Goal: Task Accomplishment & Management: Manage account settings

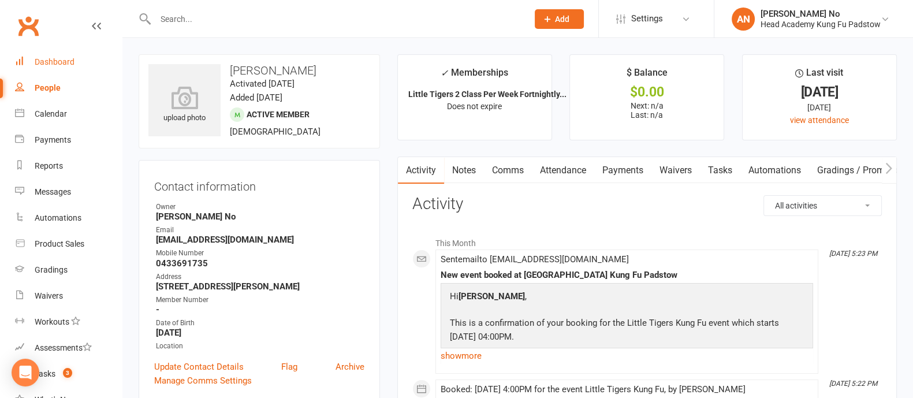
click at [64, 64] on div "Dashboard" at bounding box center [55, 61] width 40 height 9
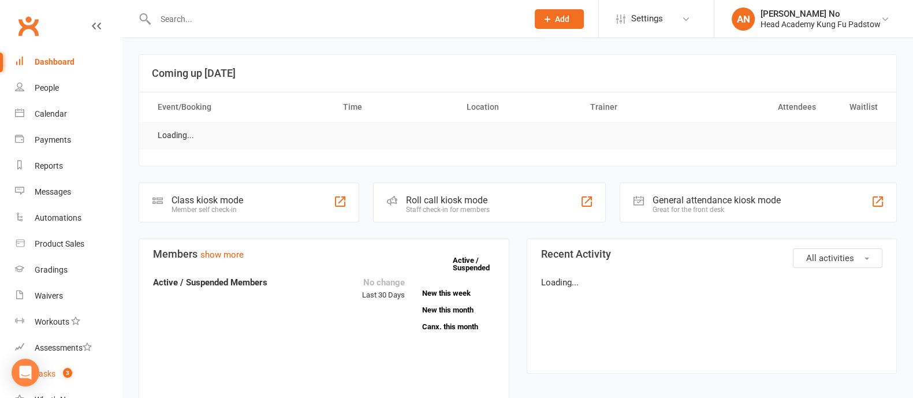
click at [66, 374] on span "3" at bounding box center [67, 373] width 9 height 10
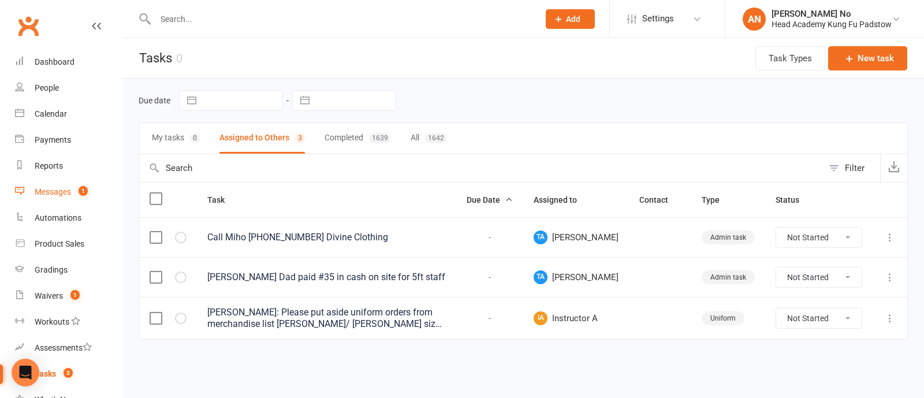
click at [79, 190] on span "1" at bounding box center [83, 191] width 9 height 10
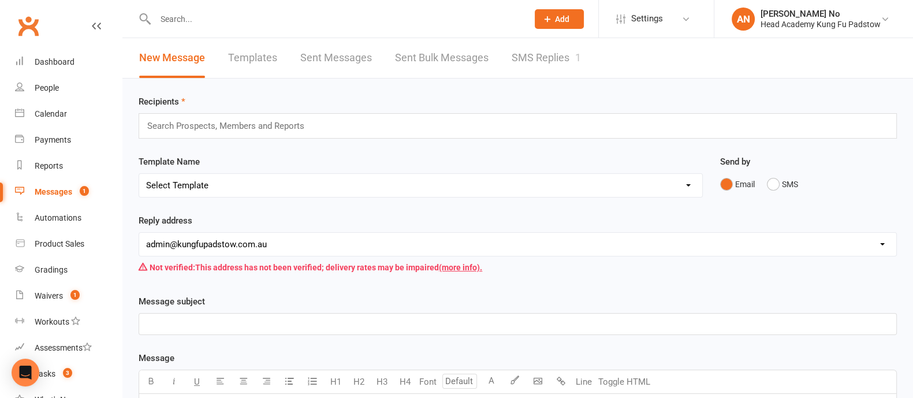
click at [544, 56] on link "SMS Replies 1" at bounding box center [546, 58] width 69 height 40
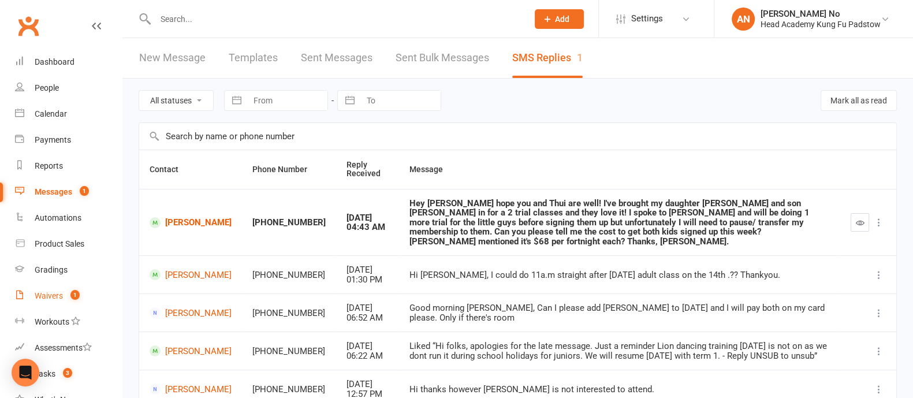
click at [60, 293] on div "Waivers" at bounding box center [49, 295] width 28 height 9
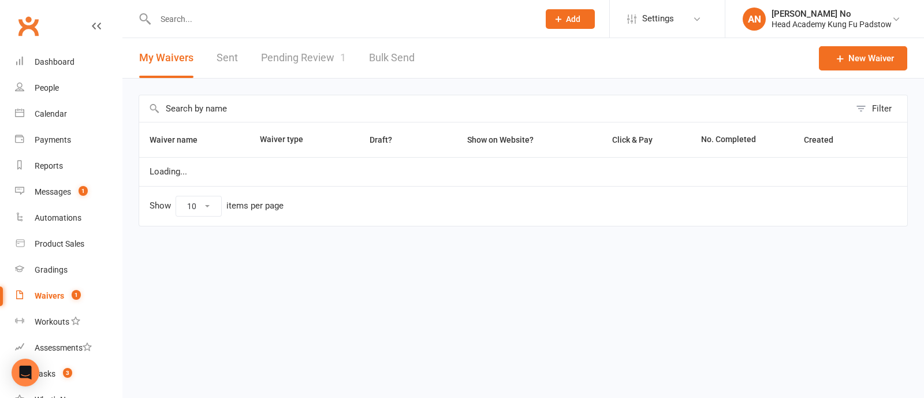
click at [300, 53] on link "Pending Review 1" at bounding box center [303, 58] width 85 height 40
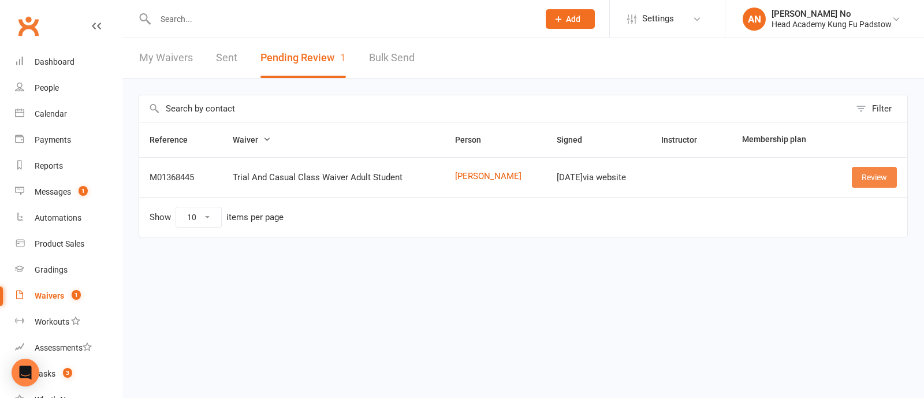
click at [878, 173] on link "Review" at bounding box center [874, 177] width 45 height 21
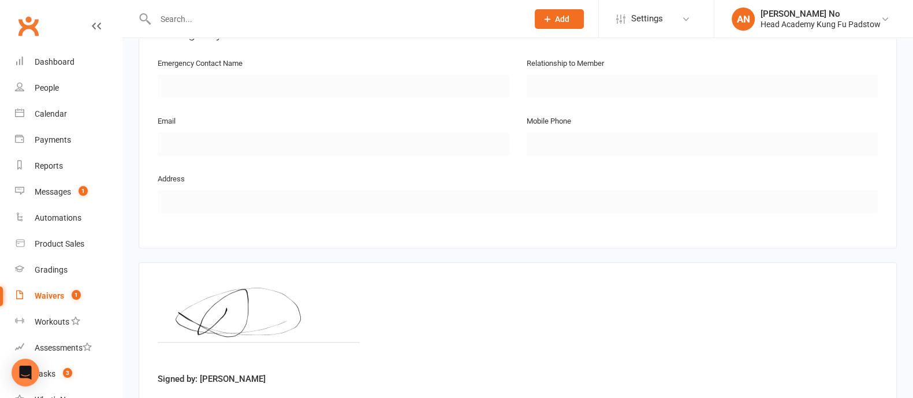
scroll to position [628, 0]
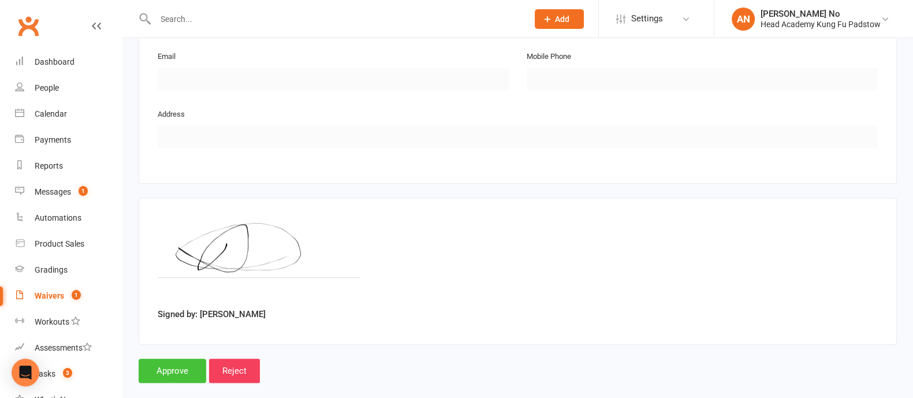
click at [169, 359] on input "Approve" at bounding box center [173, 371] width 68 height 24
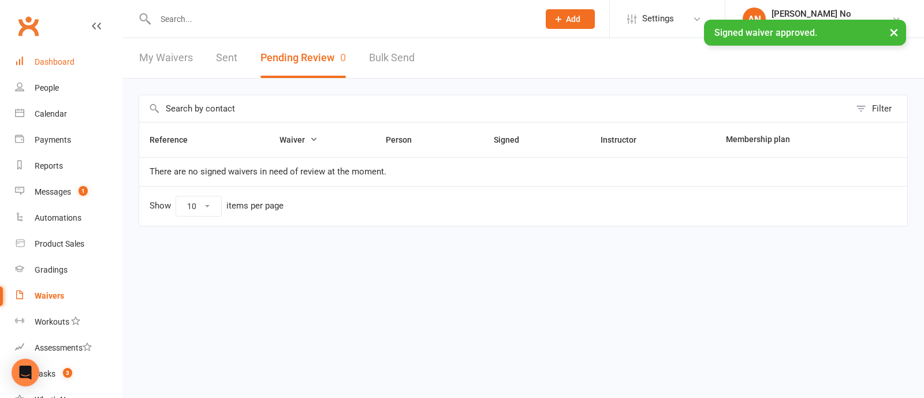
click at [52, 20] on div "× Signed waiver approved." at bounding box center [454, 20] width 909 height 0
click at [55, 57] on div "Dashboard" at bounding box center [55, 61] width 40 height 9
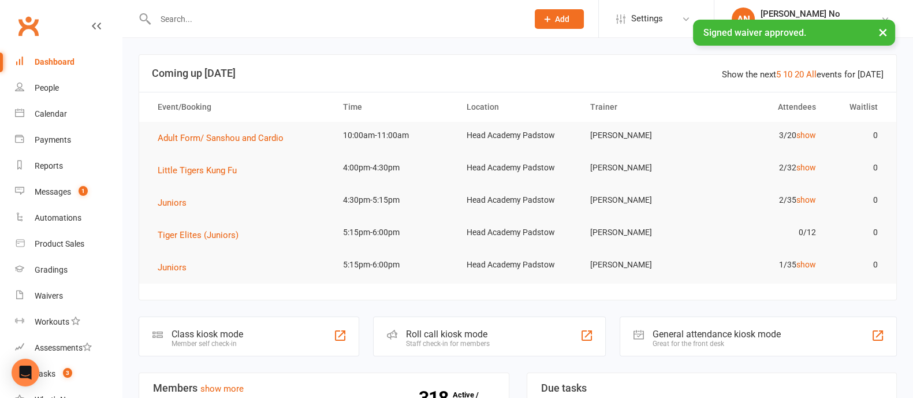
scroll to position [397, 0]
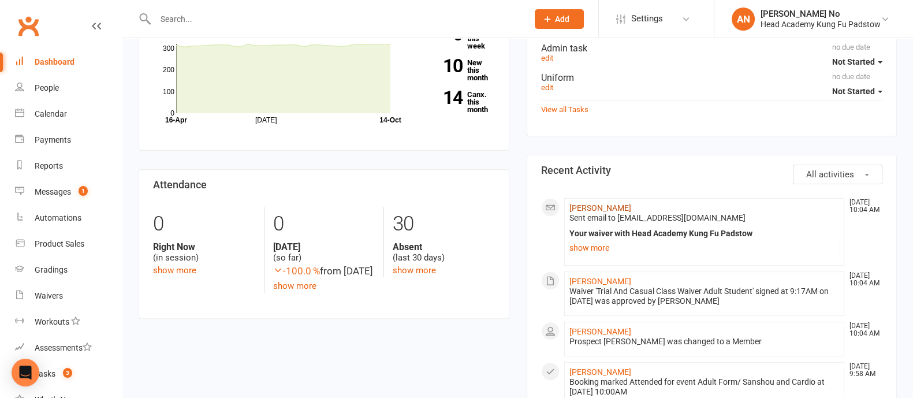
click at [601, 209] on link "Daniel Wyld" at bounding box center [600, 207] width 62 height 9
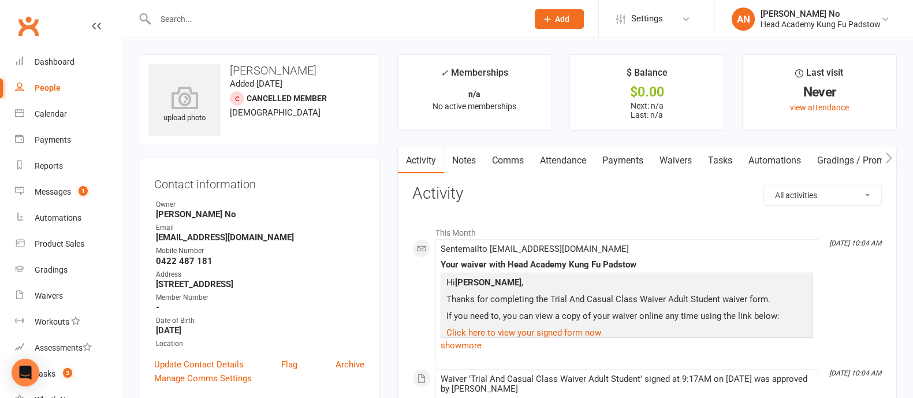
click at [579, 162] on link "Attendance" at bounding box center [563, 160] width 62 height 27
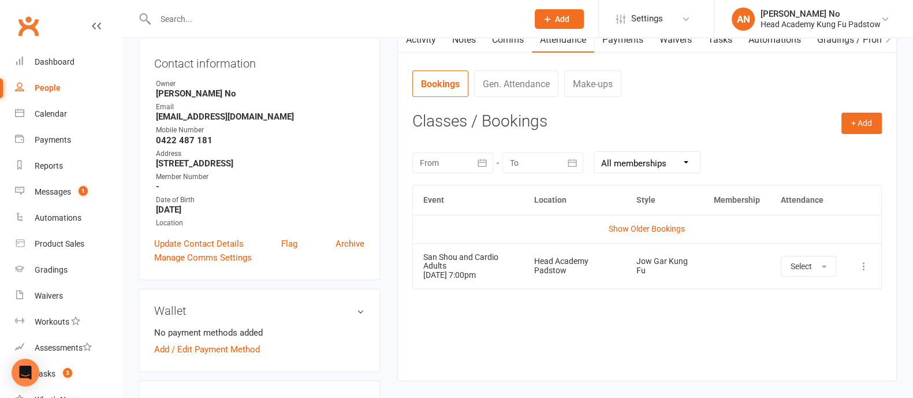
scroll to position [157, 0]
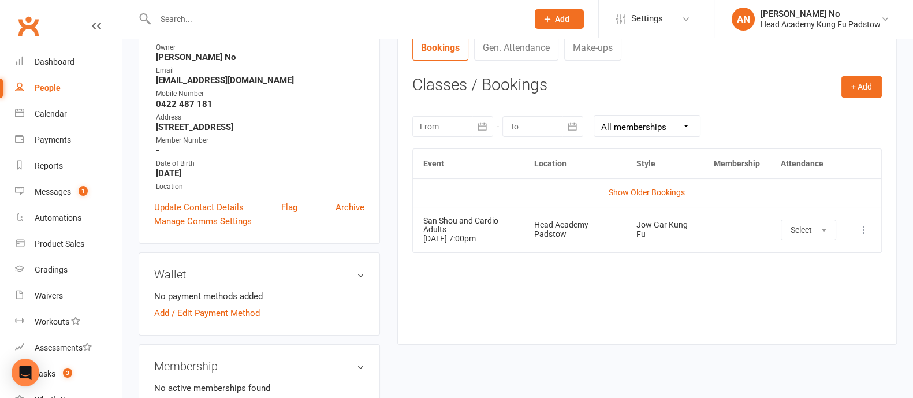
click at [178, 12] on input "text" at bounding box center [336, 19] width 368 height 16
paste input "Jack Brock"
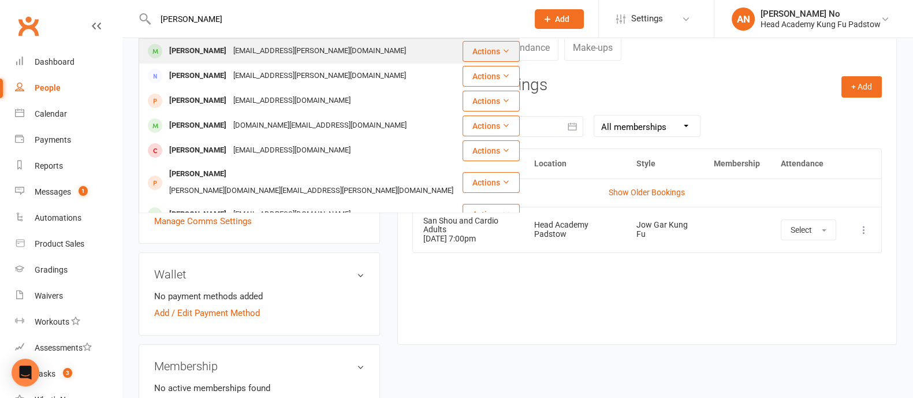
type input "Jack Brock"
click at [196, 50] on div "Jack Brock" at bounding box center [198, 51] width 64 height 17
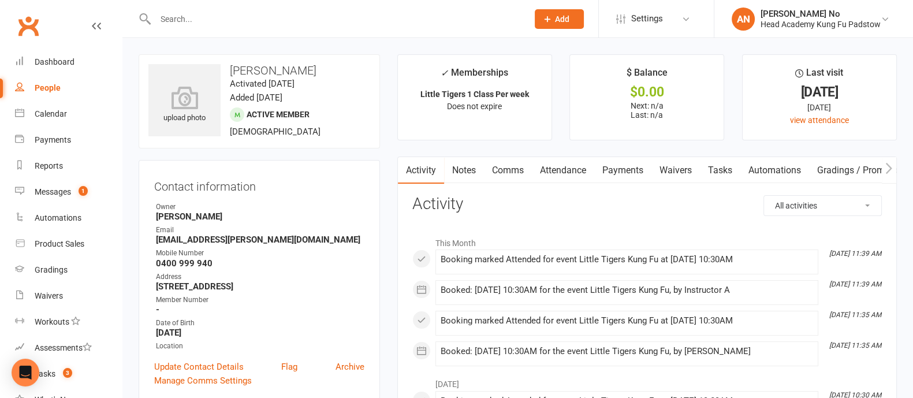
click at [568, 170] on link "Attendance" at bounding box center [563, 170] width 62 height 27
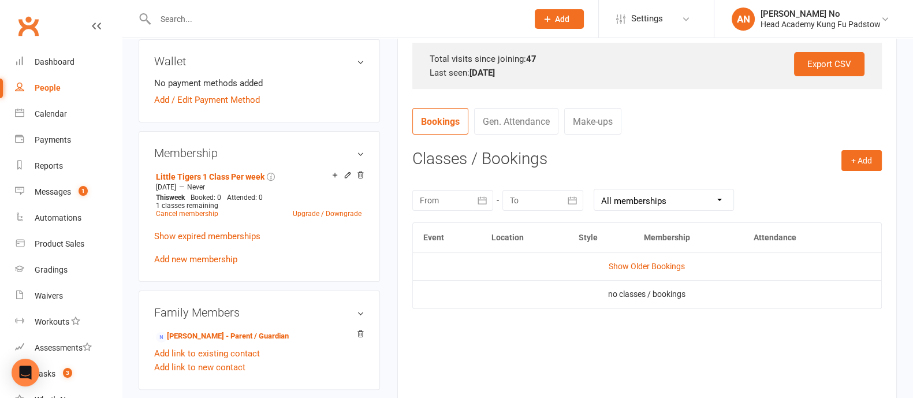
scroll to position [395, 0]
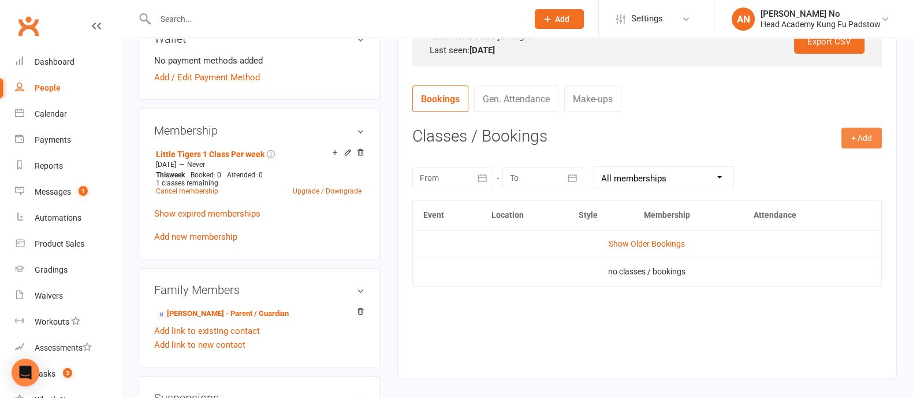
click at [872, 136] on button "+ Add" at bounding box center [862, 138] width 40 height 21
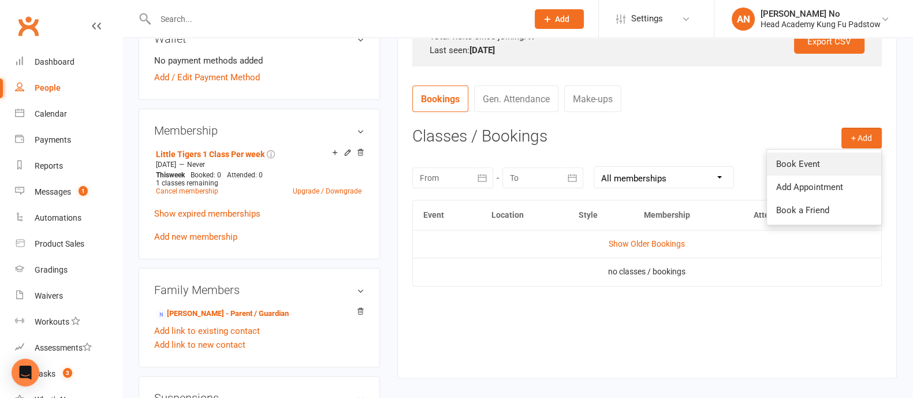
click at [831, 160] on link "Book Event" at bounding box center [824, 163] width 114 height 23
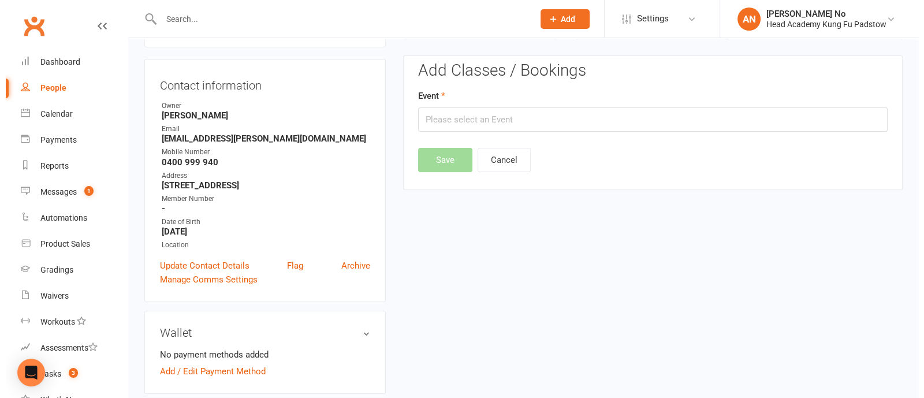
scroll to position [98, 0]
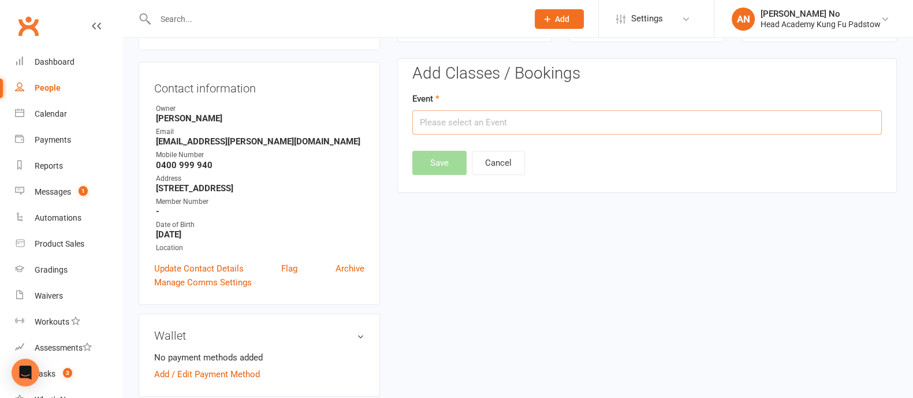
click at [789, 131] on input "text" at bounding box center [647, 122] width 470 height 24
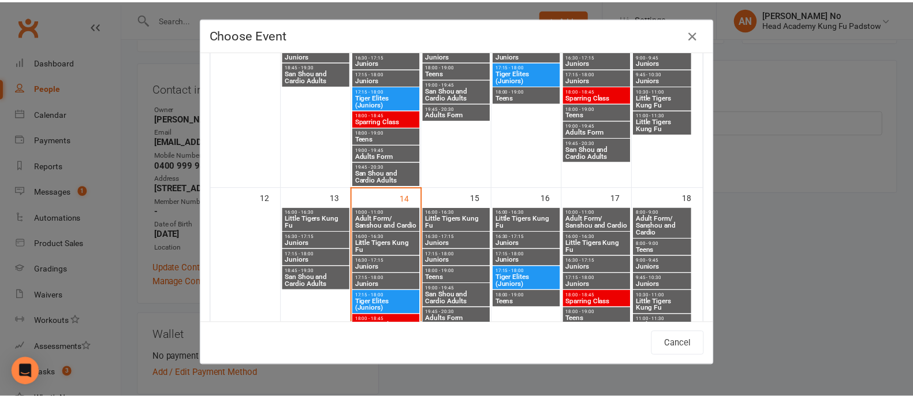
scroll to position [376, 0]
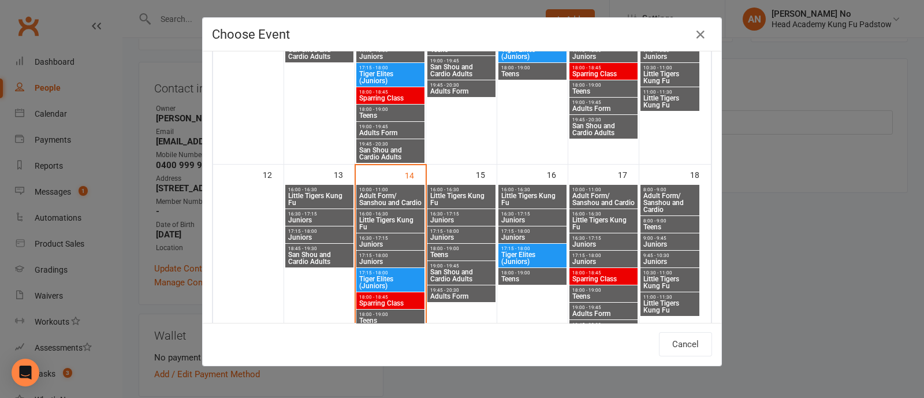
click at [537, 189] on span "16:00 - 16:30" at bounding box center [533, 189] width 64 height 5
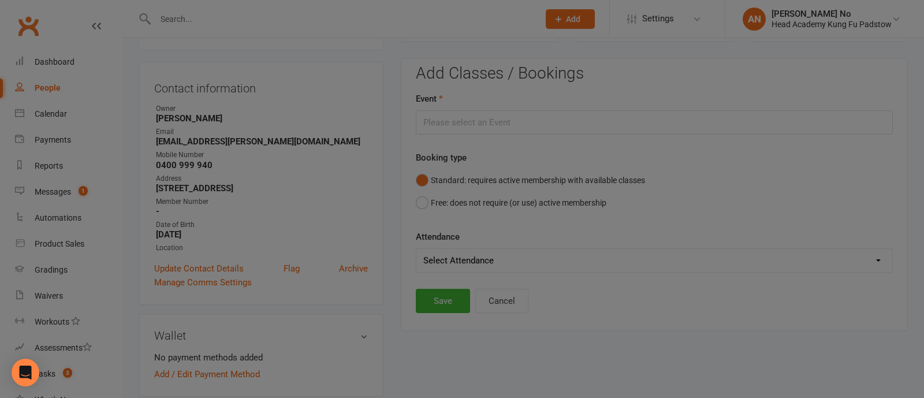
type input "Little Tigers Kung Fu - Oct 16, 2025 4:00:00 PM"
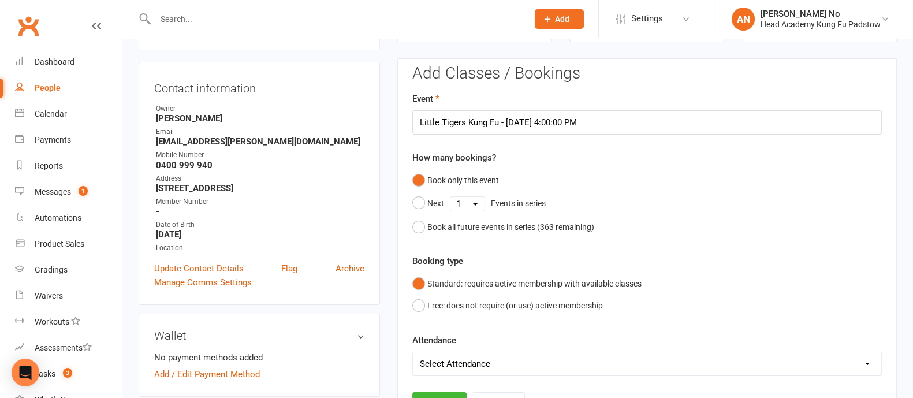
scroll to position [447, 0]
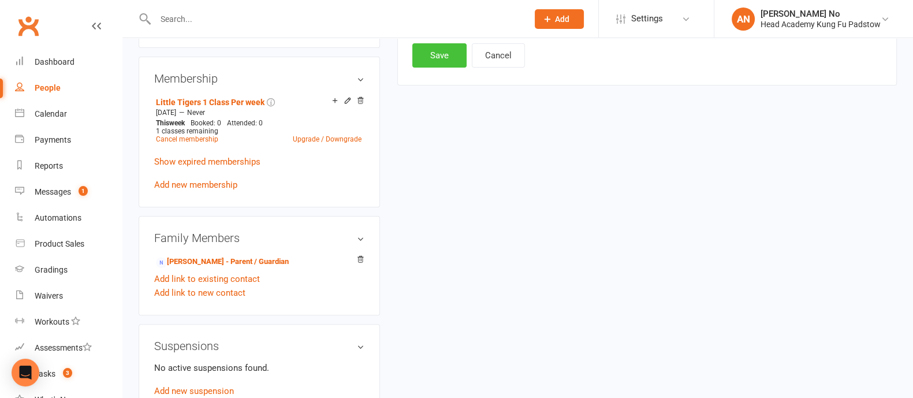
click at [439, 65] on button "Save" at bounding box center [439, 55] width 54 height 24
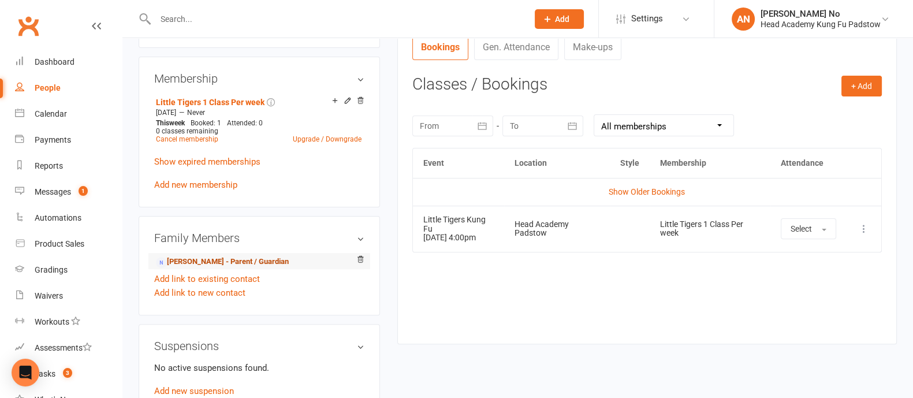
click at [265, 261] on link "Dilukshi Brock - Parent / Guardian" at bounding box center [222, 262] width 133 height 12
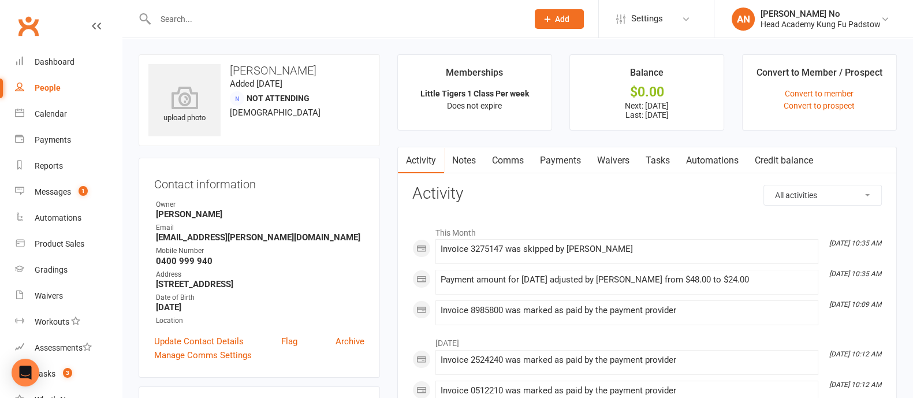
click at [557, 159] on link "Payments" at bounding box center [560, 160] width 57 height 27
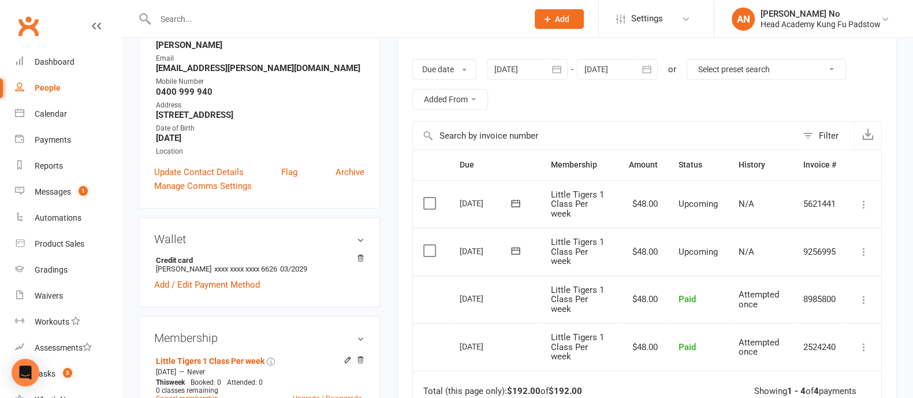
scroll to position [131, 0]
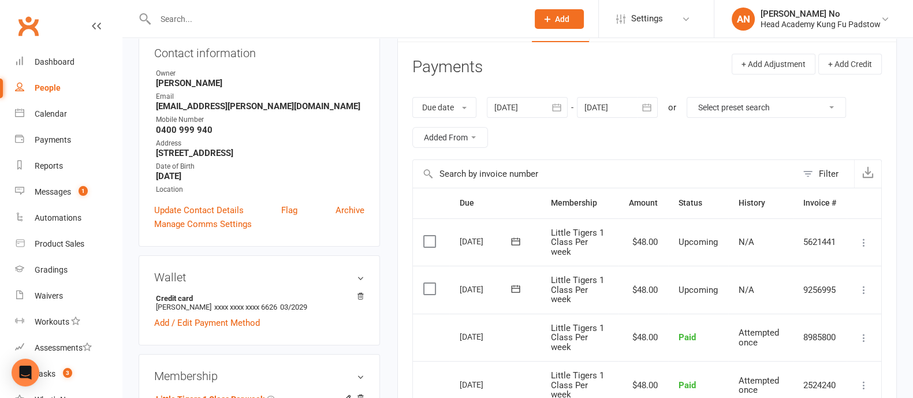
click at [645, 106] on icon "button" at bounding box center [647, 107] width 9 height 8
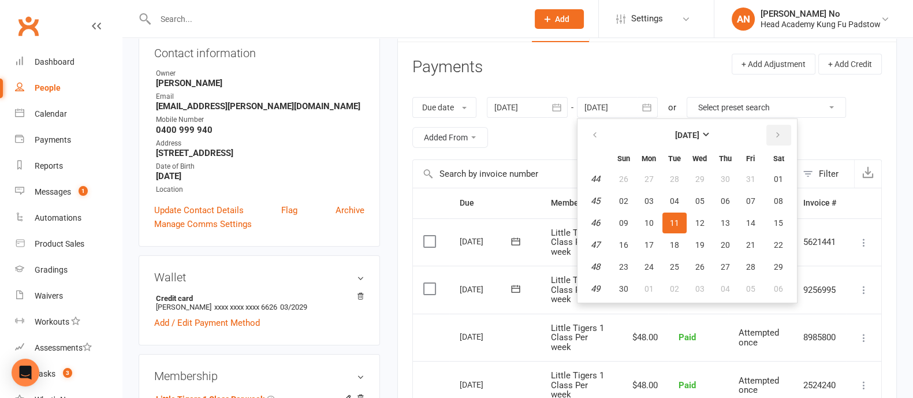
click at [779, 135] on icon "button" at bounding box center [778, 135] width 8 height 9
click at [698, 262] on span "31" at bounding box center [699, 266] width 9 height 9
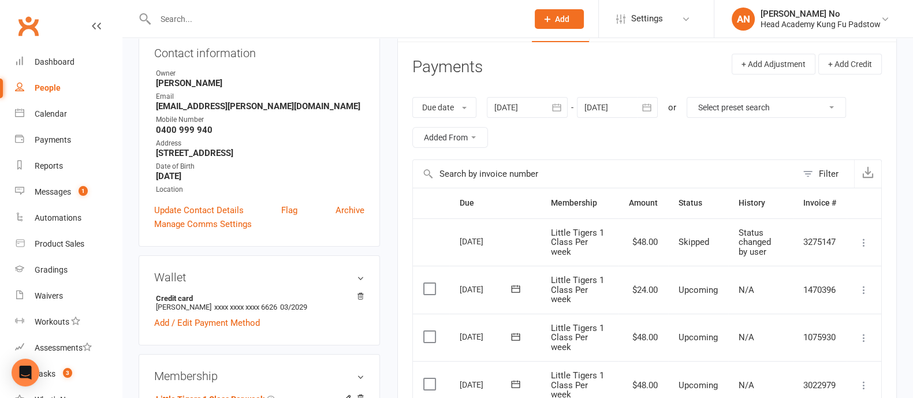
click at [648, 105] on icon "button" at bounding box center [647, 108] width 12 height 12
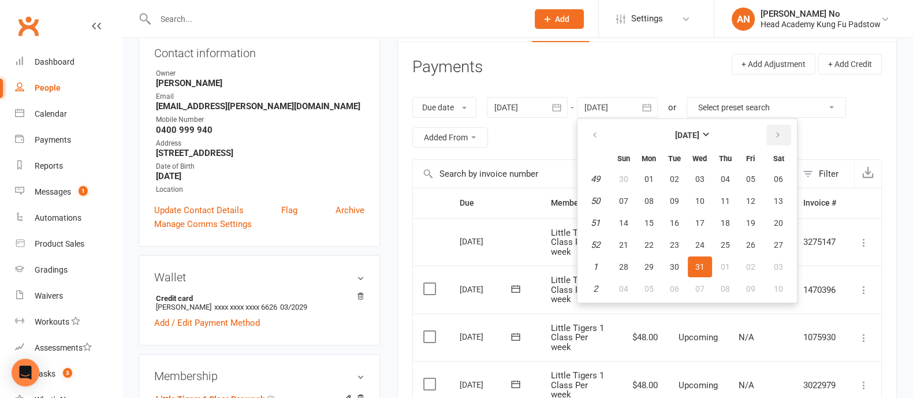
click at [775, 131] on icon "button" at bounding box center [778, 135] width 8 height 9
click at [782, 264] on button "31" at bounding box center [778, 266] width 29 height 21
type input "31 Jan 2026"
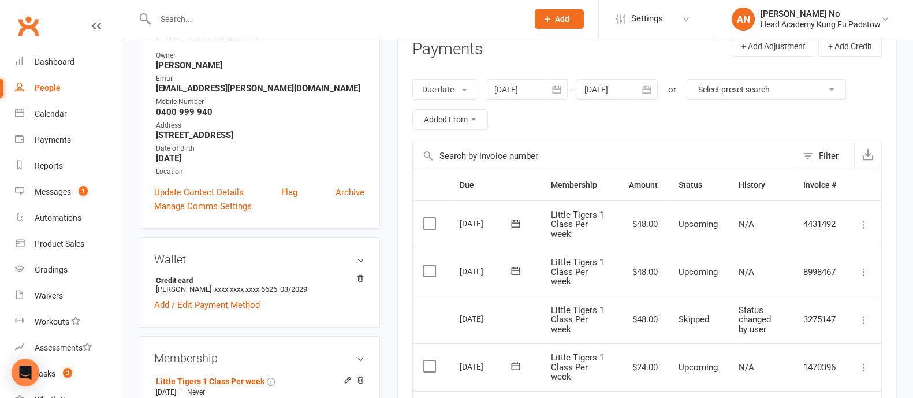
scroll to position [158, 0]
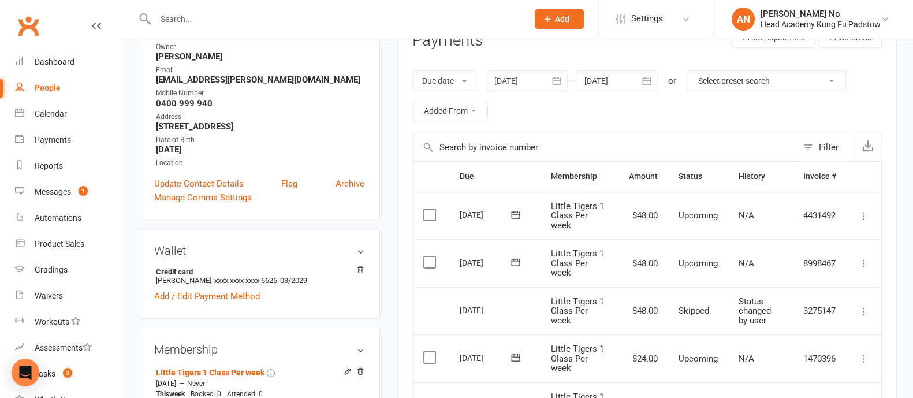
click at [206, 20] on input "text" at bounding box center [336, 19] width 368 height 16
paste input "Ethan Passi"
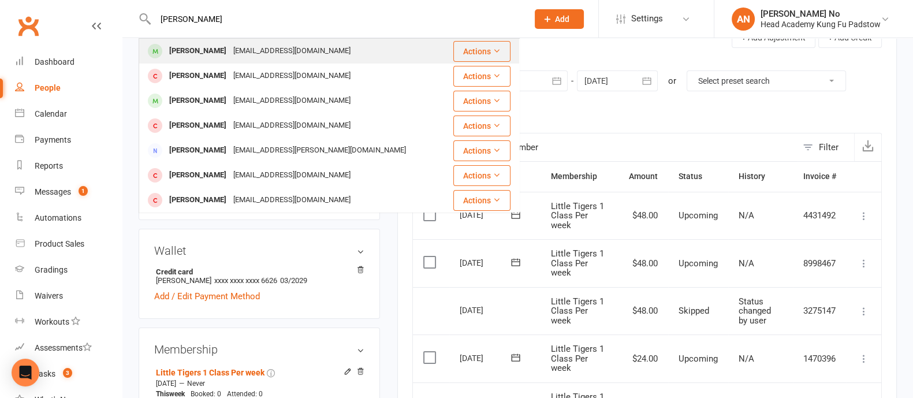
type input "Ethan Passi"
click at [207, 51] on div "Ethan Passi" at bounding box center [198, 51] width 64 height 17
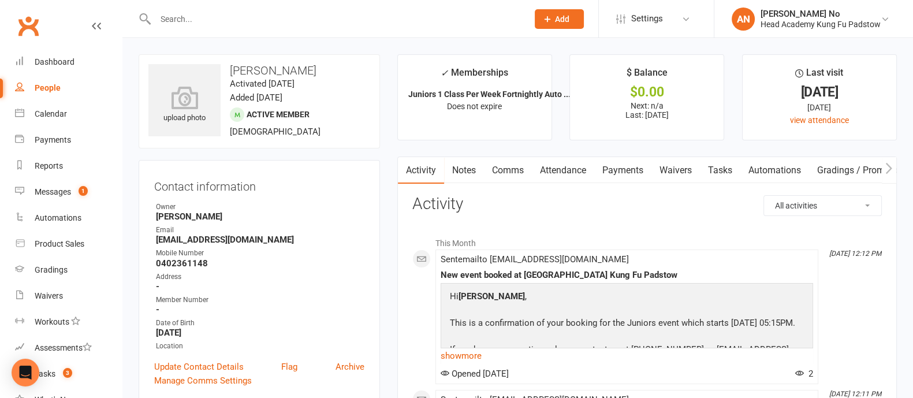
click at [578, 167] on link "Attendance" at bounding box center [563, 170] width 62 height 27
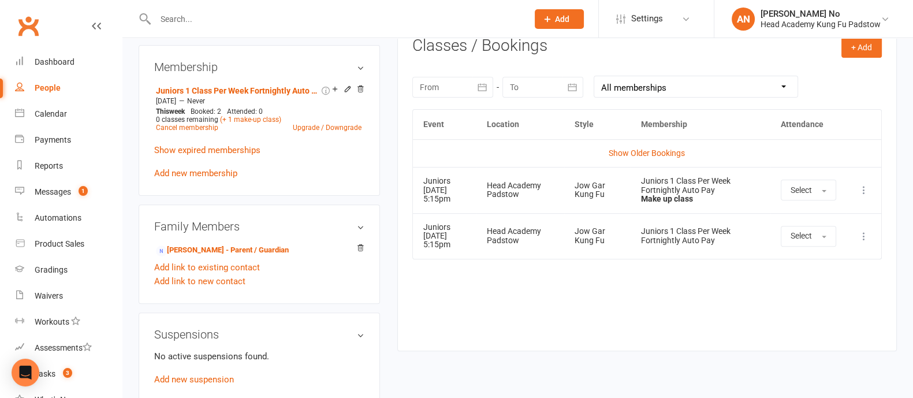
scroll to position [483, 0]
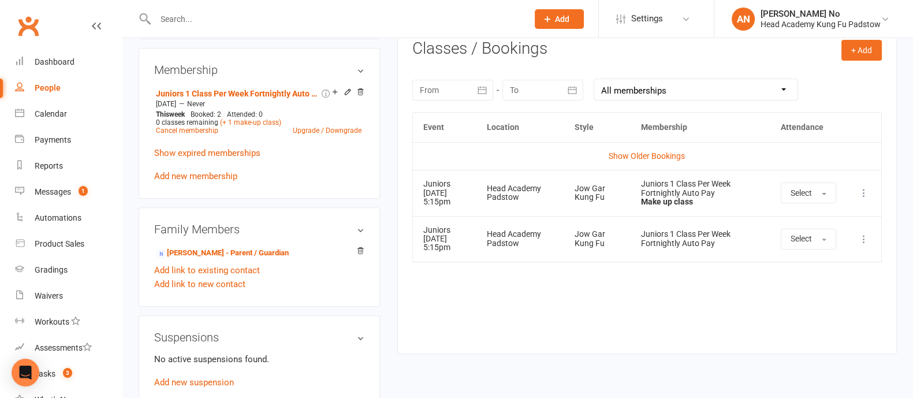
click at [188, 16] on input "text" at bounding box center [336, 19] width 368 height 16
paste input "15/10"
click at [188, 16] on input "15/10" at bounding box center [336, 19] width 368 height 16
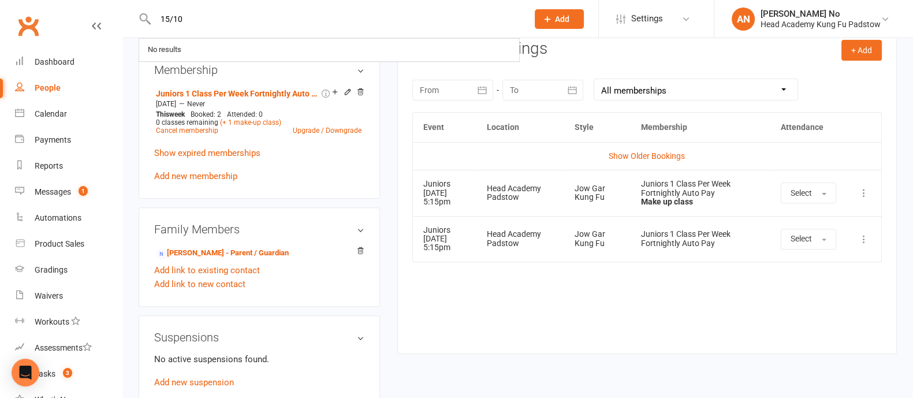
click at [210, 16] on input "15/10" at bounding box center [336, 19] width 368 height 16
paste input "[PERSON_NAME] [PERSON_NAME]"
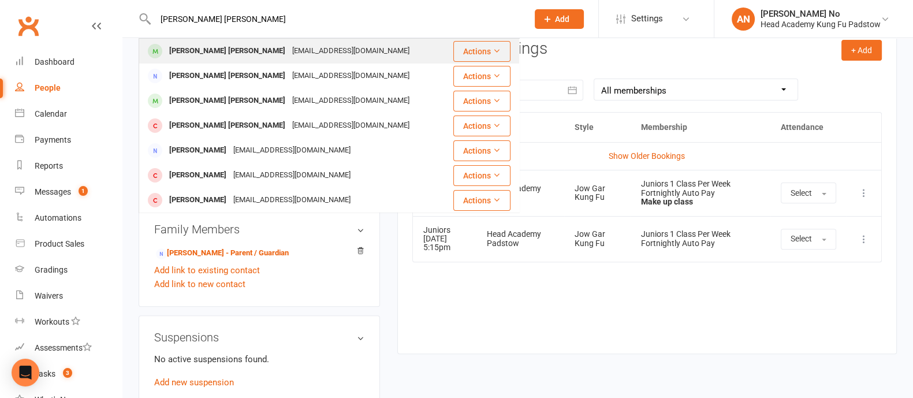
type input "[PERSON_NAME] [PERSON_NAME]"
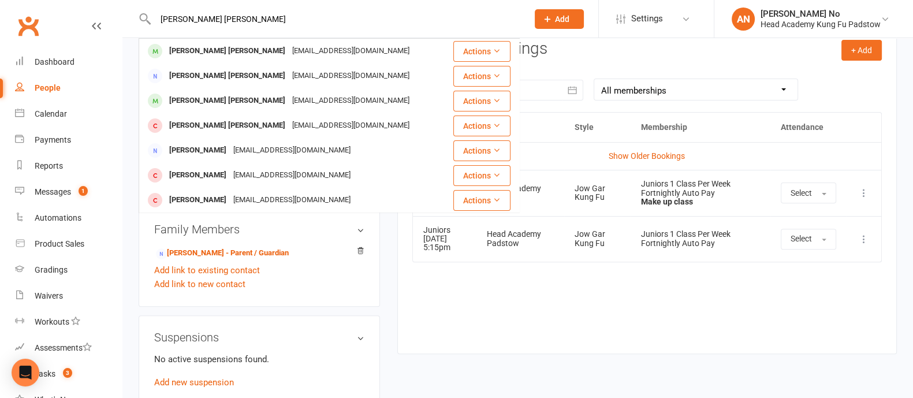
click at [236, 56] on div "[PERSON_NAME] [PERSON_NAME]" at bounding box center [227, 51] width 123 height 17
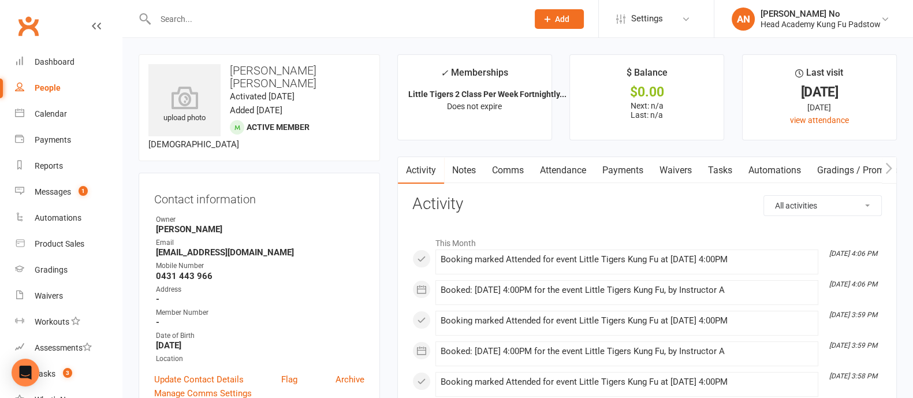
click at [569, 168] on link "Attendance" at bounding box center [563, 170] width 62 height 27
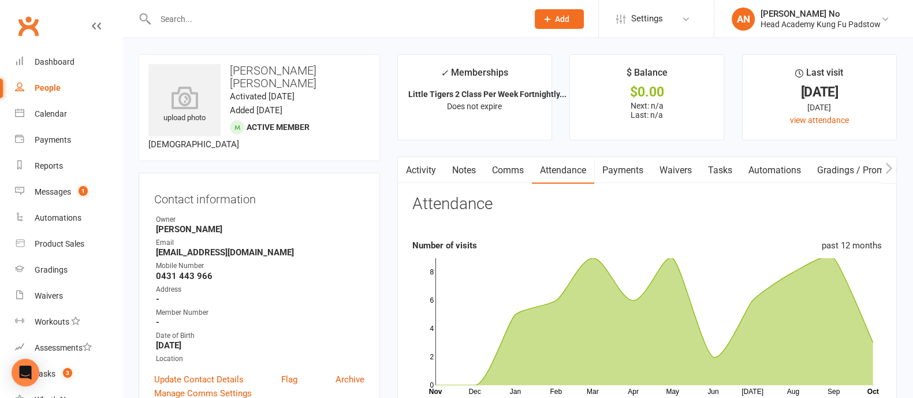
click at [433, 163] on link "Activity" at bounding box center [421, 170] width 46 height 27
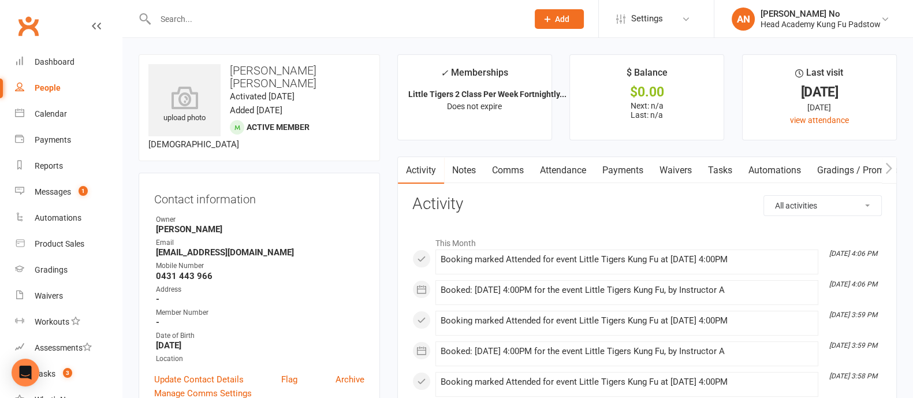
click at [555, 169] on link "Attendance" at bounding box center [563, 170] width 62 height 27
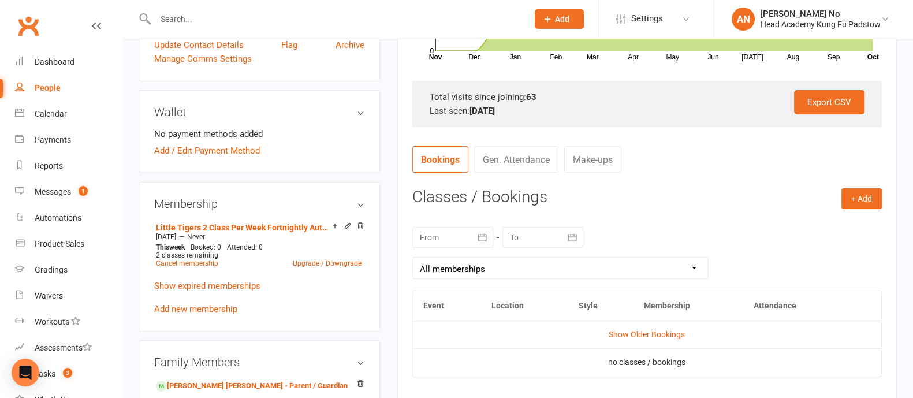
scroll to position [381, 0]
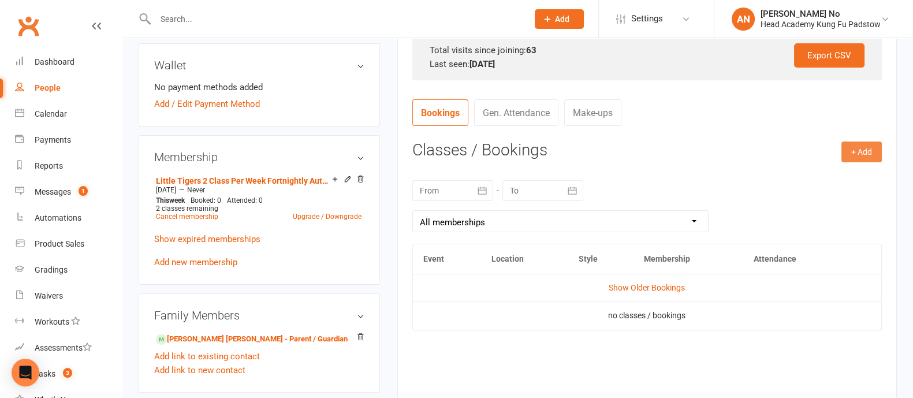
click at [859, 151] on button "+ Add" at bounding box center [862, 152] width 40 height 21
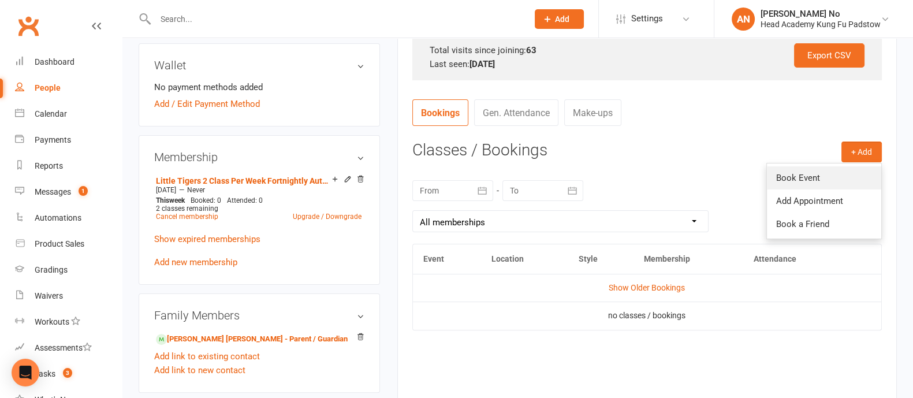
click at [799, 181] on link "Book Event" at bounding box center [824, 177] width 114 height 23
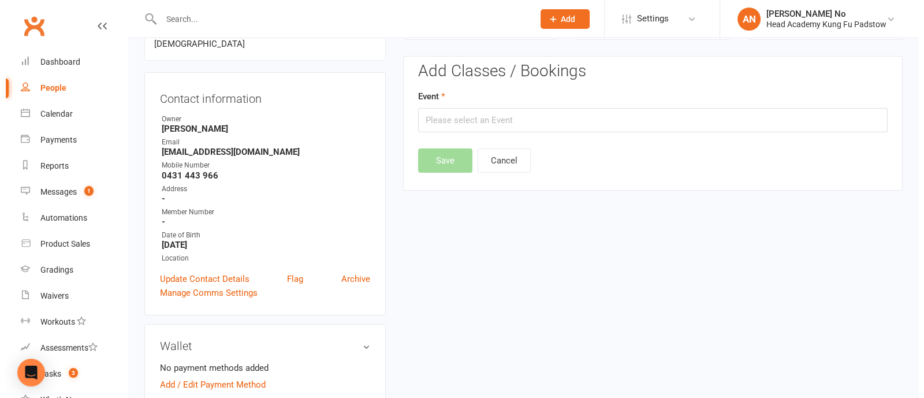
scroll to position [98, 0]
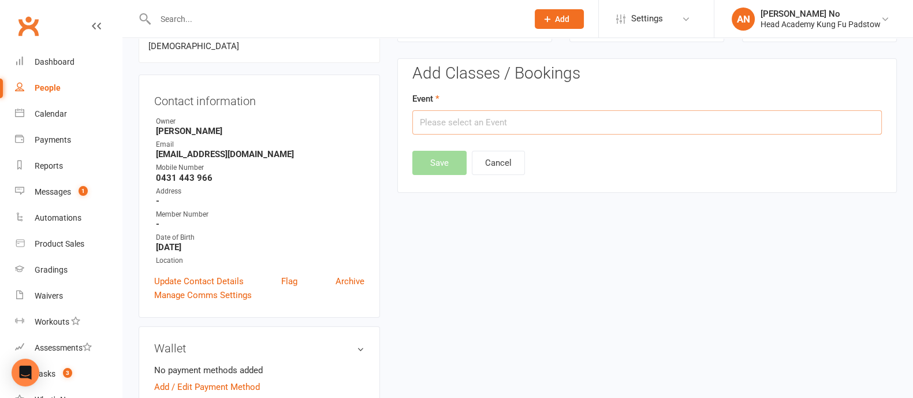
click at [624, 117] on input "text" at bounding box center [647, 122] width 470 height 24
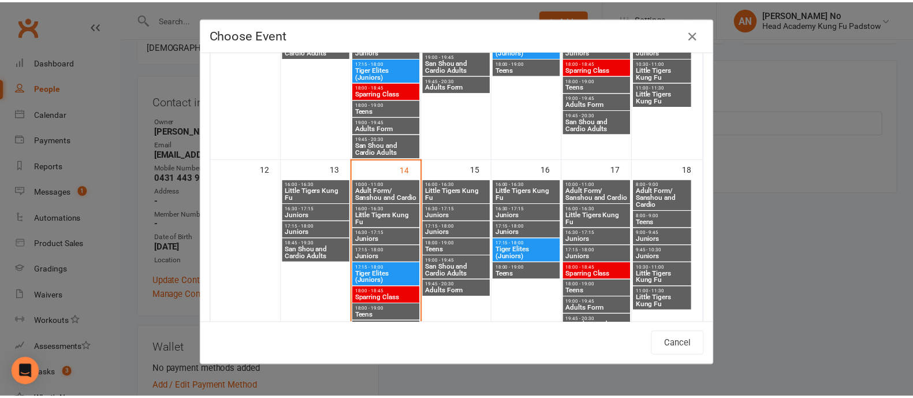
scroll to position [397, 0]
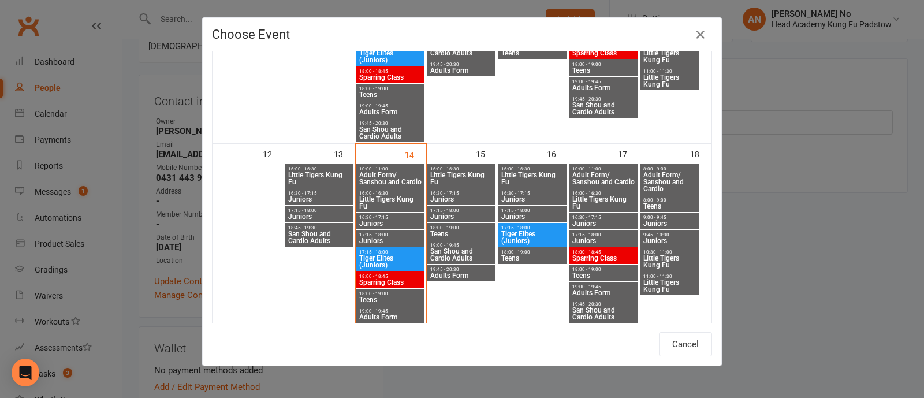
click at [451, 176] on span "Little Tigers Kung Fu" at bounding box center [462, 179] width 64 height 14
type input "Little Tigers Kung Fu - Oct 15, 2025 4:00:00 PM"
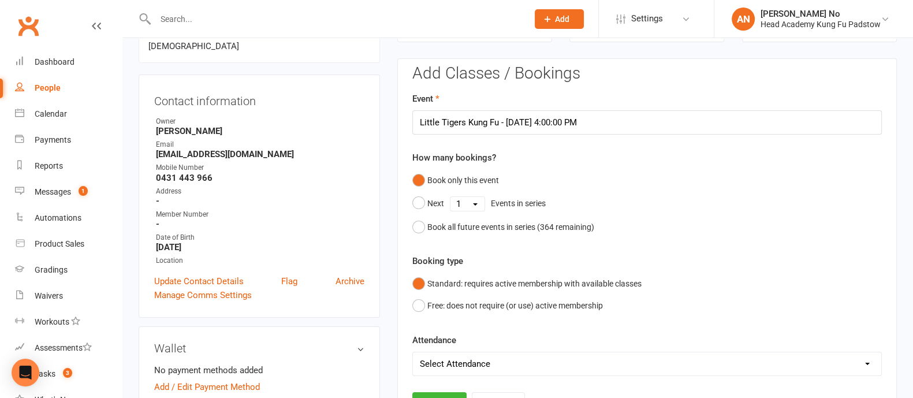
scroll to position [447, 0]
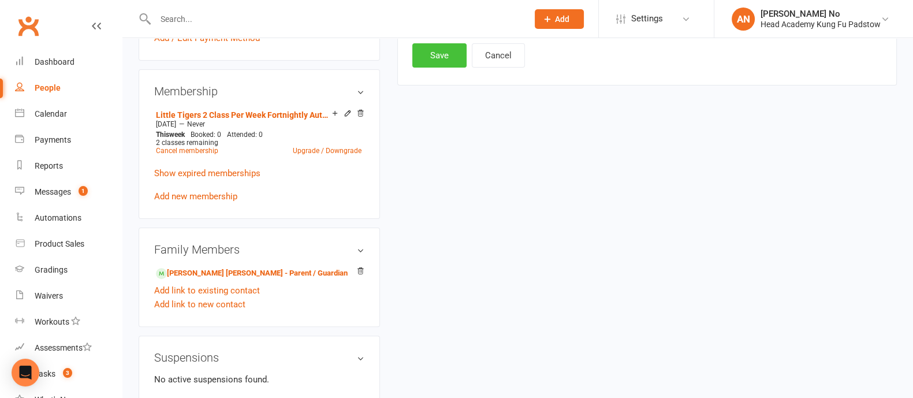
click at [444, 44] on button "Save" at bounding box center [439, 55] width 54 height 24
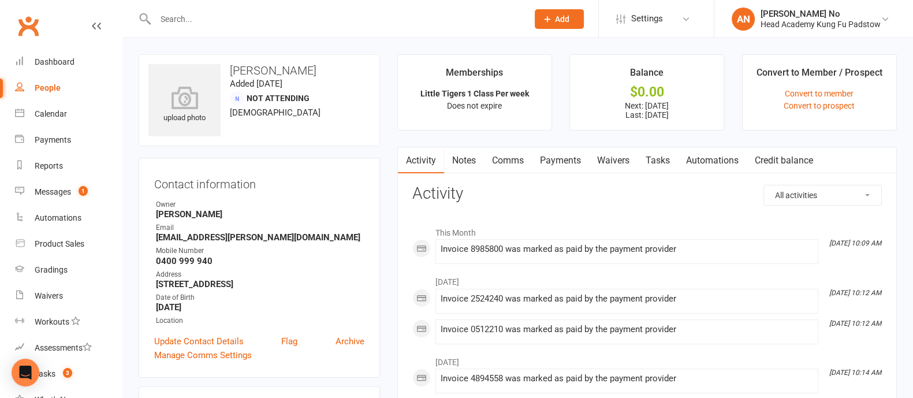
click at [567, 164] on link "Payments" at bounding box center [560, 160] width 57 height 27
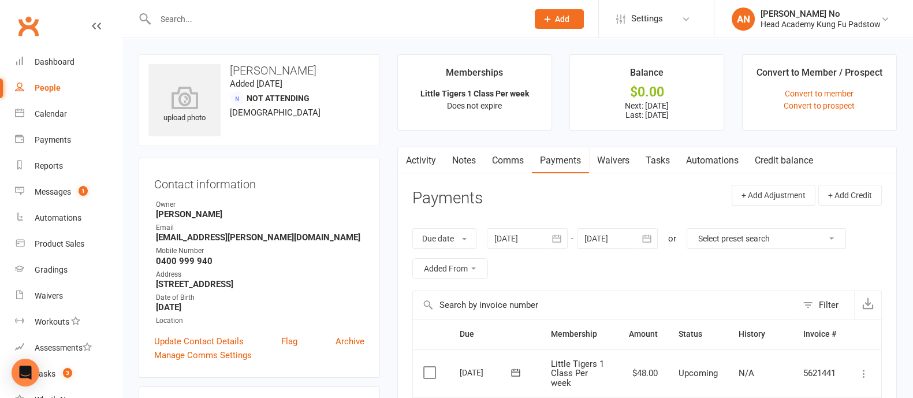
click at [646, 237] on icon "button" at bounding box center [647, 238] width 9 height 8
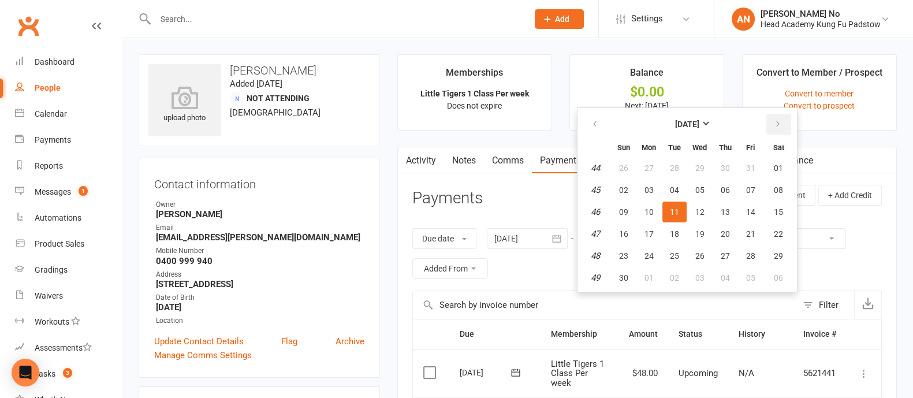
click at [781, 124] on button "button" at bounding box center [778, 124] width 25 height 21
click at [598, 121] on icon "button" at bounding box center [595, 124] width 8 height 9
click at [778, 253] on span "31" at bounding box center [778, 255] width 9 height 9
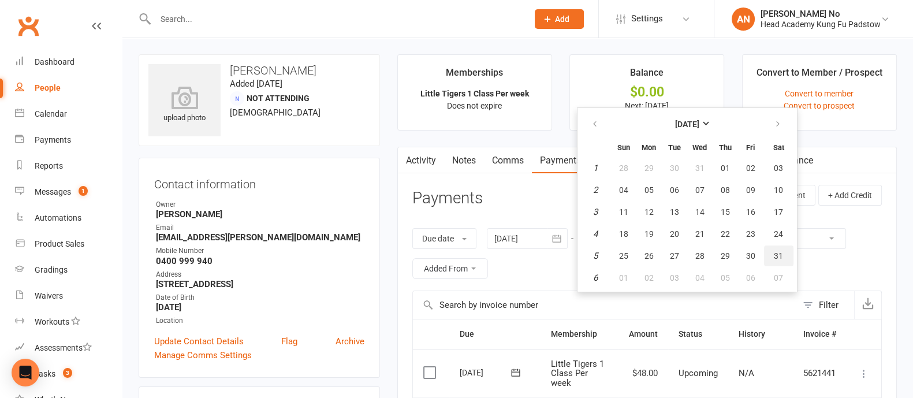
type input "31 Jan 2026"
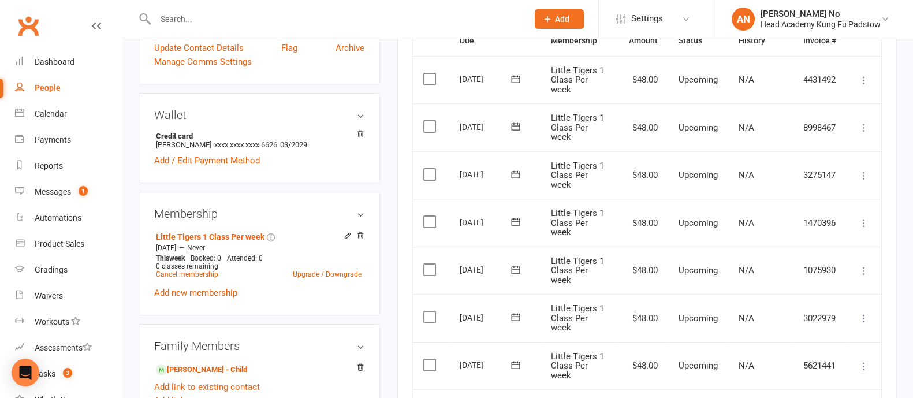
scroll to position [292, 0]
click at [865, 221] on icon at bounding box center [864, 225] width 12 height 12
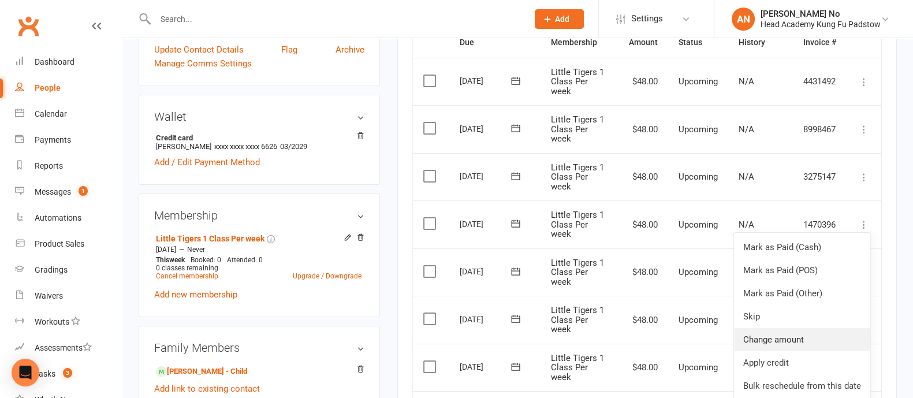
click at [822, 336] on link "Change amount" at bounding box center [802, 339] width 136 height 23
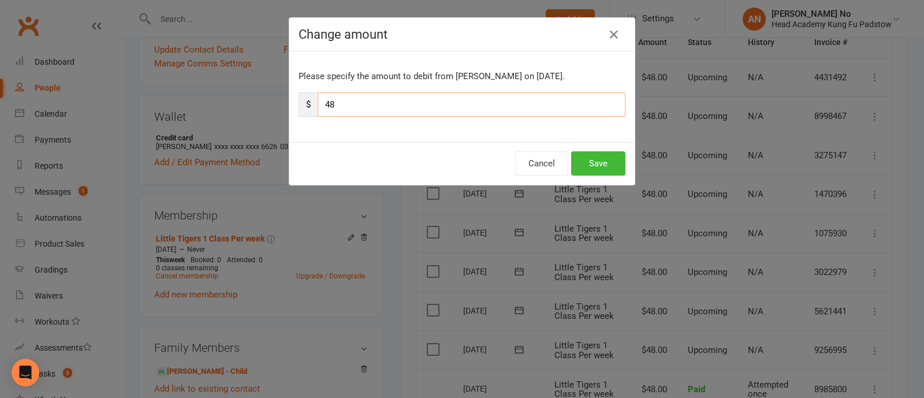
click at [387, 100] on input "48" at bounding box center [472, 104] width 308 height 24
type input "24"
click at [596, 164] on button "Save" at bounding box center [598, 163] width 54 height 24
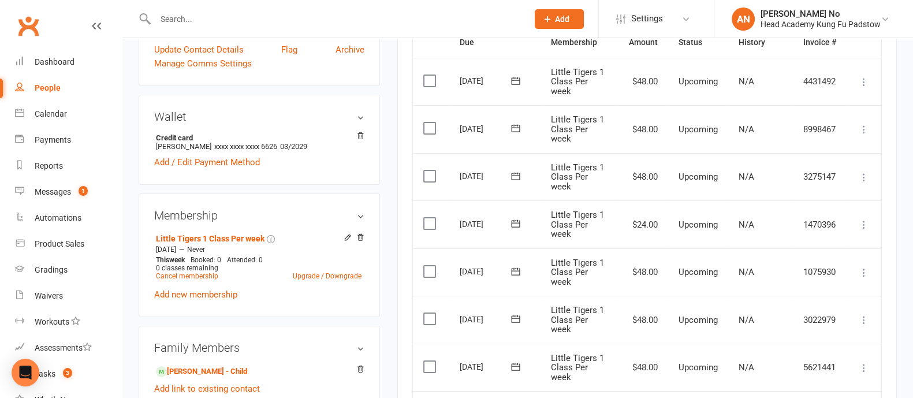
click at [865, 173] on icon at bounding box center [864, 178] width 12 height 12
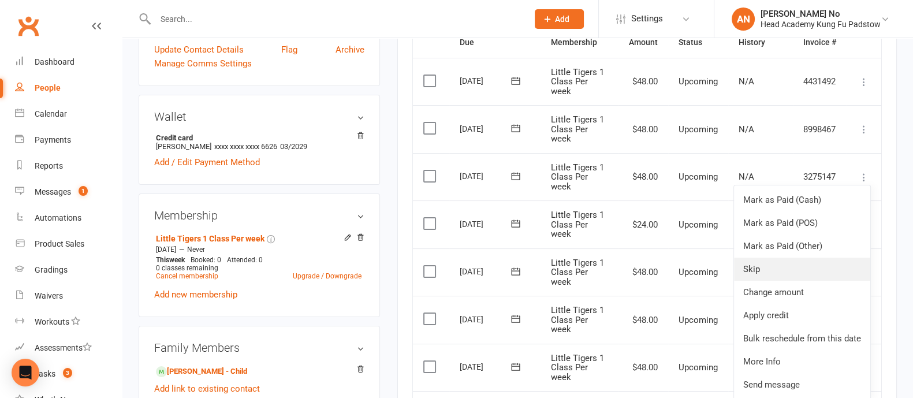
click at [765, 270] on link "Skip" at bounding box center [802, 269] width 136 height 23
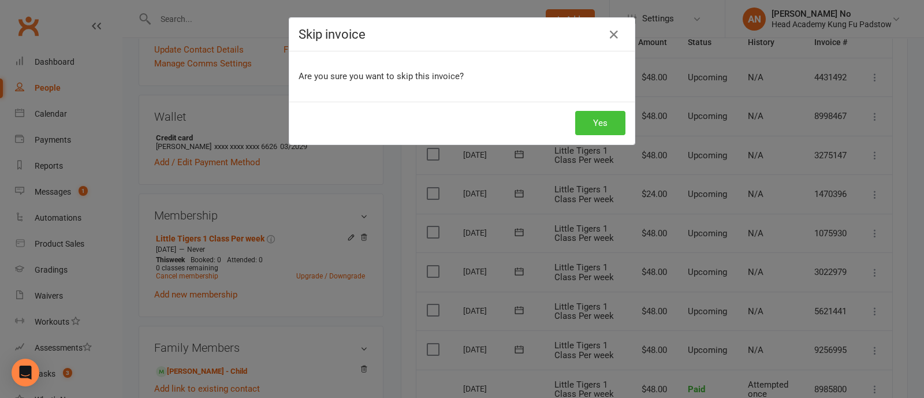
click at [605, 125] on button "Yes" at bounding box center [600, 123] width 50 height 24
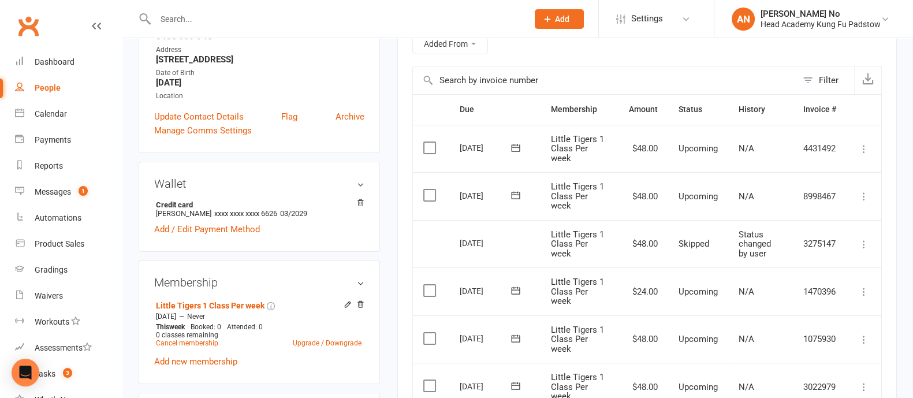
scroll to position [0, 0]
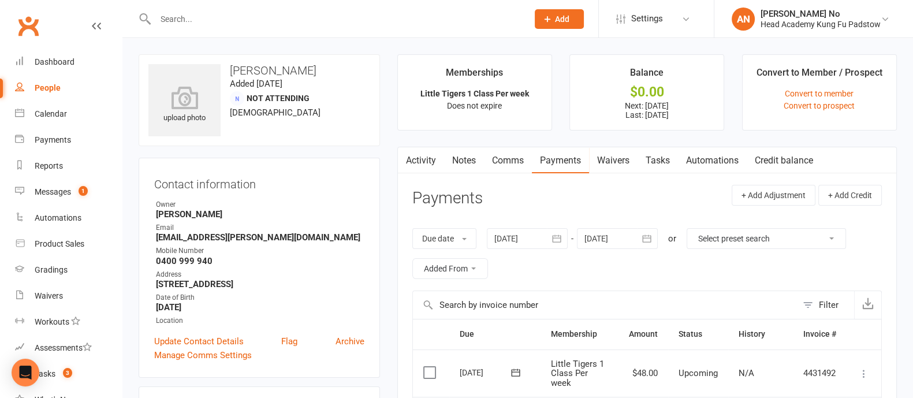
click at [474, 162] on link "Notes" at bounding box center [464, 160] width 40 height 27
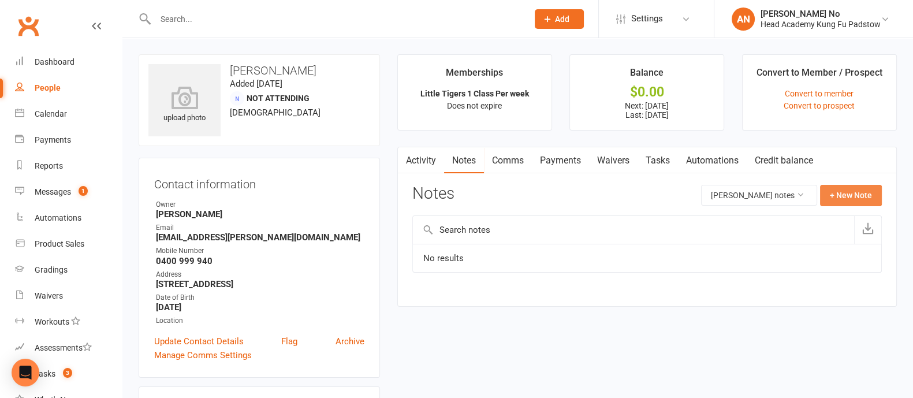
click at [843, 193] on button "+ New Note" at bounding box center [851, 195] width 62 height 21
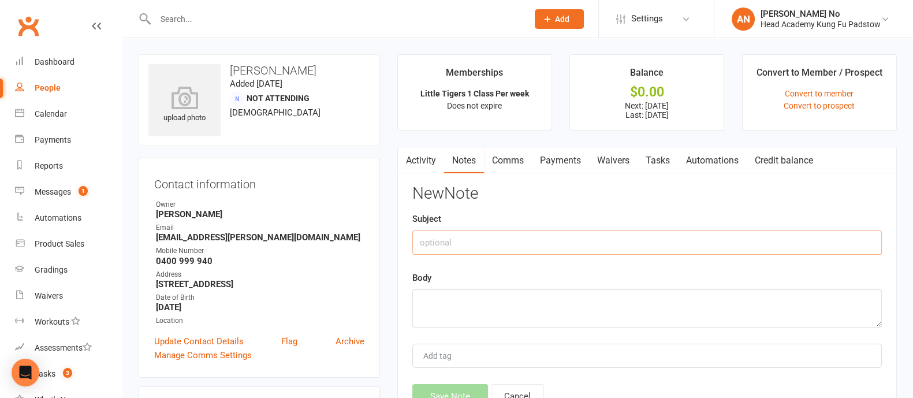
click at [563, 247] on input "text" at bounding box center [647, 242] width 470 height 24
type input "Holiday break 3 weeks"
click at [519, 303] on textarea at bounding box center [647, 308] width 470 height 38
type textarea "D"
type textarea "Adjusted due 13th Dec to $24 ("
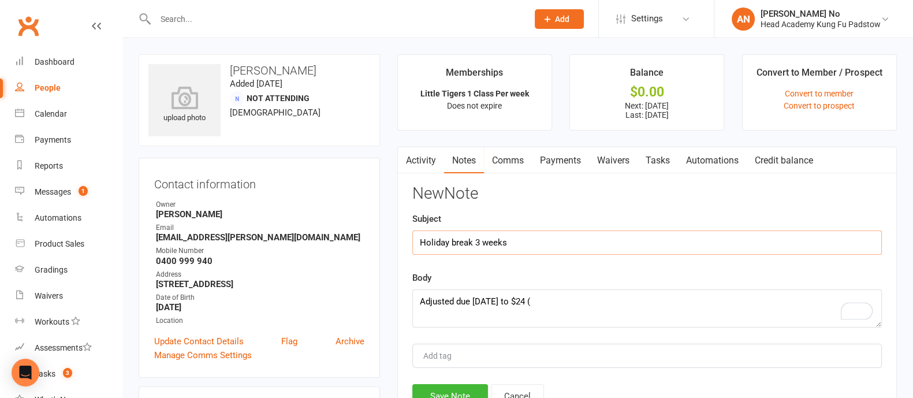
click at [525, 241] on input "Holiday break 3 weeks" at bounding box center [647, 242] width 470 height 24
click at [585, 240] on input "Holiday break 3 weeks: 17 Dec to 11 Jan 2026" at bounding box center [647, 242] width 470 height 24
type input "Holiday break 3 weeks: 17 Dec to 11 Jan '26"
click at [550, 300] on textarea "Adjusted due 13th Dec to $24 (" at bounding box center [647, 308] width 470 height 38
click at [653, 303] on textarea "Adjusted due 13th Dec to $24 ( 1 week before break)" at bounding box center [647, 308] width 470 height 38
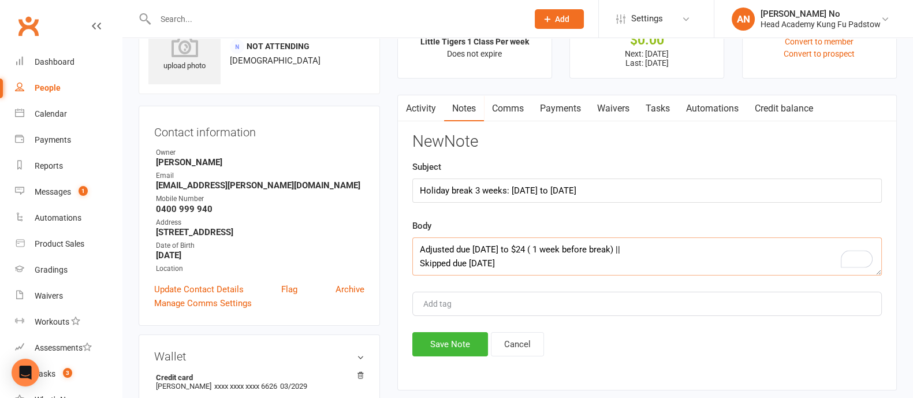
scroll to position [81, 0]
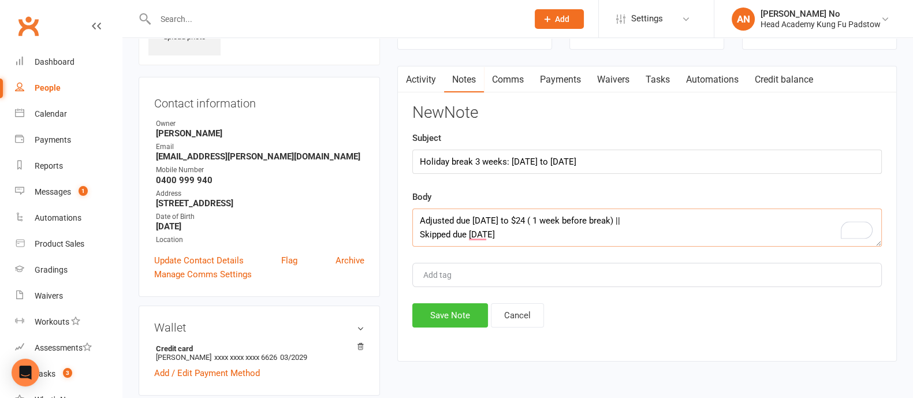
type textarea "Adjusted due 13th Dec to $24 ( 1 week before break) || Skipped due 27th Dec"
click at [451, 319] on button "Save Note" at bounding box center [450, 315] width 76 height 24
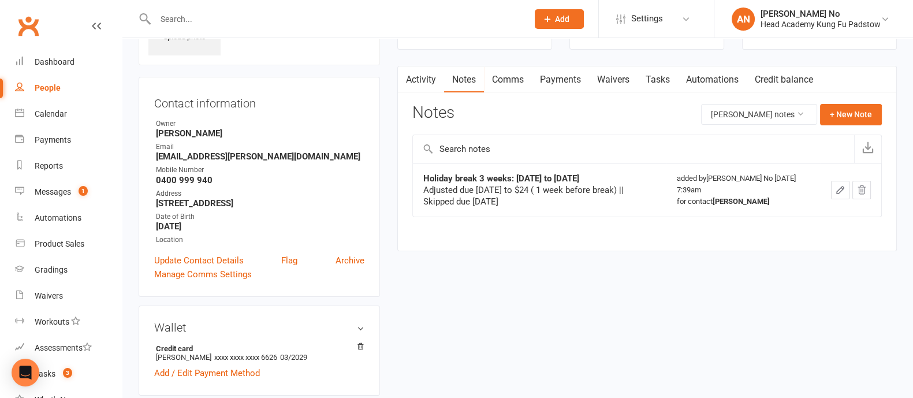
click at [579, 77] on link "Payments" at bounding box center [560, 79] width 57 height 27
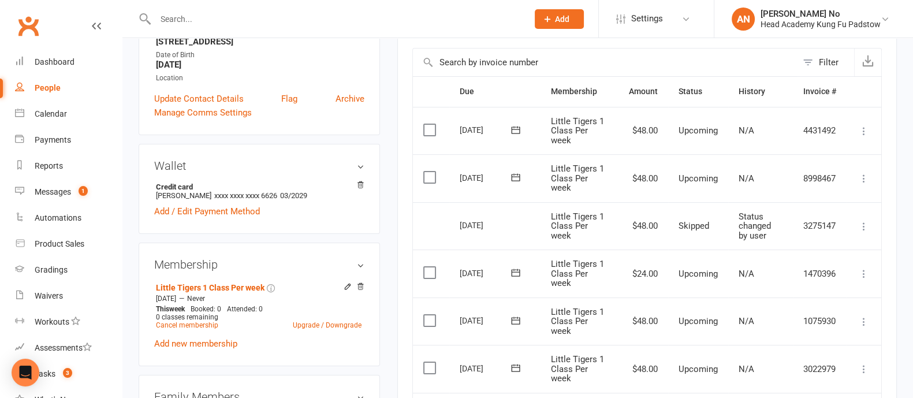
scroll to position [245, 0]
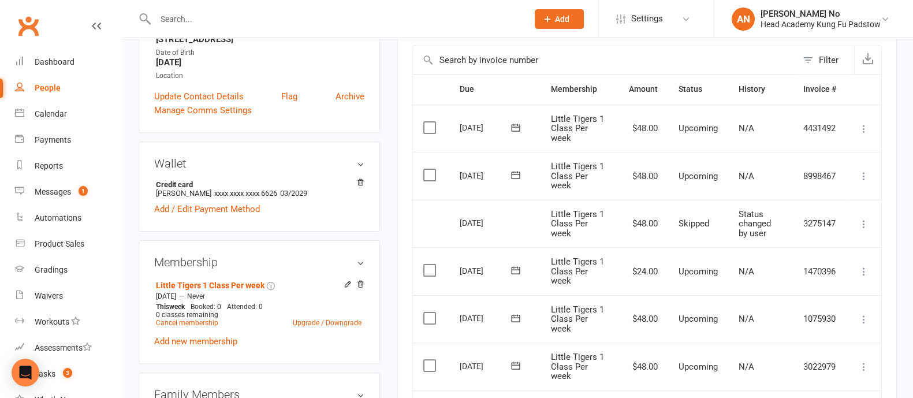
click at [865, 173] on icon at bounding box center [864, 176] width 12 height 12
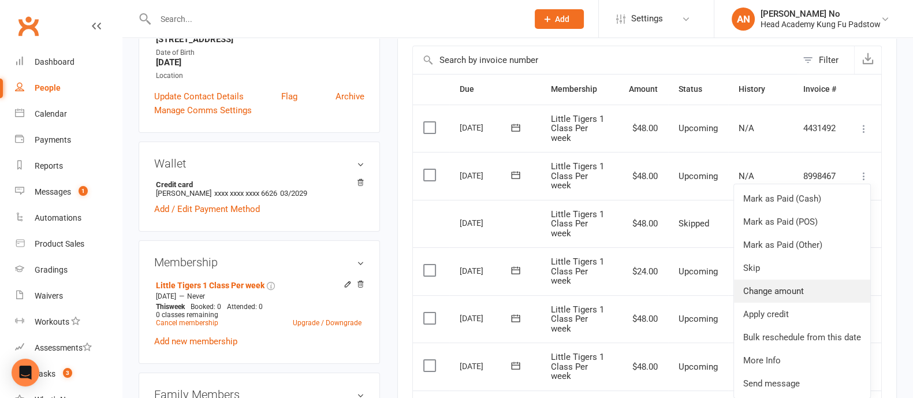
click at [783, 291] on link "Change amount" at bounding box center [802, 291] width 136 height 23
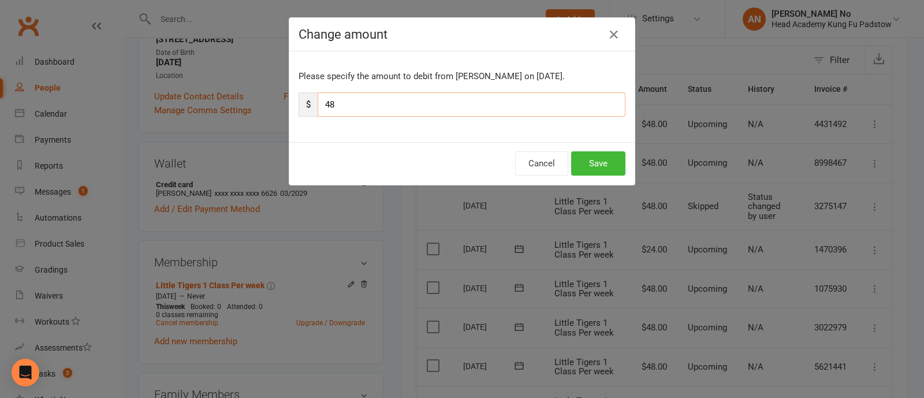
click at [371, 100] on input "48" at bounding box center [472, 104] width 308 height 24
type input "24"
click at [594, 160] on button "Save" at bounding box center [598, 163] width 54 height 24
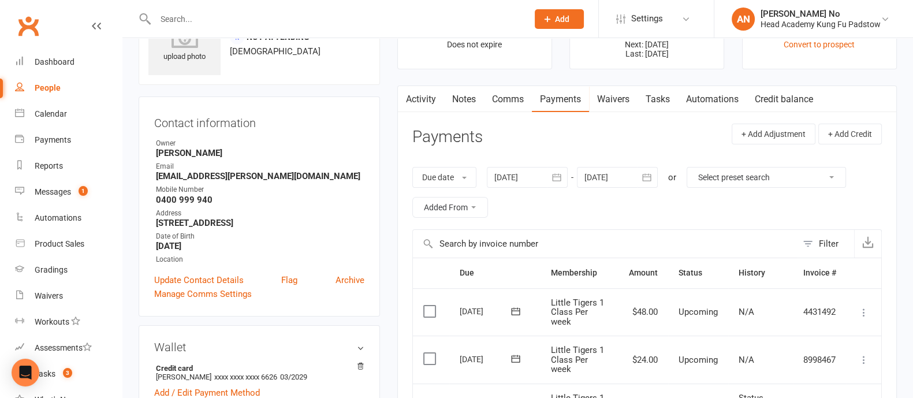
scroll to position [55, 0]
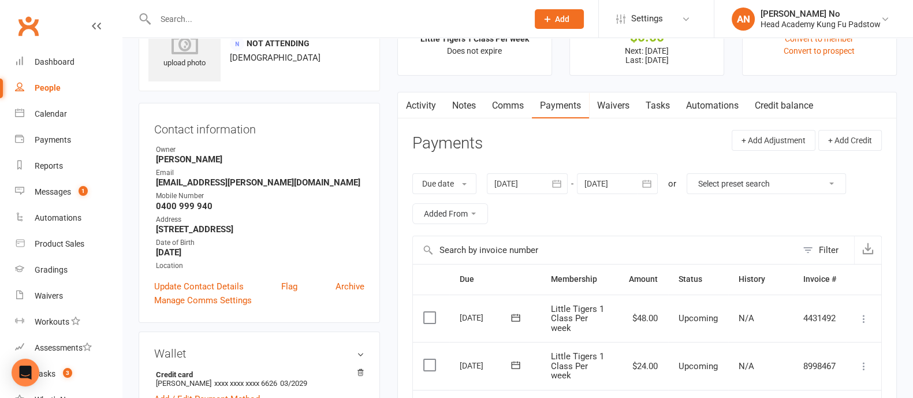
click at [501, 102] on link "Comms" at bounding box center [508, 105] width 48 height 27
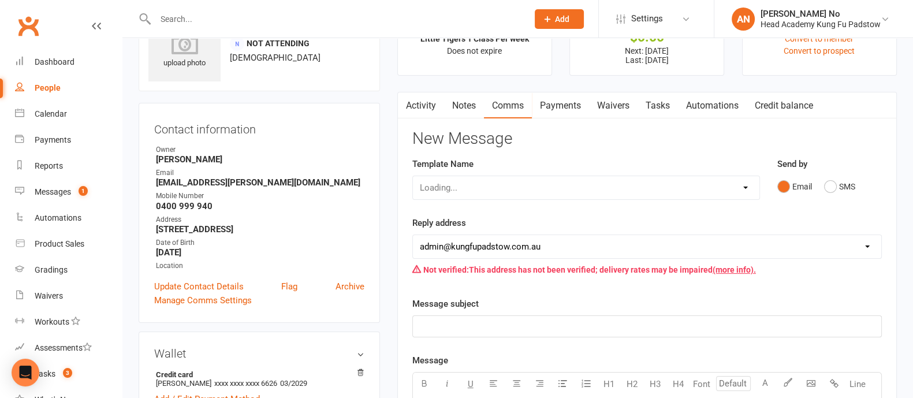
click at [419, 103] on link "Activity" at bounding box center [421, 105] width 46 height 27
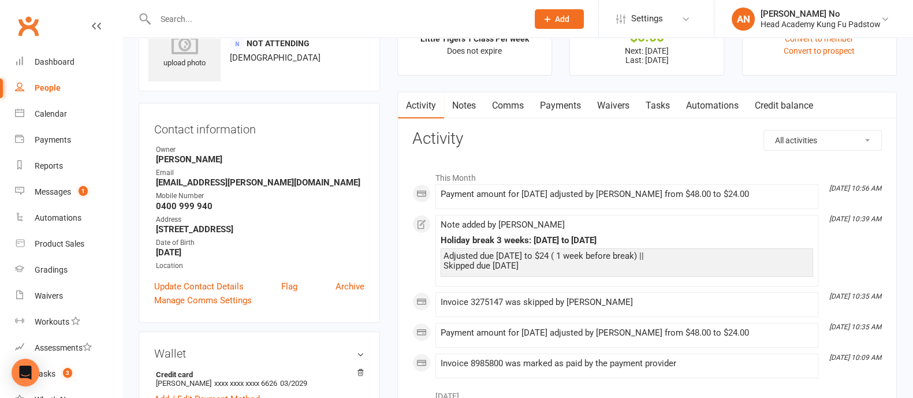
click at [473, 102] on link "Notes" at bounding box center [464, 105] width 40 height 27
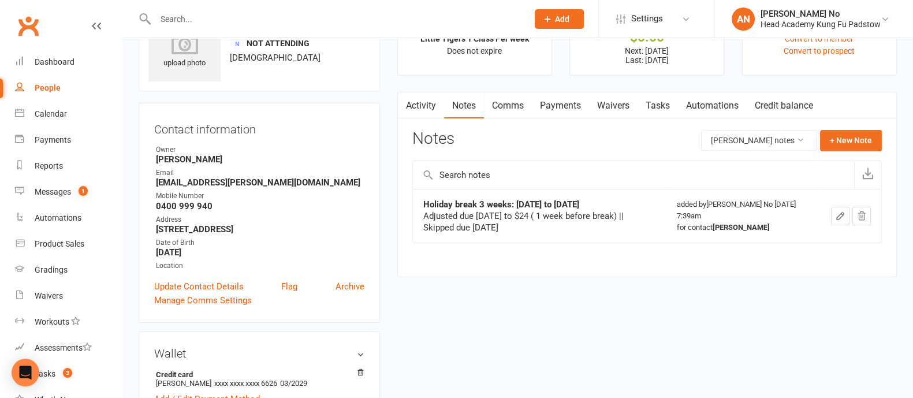
click at [840, 208] on button "button" at bounding box center [840, 216] width 18 height 18
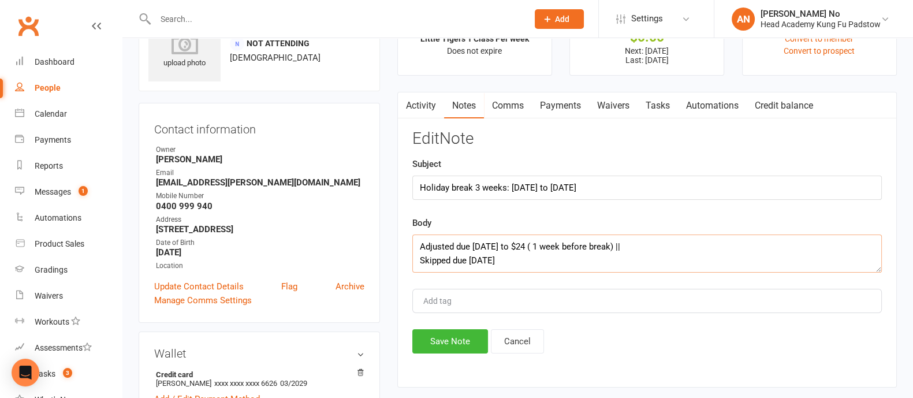
click at [527, 259] on textarea "Adjusted due 13th Dec to $24 ( 1 week before break) || Skipped due 27th Dec" at bounding box center [647, 253] width 470 height 38
drag, startPoint x: 473, startPoint y: 237, endPoint x: 416, endPoint y: 241, distance: 57.3
click at [416, 241] on textarea "Adjusted due 13th Dec to $24 ( 1 week before break) || Skipped due 27th Dec || …" at bounding box center [647, 253] width 470 height 38
click at [471, 245] on textarea "Due 13th Dec to $24 ( 1 week before break) || Skipped due 27th Dec || Adjusted" at bounding box center [647, 253] width 470 height 38
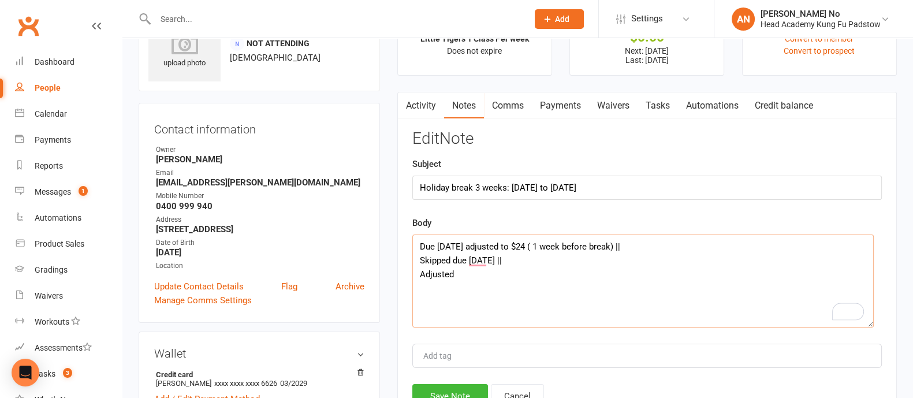
drag, startPoint x: 878, startPoint y: 270, endPoint x: 870, endPoint y: 327, distance: 57.7
click at [870, 327] on textarea "Due 13th Dec adjusted to $24 ( 1 week before break) || Skipped due 27th Dec || …" at bounding box center [642, 280] width 461 height 93
drag, startPoint x: 461, startPoint y: 276, endPoint x: 411, endPoint y: 273, distance: 50.9
click at [411, 273] on div "Activity Notes Comms Payments Waivers Tasks Automations Credit balance Payments…" at bounding box center [647, 268] width 500 height 353
click at [572, 271] on textarea "Due 13th Dec adjusted to $24 ( 1 week before break) || Skipped due 27th Dec || …" at bounding box center [642, 281] width 461 height 95
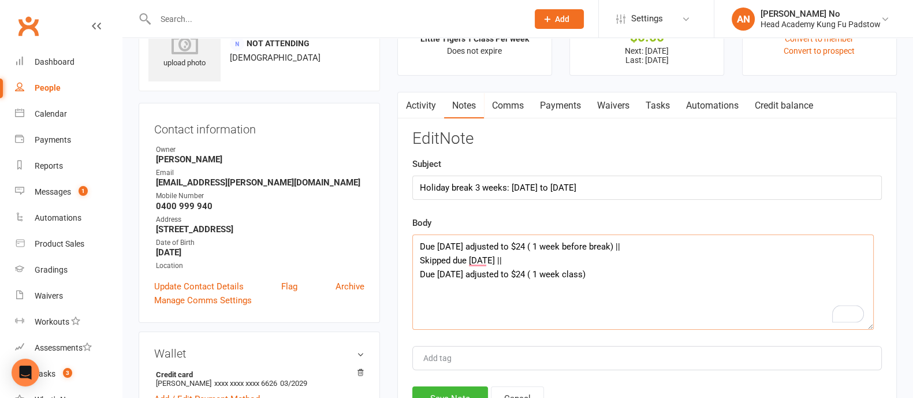
scroll to position [403, 0]
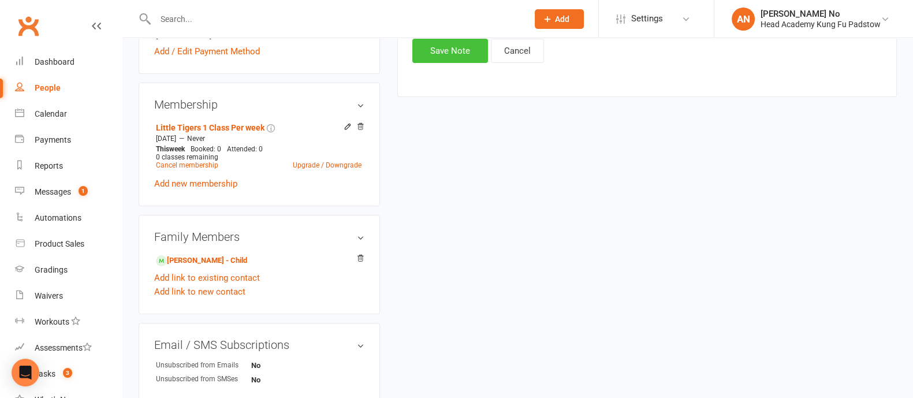
type textarea "Due 13th Dec adjusted to $24 ( 1 week before break) || Skipped due 27th Dec || …"
click at [456, 55] on button "Save Note" at bounding box center [450, 51] width 76 height 24
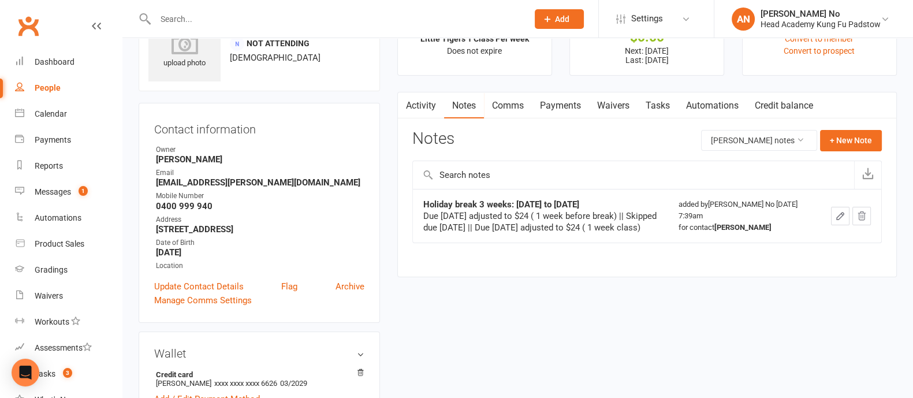
click at [568, 101] on link "Payments" at bounding box center [560, 105] width 57 height 27
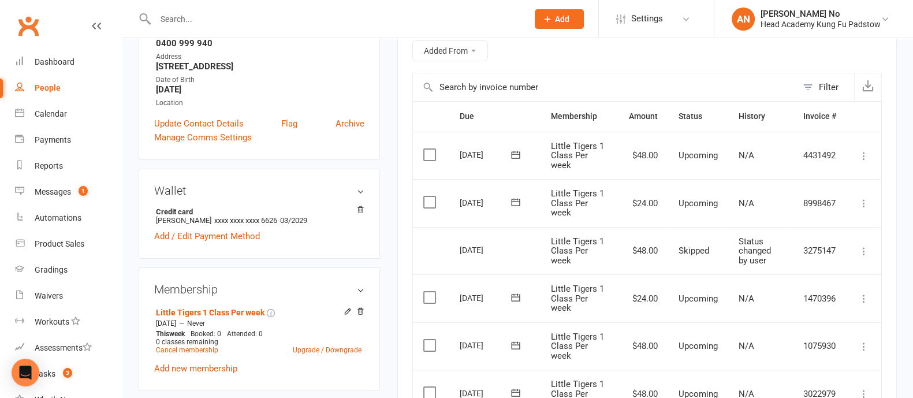
scroll to position [219, 0]
click at [78, 142] on link "Payments" at bounding box center [68, 140] width 107 height 26
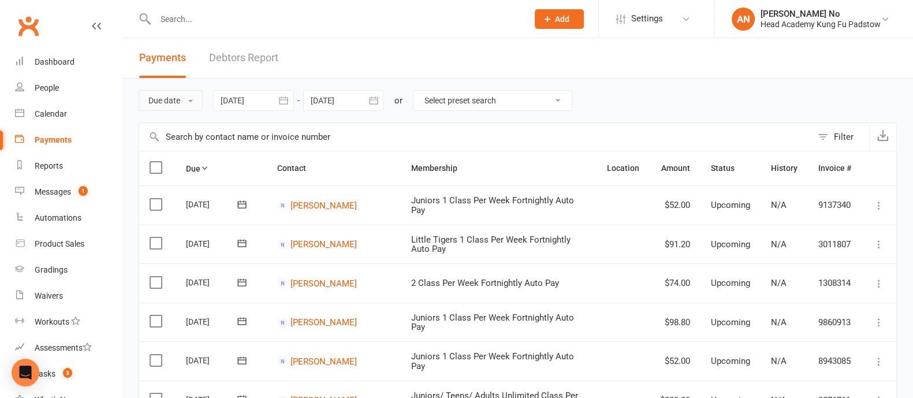
click at [165, 103] on button "Due date" at bounding box center [171, 100] width 64 height 21
click at [183, 166] on link "Date failed" at bounding box center [196, 172] width 114 height 23
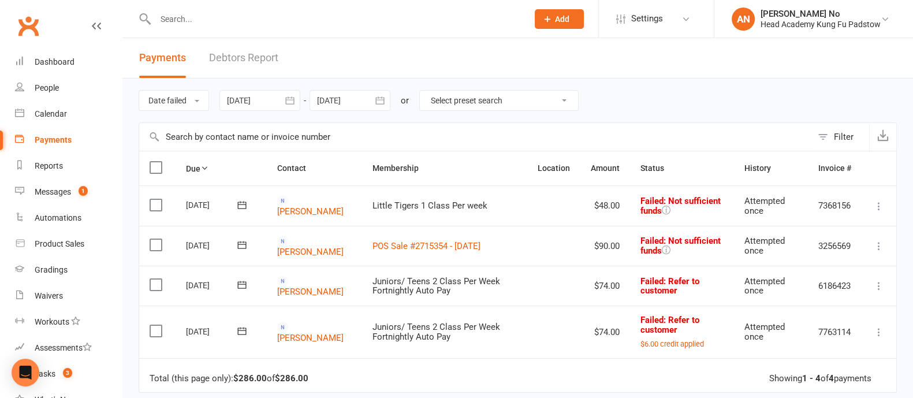
click at [291, 102] on icon "button" at bounding box center [290, 101] width 12 height 12
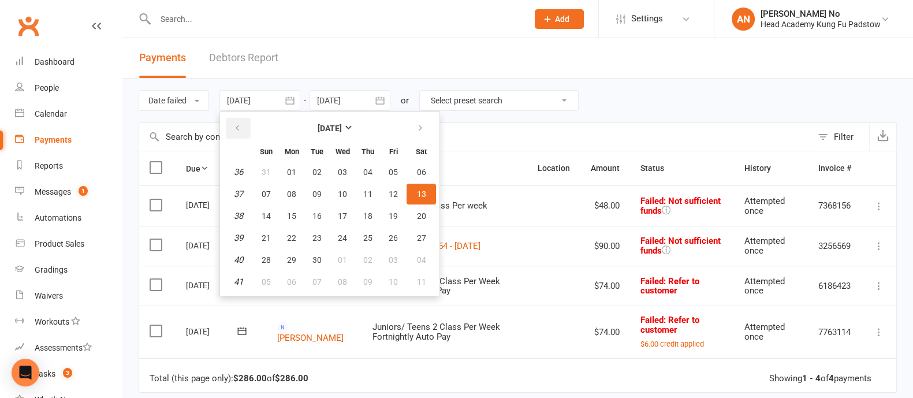
click at [241, 129] on icon "button" at bounding box center [237, 128] width 8 height 9
click at [387, 173] on button "01" at bounding box center [393, 172] width 24 height 21
type input "01 Aug 2025"
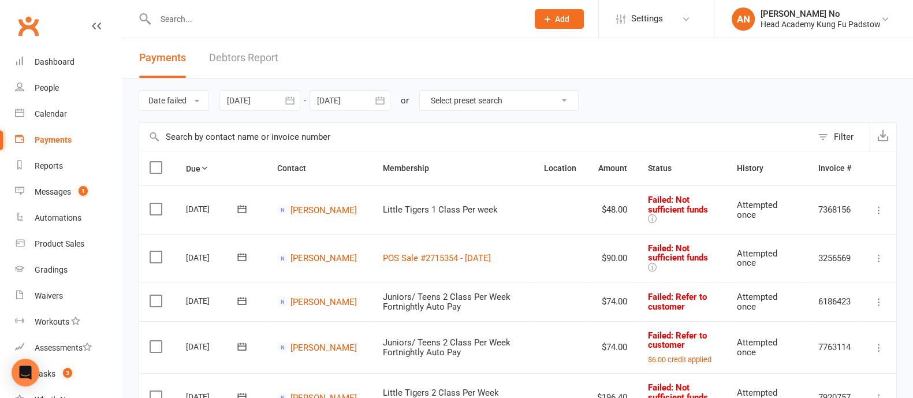
click at [877, 208] on icon at bounding box center [879, 210] width 12 height 12
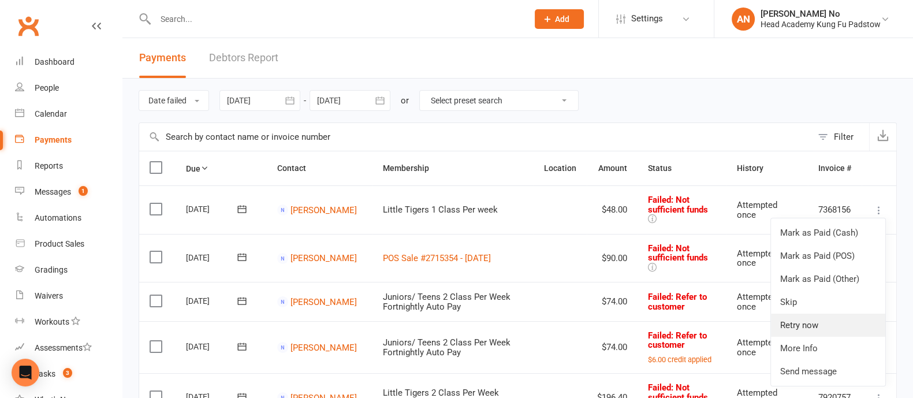
click at [801, 319] on link "Retry now" at bounding box center [828, 325] width 114 height 23
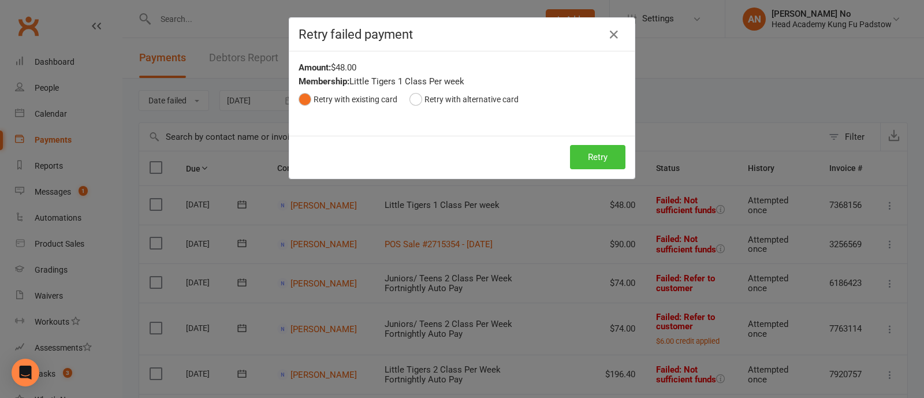
click at [595, 154] on button "Retry" at bounding box center [597, 157] width 55 height 24
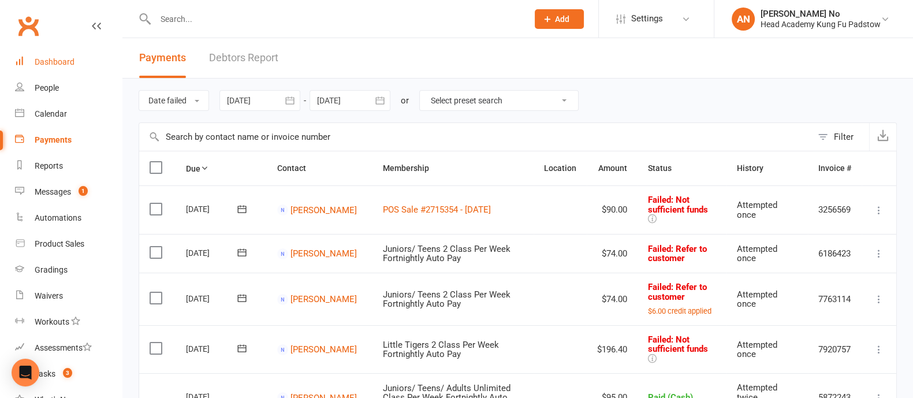
click at [59, 58] on div "Dashboard" at bounding box center [55, 61] width 40 height 9
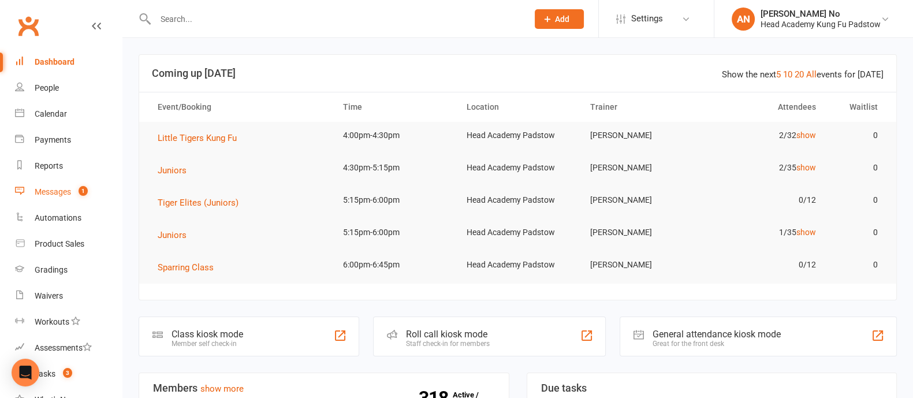
click at [70, 190] on div "Messages" at bounding box center [53, 191] width 36 height 9
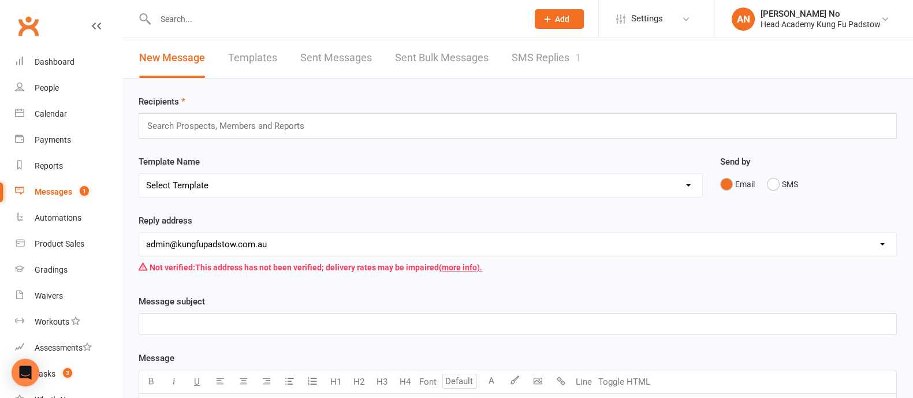
click at [540, 61] on link "SMS Replies 1" at bounding box center [546, 58] width 69 height 40
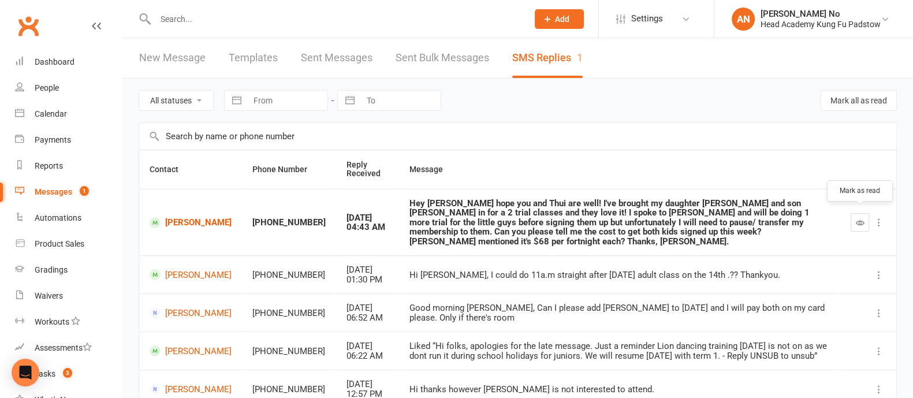
click at [854, 215] on button "button" at bounding box center [860, 222] width 18 height 18
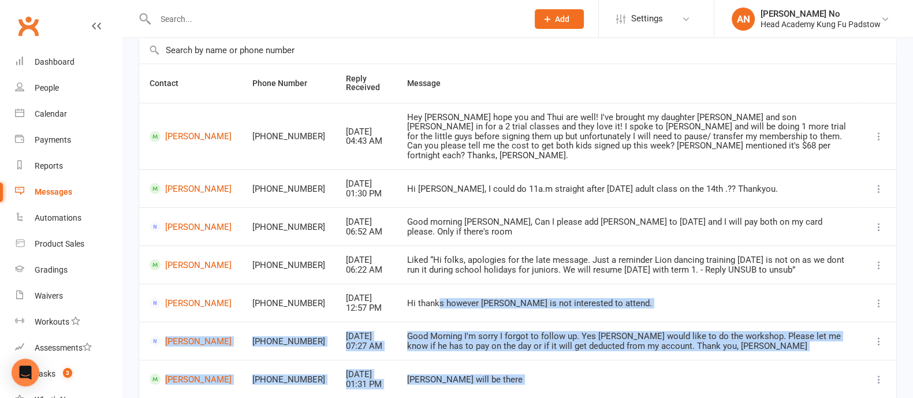
drag, startPoint x: 425, startPoint y: 393, endPoint x: 436, endPoint y: 402, distance: 14.3
click at [436, 397] on html "Prospect Member Non-attending contact Class / event Appointment Grading event T…" at bounding box center [456, 256] width 913 height 684
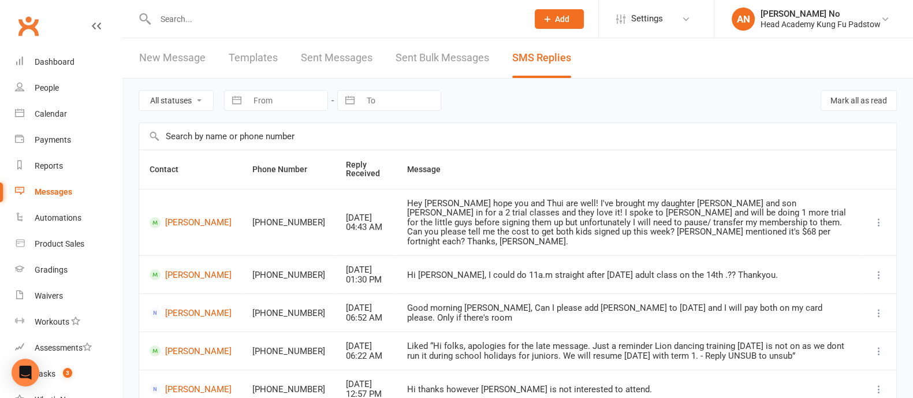
click at [516, 270] on div "Hi Thuy, I could do 11a.m straight after Tuesday adult class on the 14th .?? Th…" at bounding box center [629, 275] width 444 height 10
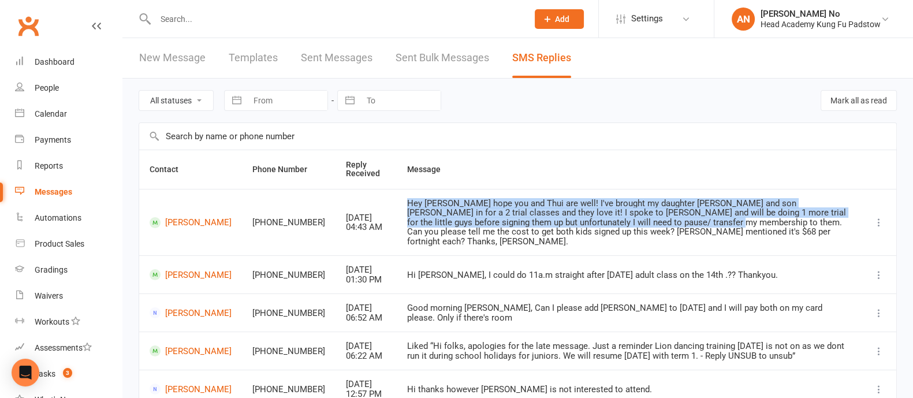
drag, startPoint x: 382, startPoint y: 198, endPoint x: 491, endPoint y: 196, distance: 109.2
click at [591, 224] on td "Hey James hope you and Thui are well! I've brought my daughter Mia and son Matt…" at bounding box center [629, 222] width 465 height 67
click at [433, 199] on div "Hey James hope you and Thui are well! I've brought my daughter Mia and son Matt…" at bounding box center [629, 223] width 444 height 48
drag, startPoint x: 384, startPoint y: 200, endPoint x: 534, endPoint y: 226, distance: 152.4
click at [534, 226] on div "Hey James hope you and Thui are well! I've brought my daughter Mia and son Matt…" at bounding box center [629, 223] width 444 height 48
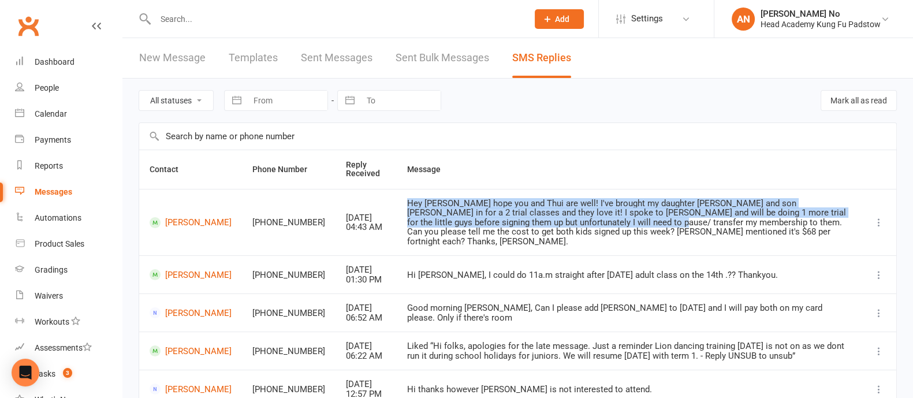
click at [423, 203] on div "Hey James hope you and Thui are well! I've brought my daughter Mia and son Matt…" at bounding box center [629, 223] width 444 height 48
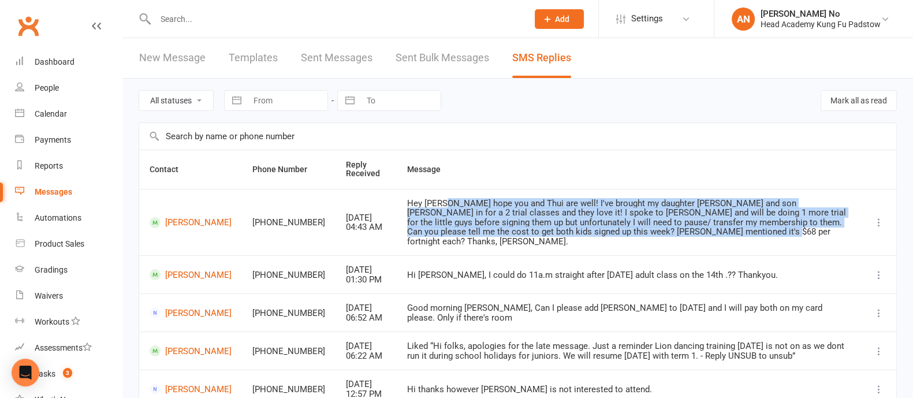
drag, startPoint x: 428, startPoint y: 200, endPoint x: 601, endPoint y: 234, distance: 175.9
click at [601, 234] on div "Hey James hope you and Thui are well! I've brought my daughter Mia and son Matt…" at bounding box center [629, 223] width 444 height 48
copy div "hope you and Thui are well! I've brought my daughter Mia and son Matteo in for …"
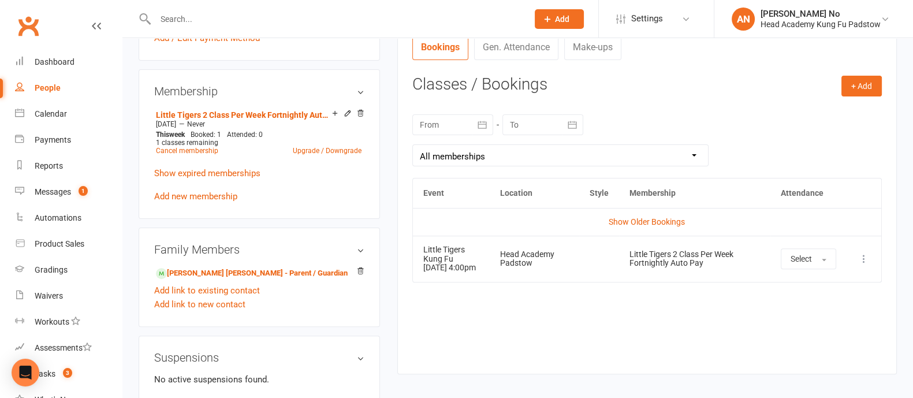
scroll to position [447, 0]
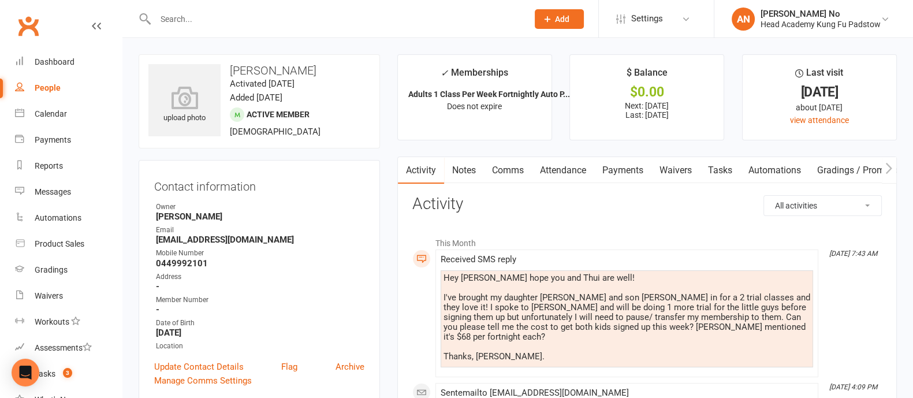
click at [630, 170] on link "Payments" at bounding box center [622, 170] width 57 height 27
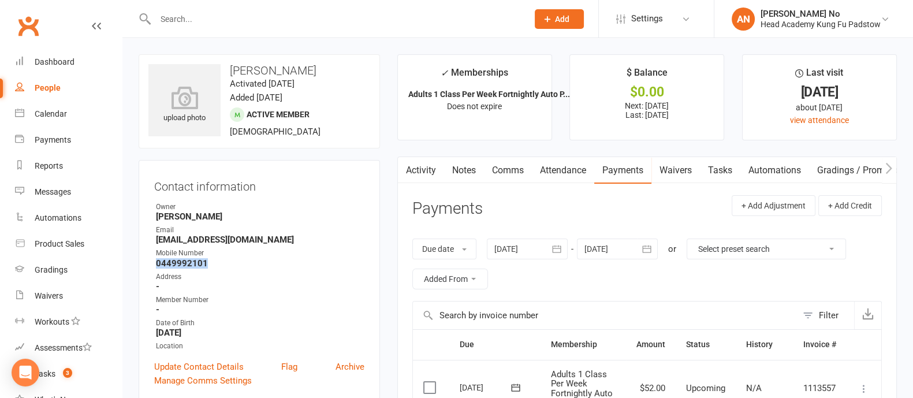
drag, startPoint x: 157, startPoint y: 264, endPoint x: 210, endPoint y: 263, distance: 53.1
click at [210, 263] on strong "0449992101" at bounding box center [260, 263] width 209 height 10
copy strong "0449992101"
click at [668, 162] on link "Waivers" at bounding box center [676, 170] width 49 height 27
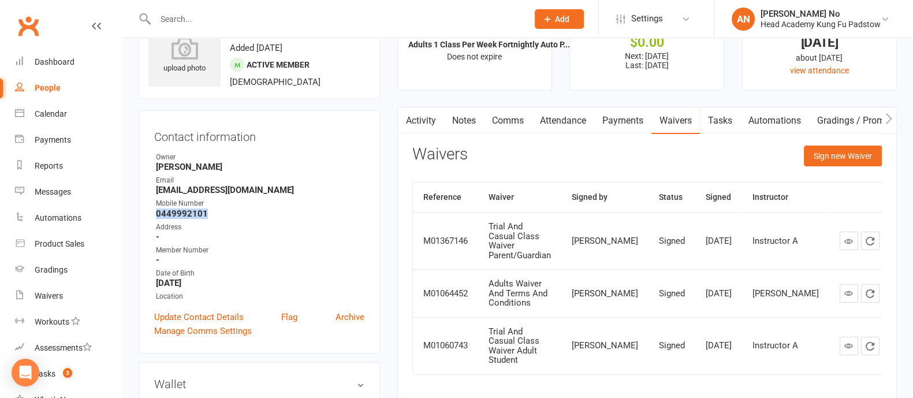
scroll to position [53, 0]
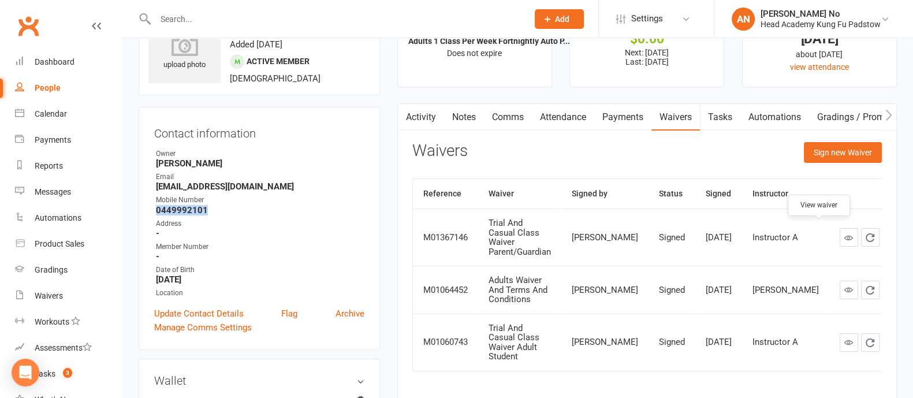
click at [840, 228] on link at bounding box center [849, 237] width 18 height 18
drag, startPoint x: 154, startPoint y: 183, endPoint x: 253, endPoint y: 185, distance: 98.8
click at [253, 185] on li "Email christoslouc@gmail.com" at bounding box center [259, 182] width 210 height 20
copy strong "christoslouc@gmail.com"
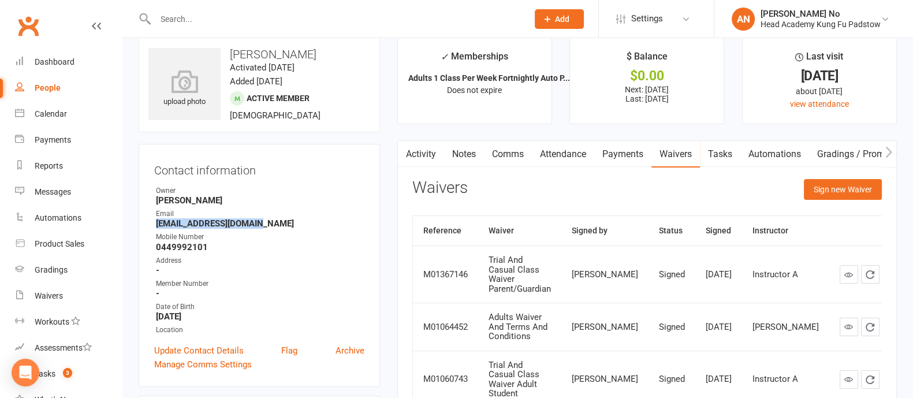
scroll to position [0, 0]
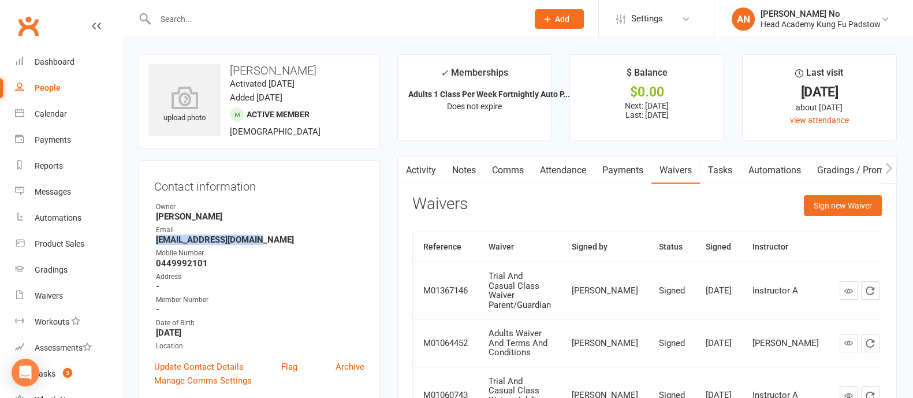
drag, startPoint x: 229, startPoint y: 67, endPoint x: 316, endPoint y: 71, distance: 86.7
click at [316, 71] on h3 "[PERSON_NAME]" at bounding box center [259, 70] width 222 height 13
copy h3 "[PERSON_NAME]"
drag, startPoint x: 155, startPoint y: 264, endPoint x: 207, endPoint y: 263, distance: 52.0
click at [207, 263] on div "Contact information Owner Thuy Agius Email christoslouc@gmail.com Mobile Number…" at bounding box center [259, 281] width 241 height 243
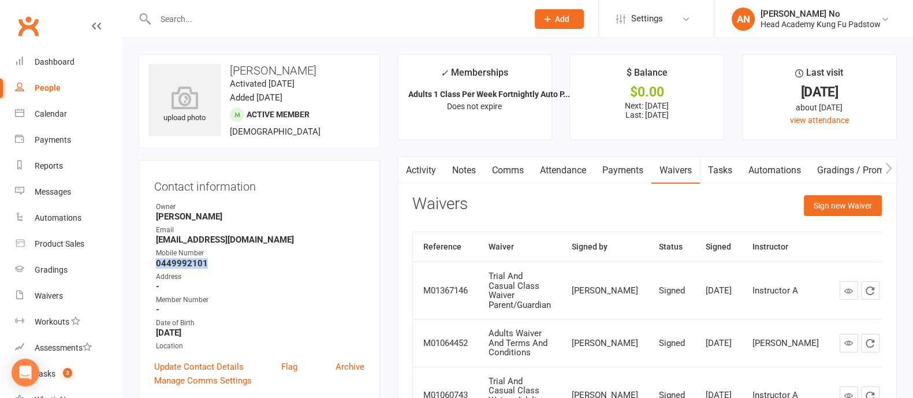
copy strong "0449992101"
click at [515, 168] on link "Comms" at bounding box center [508, 170] width 48 height 27
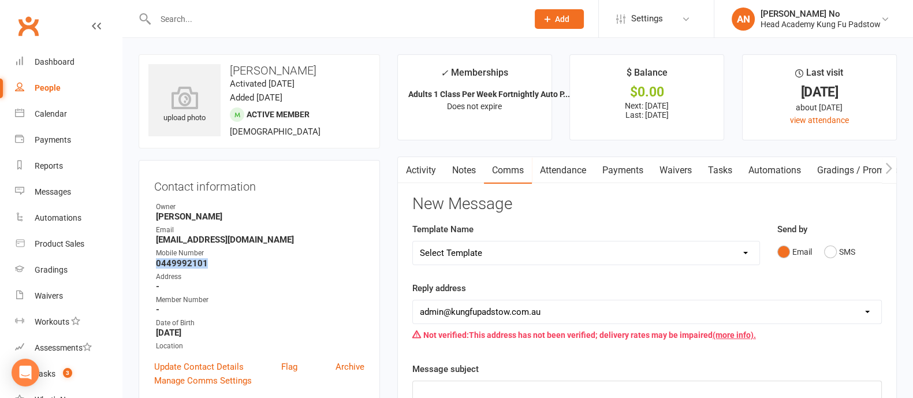
click at [742, 251] on select "Select Template [Email] Membership Waiver - ADULTS [Email] Membership Waiver - …" at bounding box center [586, 252] width 347 height 23
select select "2"
click at [413, 241] on select "Select Template [Email] Membership Waiver - ADULTS [Email] Membership Waiver - …" at bounding box center [586, 252] width 347 height 23
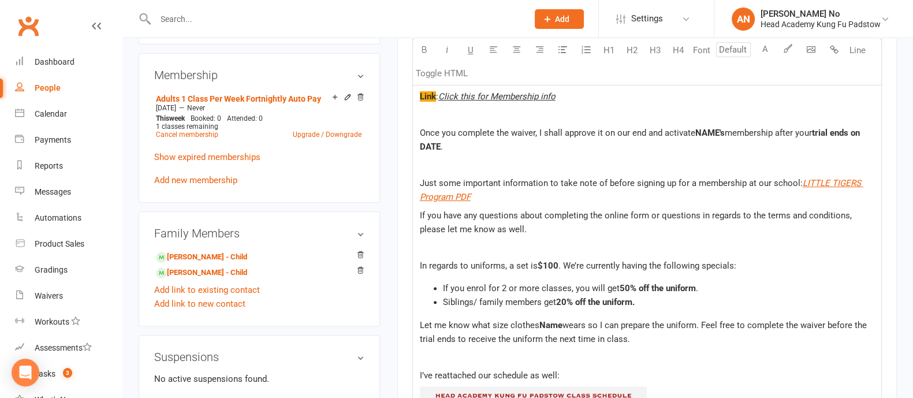
scroll to position [507, 0]
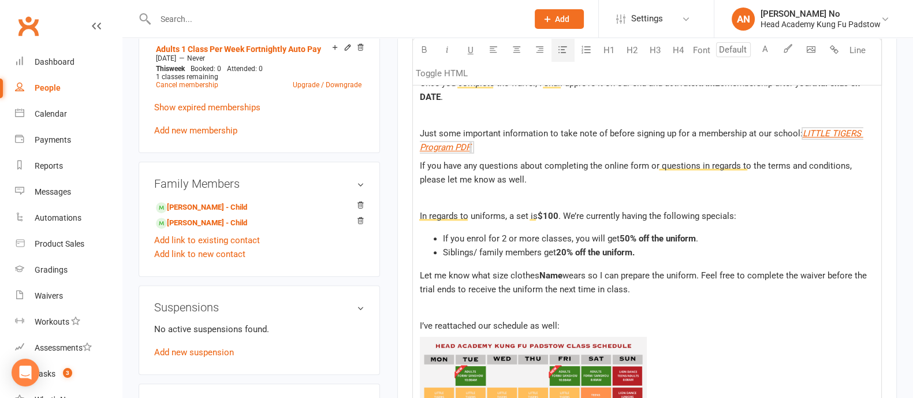
drag, startPoint x: 419, startPoint y: 126, endPoint x: 687, endPoint y: 255, distance: 297.3
click at [687, 255] on div "Hi ﻿ {contact-first-name} , Hope you have been well! Just sending through a lin…" at bounding box center [647, 391] width 468 height 828
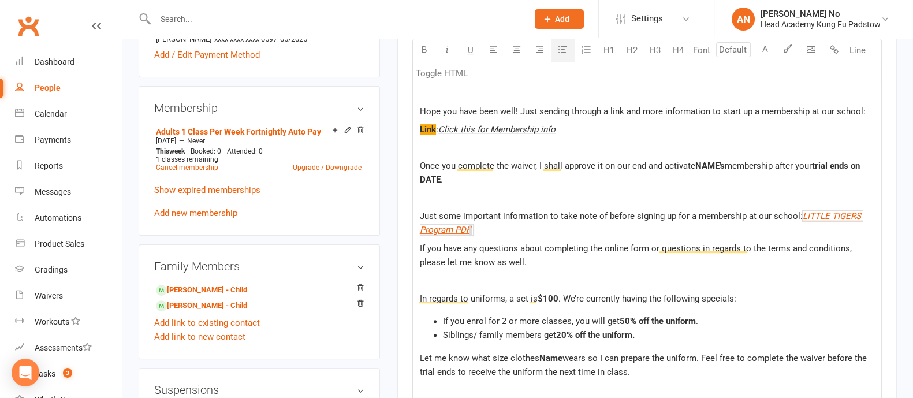
scroll to position [0, 0]
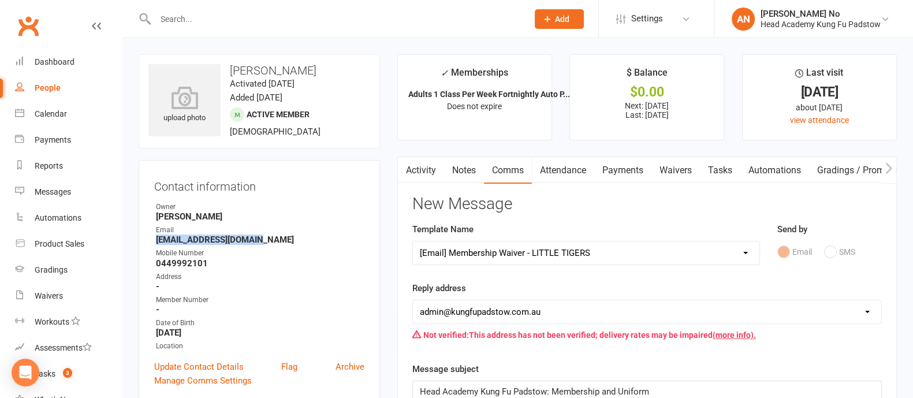
drag, startPoint x: 157, startPoint y: 240, endPoint x: 252, endPoint y: 238, distance: 95.3
click at [252, 238] on strong "christoslouc@gmail.com" at bounding box center [260, 239] width 209 height 10
copy strong "christoslouc@gmail.com"
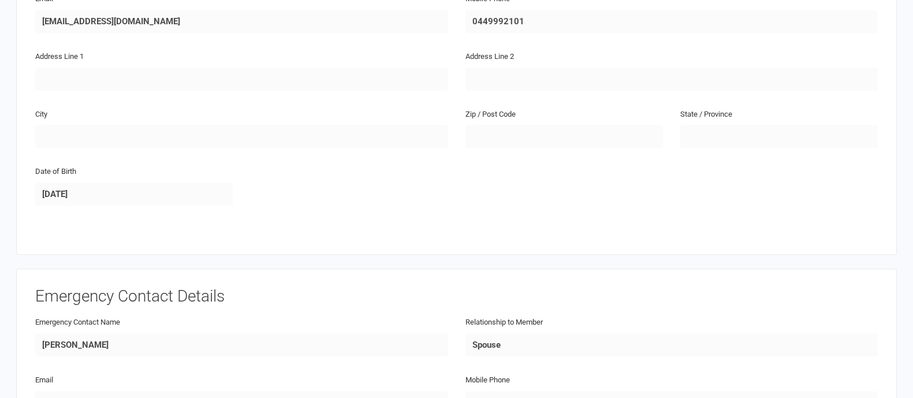
scroll to position [1108, 0]
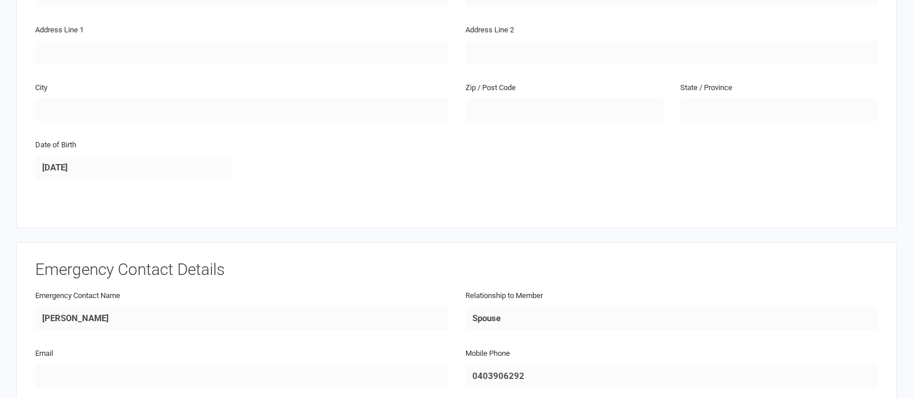
click at [905, 241] on html "× × × Head Academy Kung Fu Padstow 0420591110 p: 0420591110 [EMAIL_ADDRESS][DOM…" at bounding box center [456, 61] width 913 height 2339
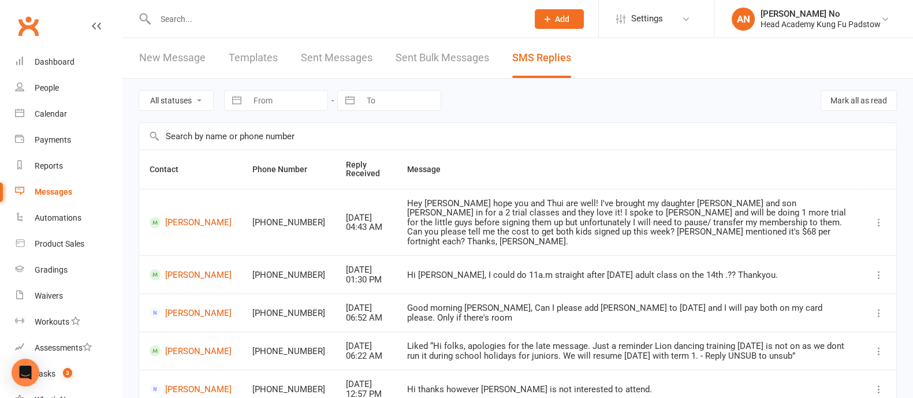
click at [173, 17] on input "text" at bounding box center [336, 19] width 368 height 16
paste input "[DEMOGRAPHIC_DATA][PERSON_NAME]"
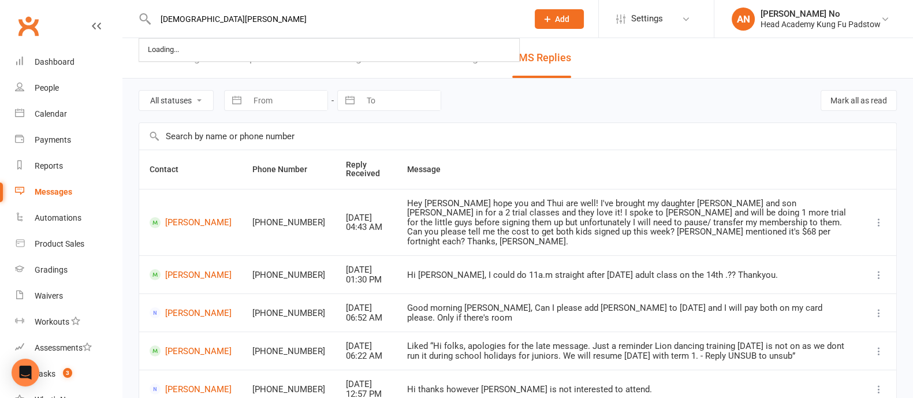
type input "[DEMOGRAPHIC_DATA][PERSON_NAME]"
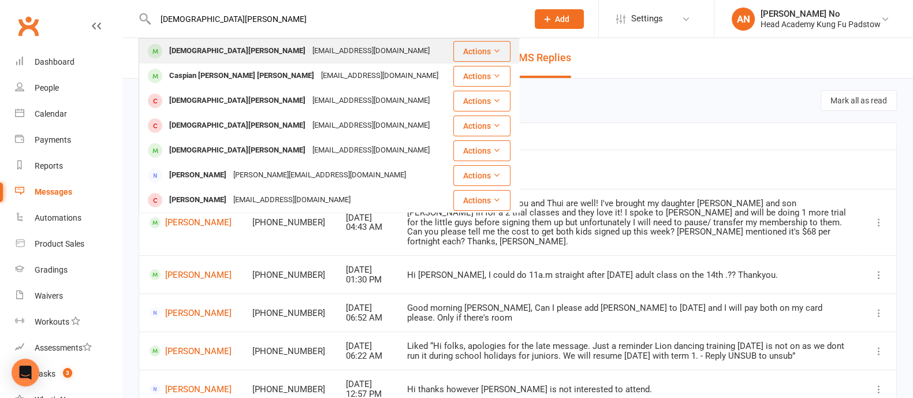
click at [174, 52] on div "[DEMOGRAPHIC_DATA][PERSON_NAME]" at bounding box center [237, 51] width 143 height 17
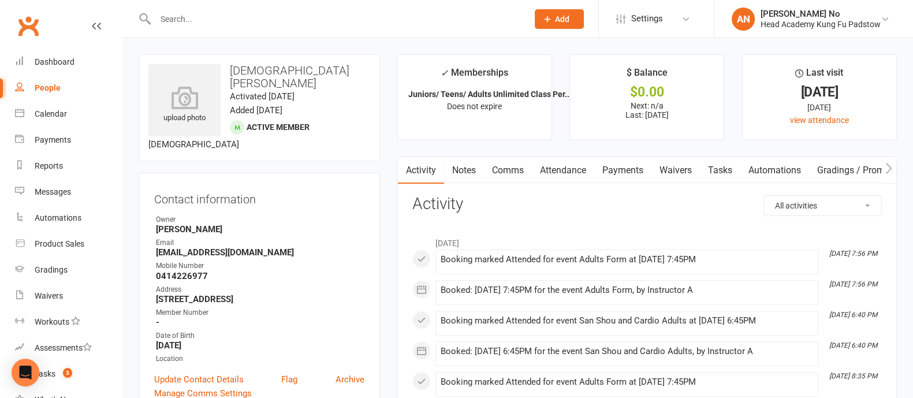
click at [586, 170] on link "Attendance" at bounding box center [563, 170] width 62 height 27
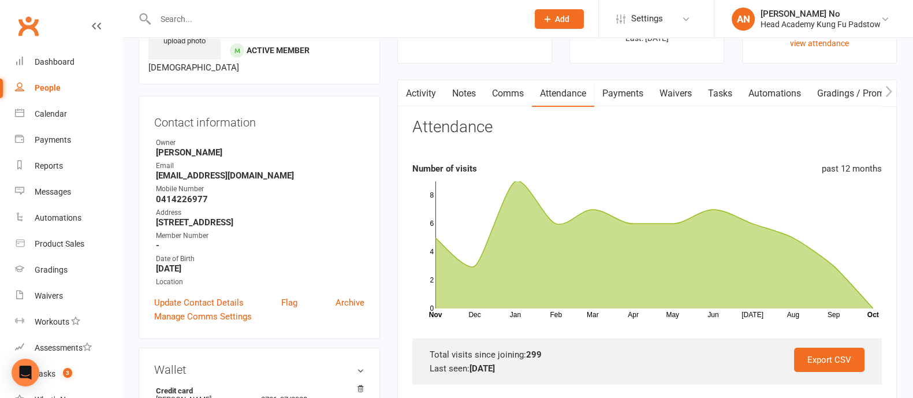
scroll to position [72, 0]
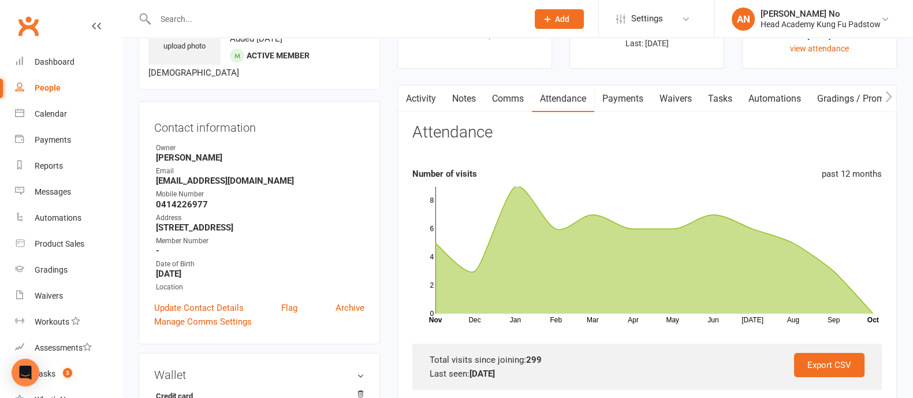
click at [616, 98] on link "Payments" at bounding box center [622, 98] width 57 height 27
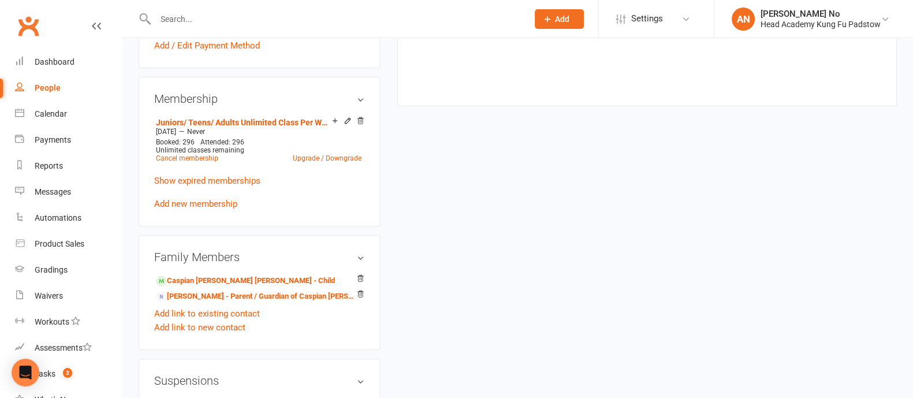
scroll to position [506, 0]
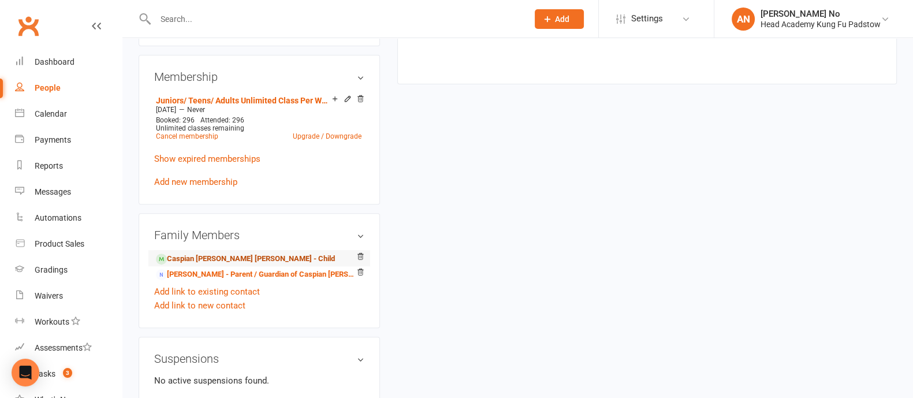
click at [244, 253] on link "Caspian [PERSON_NAME] [PERSON_NAME] - Child" at bounding box center [245, 259] width 179 height 12
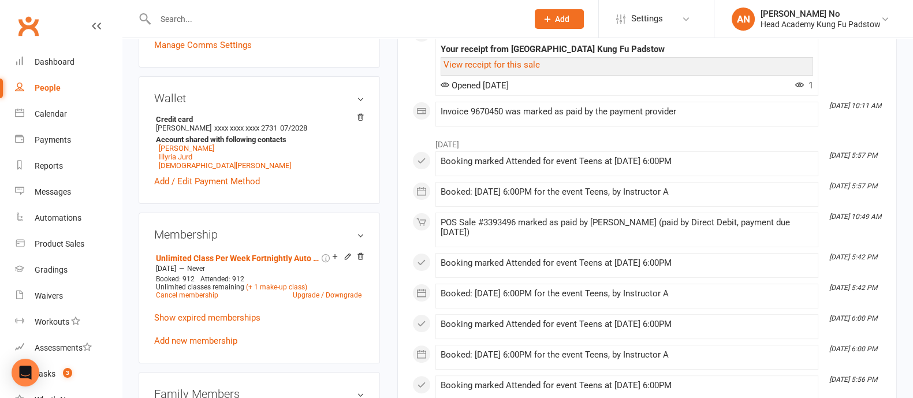
scroll to position [696, 0]
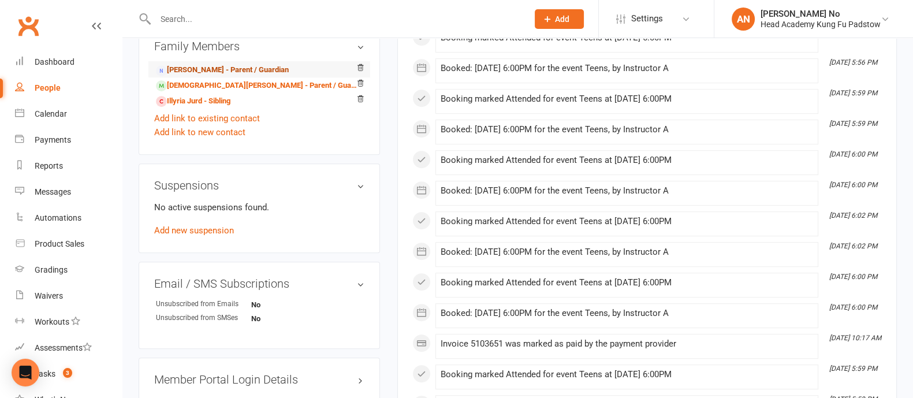
click at [222, 64] on link "Cecilia Mok - Parent / Guardian" at bounding box center [222, 70] width 133 height 12
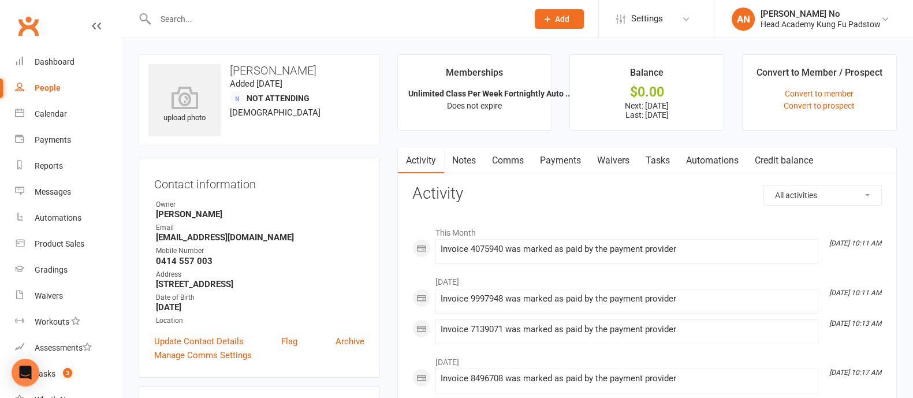
click at [569, 161] on link "Payments" at bounding box center [560, 160] width 57 height 27
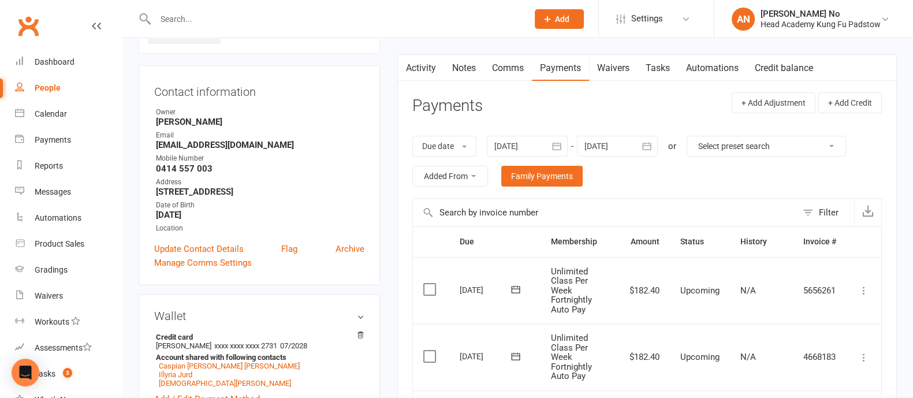
scroll to position [84, 0]
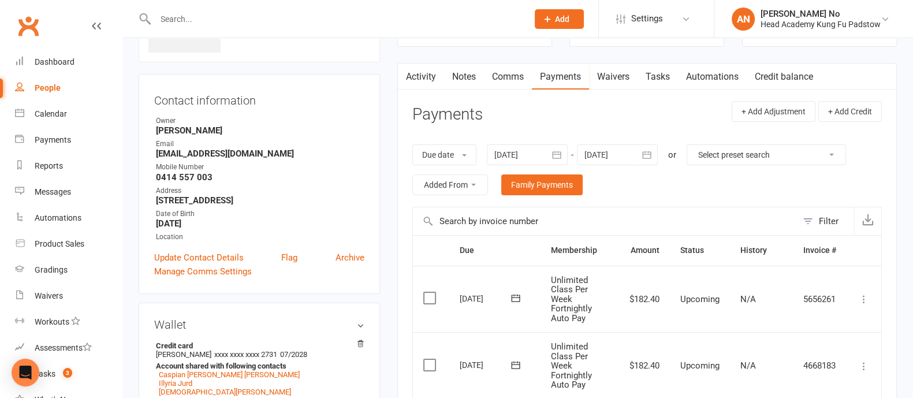
click at [466, 71] on link "Notes" at bounding box center [464, 77] width 40 height 27
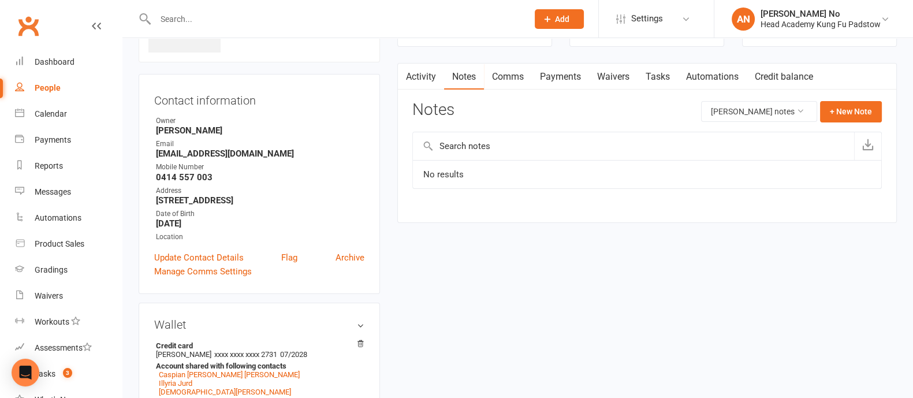
click at [575, 72] on link "Payments" at bounding box center [560, 77] width 57 height 27
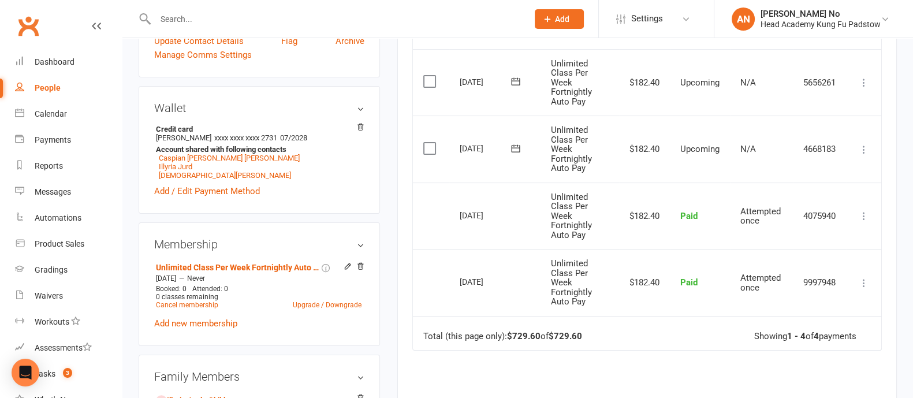
scroll to position [303, 0]
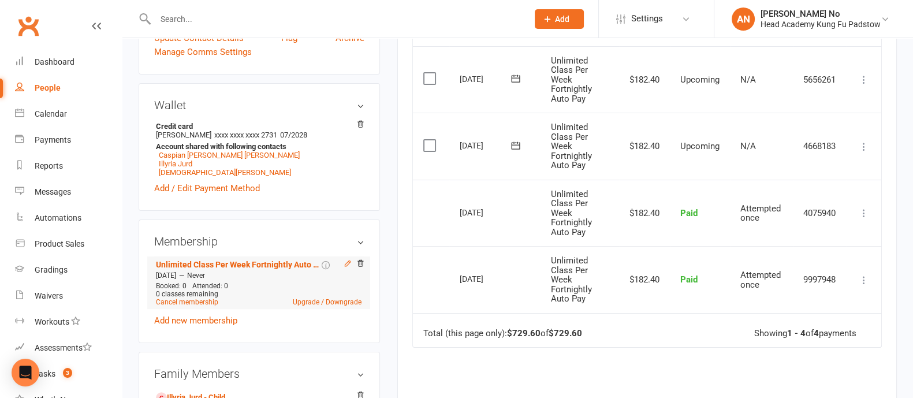
click at [345, 267] on icon at bounding box center [348, 263] width 8 height 8
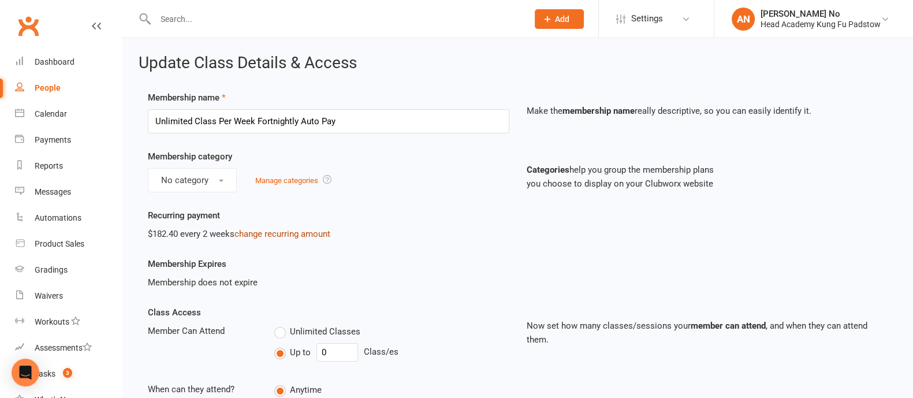
click at [264, 236] on link "change recurring amount" at bounding box center [282, 234] width 96 height 10
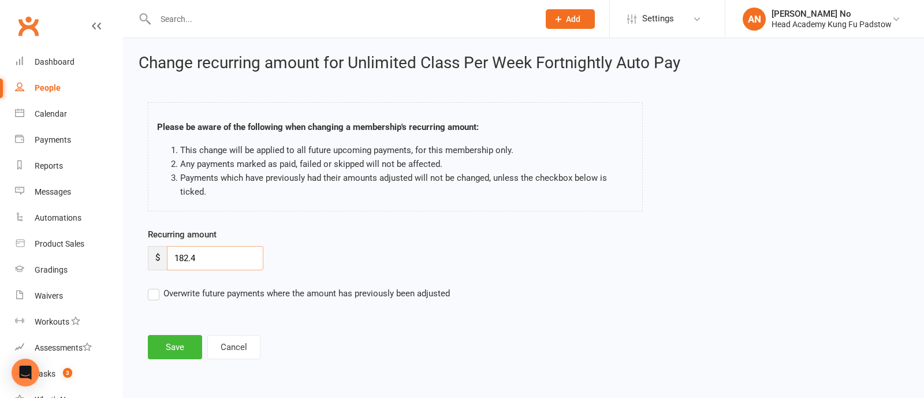
click at [207, 246] on input "182.4" at bounding box center [215, 258] width 96 height 24
type input "96"
click at [176, 335] on button "Save" at bounding box center [175, 347] width 54 height 24
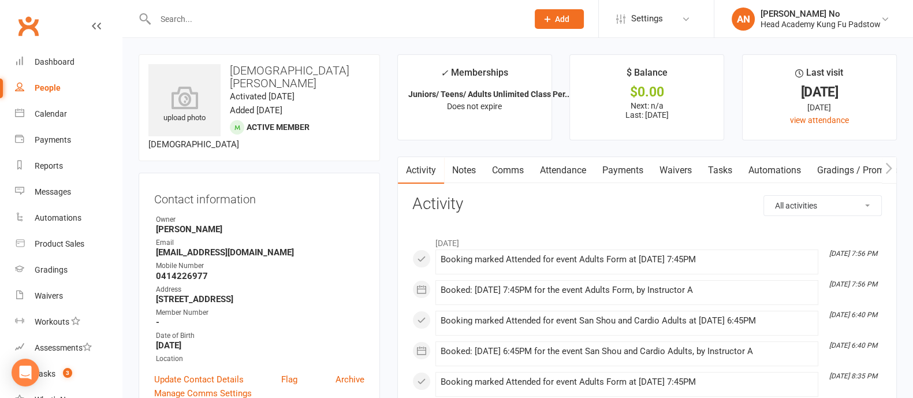
click at [566, 166] on link "Attendance" at bounding box center [563, 170] width 62 height 27
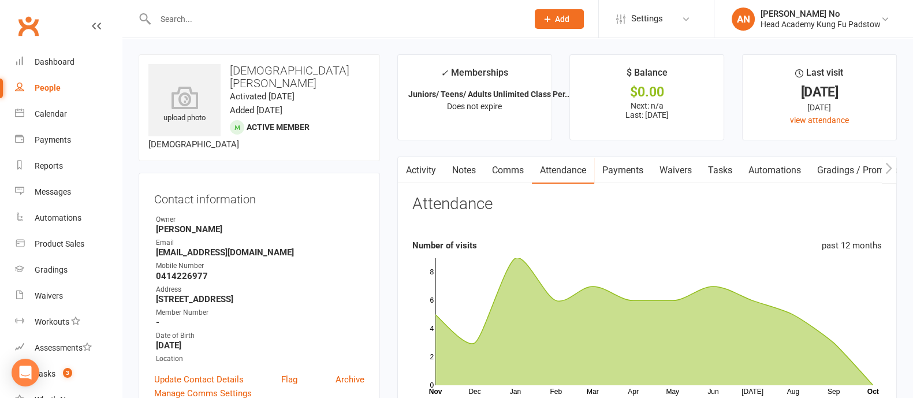
click at [425, 174] on link "Activity" at bounding box center [421, 170] width 46 height 27
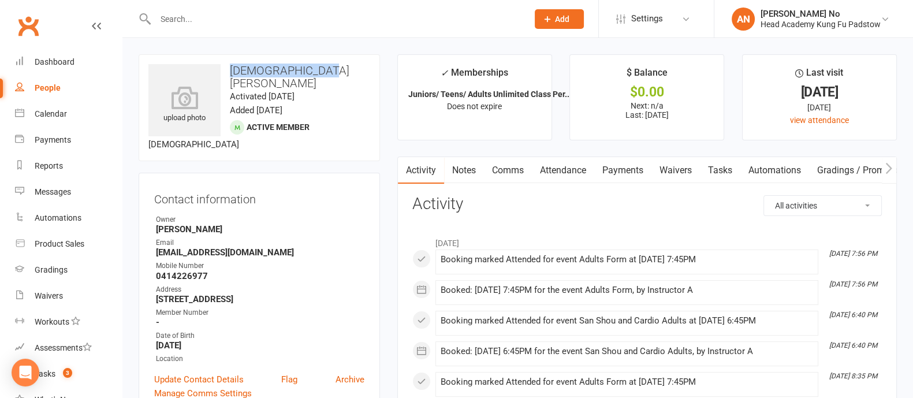
drag, startPoint x: 226, startPoint y: 70, endPoint x: 323, endPoint y: 70, distance: 97.0
click at [323, 70] on h3 "[DEMOGRAPHIC_DATA][PERSON_NAME]" at bounding box center [259, 76] width 222 height 25
copy h3 "[DEMOGRAPHIC_DATA][PERSON_NAME]"
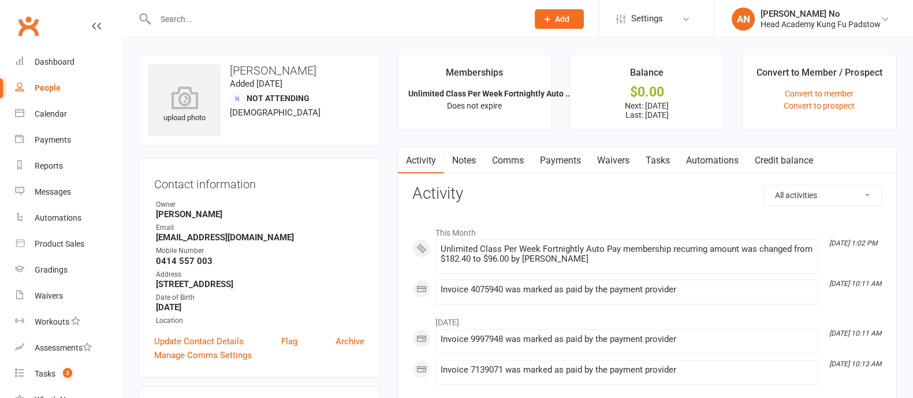
click at [576, 163] on link "Payments" at bounding box center [560, 160] width 57 height 27
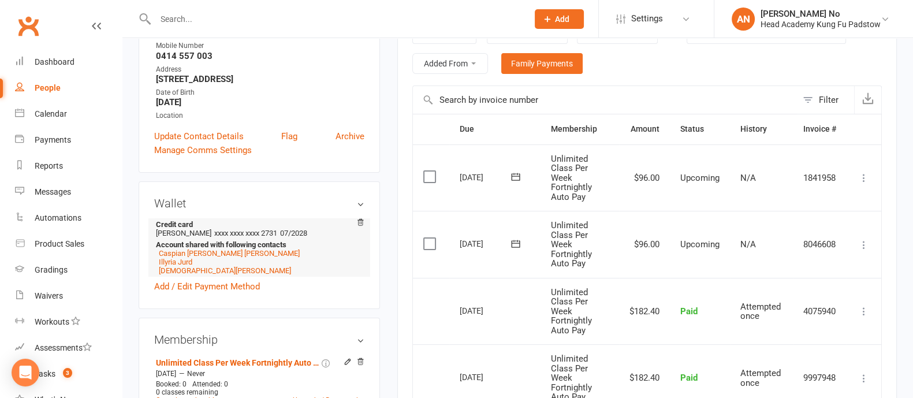
scroll to position [553, 0]
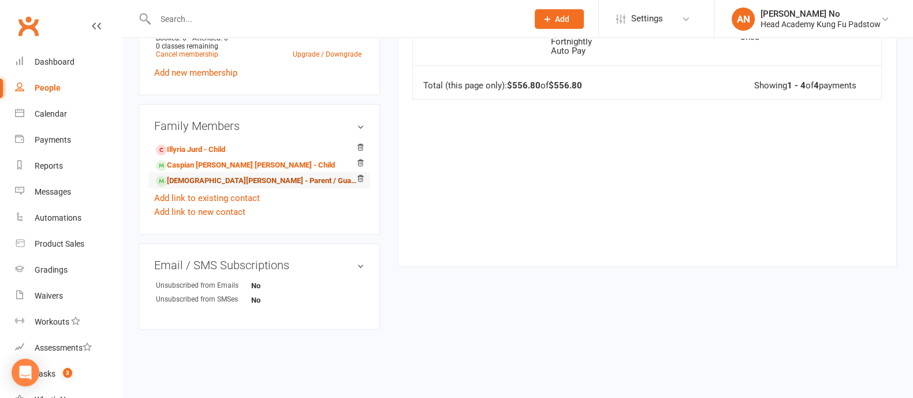
click at [243, 179] on link "Christian Holmes - Parent / Guardian of Caspian Mok Holmes" at bounding box center [257, 181] width 203 height 12
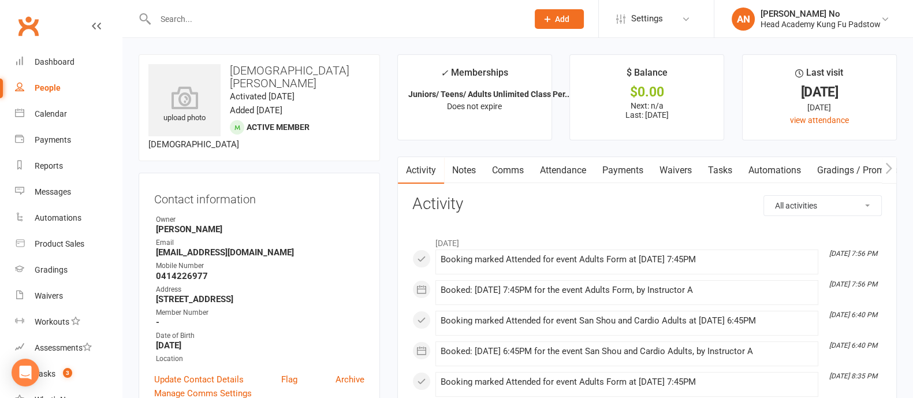
scroll to position [348, 0]
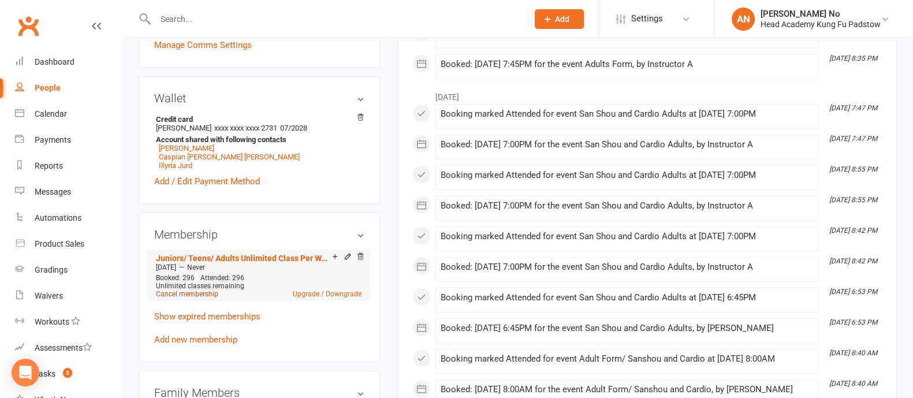
click at [206, 290] on link "Cancel membership" at bounding box center [187, 294] width 62 height 8
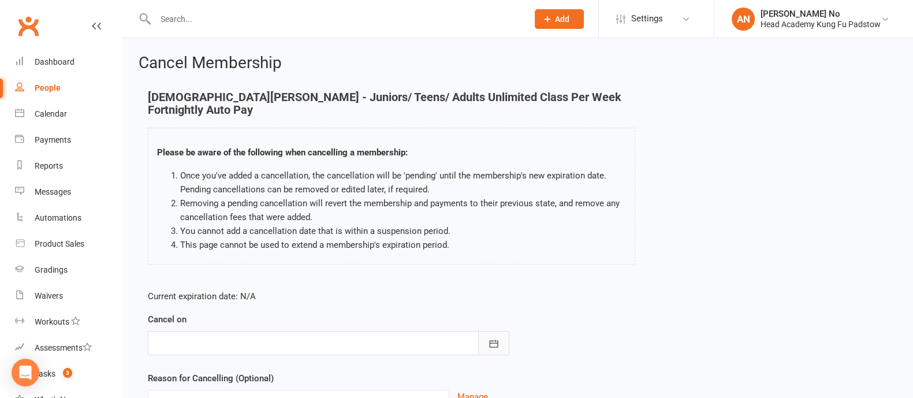
click at [485, 331] on button "button" at bounding box center [493, 343] width 31 height 24
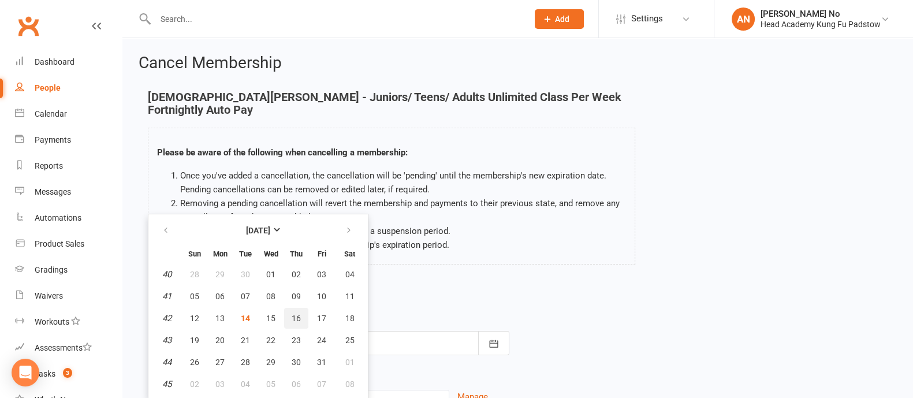
click at [299, 308] on button "16" at bounding box center [296, 318] width 24 height 21
type input "16 Oct 2025"
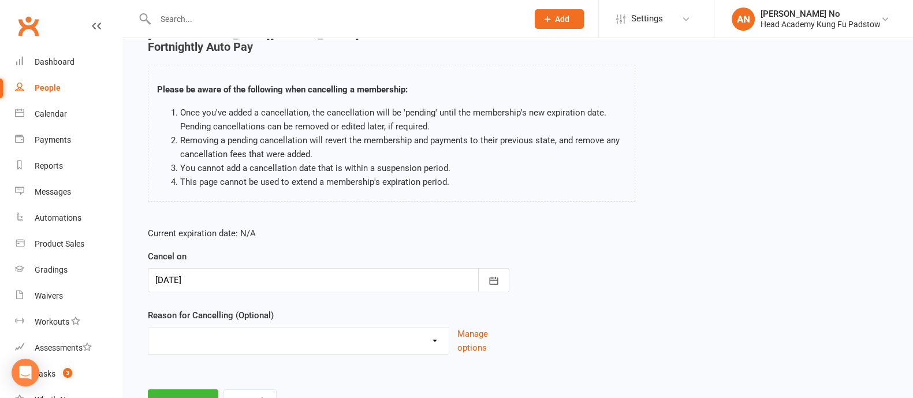
scroll to position [68, 0]
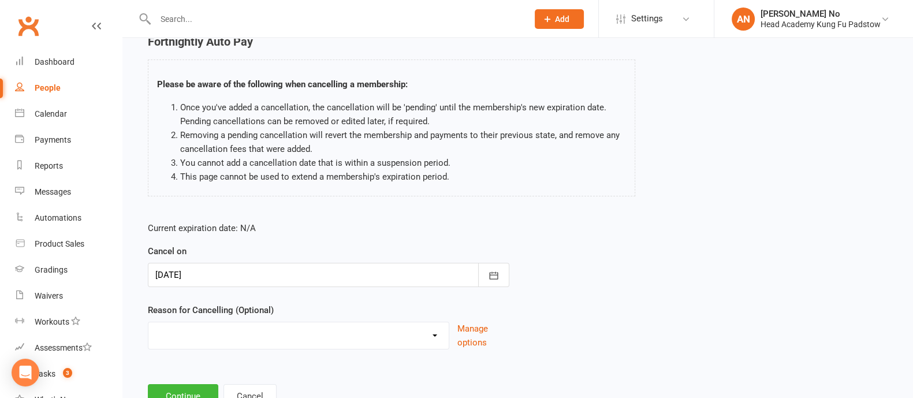
click at [388, 329] on select "Holiday Injury Other reason" at bounding box center [298, 333] width 300 height 23
select select "2"
click at [148, 322] on select "Holiday Injury Other reason" at bounding box center [298, 333] width 300 height 23
click at [233, 384] on input at bounding box center [329, 396] width 362 height 24
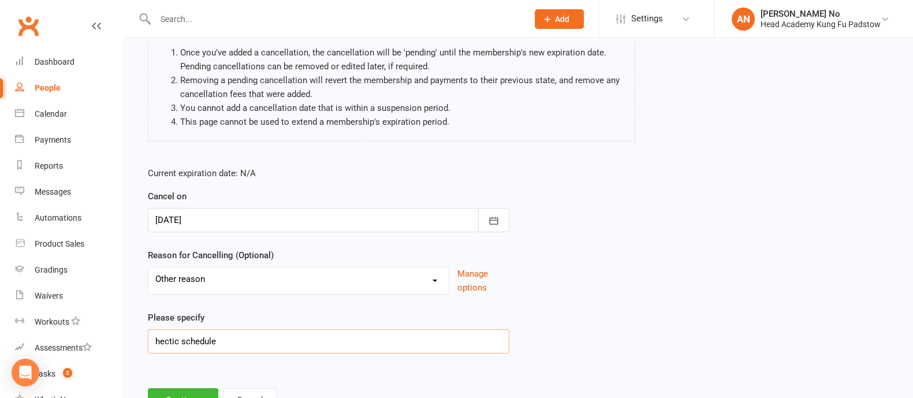
scroll to position [159, 0]
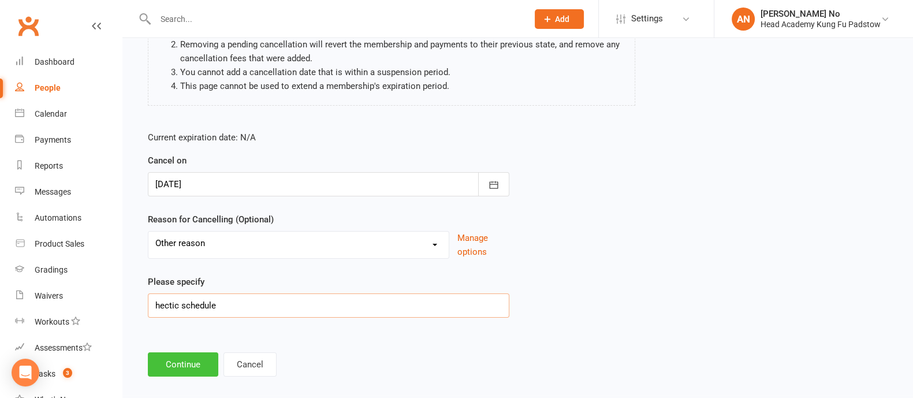
type input "hectic schedule"
click at [193, 353] on button "Continue" at bounding box center [183, 364] width 70 height 24
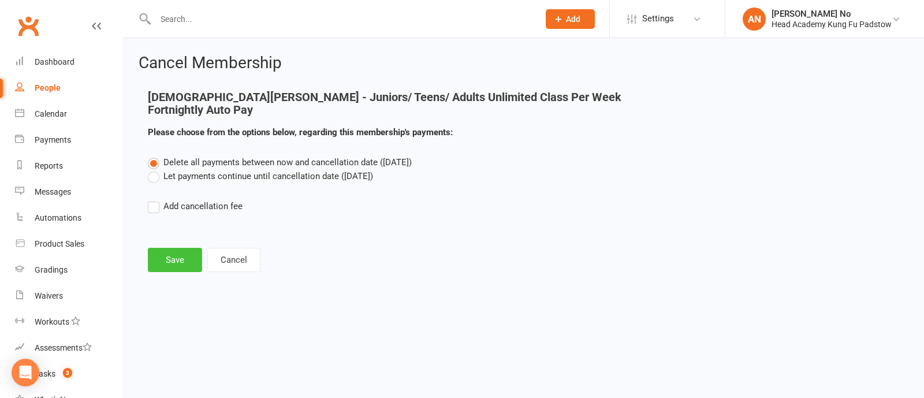
click at [182, 253] on button "Save" at bounding box center [175, 260] width 54 height 24
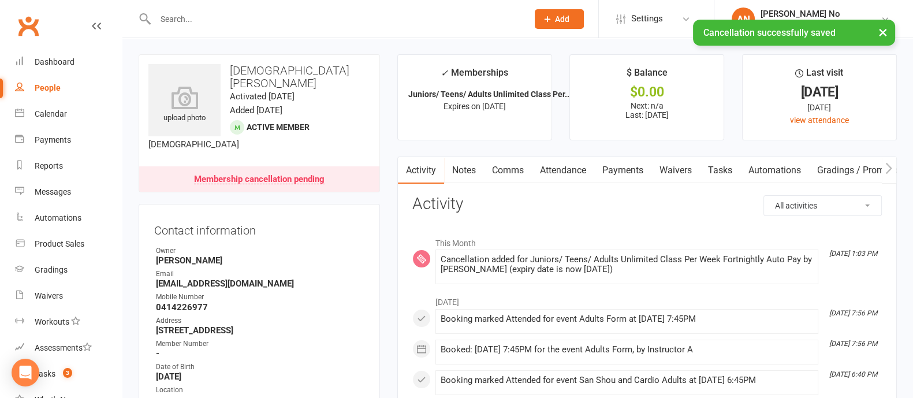
click at [574, 172] on link "Attendance" at bounding box center [563, 170] width 62 height 27
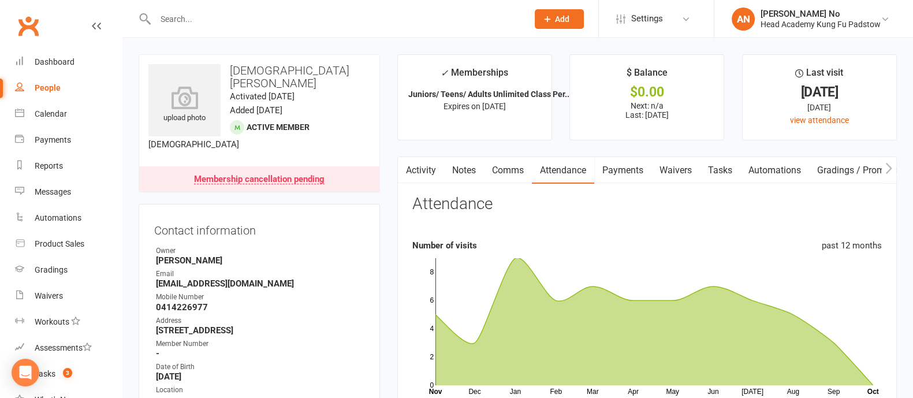
click at [630, 174] on link "Payments" at bounding box center [622, 170] width 57 height 27
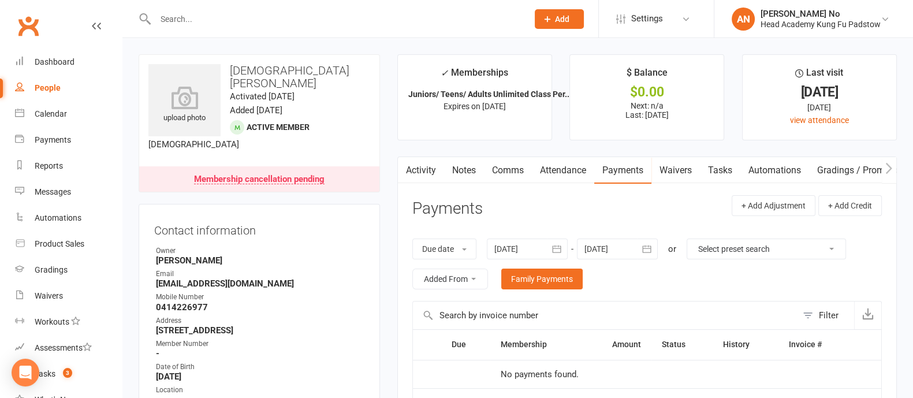
click at [568, 169] on link "Attendance" at bounding box center [563, 170] width 62 height 27
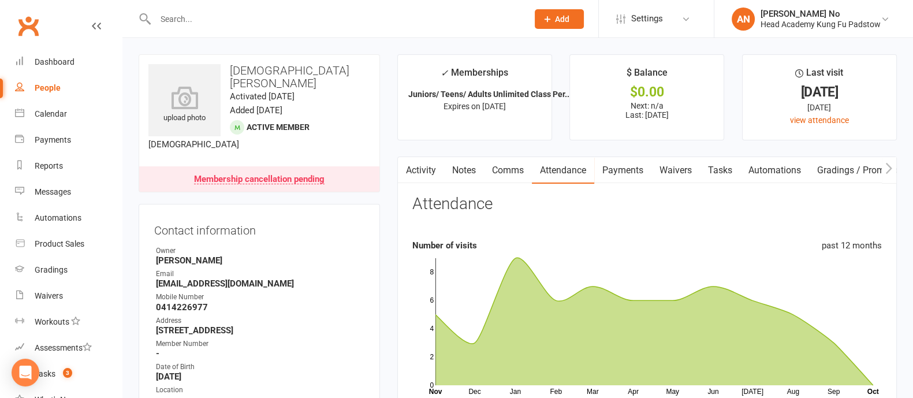
scroll to position [348, 0]
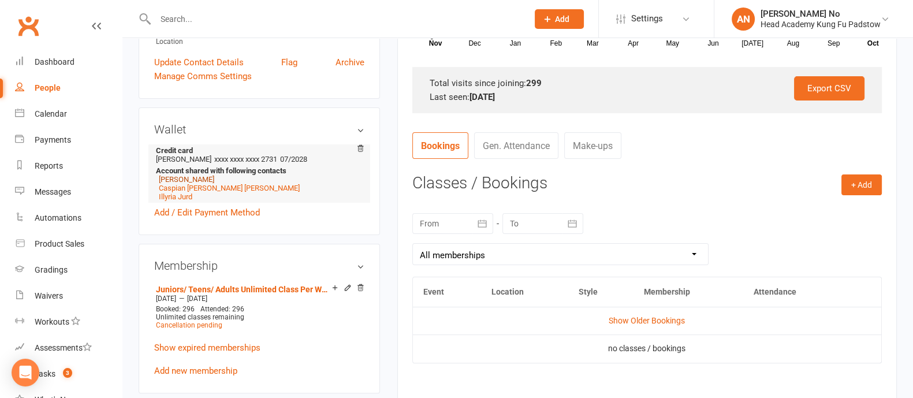
click at [182, 175] on link "[PERSON_NAME]" at bounding box center [186, 179] width 55 height 9
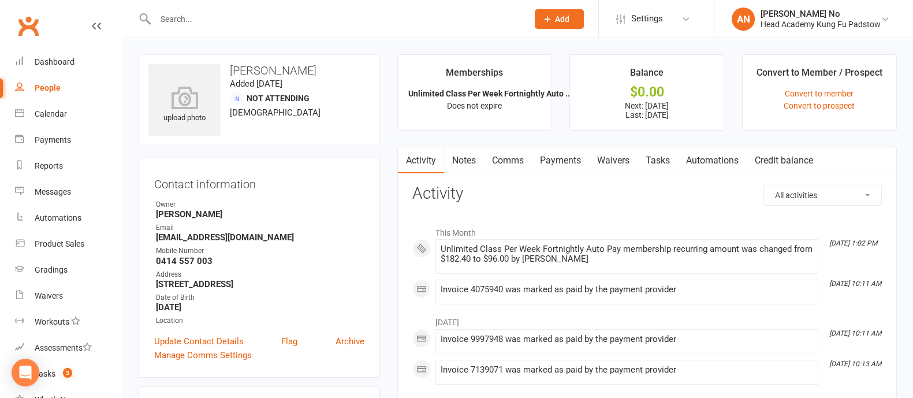
click at [572, 158] on link "Payments" at bounding box center [560, 160] width 57 height 27
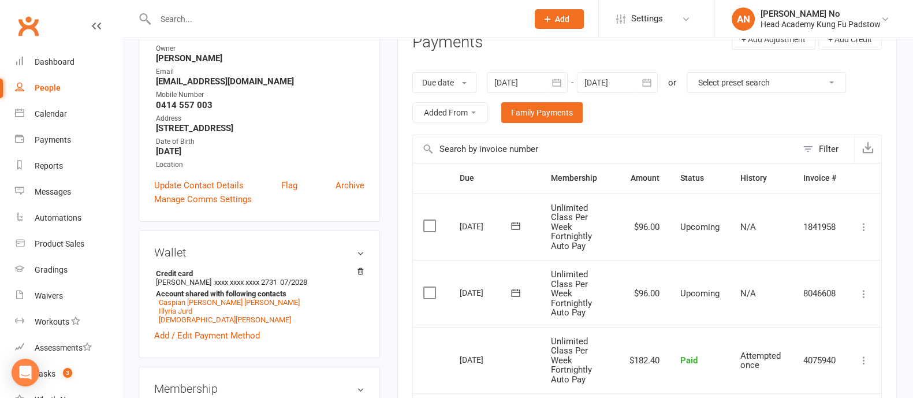
scroll to position [162, 0]
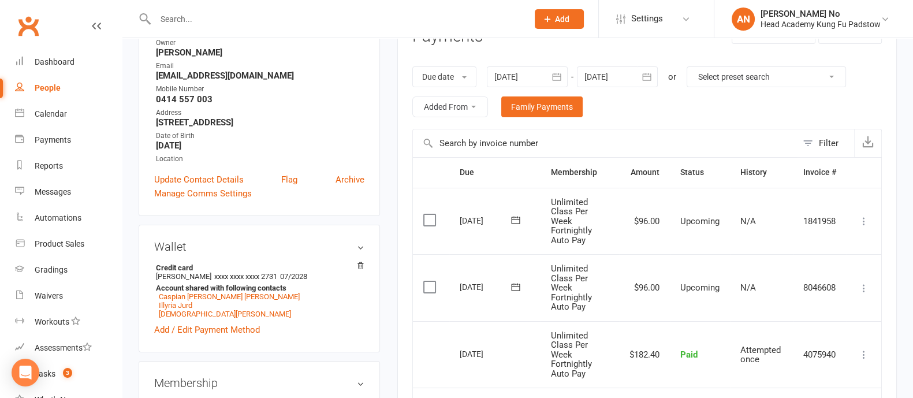
click at [199, 13] on input "text" at bounding box center [336, 19] width 368 height 16
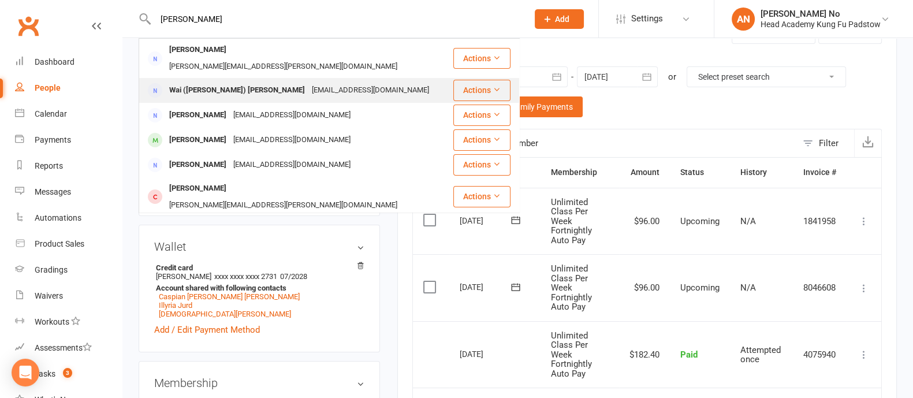
type input "jeff che"
click at [214, 82] on div "Wai ([PERSON_NAME]) [PERSON_NAME]" at bounding box center [237, 90] width 143 height 17
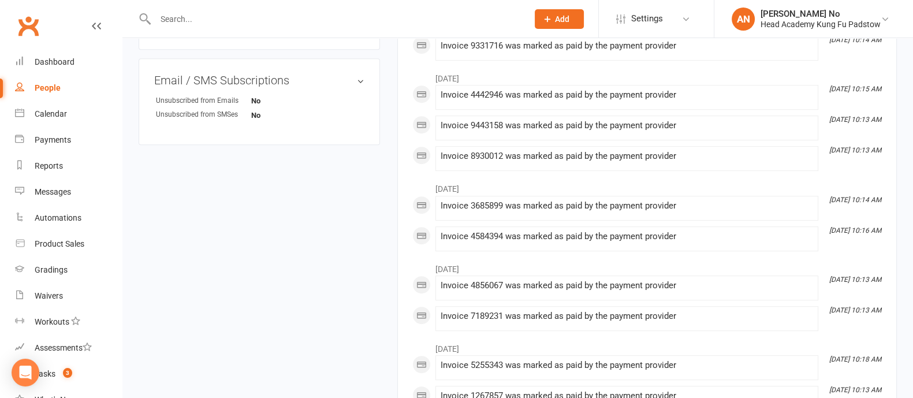
scroll to position [348, 0]
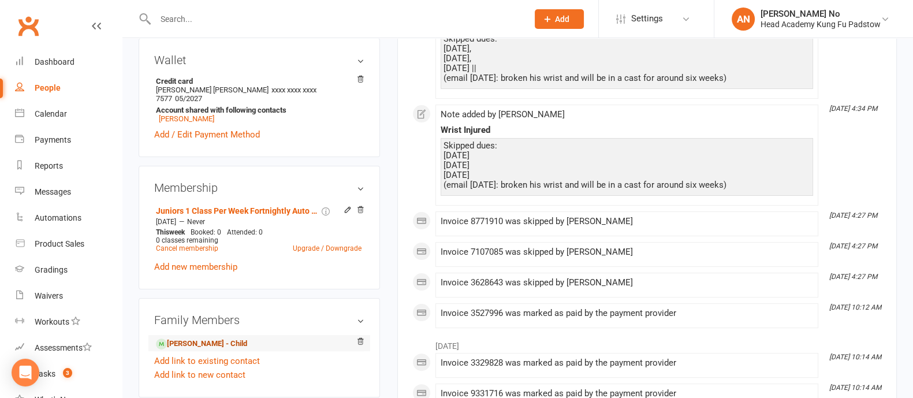
click at [237, 338] on link "[PERSON_NAME] - Child" at bounding box center [201, 344] width 91 height 12
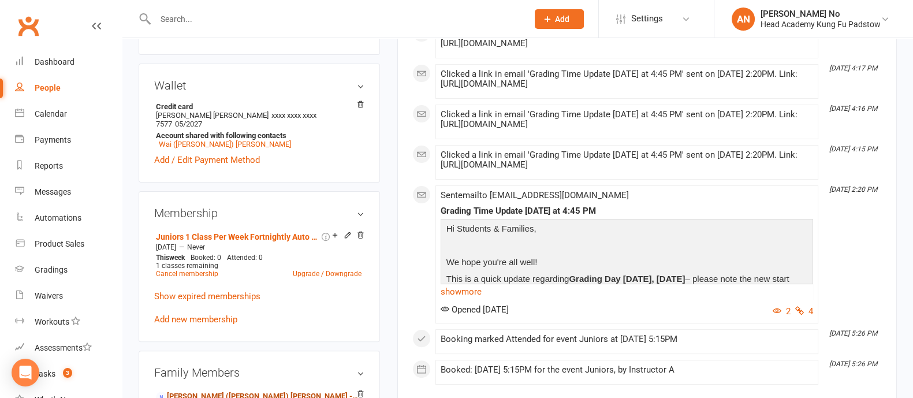
scroll to position [696, 0]
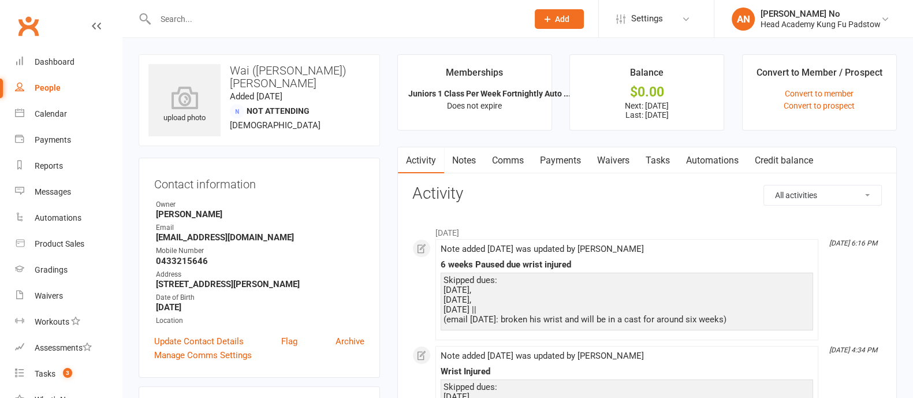
click at [571, 161] on link "Payments" at bounding box center [560, 160] width 57 height 27
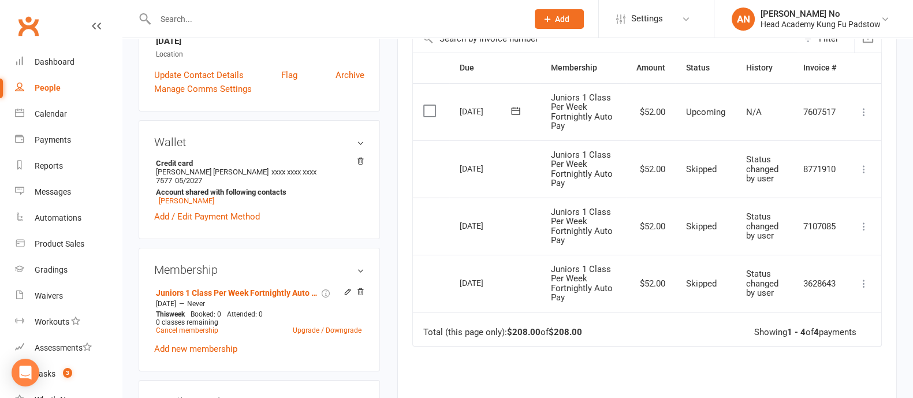
scroll to position [241, 0]
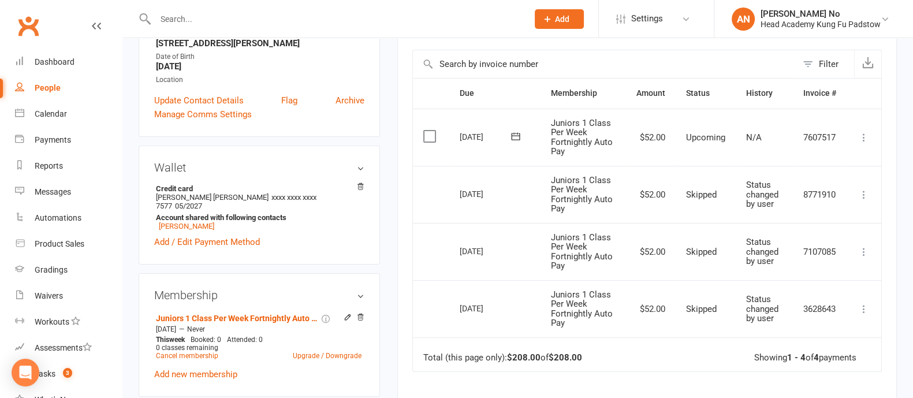
click at [862, 193] on icon at bounding box center [864, 195] width 12 height 12
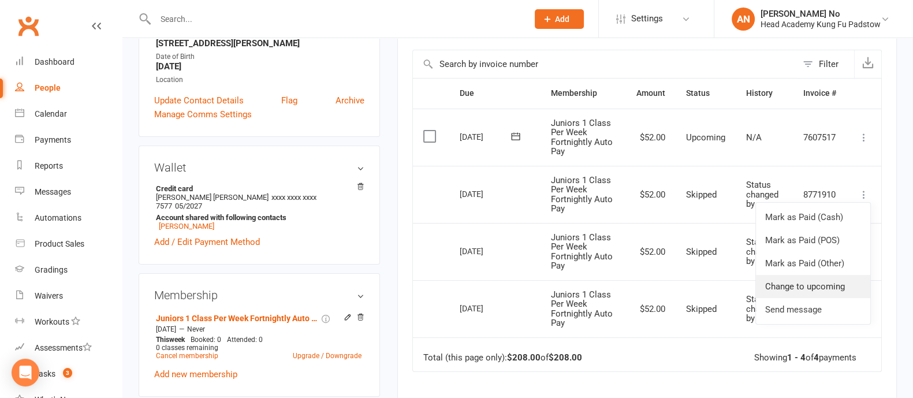
click at [827, 284] on link "Change to upcoming" at bounding box center [813, 286] width 114 height 23
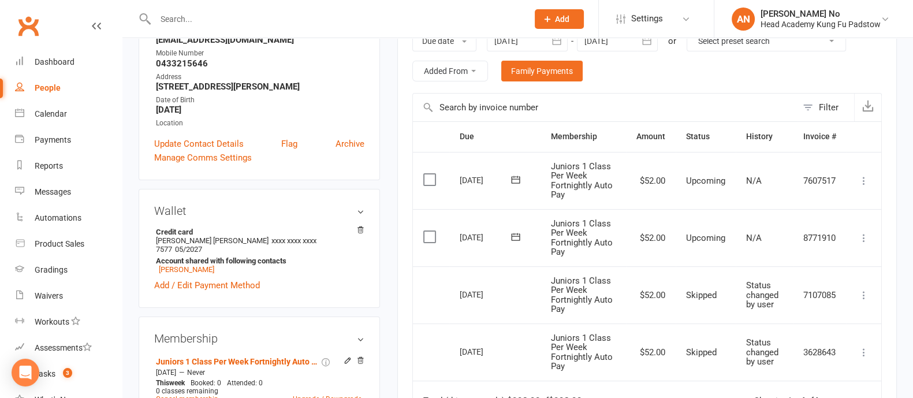
scroll to position [215, 0]
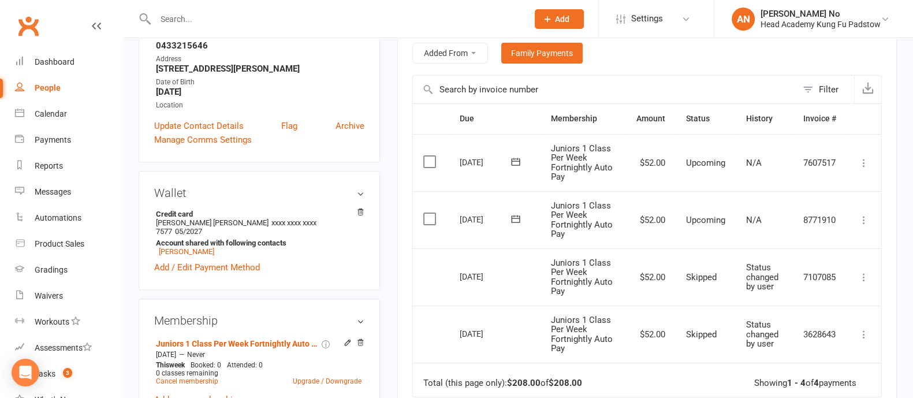
click at [863, 221] on icon at bounding box center [864, 220] width 12 height 12
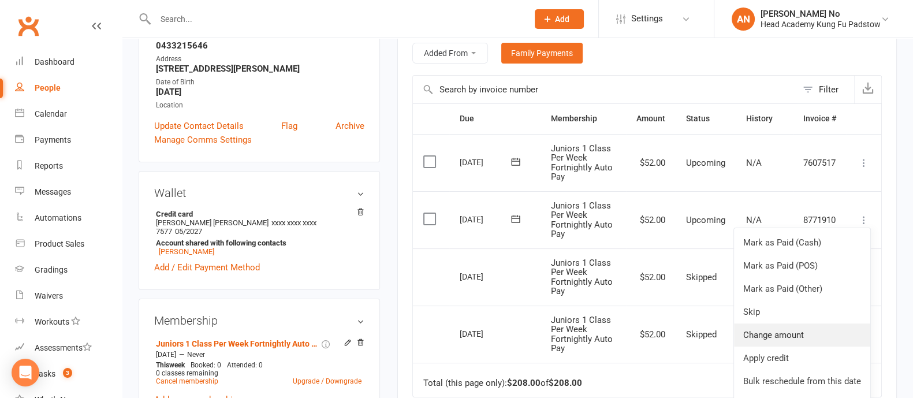
click at [777, 336] on link "Change amount" at bounding box center [802, 334] width 136 height 23
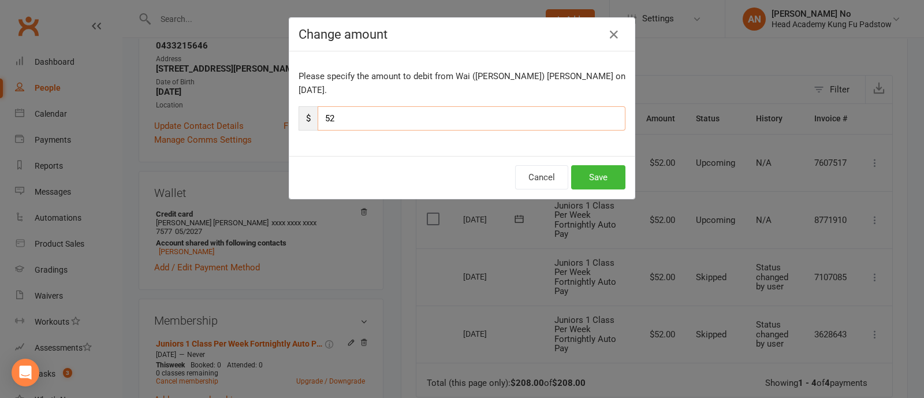
click at [350, 106] on input "52" at bounding box center [472, 118] width 308 height 24
type input "78"
click at [598, 165] on button "Save" at bounding box center [598, 177] width 54 height 24
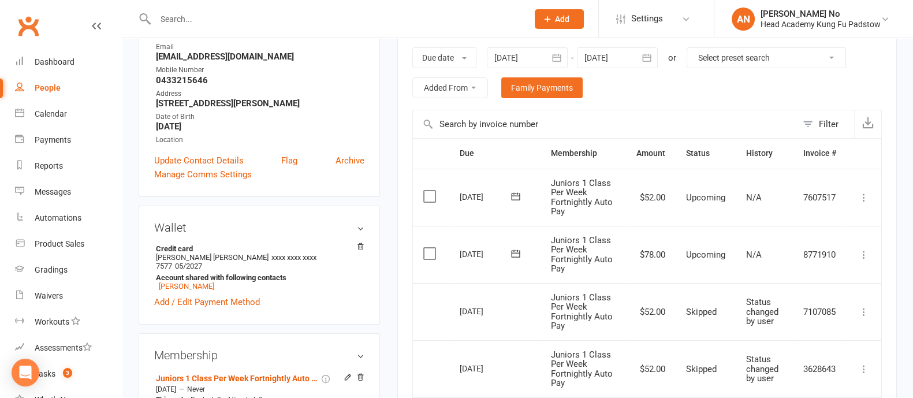
scroll to position [0, 0]
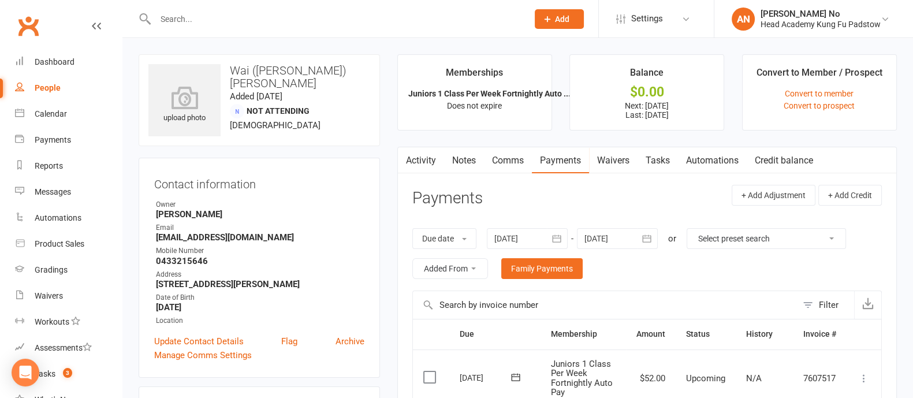
click at [469, 157] on link "Notes" at bounding box center [464, 160] width 40 height 27
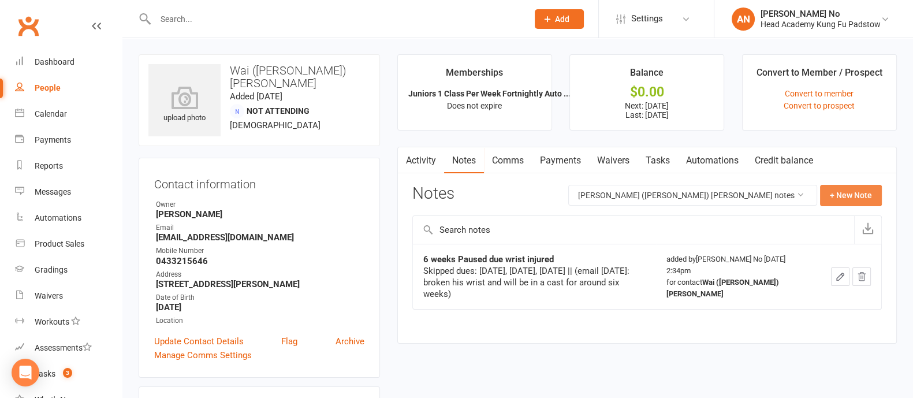
click at [844, 192] on button "+ New Note" at bounding box center [851, 195] width 62 height 21
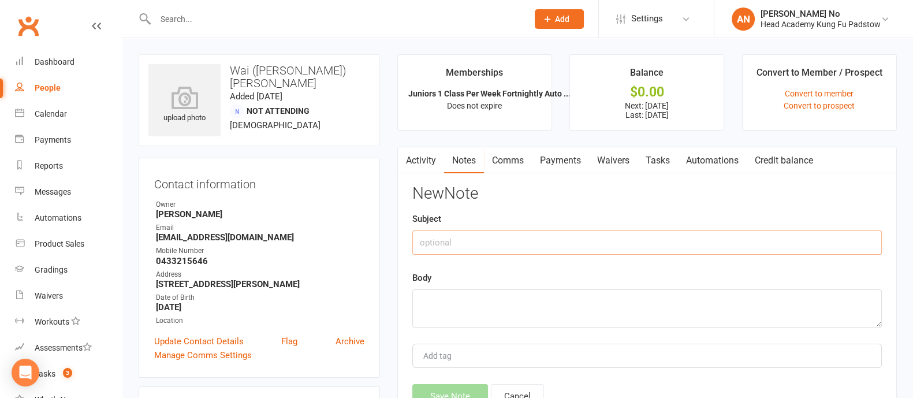
click at [540, 240] on input "text" at bounding box center [647, 242] width 470 height 24
type input "H"
type input "Adjusted due, plus 1 week"
click at [533, 305] on textarea at bounding box center [647, 308] width 470 height 38
type textarea "F"
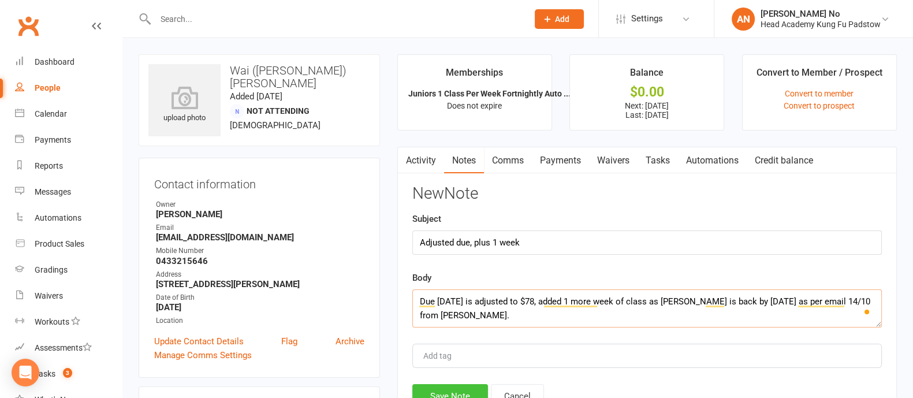
type textarea "Due [DATE] is adjusted to $78, added 1 more week of class as [PERSON_NAME] is b…"
click at [451, 393] on button "Save Note" at bounding box center [450, 396] width 76 height 24
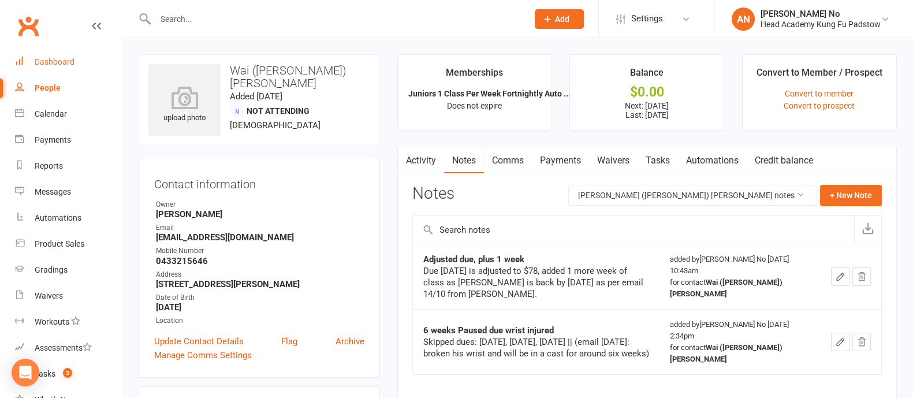
click at [68, 54] on link "Dashboard" at bounding box center [68, 62] width 107 height 26
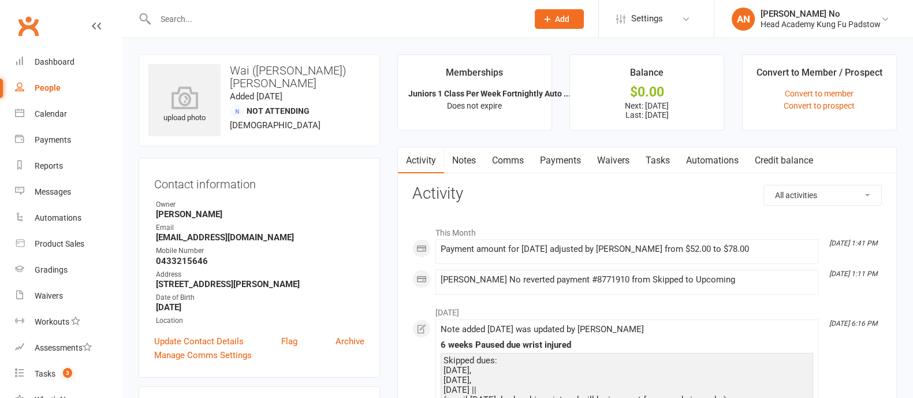
click at [575, 160] on link "Payments" at bounding box center [560, 160] width 57 height 27
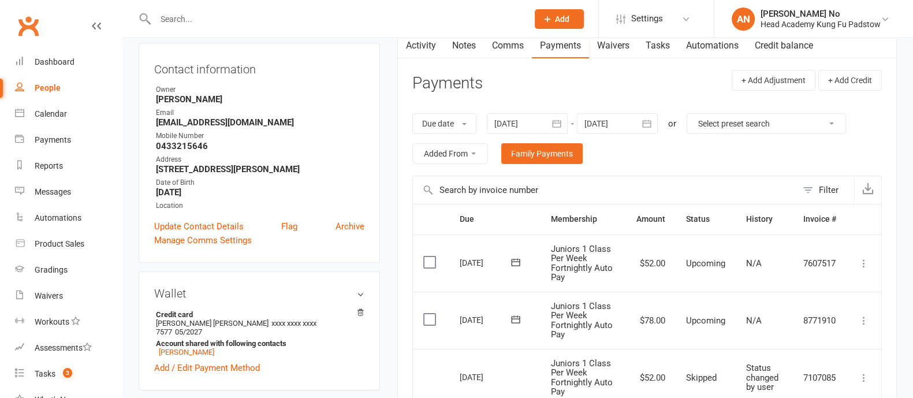
scroll to position [114, 0]
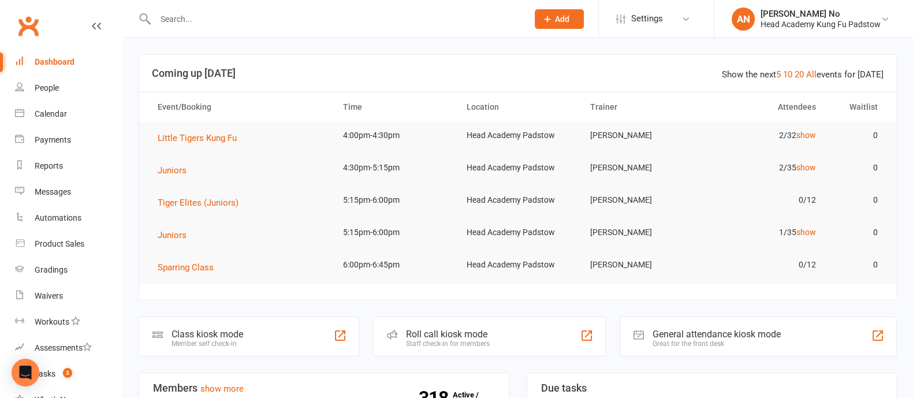
click at [206, 23] on input "text" at bounding box center [336, 19] width 368 height 16
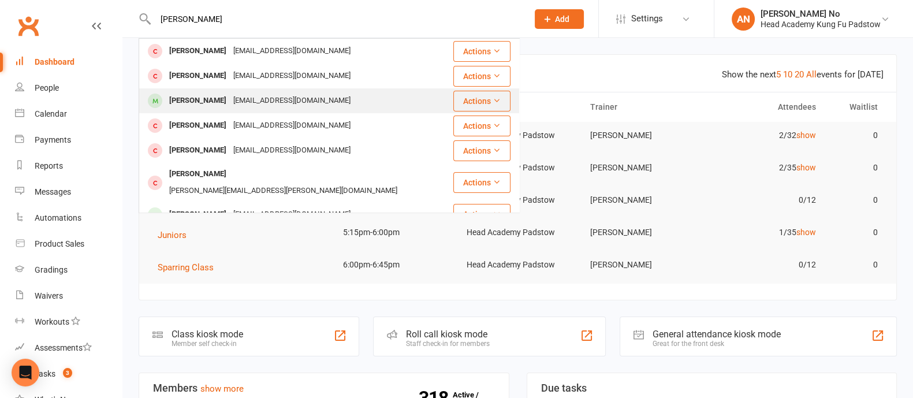
type input "hayden"
click at [221, 99] on div "Hayden Cheung" at bounding box center [198, 100] width 64 height 17
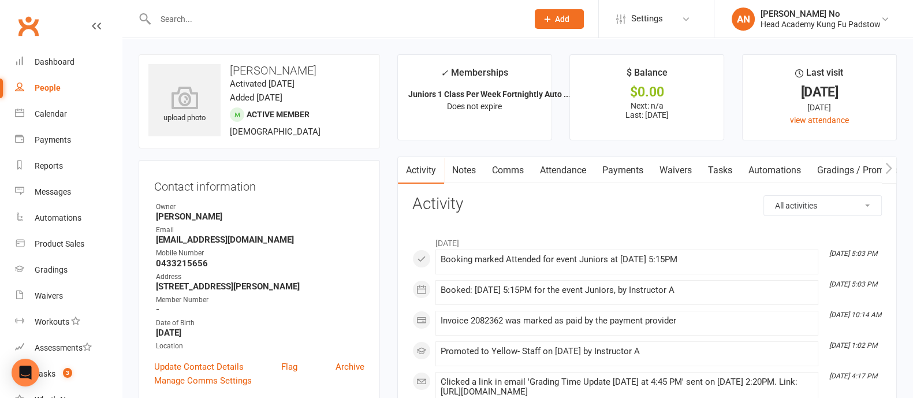
click at [561, 169] on link "Attendance" at bounding box center [563, 170] width 62 height 27
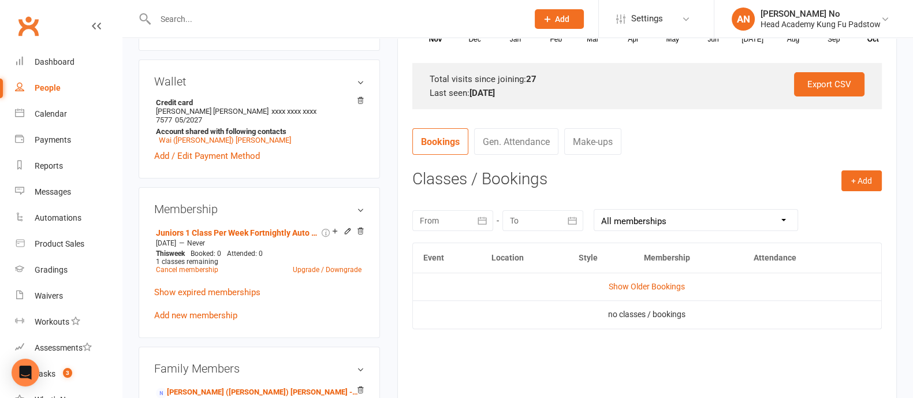
scroll to position [362, 0]
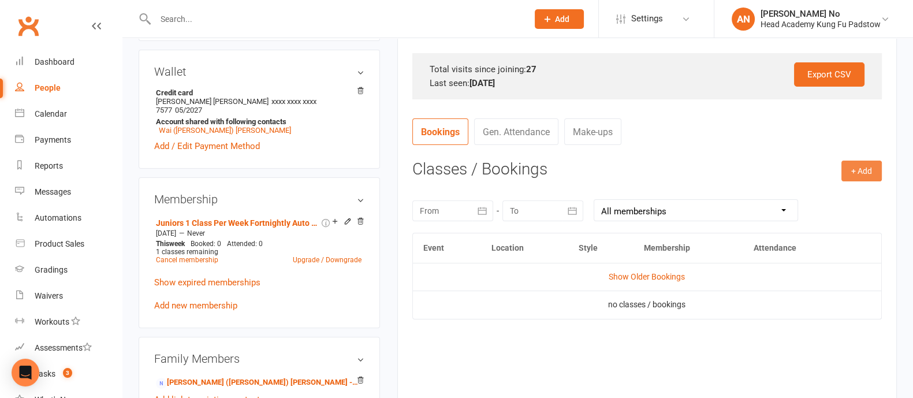
click at [864, 170] on button "+ Add" at bounding box center [862, 171] width 40 height 21
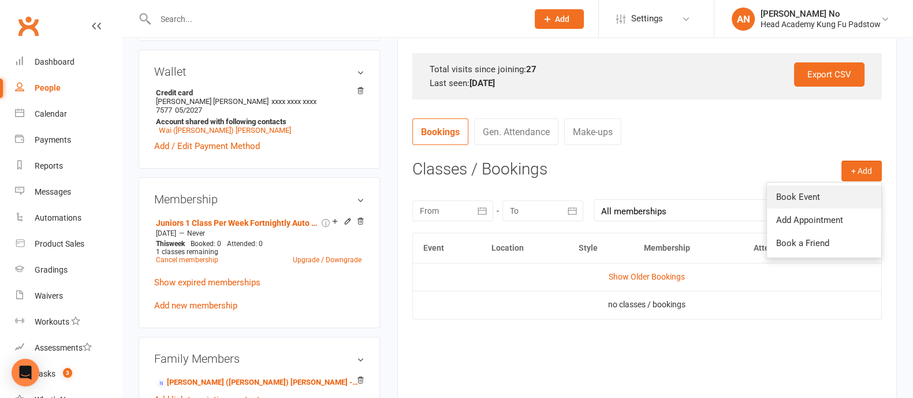
click at [811, 191] on link "Book Event" at bounding box center [824, 196] width 114 height 23
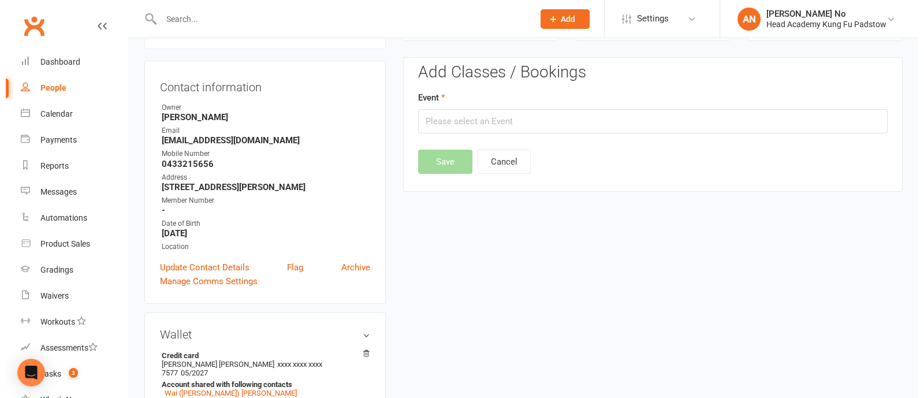
scroll to position [98, 0]
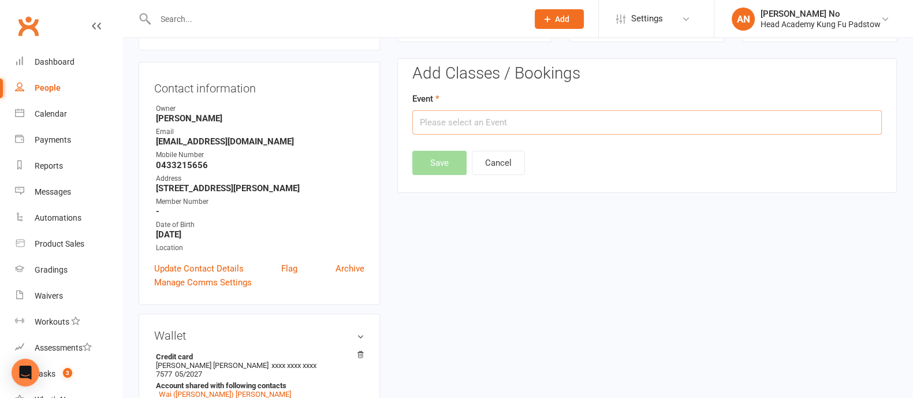
click at [734, 121] on input "text" at bounding box center [647, 122] width 470 height 24
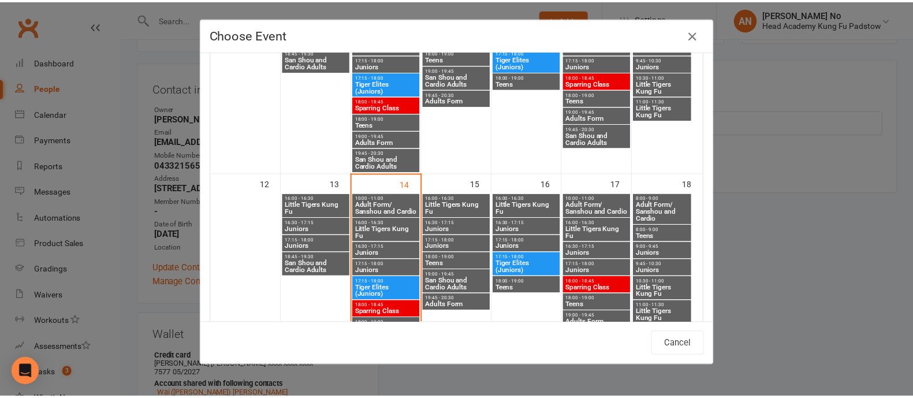
scroll to position [372, 0]
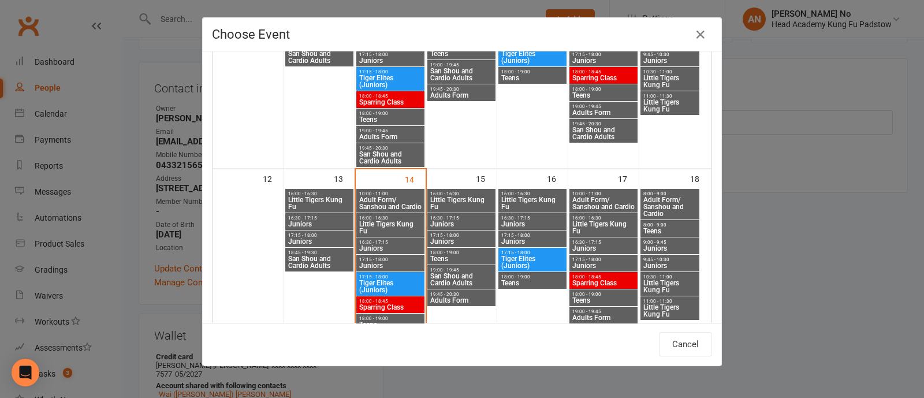
click at [450, 233] on span "17:15 - 18:00" at bounding box center [462, 235] width 64 height 5
type input "Juniors - Oct 15, 2025 5:15:00 PM"
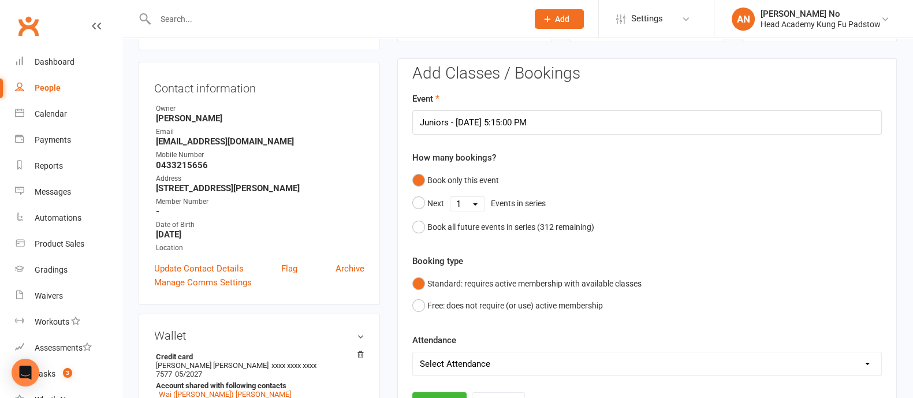
scroll to position [447, 0]
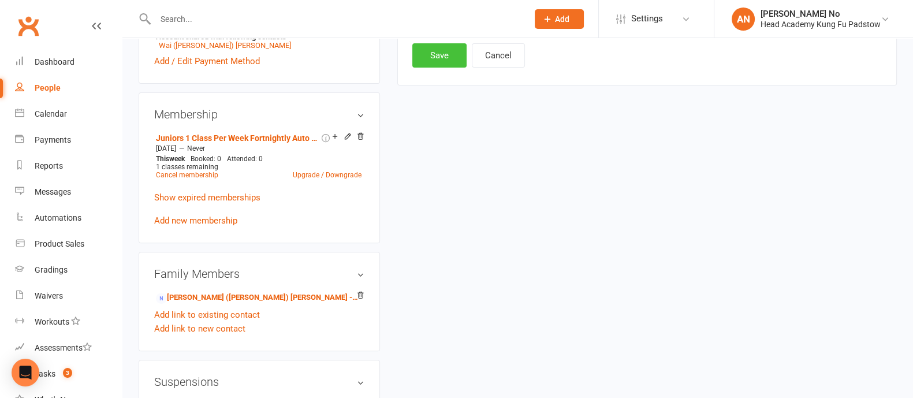
click at [433, 50] on button "Save" at bounding box center [439, 55] width 54 height 24
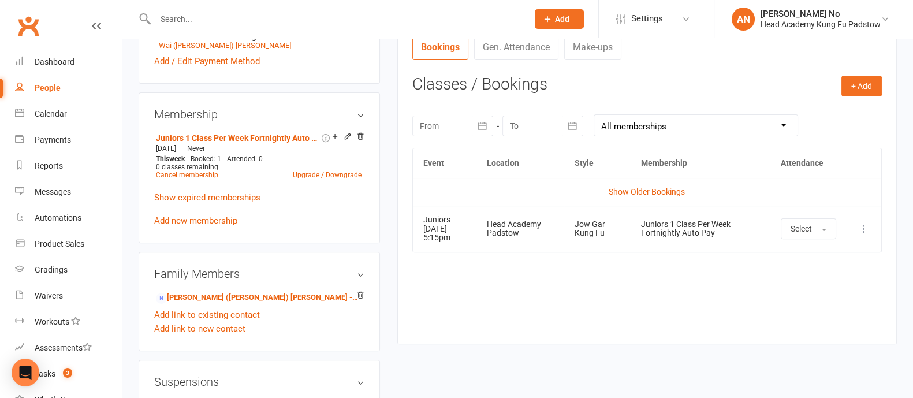
click at [193, 9] on div at bounding box center [329, 19] width 381 height 38
click at [191, 23] on input "text" at bounding box center [336, 19] width 368 height 16
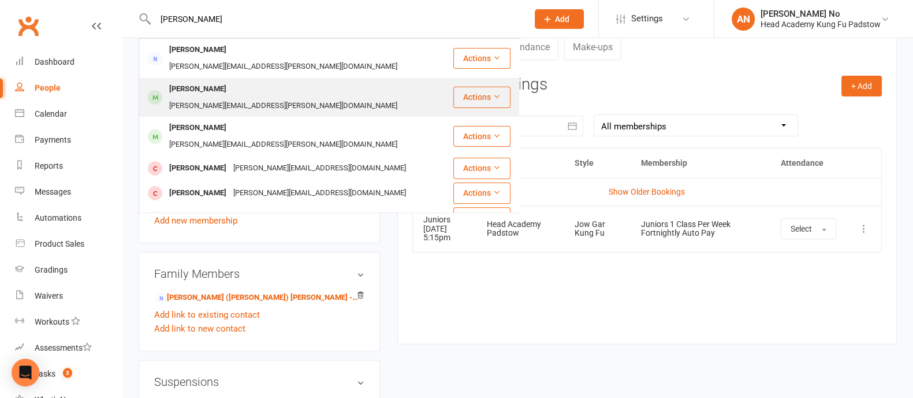
type input "teresa ba"
click at [202, 81] on div "Teresa Batley" at bounding box center [198, 89] width 64 height 17
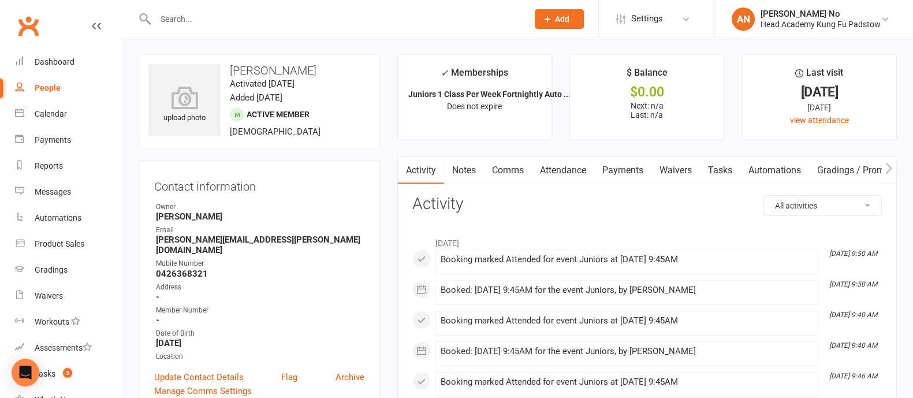
scroll to position [348, 0]
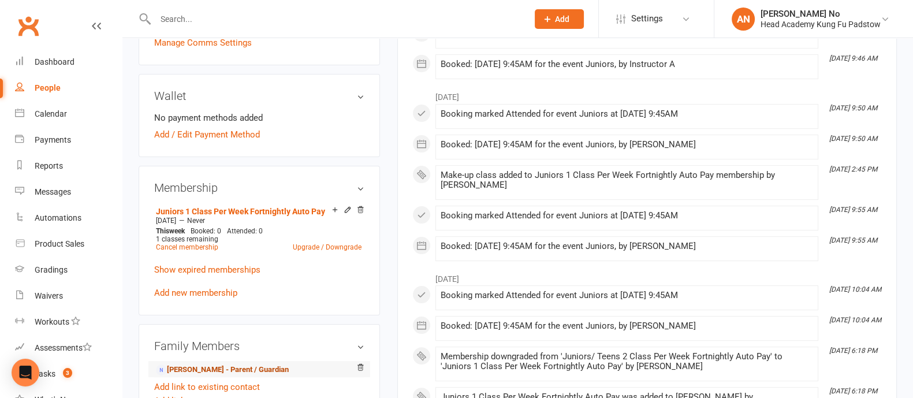
click at [222, 364] on link "Marie Topasi - Parent / Guardian" at bounding box center [222, 370] width 133 height 12
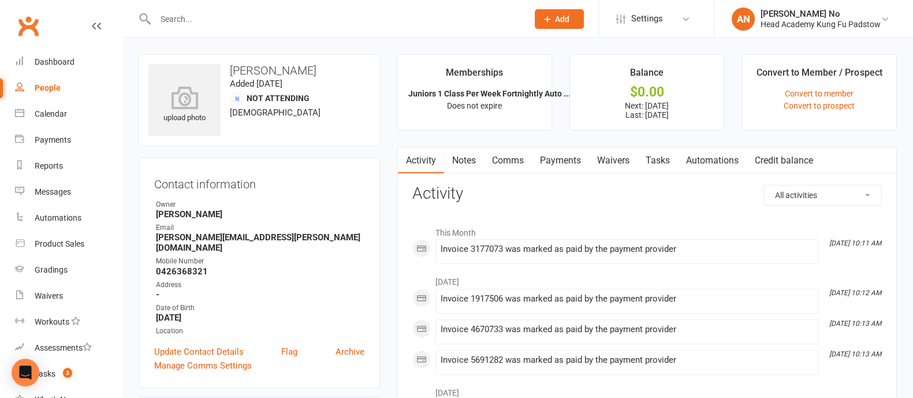
click at [563, 160] on link "Payments" at bounding box center [560, 160] width 57 height 27
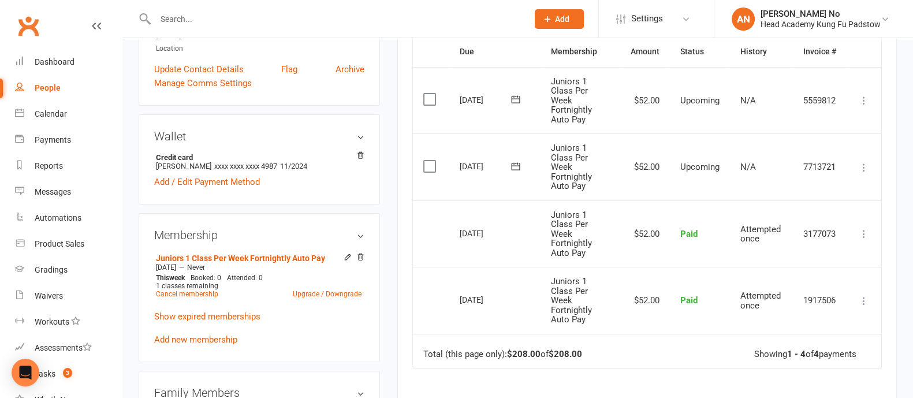
scroll to position [280, 0]
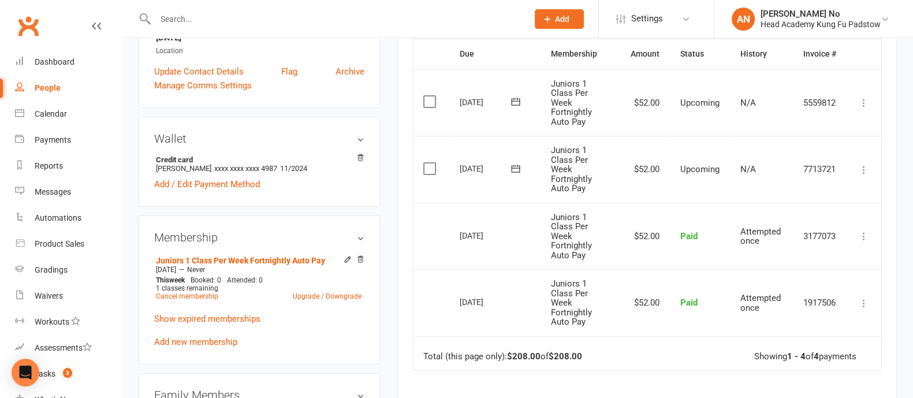
click at [184, 18] on input "text" at bounding box center [336, 19] width 368 height 16
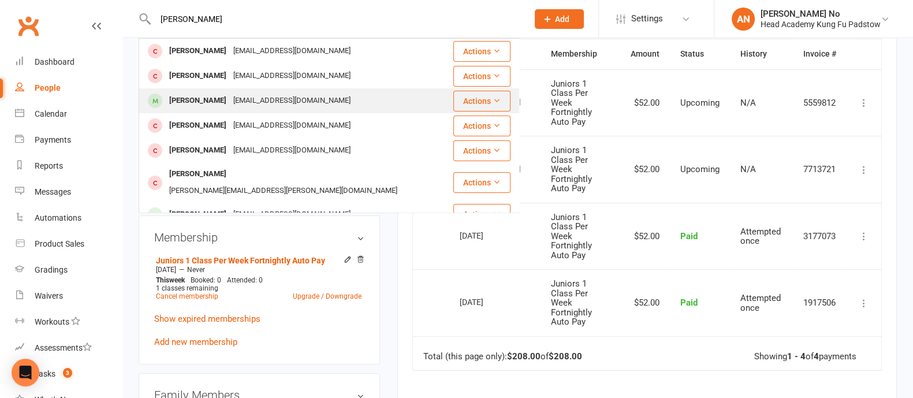
type input "hayden"
click at [222, 93] on div "[PERSON_NAME]" at bounding box center [198, 100] width 64 height 17
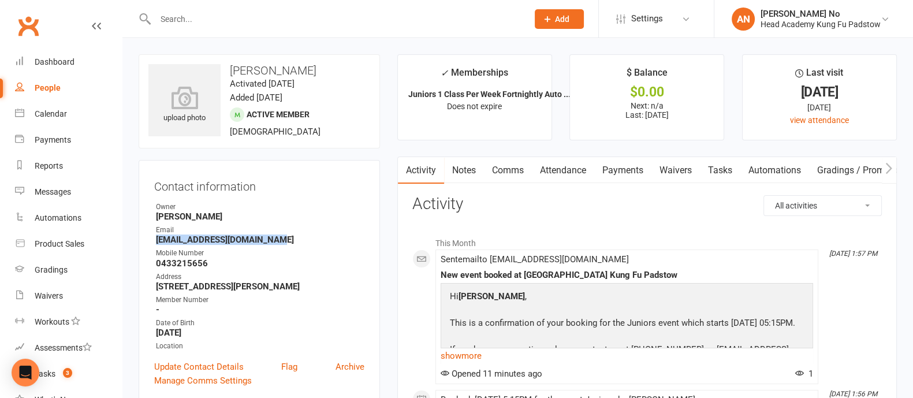
drag, startPoint x: 155, startPoint y: 239, endPoint x: 265, endPoint y: 243, distance: 110.4
click at [265, 243] on li "Email elastica_junky@hotmail.com" at bounding box center [259, 235] width 210 height 20
copy strong "elastica_junky@hotmail.com"
click at [196, 18] on input "text" at bounding box center [336, 19] width 368 height 16
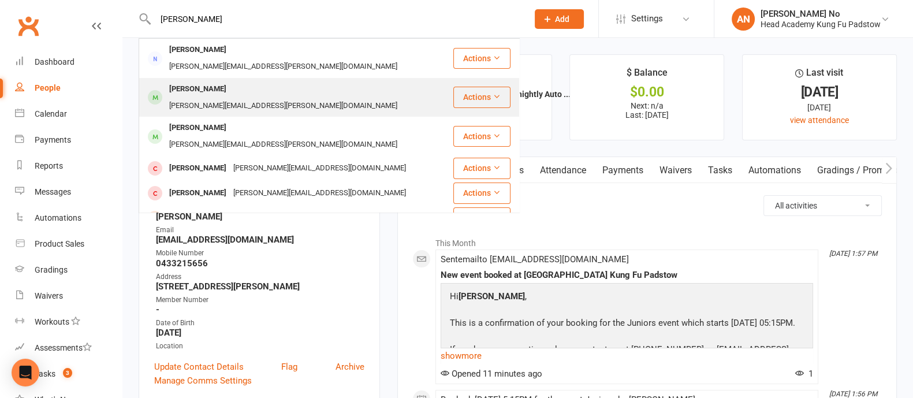
type input "teresa bat"
click at [208, 81] on div "Teresa Batley" at bounding box center [198, 89] width 64 height 17
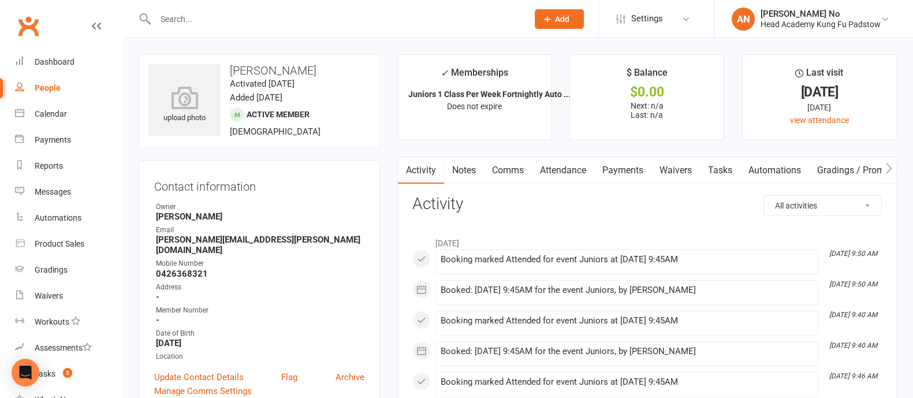
scroll to position [348, 0]
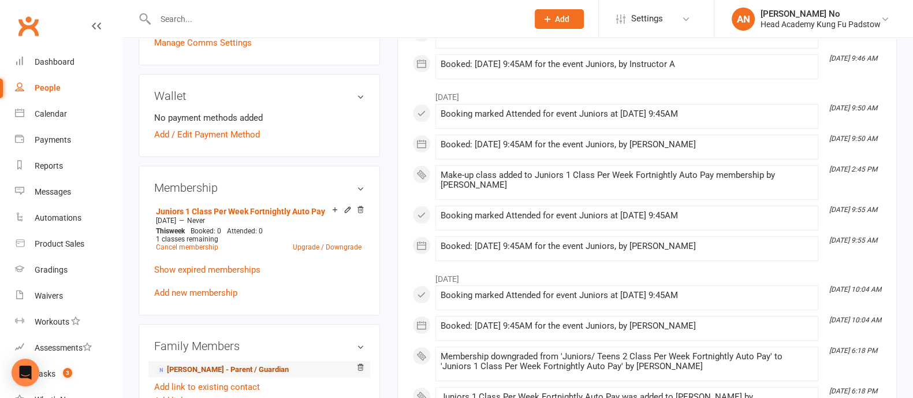
click at [249, 364] on link "Marie Topasi - Parent / Guardian" at bounding box center [222, 370] width 133 height 12
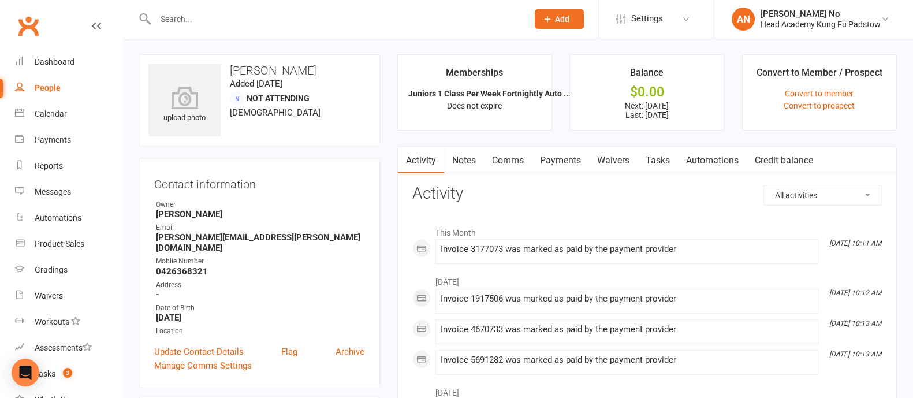
click at [569, 165] on link "Payments" at bounding box center [560, 160] width 57 height 27
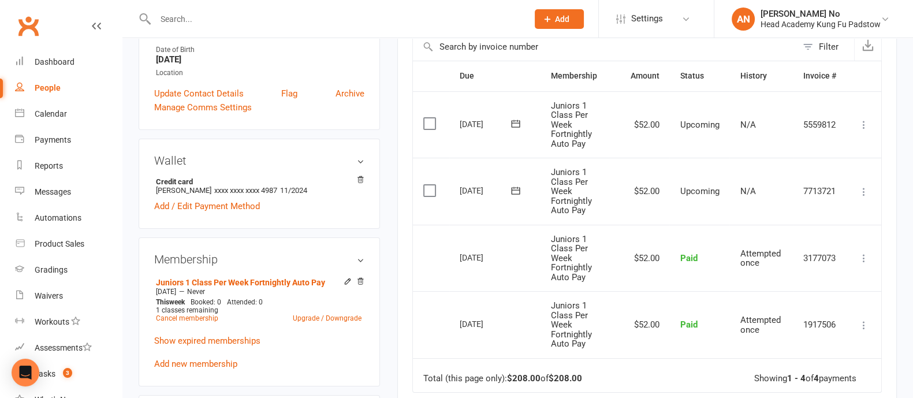
scroll to position [257, 0]
click at [863, 189] on icon at bounding box center [864, 193] width 12 height 12
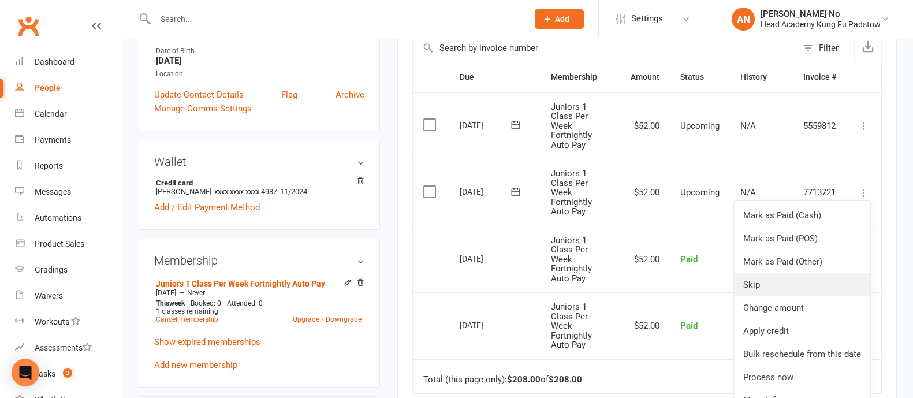
click at [749, 284] on link "Skip" at bounding box center [802, 284] width 136 height 23
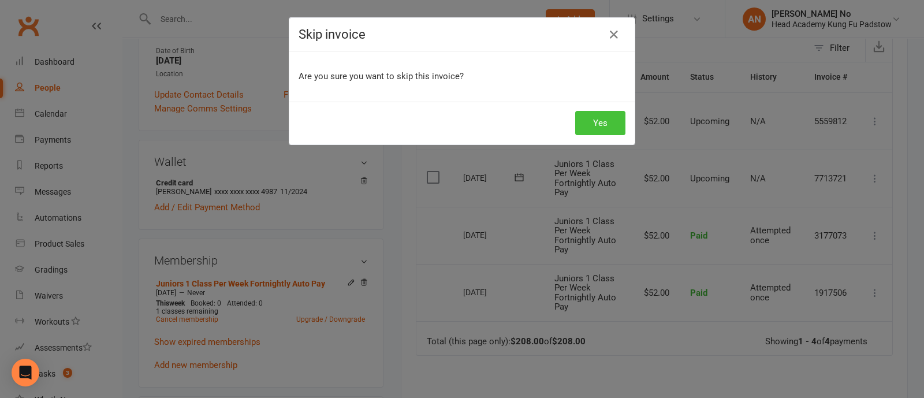
click at [602, 114] on button "Yes" at bounding box center [600, 123] width 50 height 24
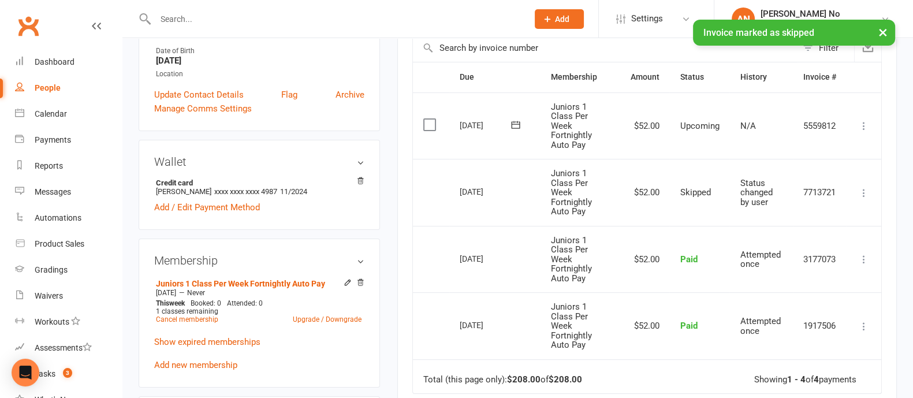
click at [863, 125] on icon at bounding box center [864, 126] width 12 height 12
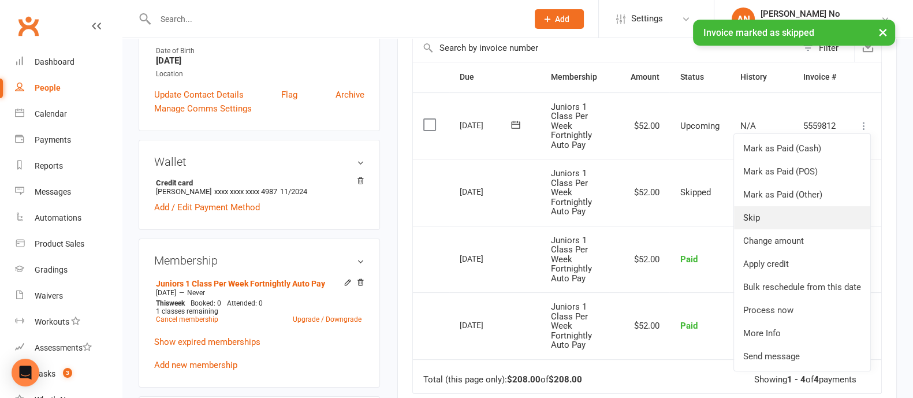
click at [758, 215] on link "Skip" at bounding box center [802, 217] width 136 height 23
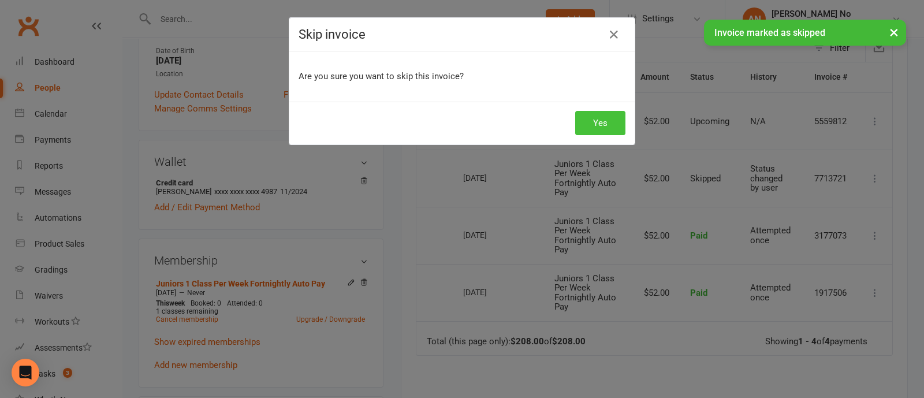
click at [588, 116] on button "Yes" at bounding box center [600, 123] width 50 height 24
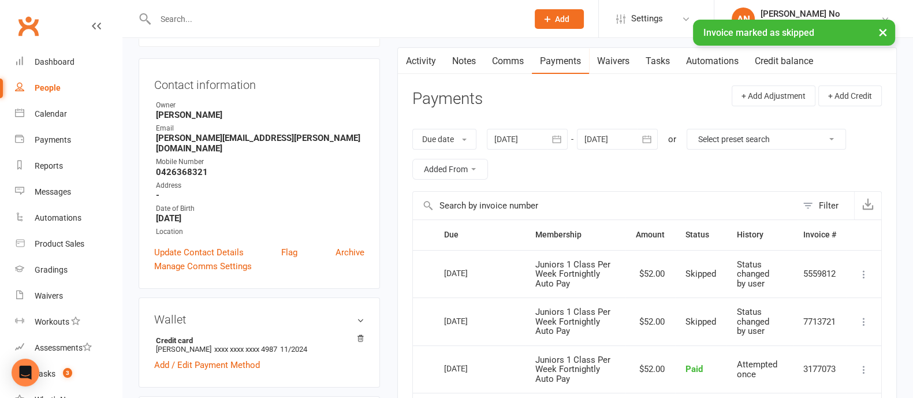
scroll to position [97, 0]
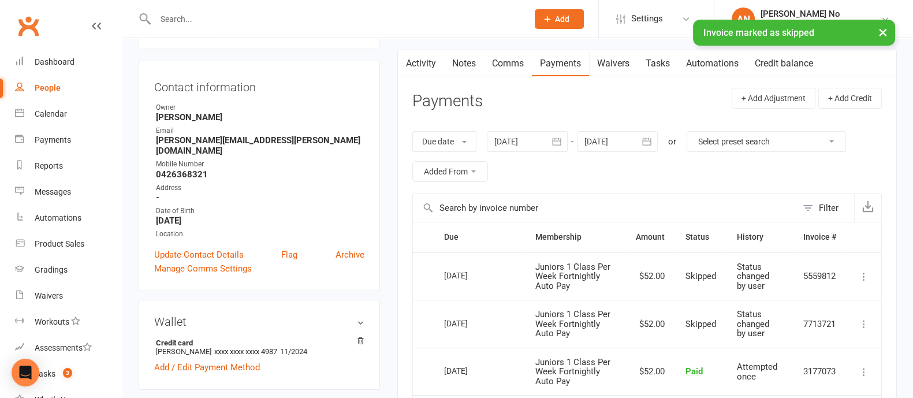
click at [646, 142] on icon "button" at bounding box center [647, 142] width 12 height 12
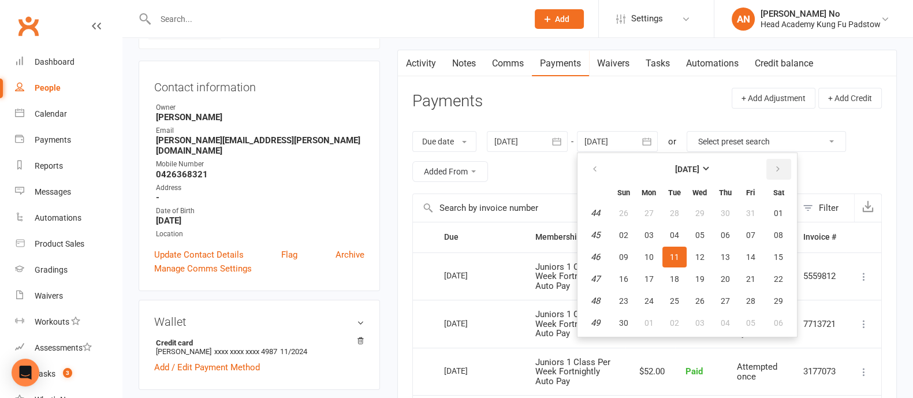
click at [780, 169] on icon "button" at bounding box center [778, 169] width 8 height 9
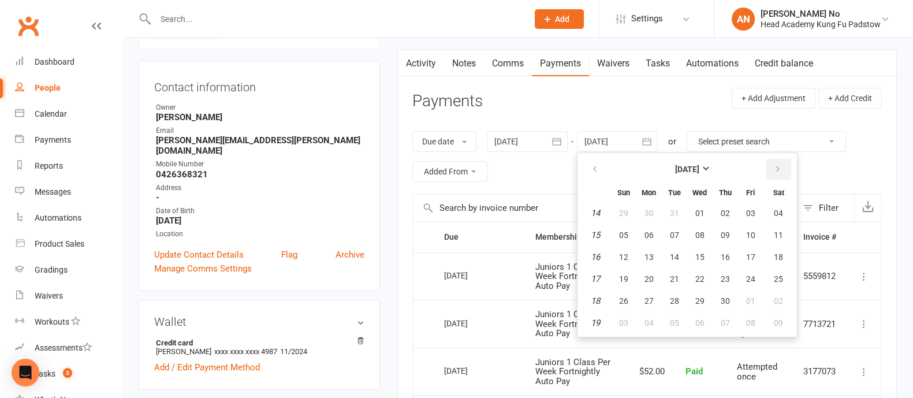
click at [780, 169] on icon "button" at bounding box center [778, 169] width 8 height 9
click at [601, 172] on button "button" at bounding box center [595, 169] width 25 height 21
click at [627, 277] on span "19" at bounding box center [623, 278] width 9 height 9
type input "19 Apr 2026"
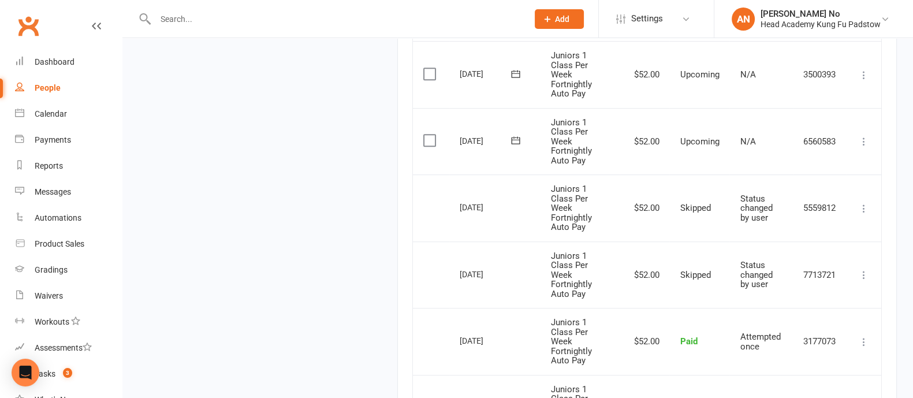
scroll to position [894, 0]
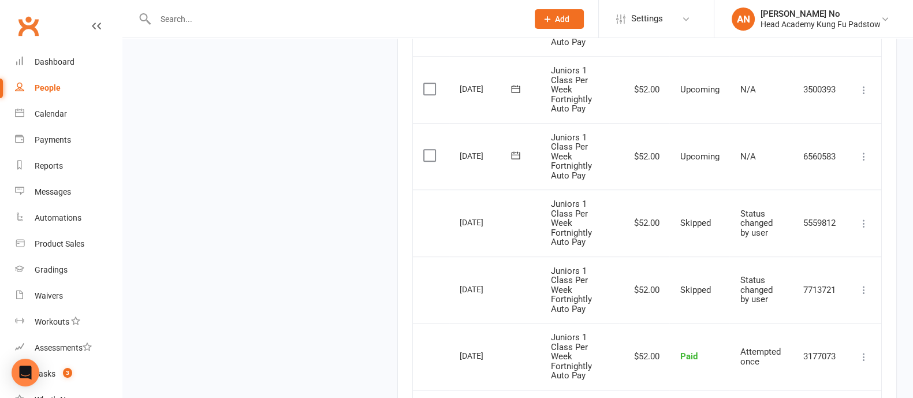
click at [861, 152] on icon at bounding box center [864, 157] width 12 height 12
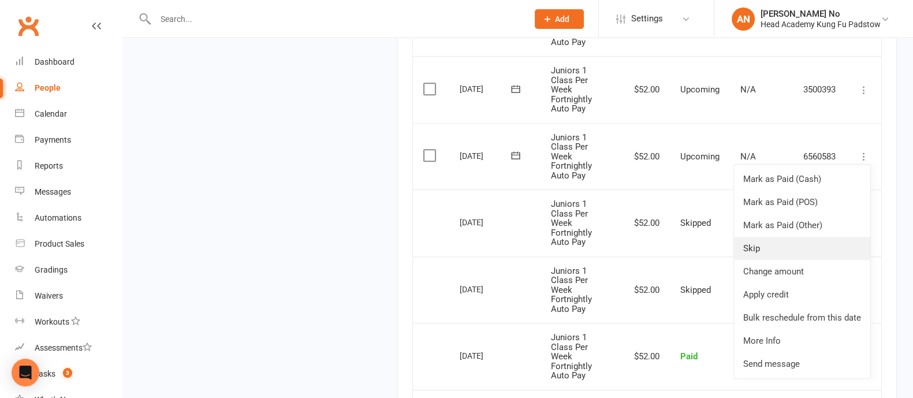
click at [775, 249] on link "Skip" at bounding box center [802, 248] width 136 height 23
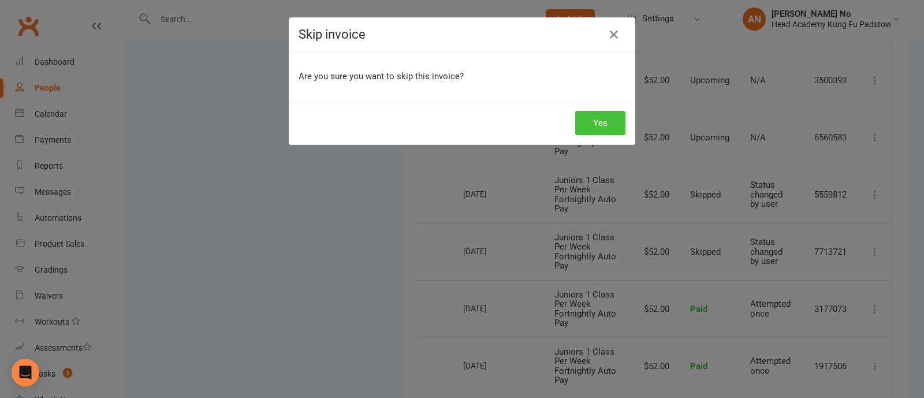
click at [602, 125] on button "Yes" at bounding box center [600, 123] width 50 height 24
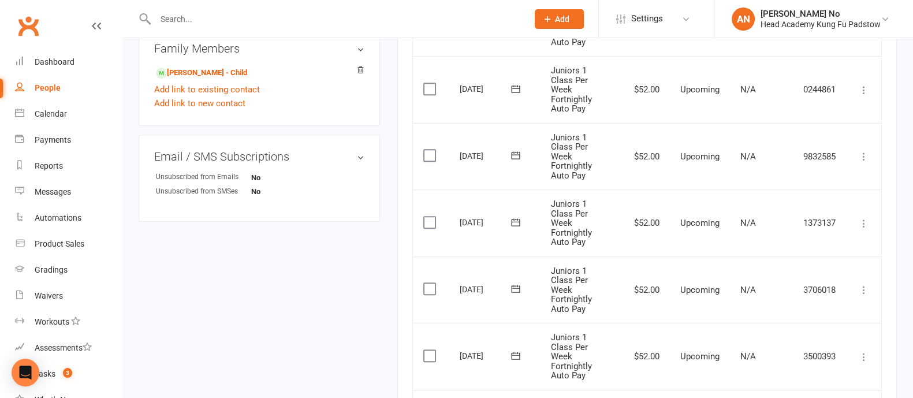
scroll to position [621, 0]
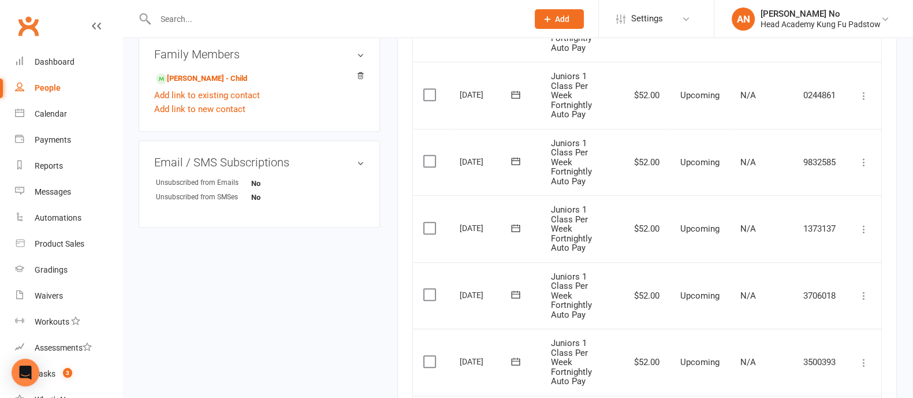
click at [865, 358] on icon at bounding box center [864, 363] width 12 height 12
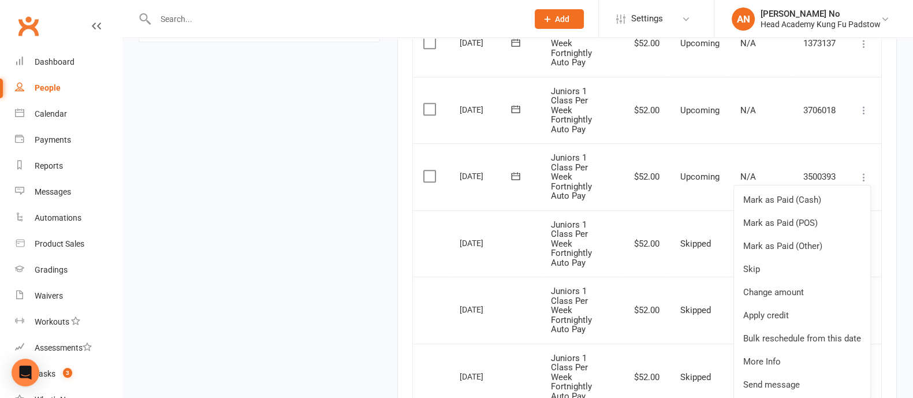
scroll to position [809, 0]
click at [779, 261] on link "Skip" at bounding box center [802, 266] width 136 height 23
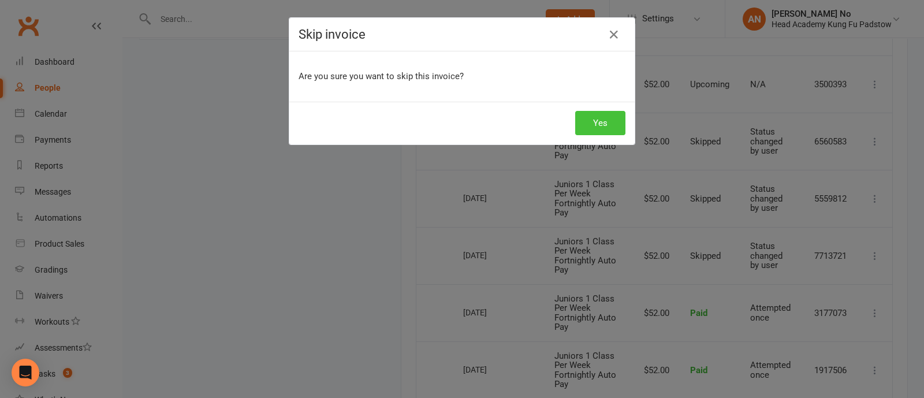
click at [595, 124] on button "Yes" at bounding box center [600, 123] width 50 height 24
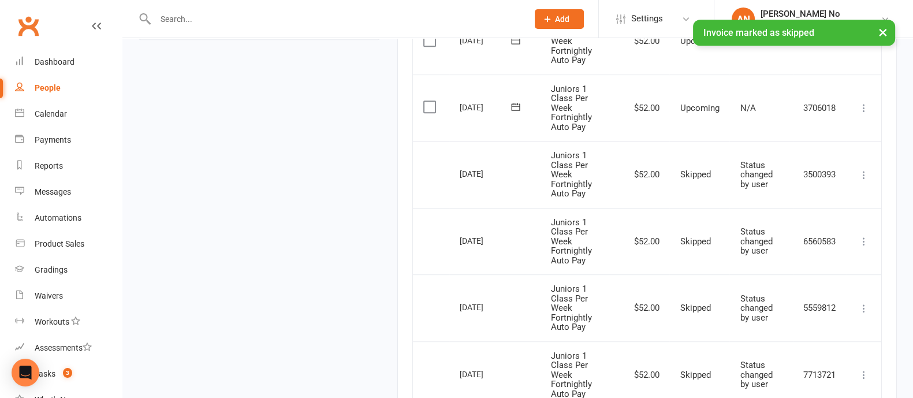
click at [862, 102] on icon at bounding box center [864, 108] width 12 height 12
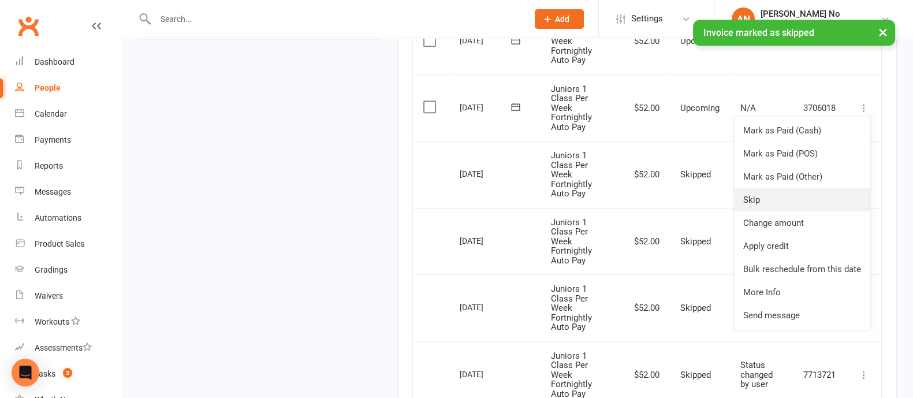
click at [767, 200] on link "Skip" at bounding box center [802, 199] width 136 height 23
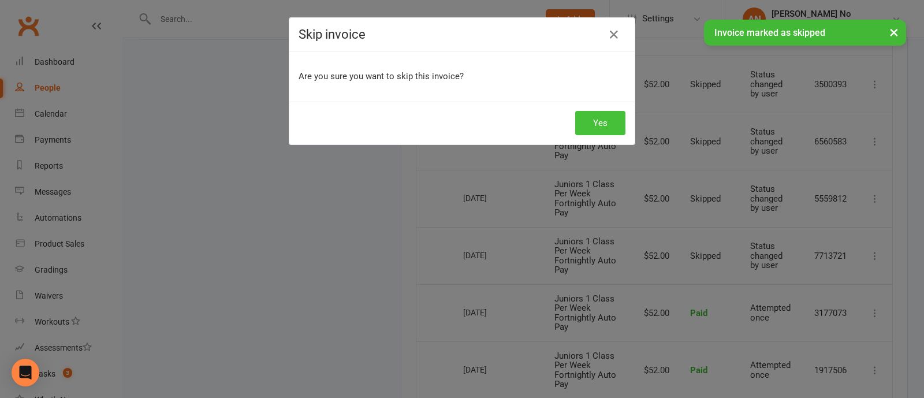
click at [597, 117] on button "Yes" at bounding box center [600, 123] width 50 height 24
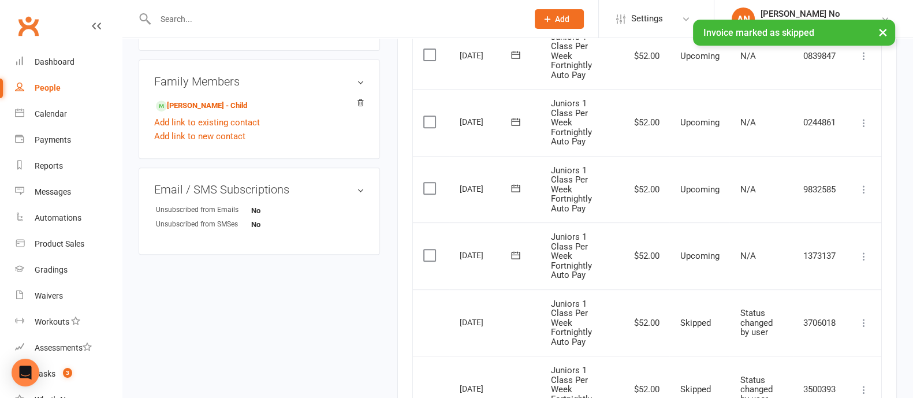
scroll to position [585, 0]
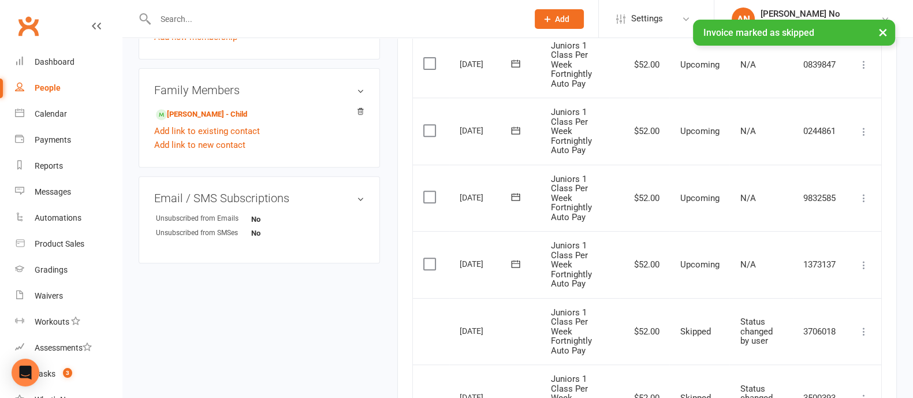
click at [861, 259] on icon at bounding box center [864, 265] width 12 height 12
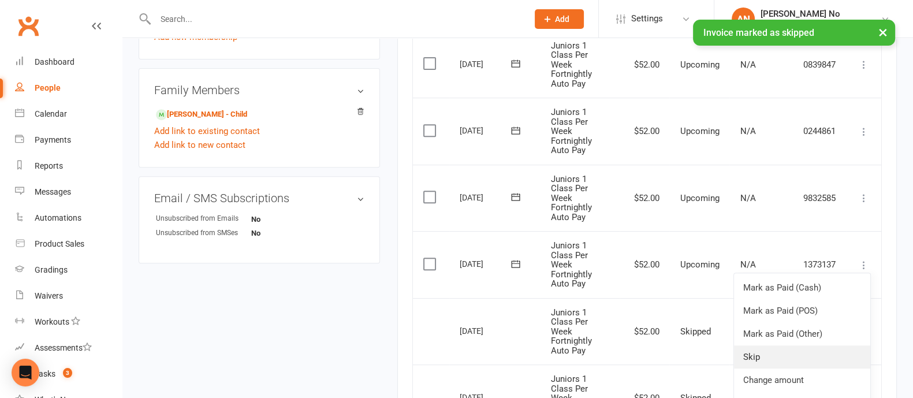
click at [769, 348] on link "Skip" at bounding box center [802, 356] width 136 height 23
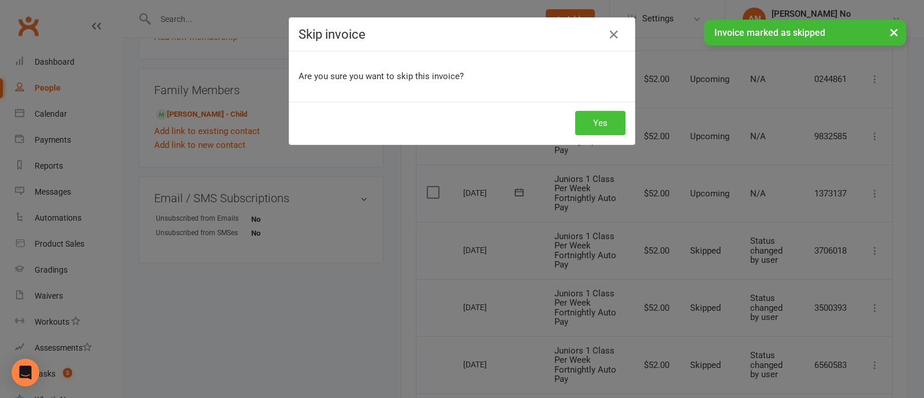
click at [607, 125] on button "Yes" at bounding box center [600, 123] width 50 height 24
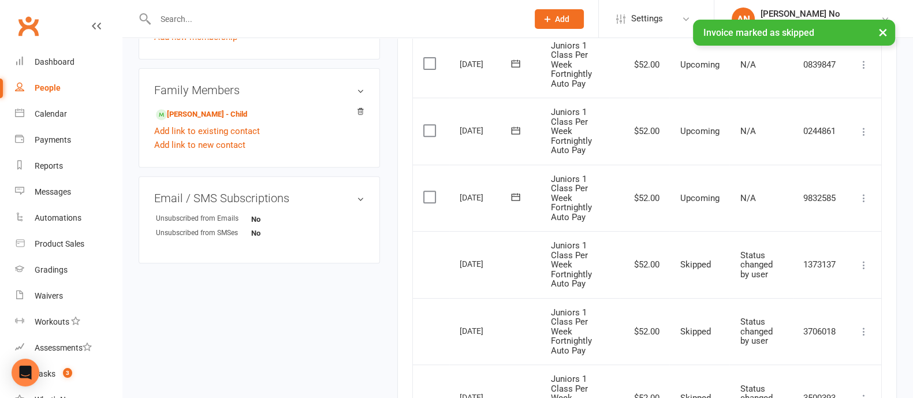
click at [866, 195] on icon at bounding box center [864, 198] width 12 height 12
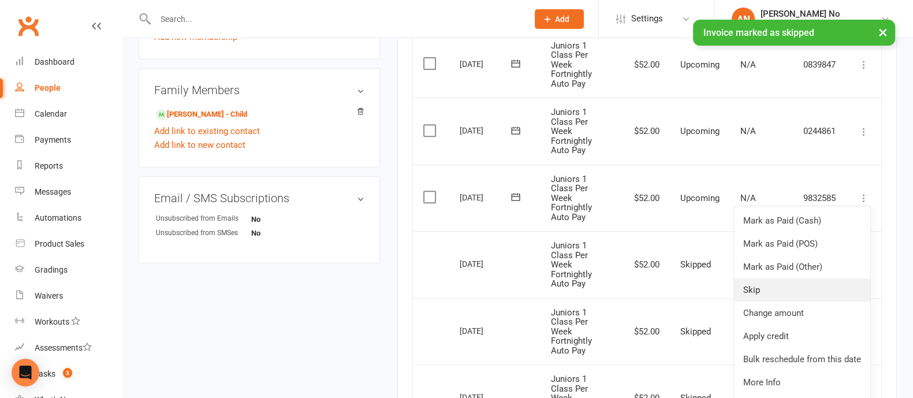
click at [769, 287] on link "Skip" at bounding box center [802, 289] width 136 height 23
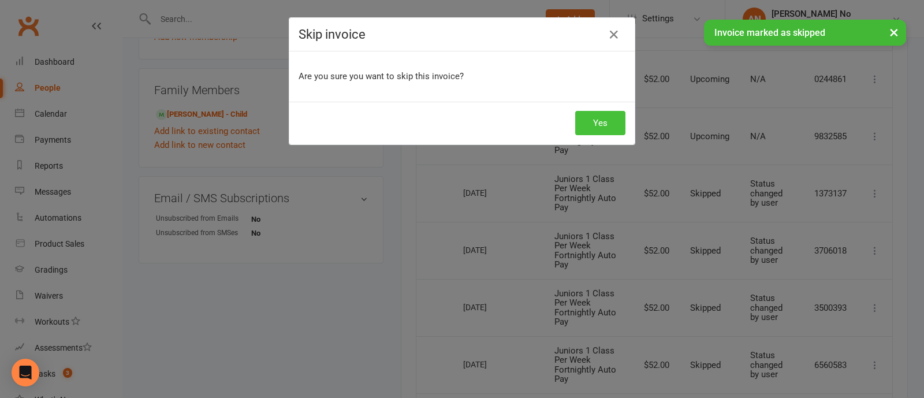
click at [606, 124] on button "Yes" at bounding box center [600, 123] width 50 height 24
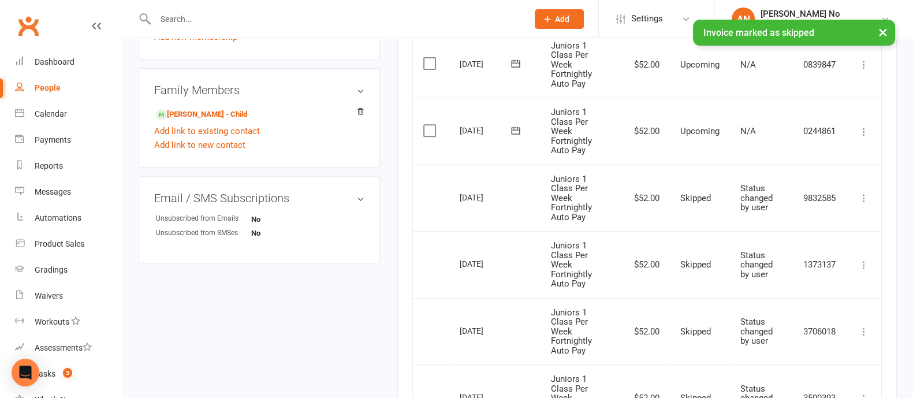
click at [865, 128] on icon at bounding box center [864, 132] width 12 height 12
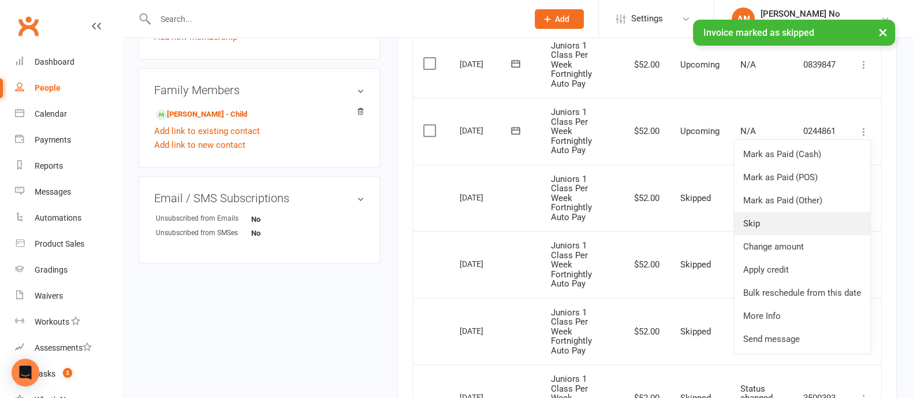
click at [770, 221] on link "Skip" at bounding box center [802, 223] width 136 height 23
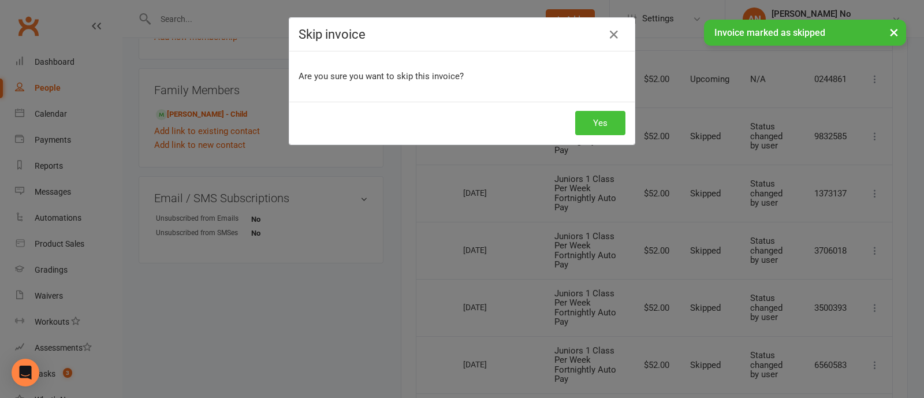
click at [605, 122] on button "Yes" at bounding box center [600, 123] width 50 height 24
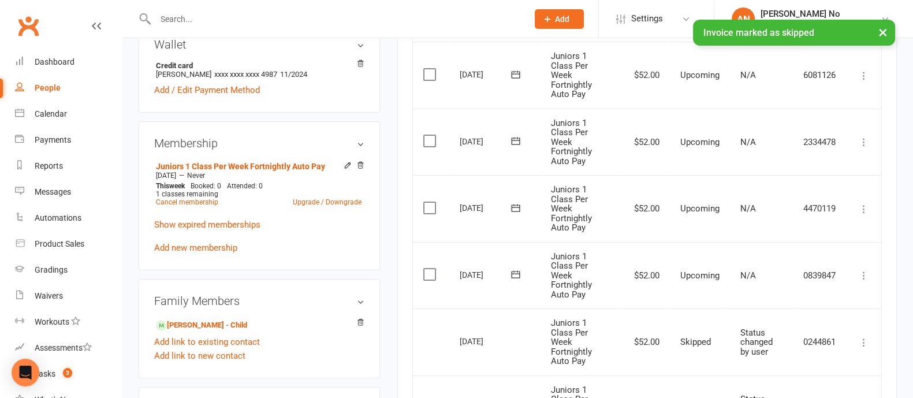
scroll to position [372, 0]
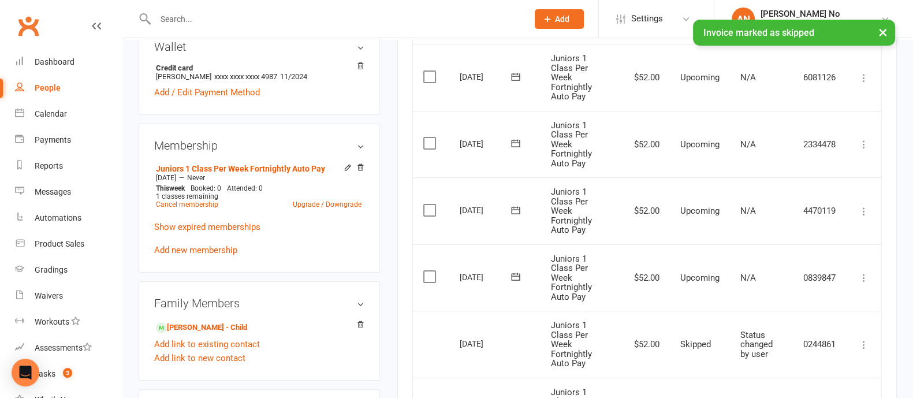
click at [863, 281] on icon at bounding box center [864, 278] width 12 height 12
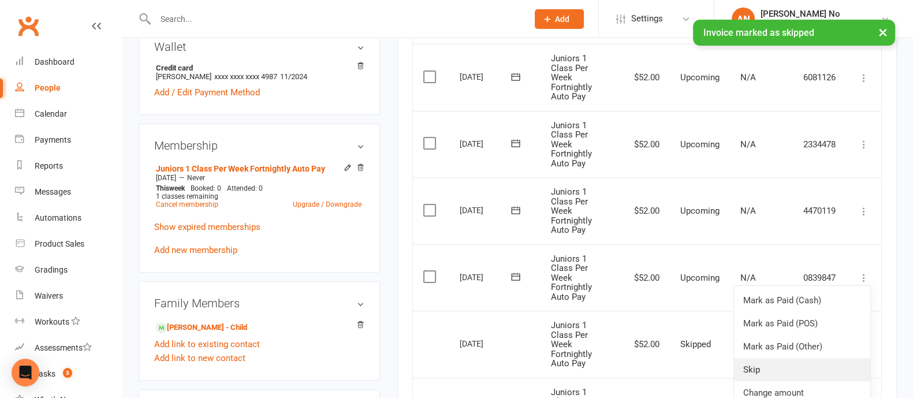
click at [747, 364] on link "Skip" at bounding box center [802, 369] width 136 height 23
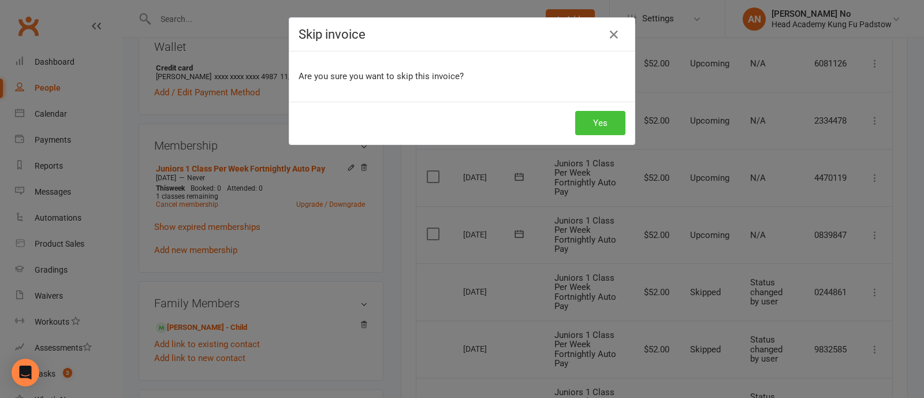
click at [595, 115] on button "Yes" at bounding box center [600, 123] width 50 height 24
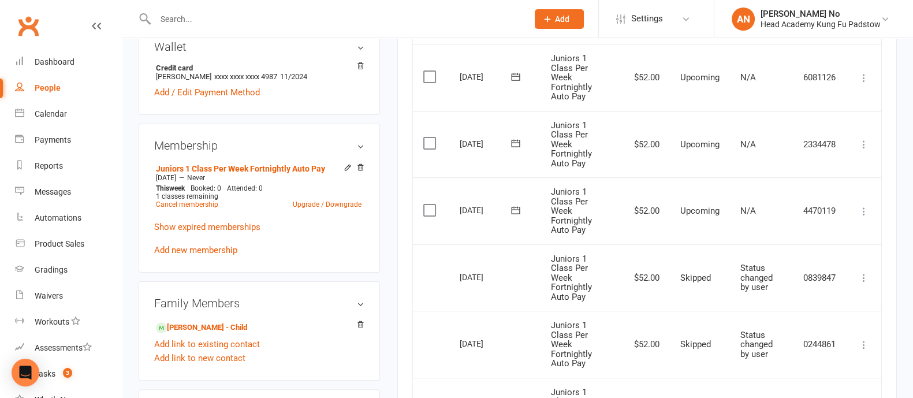
click at [863, 210] on icon at bounding box center [864, 212] width 12 height 12
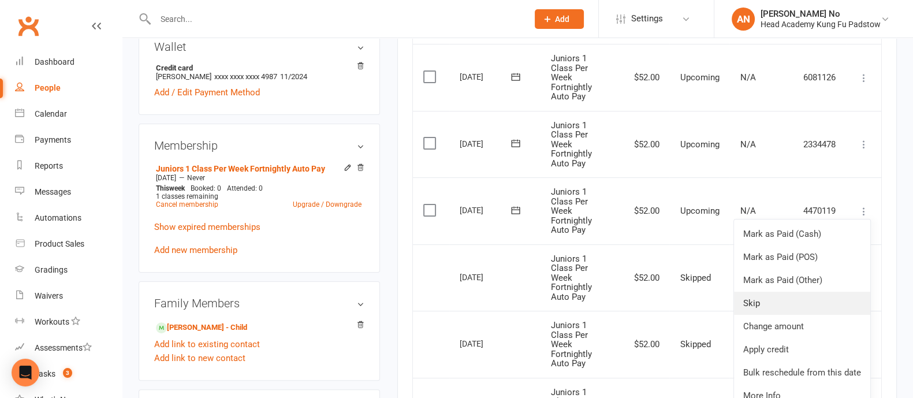
click at [769, 298] on link "Skip" at bounding box center [802, 303] width 136 height 23
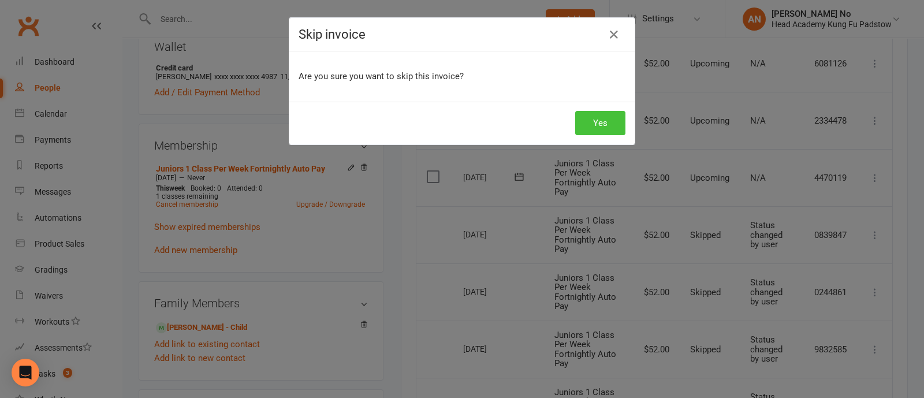
click at [608, 124] on button "Yes" at bounding box center [600, 123] width 50 height 24
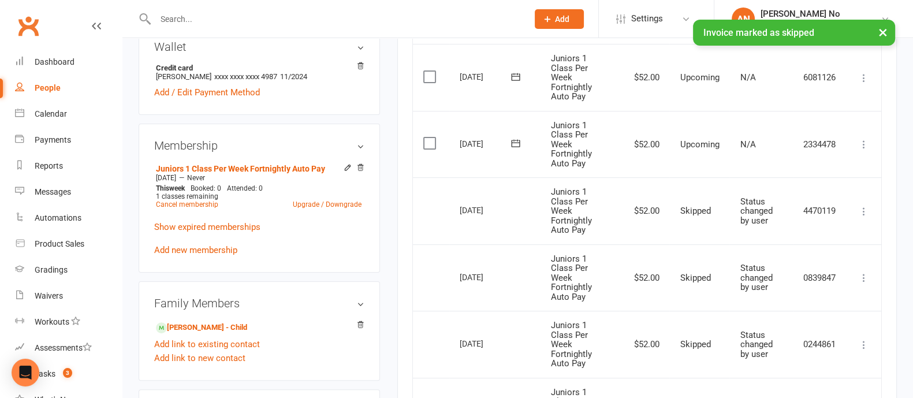
click at [862, 140] on icon at bounding box center [864, 145] width 12 height 12
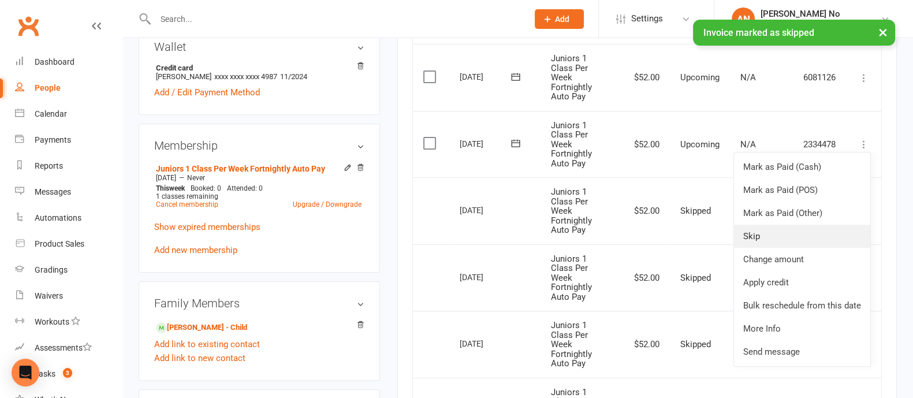
click at [756, 239] on link "Skip" at bounding box center [802, 236] width 136 height 23
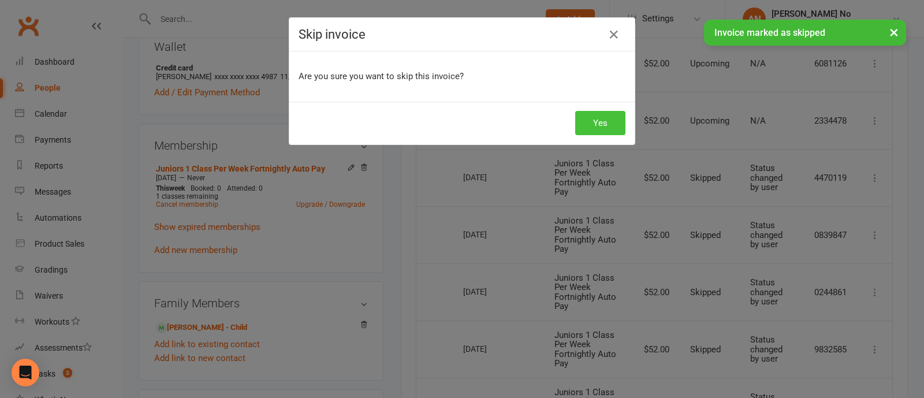
click at [610, 123] on button "Yes" at bounding box center [600, 123] width 50 height 24
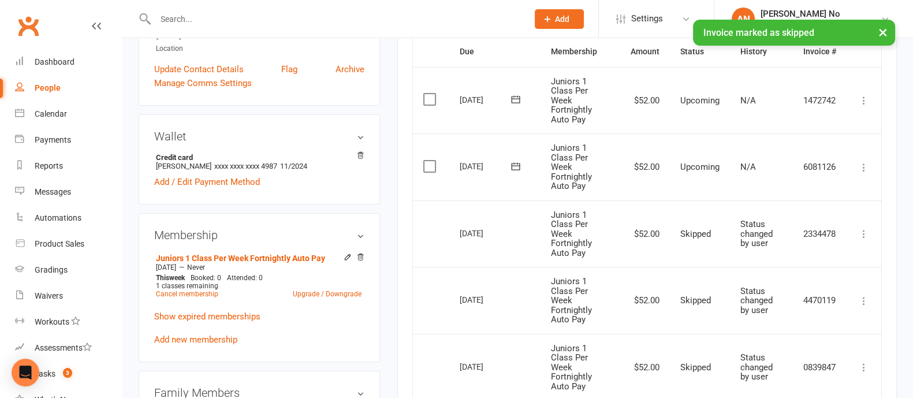
scroll to position [277, 0]
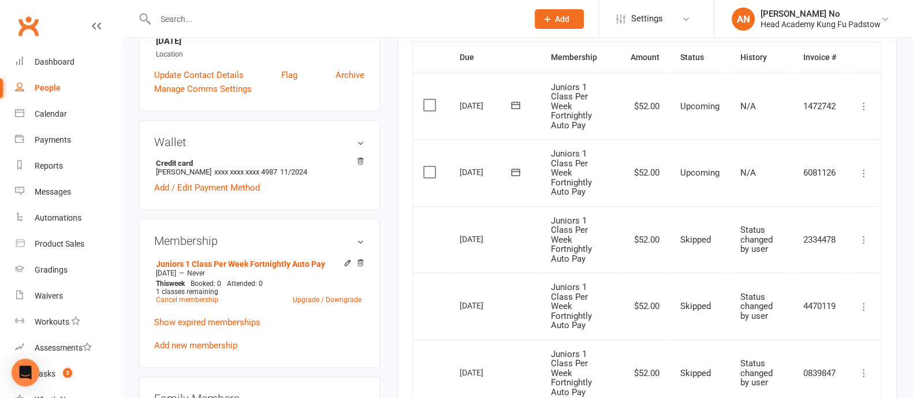
click at [864, 174] on icon at bounding box center [864, 173] width 12 height 12
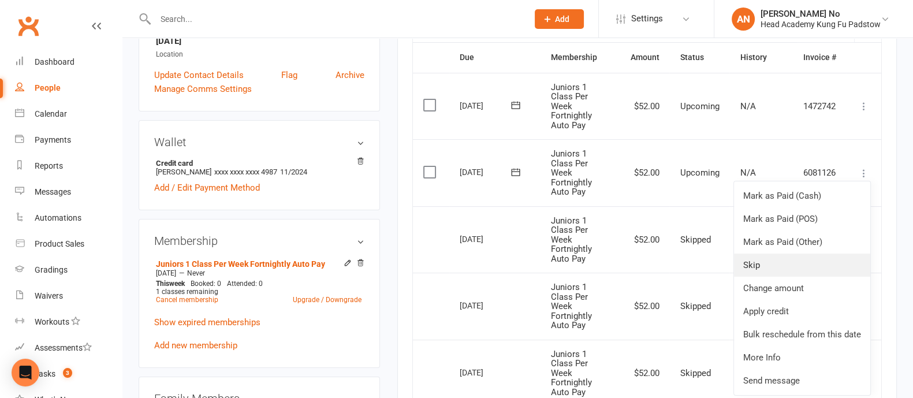
click at [761, 262] on link "Skip" at bounding box center [802, 265] width 136 height 23
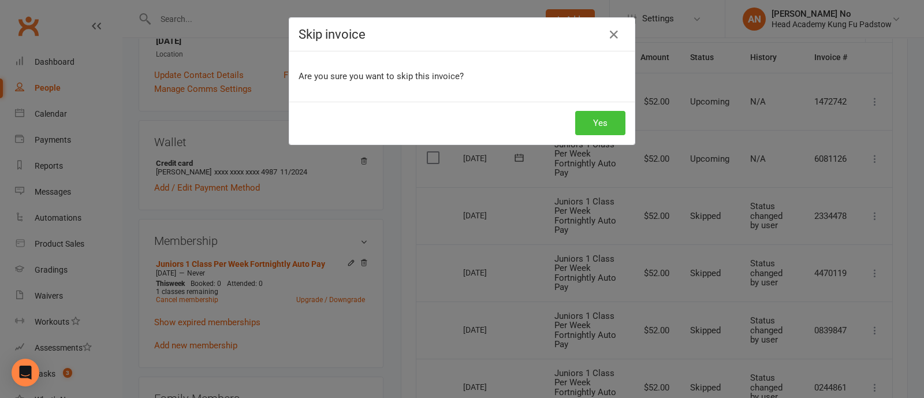
click at [605, 120] on button "Yes" at bounding box center [600, 123] width 50 height 24
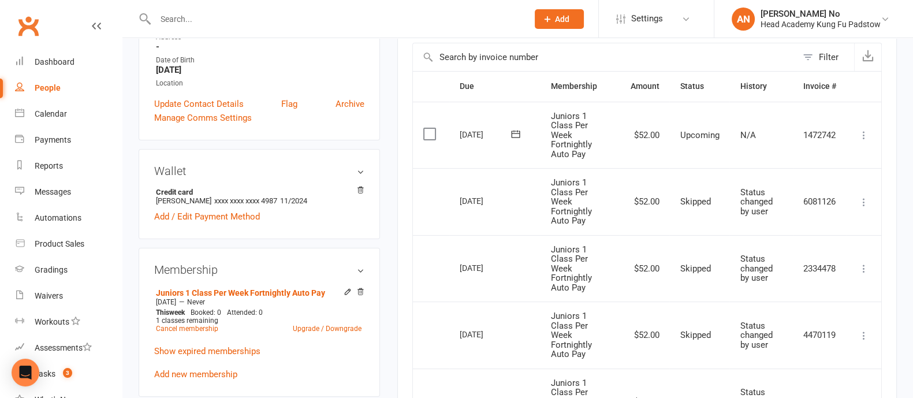
scroll to position [311, 0]
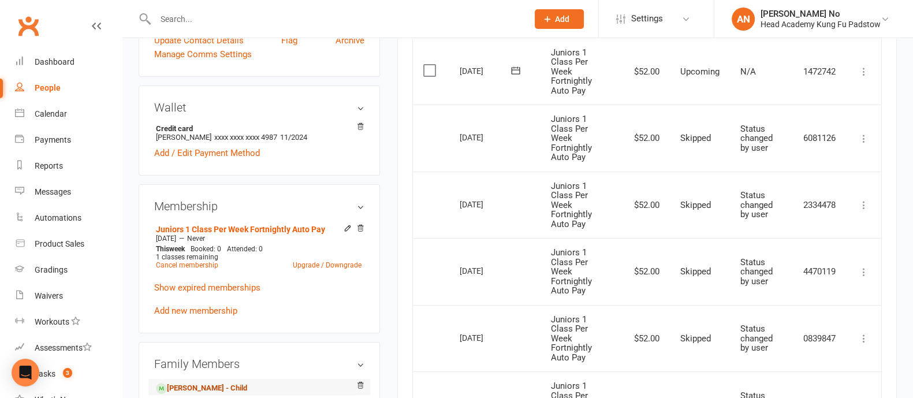
click at [222, 382] on link "Teresa Batley - Child" at bounding box center [201, 388] width 91 height 12
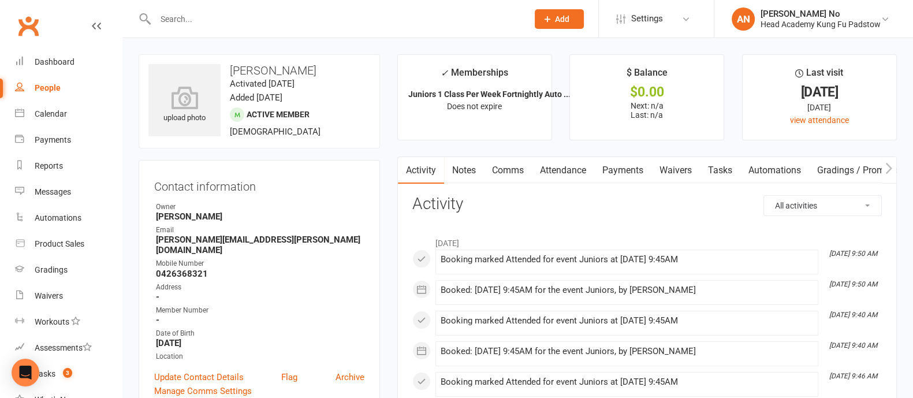
click at [574, 171] on link "Attendance" at bounding box center [563, 170] width 62 height 27
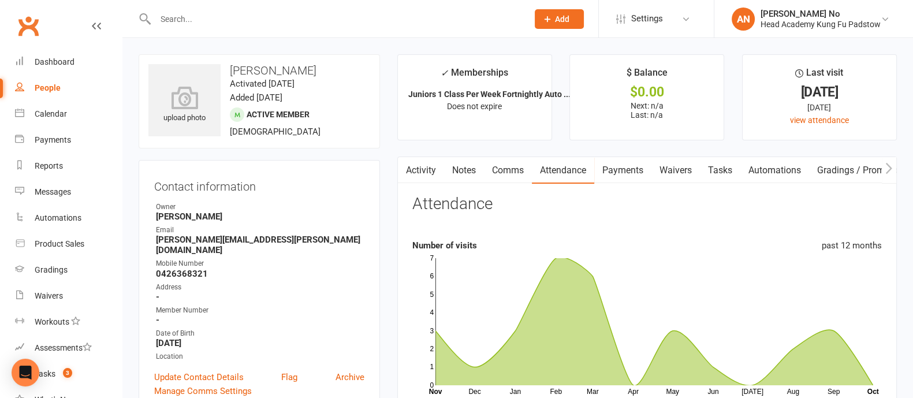
click at [424, 169] on link "Activity" at bounding box center [421, 170] width 46 height 27
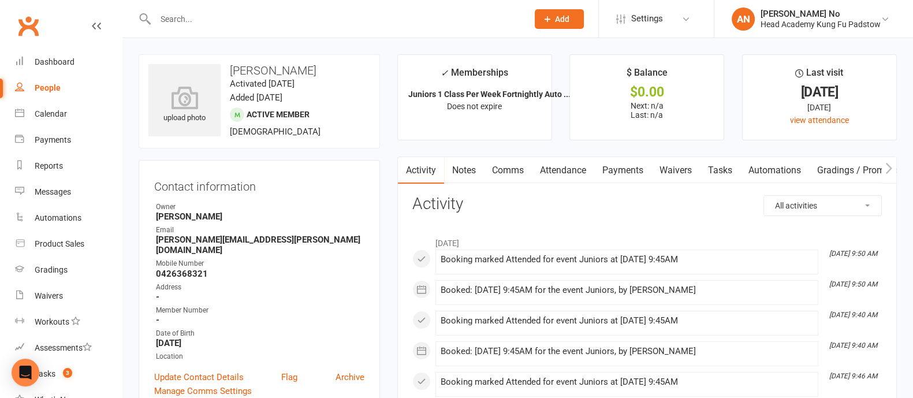
scroll to position [348, 0]
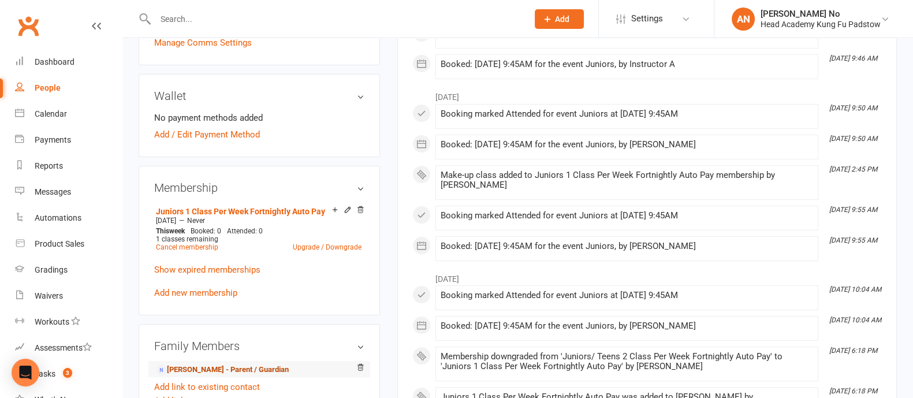
click at [206, 364] on link "Marie Topasi - Parent / Guardian" at bounding box center [222, 370] width 133 height 12
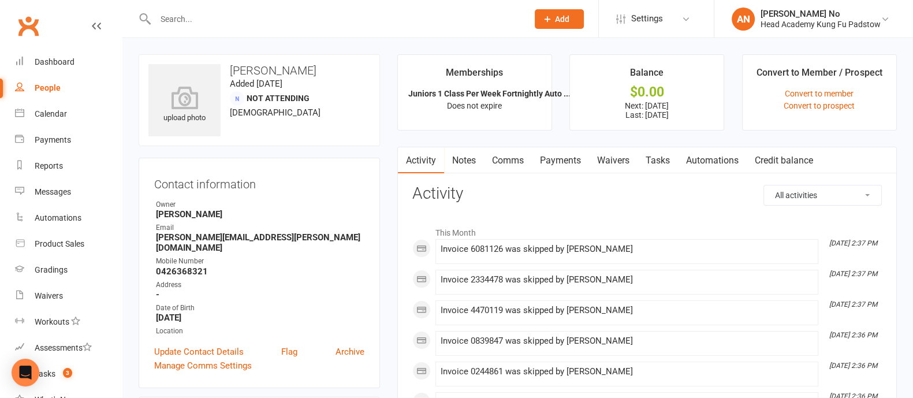
click at [471, 161] on link "Notes" at bounding box center [464, 160] width 40 height 27
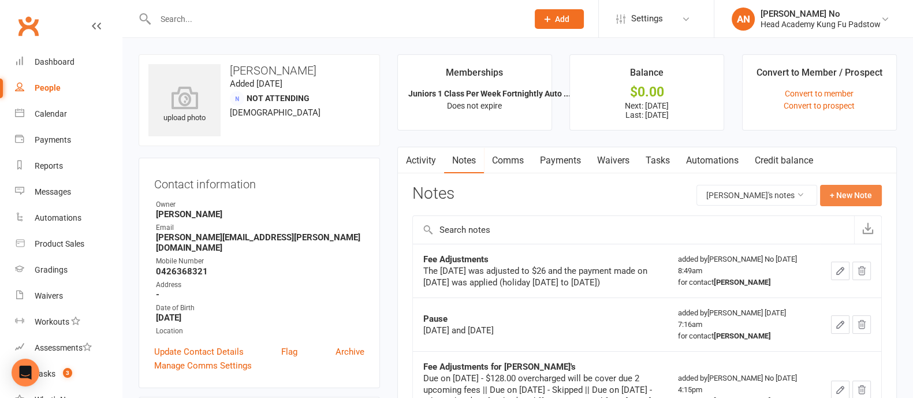
click at [844, 195] on button "+ New Note" at bounding box center [851, 195] width 62 height 21
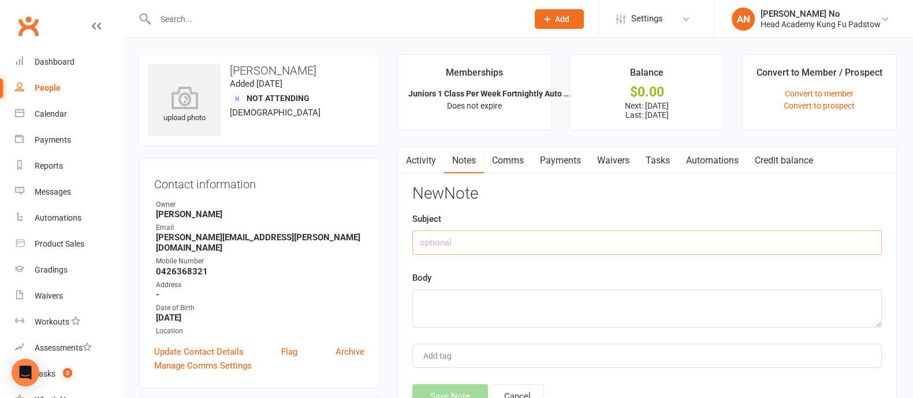
click at [531, 241] on input "text" at bounding box center [647, 242] width 470 height 24
click at [460, 241] on input "Paused 23Oct to" at bounding box center [647, 242] width 470 height 24
click at [513, 247] on input "Paused 23rd Oct to" at bounding box center [647, 242] width 470 height 24
type input "Paused 23rd Oct to March 2026"
click at [482, 295] on textarea at bounding box center [647, 308] width 470 height 38
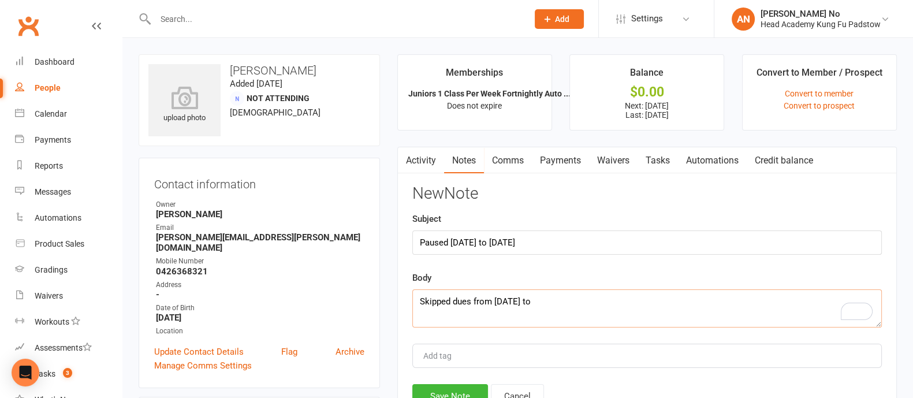
scroll to position [348, 0]
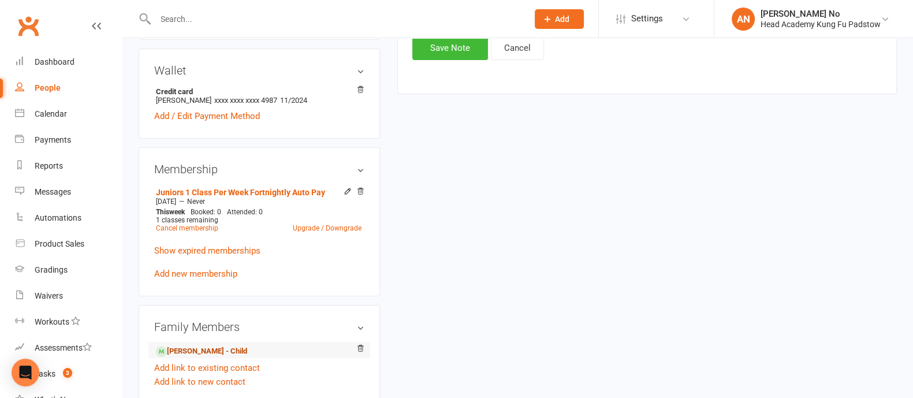
type textarea "Skipped dues from 23rd Oct to"
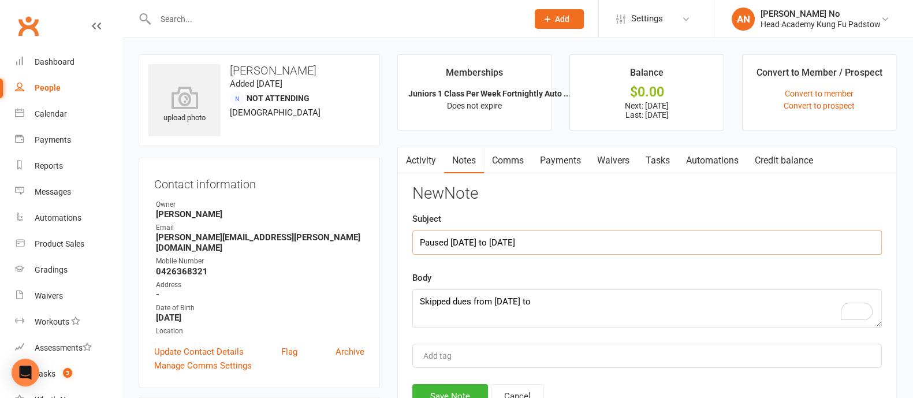
drag, startPoint x: 450, startPoint y: 241, endPoint x: 563, endPoint y: 243, distance: 113.2
click at [563, 243] on input "Paused 23rd Oct to March 2026" at bounding box center [647, 242] width 470 height 24
type input "Paused until March 2026"
click at [557, 293] on textarea "Skipped dues from 23rd Oct to" at bounding box center [647, 308] width 470 height 38
click at [583, 300] on textarea "Skipped dues from 23rd Oct to 26th March'25" at bounding box center [647, 308] width 470 height 38
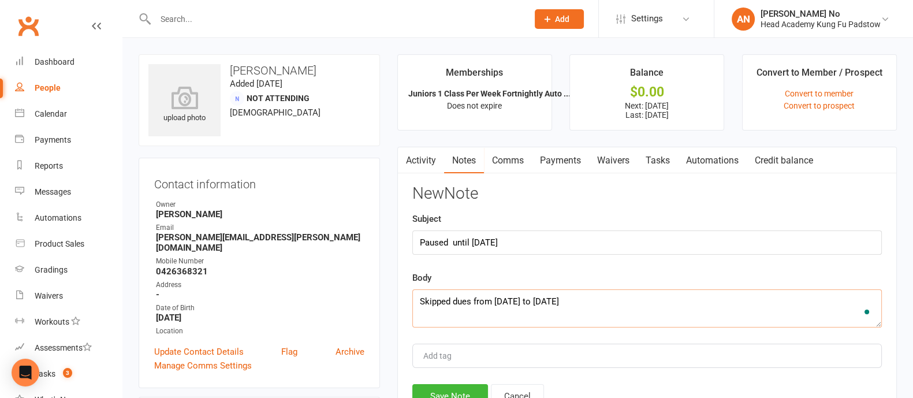
click at [583, 299] on textarea "Skipped dues from 23rd Oct to 26th Mar'25" at bounding box center [647, 308] width 470 height 38
type textarea "Skipped dues from 23rd Oct to 26th Mar'26"
click at [460, 388] on button "Save Note" at bounding box center [450, 396] width 76 height 24
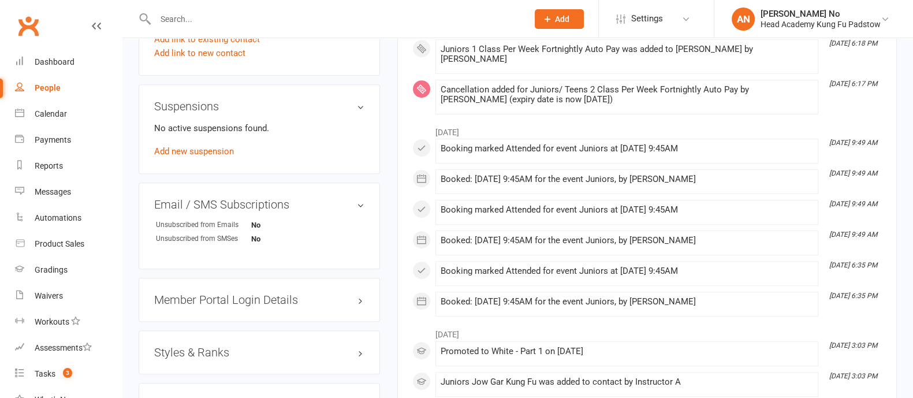
scroll to position [348, 0]
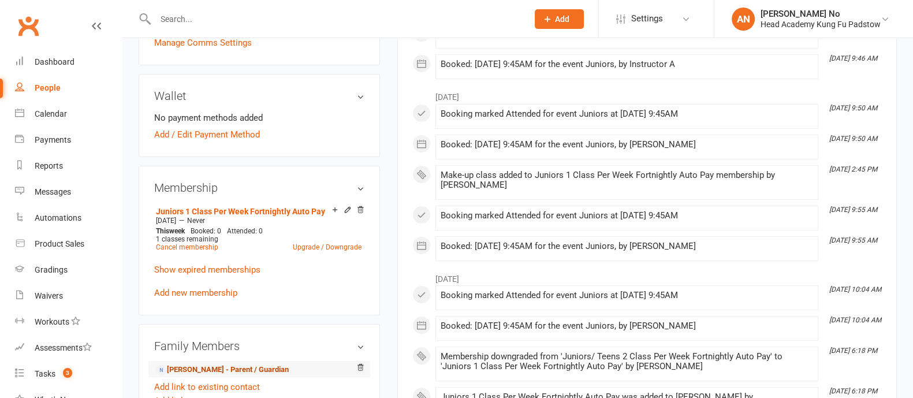
click at [234, 364] on link "[PERSON_NAME] - Parent / Guardian" at bounding box center [222, 370] width 133 height 12
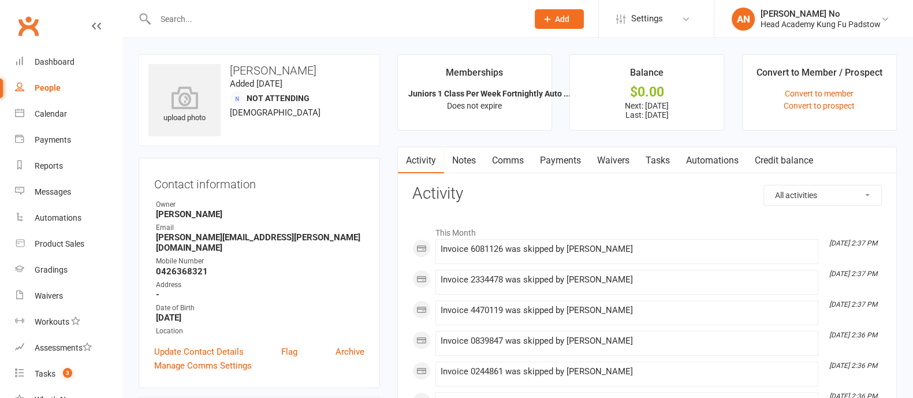
click at [563, 157] on link "Payments" at bounding box center [560, 160] width 57 height 27
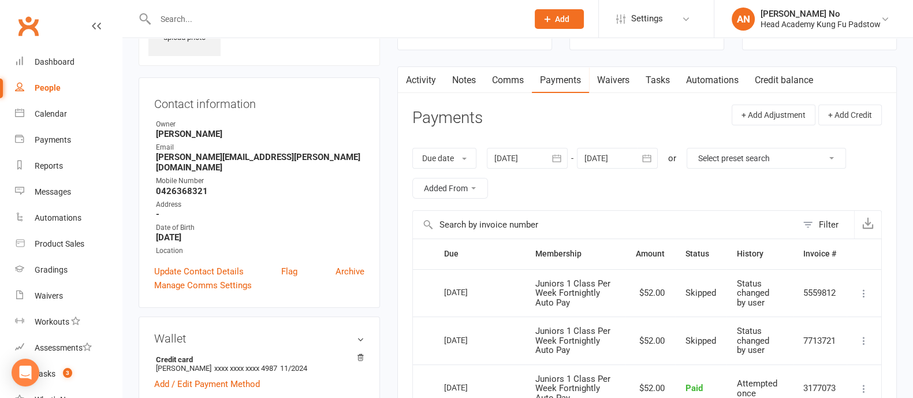
scroll to position [67, 0]
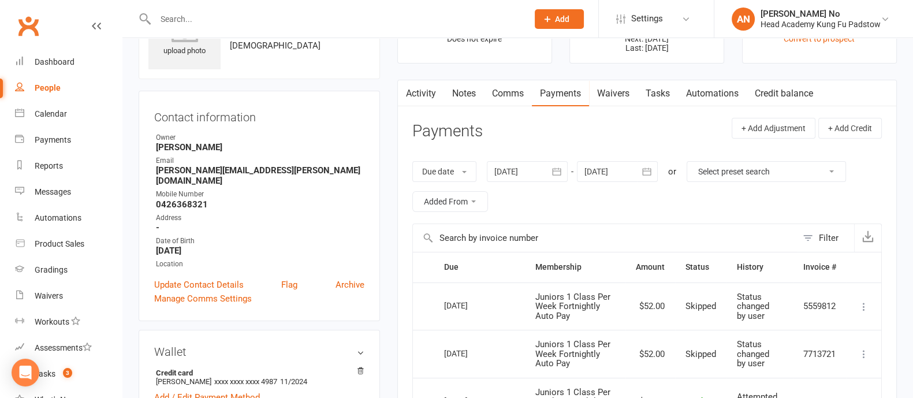
click at [650, 170] on icon "button" at bounding box center [647, 172] width 12 height 12
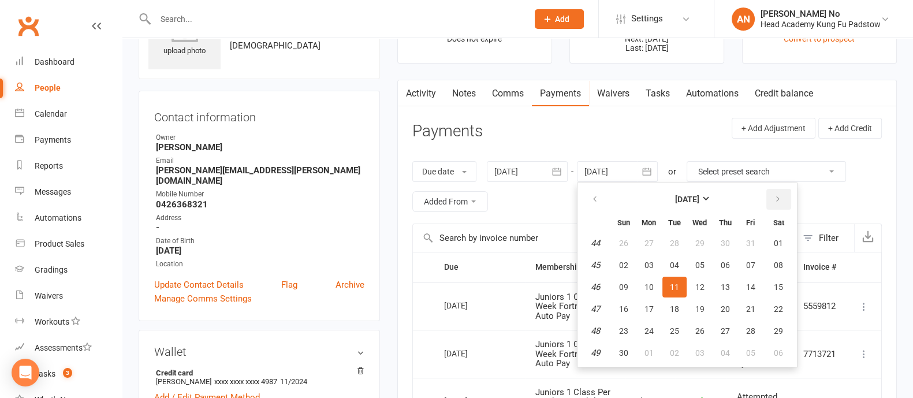
click at [777, 198] on icon "button" at bounding box center [778, 199] width 8 height 9
click at [774, 189] on button "button" at bounding box center [778, 199] width 25 height 21
click at [774, 191] on button "button" at bounding box center [778, 199] width 25 height 21
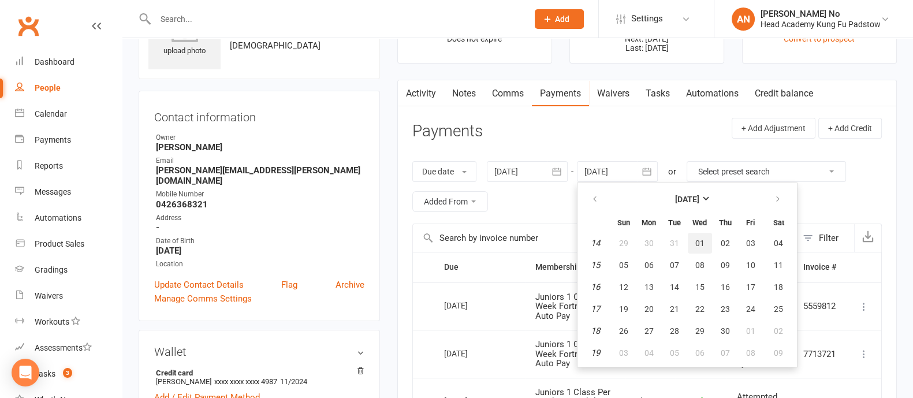
click at [702, 240] on span "01" at bounding box center [699, 243] width 9 height 9
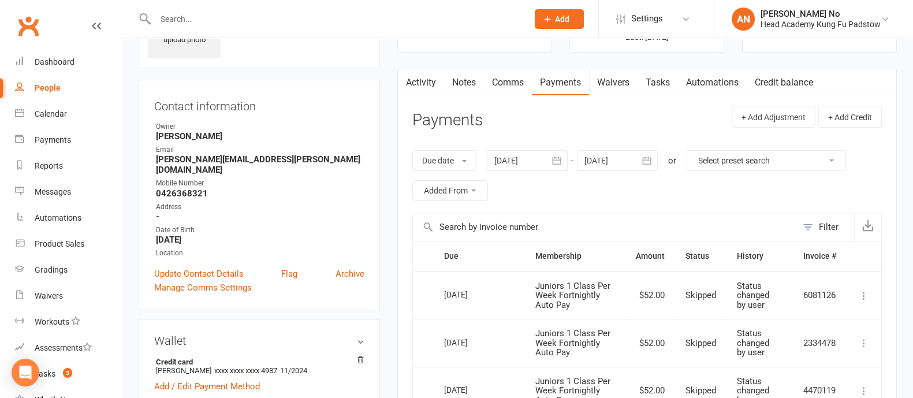
scroll to position [76, 0]
click at [638, 159] on button "button" at bounding box center [647, 162] width 21 height 21
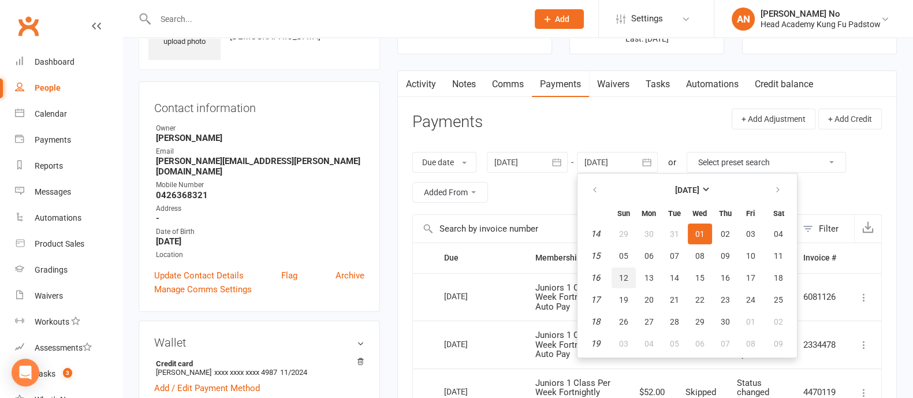
click at [621, 280] on button "12" at bounding box center [624, 277] width 24 height 21
type input "12 Apr 2026"
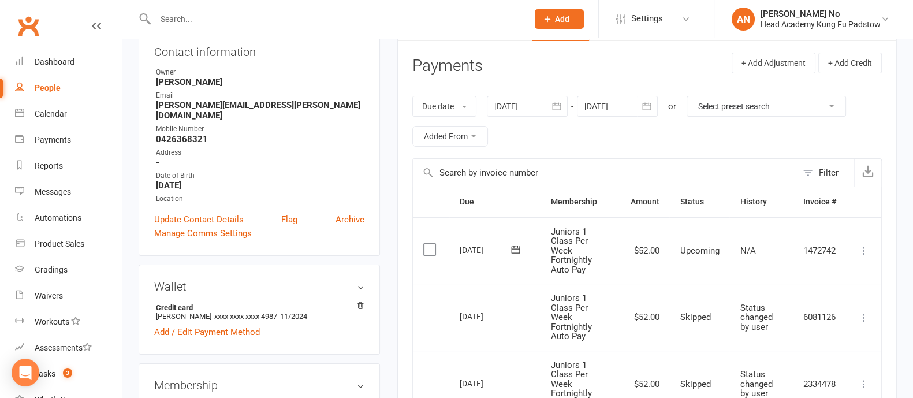
scroll to position [0, 0]
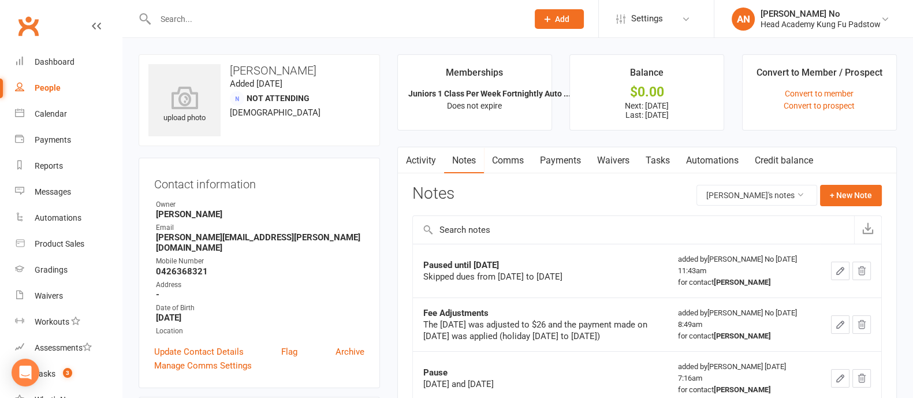
click at [185, 19] on input "text" at bounding box center [336, 19] width 368 height 16
paste input "[EMAIL_ADDRESS][DOMAIN_NAME]"
type input "[EMAIL_ADDRESS][DOMAIN_NAME]"
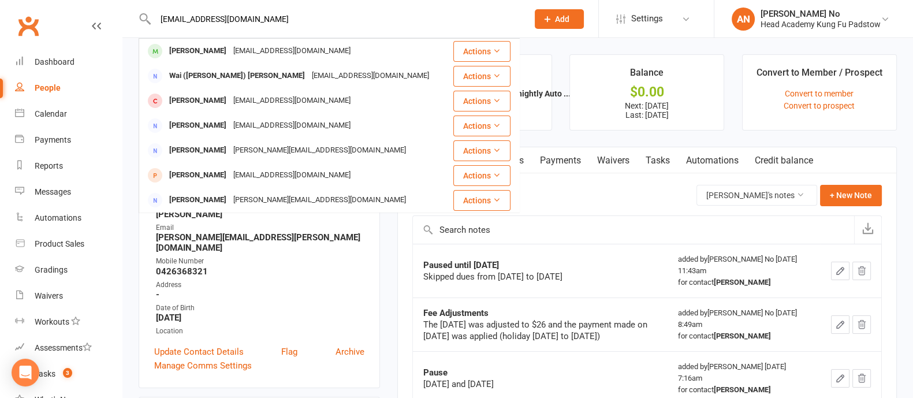
click at [219, 51] on div "[PERSON_NAME]" at bounding box center [198, 51] width 64 height 17
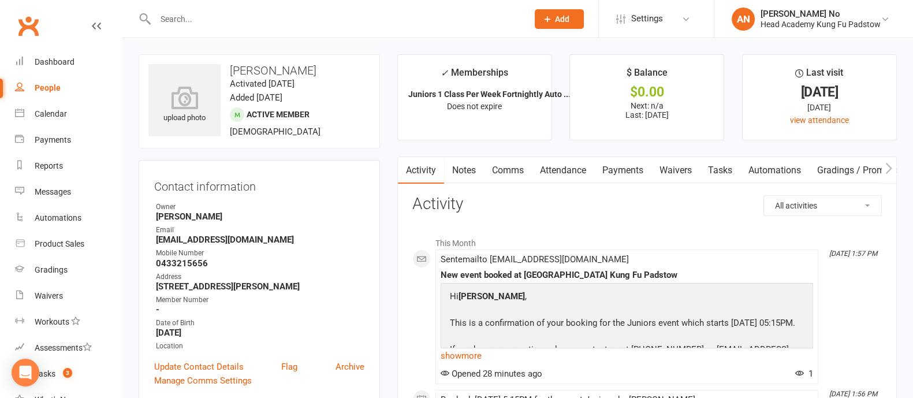
click at [618, 172] on link "Payments" at bounding box center [622, 170] width 57 height 27
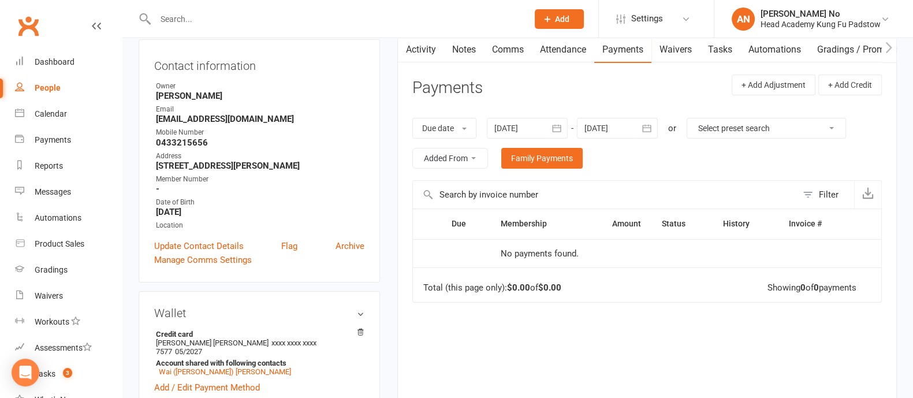
scroll to position [120, 0]
click at [647, 124] on icon "button" at bounding box center [647, 130] width 12 height 12
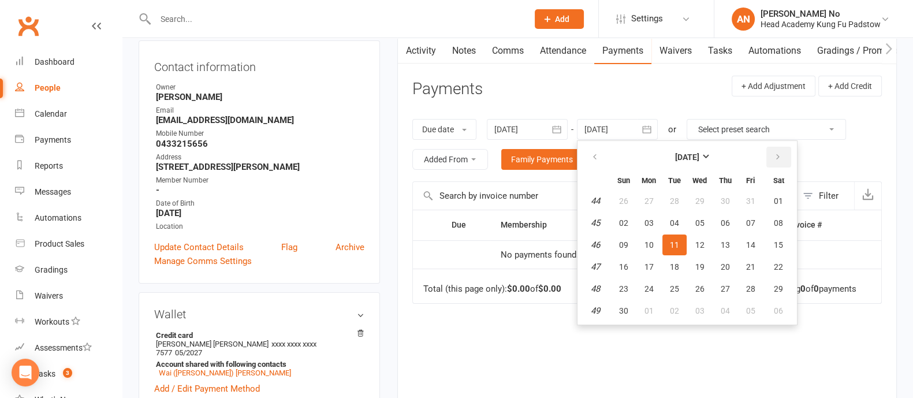
click at [777, 157] on icon "button" at bounding box center [778, 156] width 8 height 9
click at [777, 156] on icon "button" at bounding box center [778, 156] width 8 height 9
click at [780, 289] on span "31" at bounding box center [778, 288] width 9 height 9
type input "31 Jan 2026"
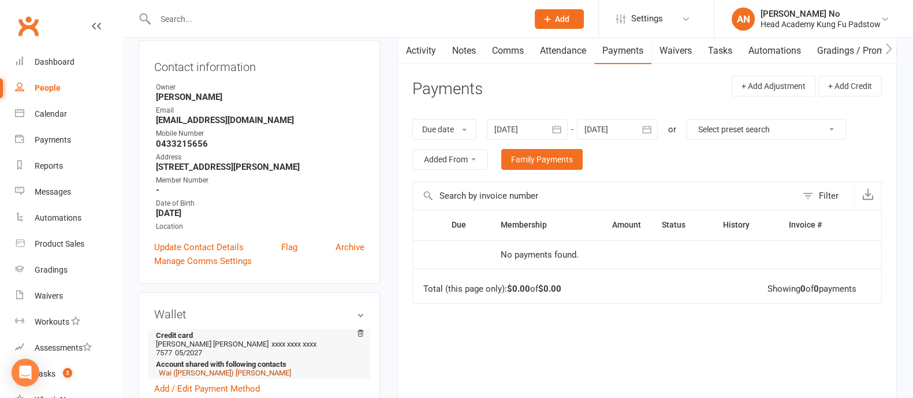
click at [214, 368] on link "Wai (Jeff) Cheung" at bounding box center [225, 372] width 132 height 9
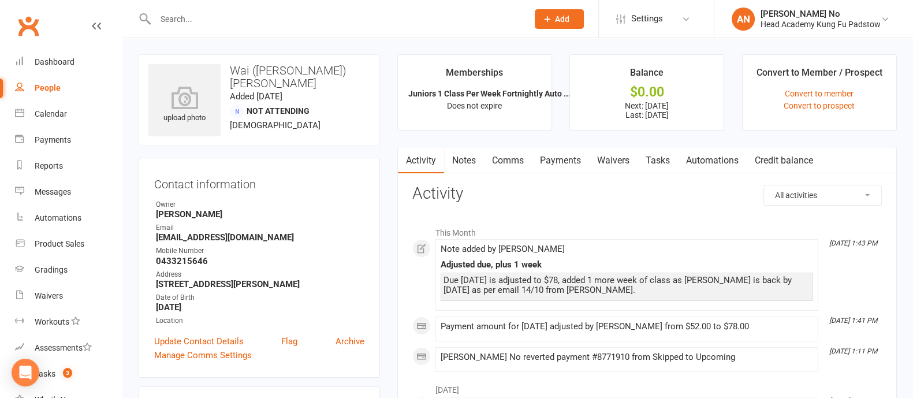
click at [556, 160] on link "Payments" at bounding box center [560, 160] width 57 height 27
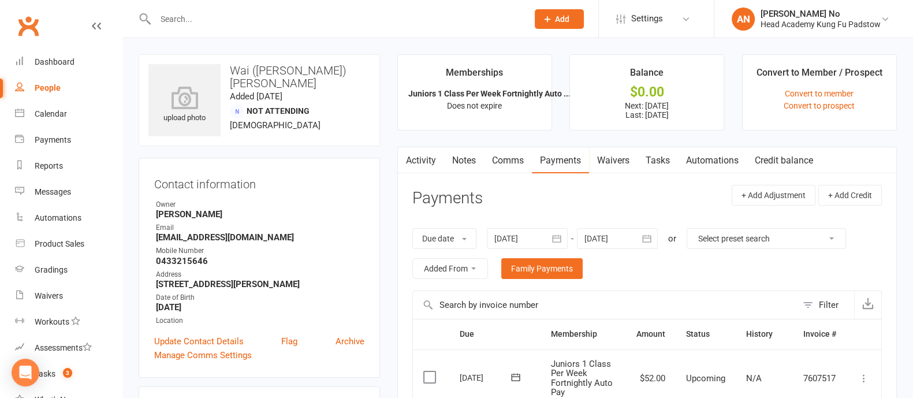
click at [649, 240] on icon "button" at bounding box center [647, 239] width 12 height 12
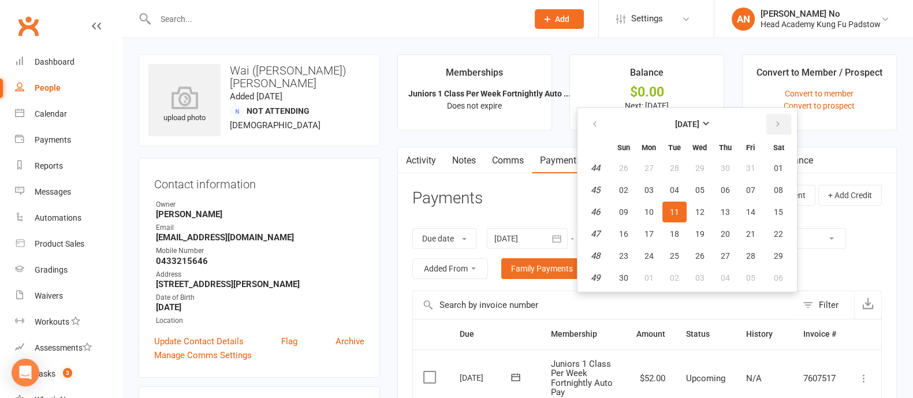
click at [780, 125] on icon "button" at bounding box center [778, 124] width 8 height 9
click at [776, 251] on span "31" at bounding box center [778, 255] width 9 height 9
type input "31 Jan 2026"
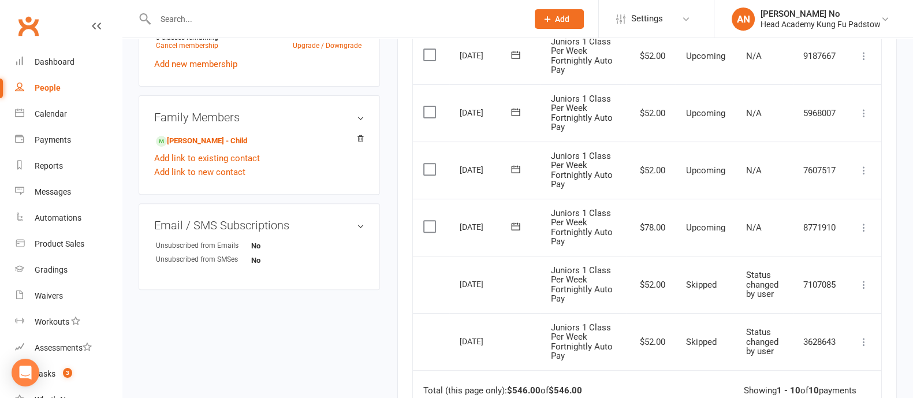
scroll to position [535, 0]
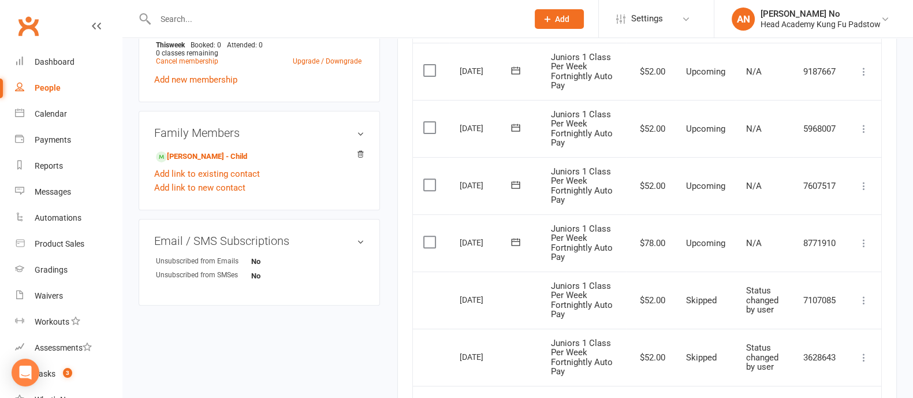
click at [165, 20] on input "text" at bounding box center [336, 19] width 368 height 16
type input "[PERSON_NAME]"
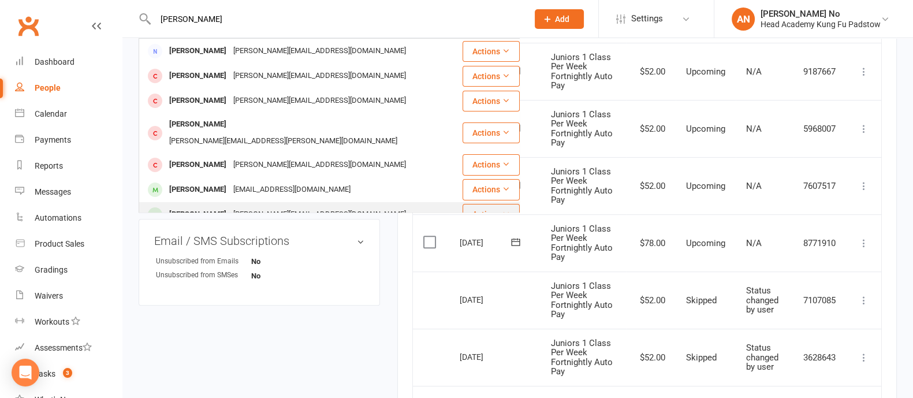
click at [227, 206] on div "[PERSON_NAME]" at bounding box center [198, 214] width 64 height 17
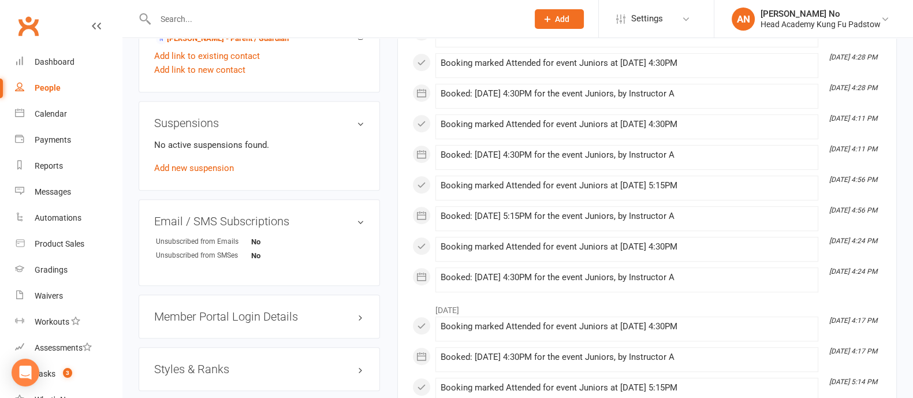
scroll to position [348, 0]
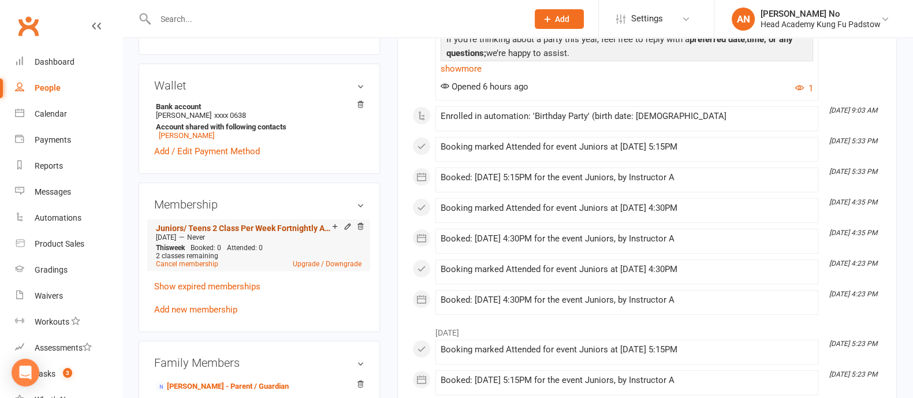
click at [284, 231] on link "Juniors/ Teens 2 Class Per Week Fortnightly Auto Pay" at bounding box center [244, 228] width 176 height 9
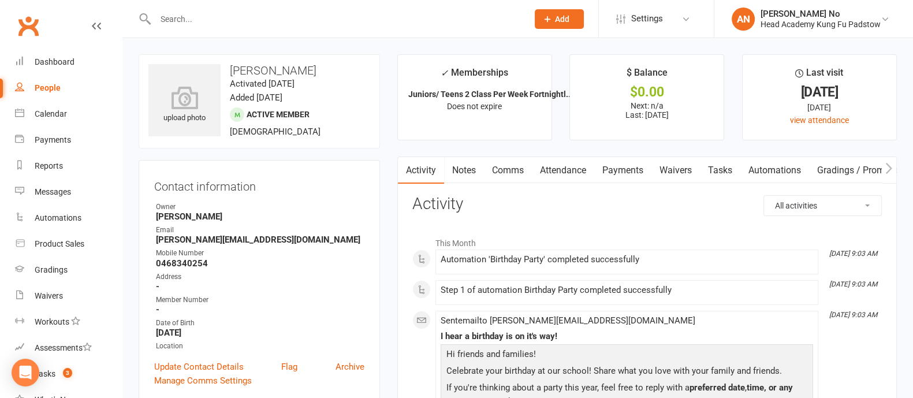
click at [640, 169] on link "Payments" at bounding box center [622, 170] width 57 height 27
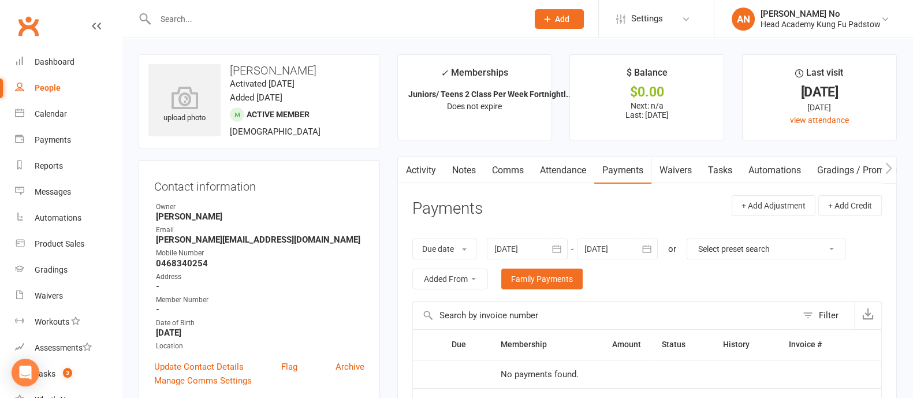
scroll to position [348, 0]
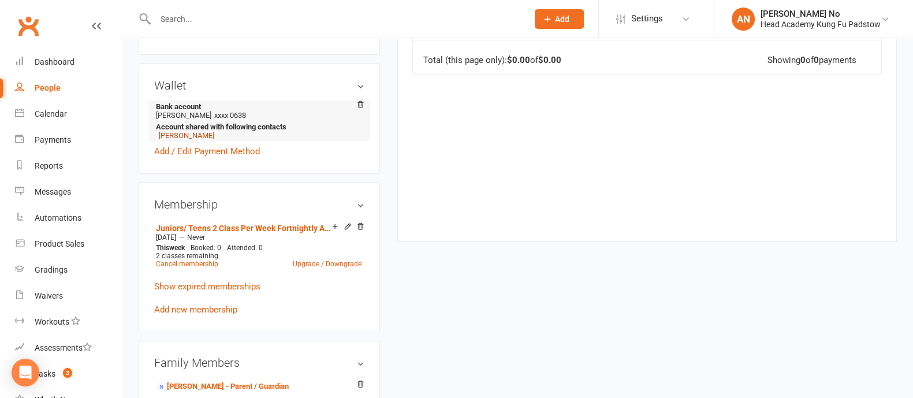
click at [185, 138] on link "[PERSON_NAME]" at bounding box center [186, 135] width 55 height 9
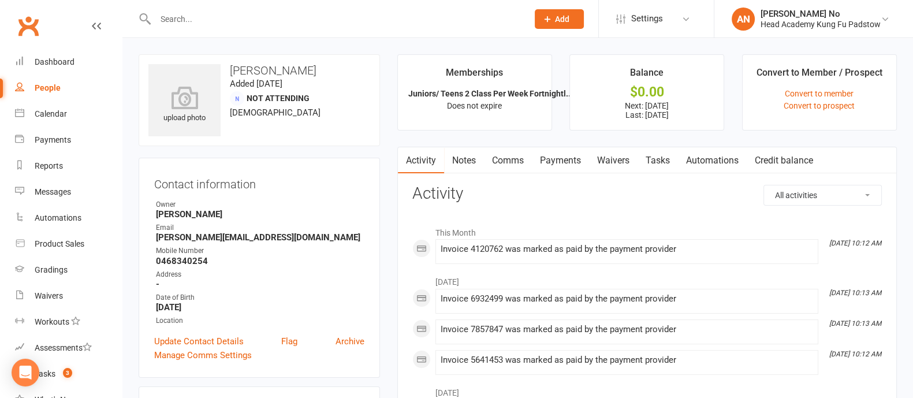
click at [566, 162] on link "Payments" at bounding box center [560, 160] width 57 height 27
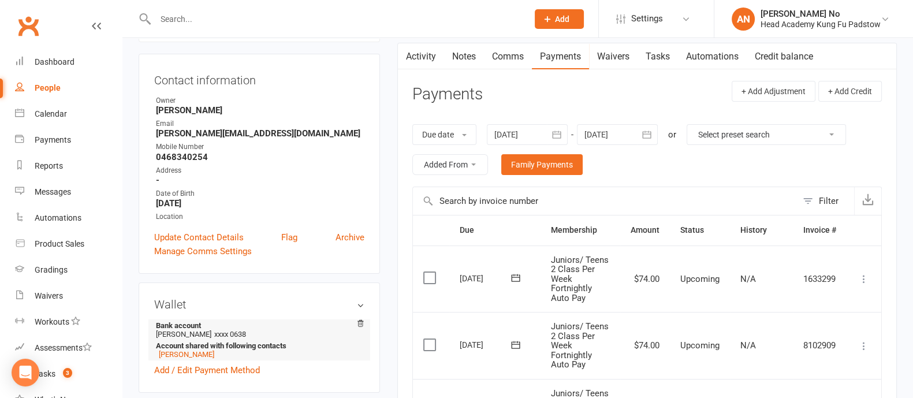
scroll to position [452, 0]
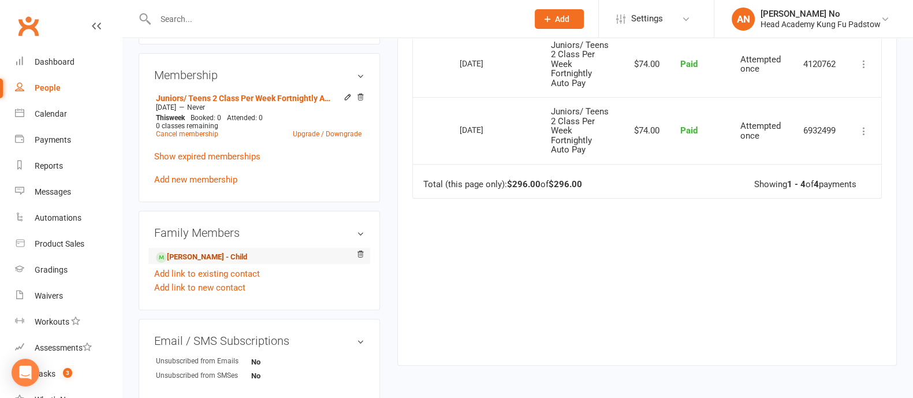
click at [183, 255] on link "Olivia Dzheoshvili - Child" at bounding box center [201, 257] width 91 height 12
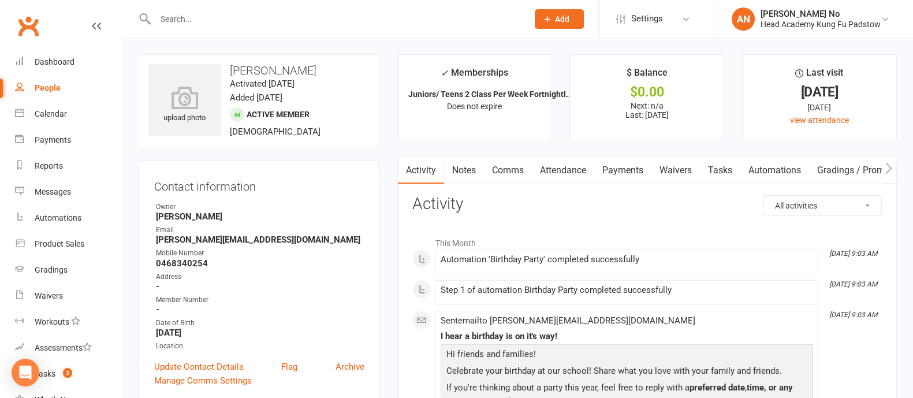
scroll to position [68, 0]
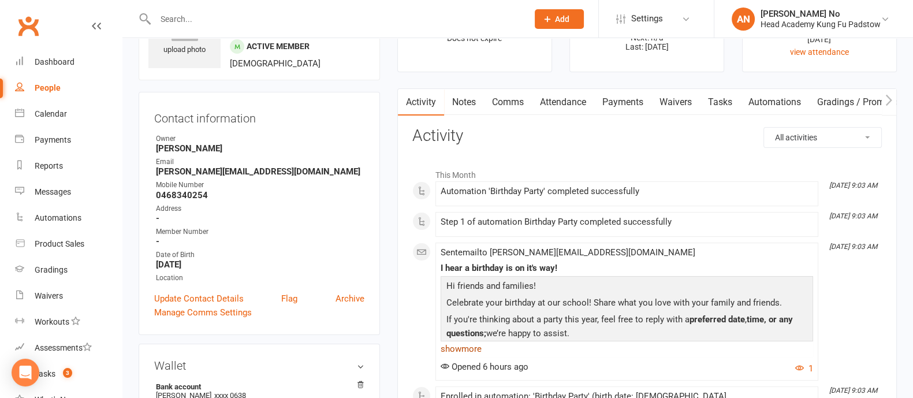
click at [474, 348] on link "show more" at bounding box center [627, 349] width 373 height 16
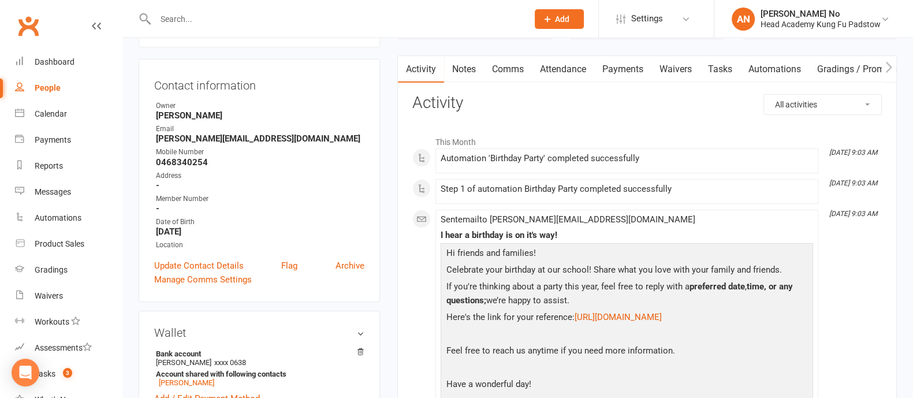
scroll to position [75, 0]
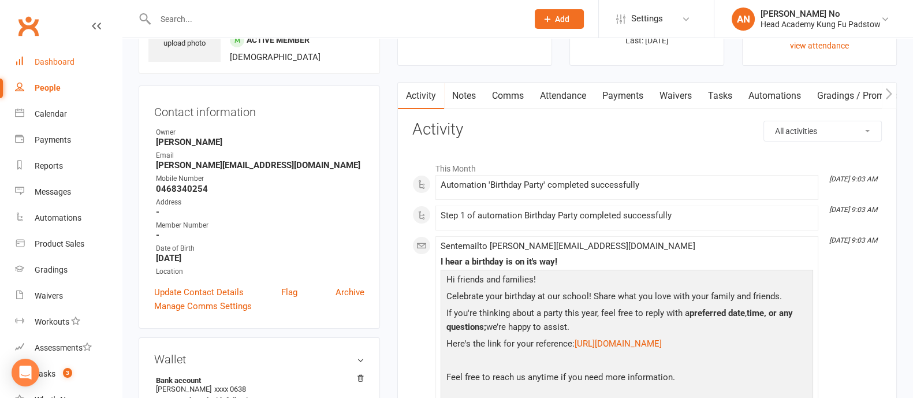
click at [44, 62] on div "Dashboard" at bounding box center [55, 61] width 40 height 9
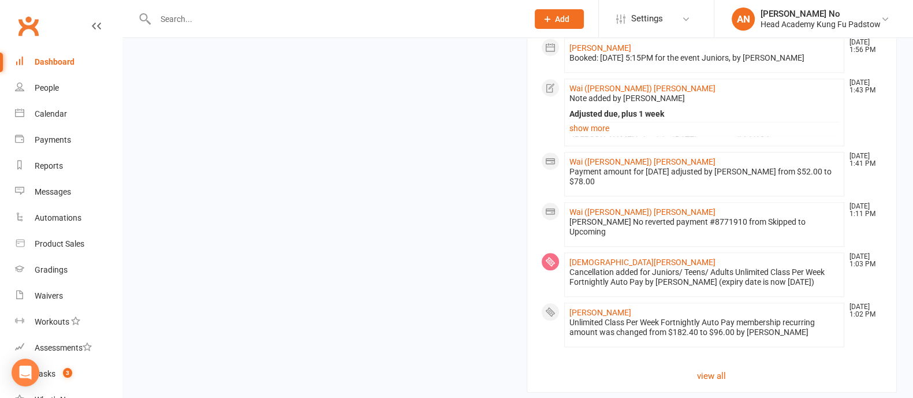
scroll to position [1226, 0]
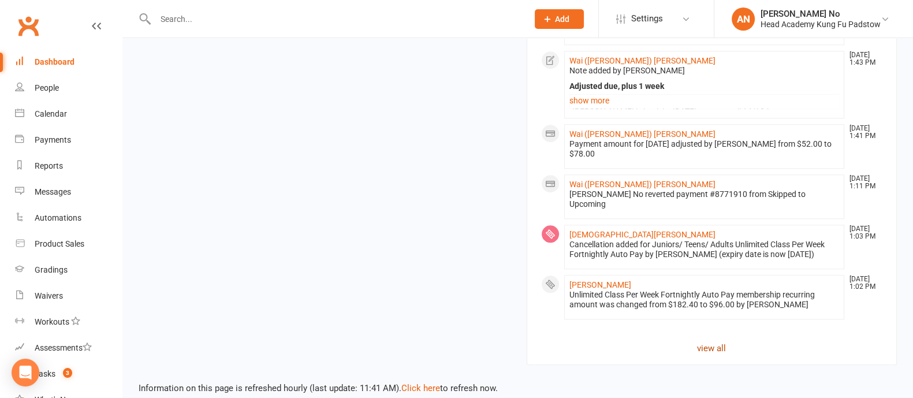
click at [710, 341] on link "view all" at bounding box center [712, 348] width 342 height 14
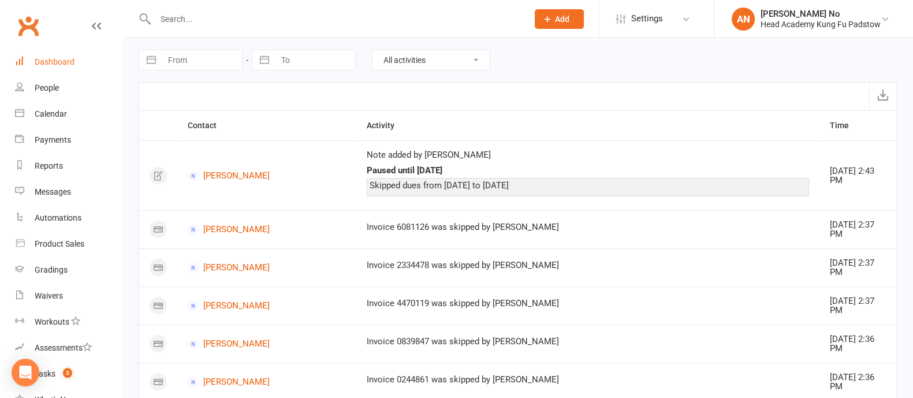
click at [75, 64] on link "Dashboard" at bounding box center [68, 62] width 107 height 26
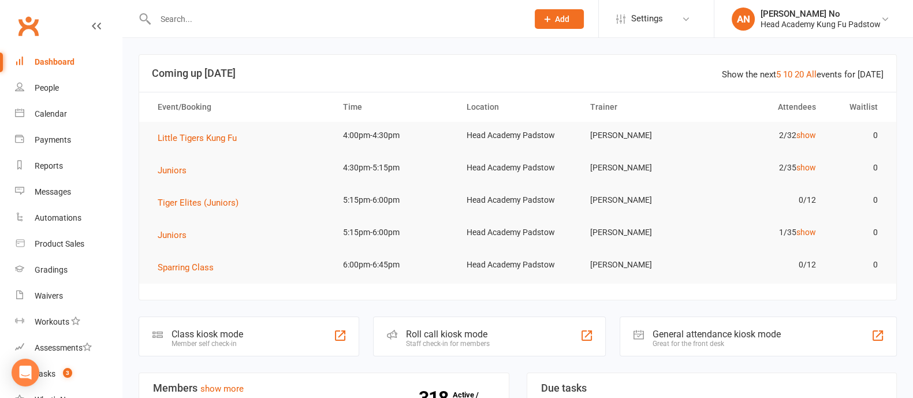
click at [182, 26] on input "text" at bounding box center [336, 19] width 368 height 16
paste input "Patrick Henry (8yo)"
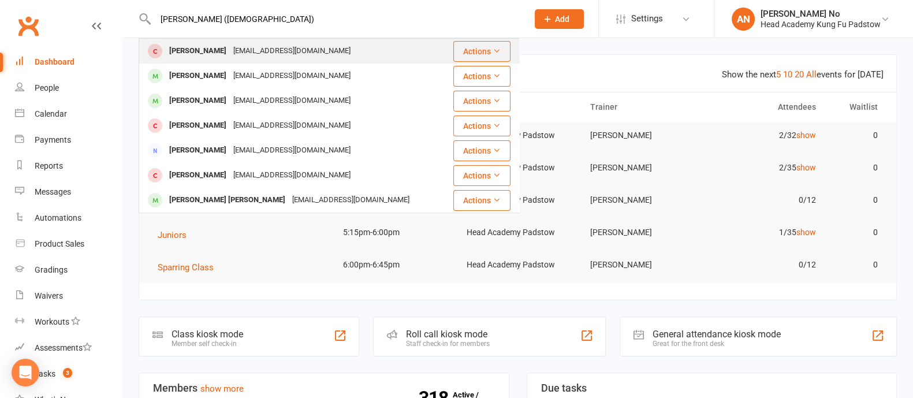
type input "Patrick Henry (8yo)"
click at [207, 50] on div "[PERSON_NAME]" at bounding box center [198, 51] width 64 height 17
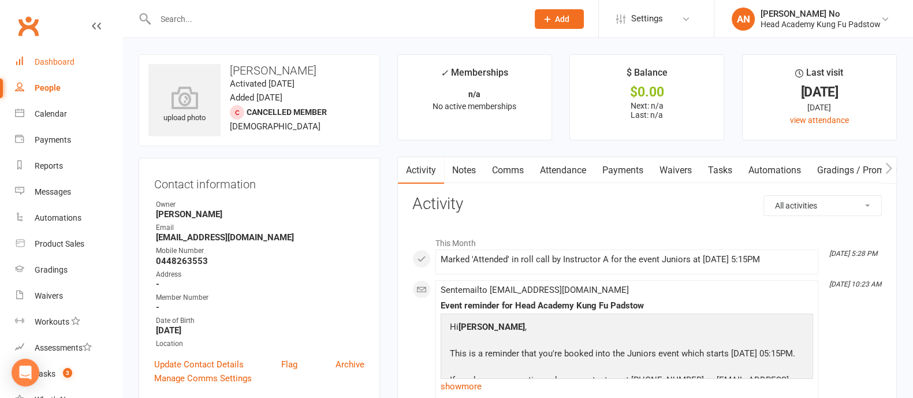
click at [77, 65] on link "Dashboard" at bounding box center [68, 62] width 107 height 26
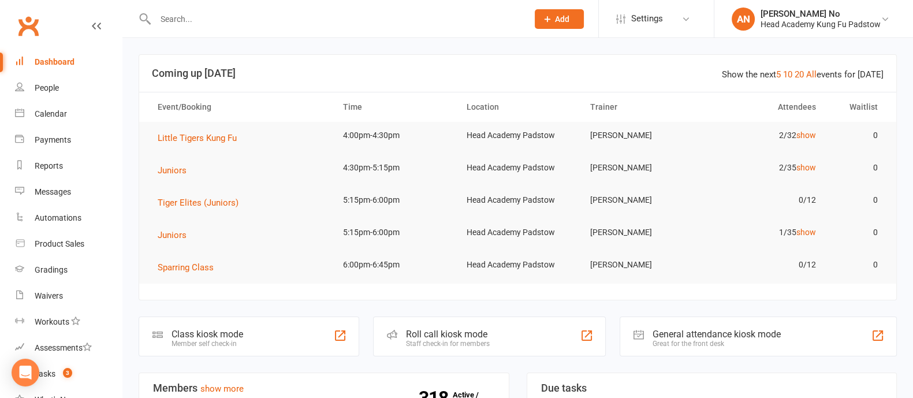
click at [181, 17] on input "text" at bounding box center [336, 19] width 368 height 16
paste input "Sueann"
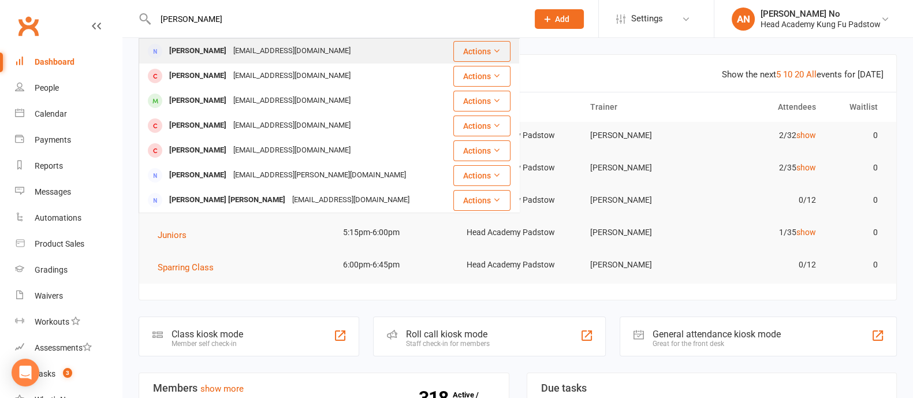
type input "Sueann"
click at [215, 44] on div "[PERSON_NAME]" at bounding box center [198, 51] width 64 height 17
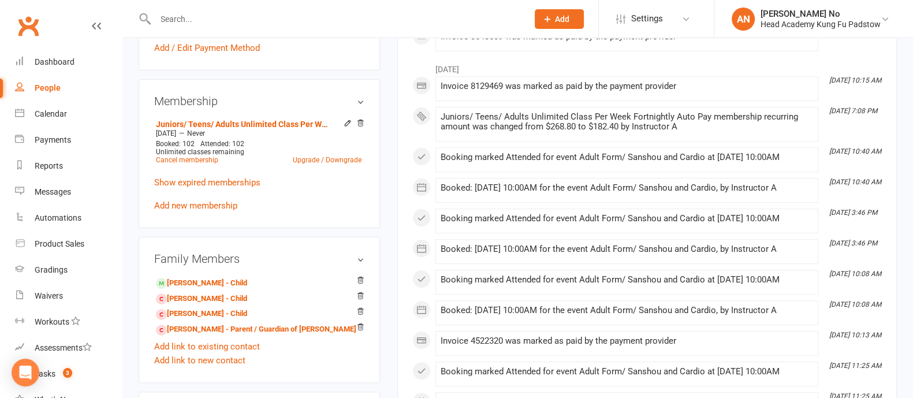
scroll to position [505, 0]
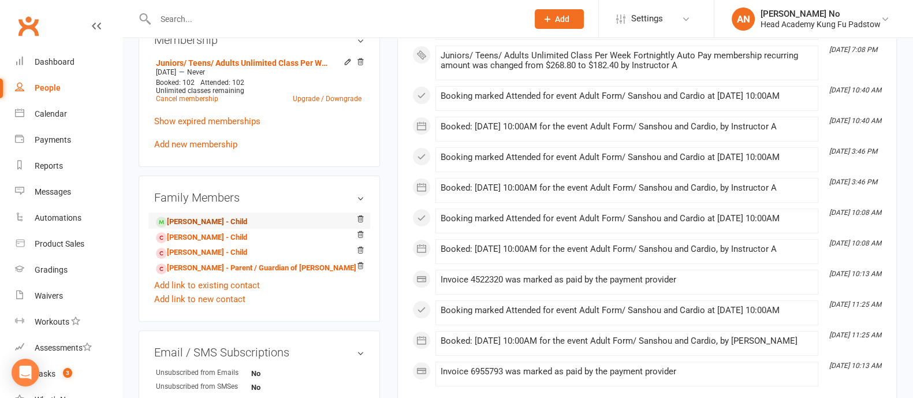
click at [222, 224] on link "[PERSON_NAME] - Child" at bounding box center [201, 222] width 91 height 12
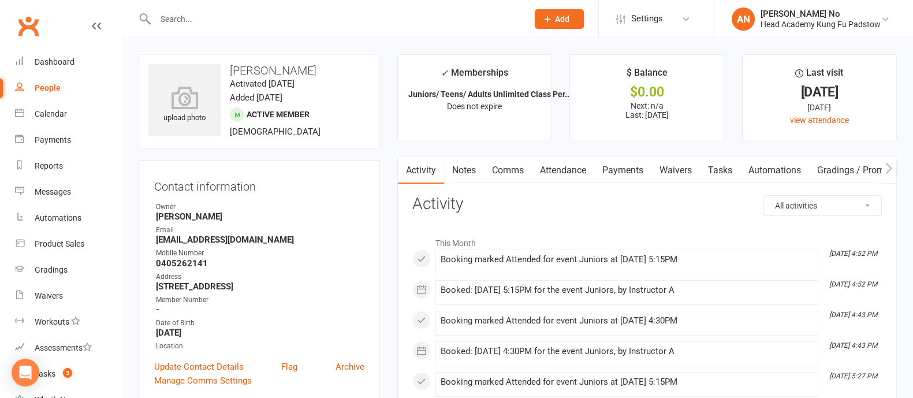
drag, startPoint x: 225, startPoint y: 70, endPoint x: 329, endPoint y: 75, distance: 104.1
click at [329, 75] on h3 "[PERSON_NAME]" at bounding box center [259, 70] width 222 height 13
copy h3 "[PERSON_NAME]"
click at [52, 83] on div "People" at bounding box center [48, 87] width 26 height 9
select select "100"
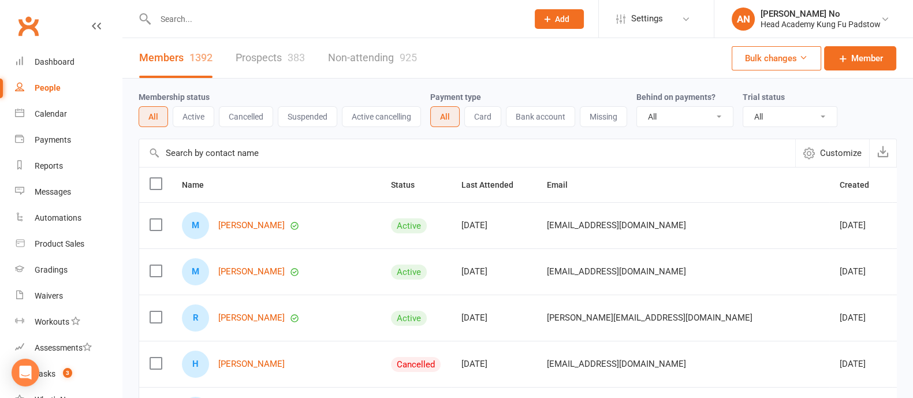
click at [189, 117] on button "Active" at bounding box center [194, 116] width 42 height 21
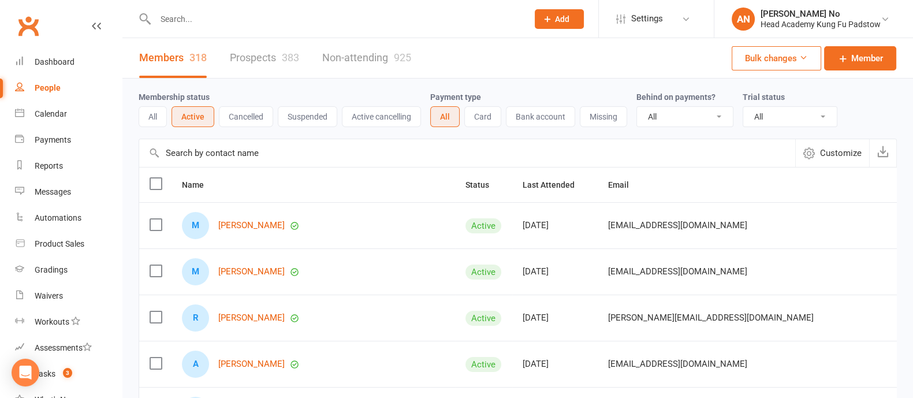
click at [810, 157] on icon "button" at bounding box center [809, 153] width 12 height 12
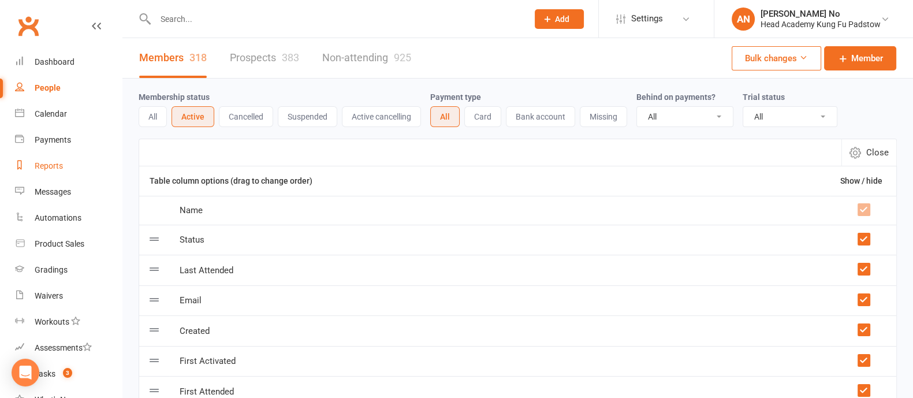
click at [49, 164] on div "Reports" at bounding box center [49, 165] width 28 height 9
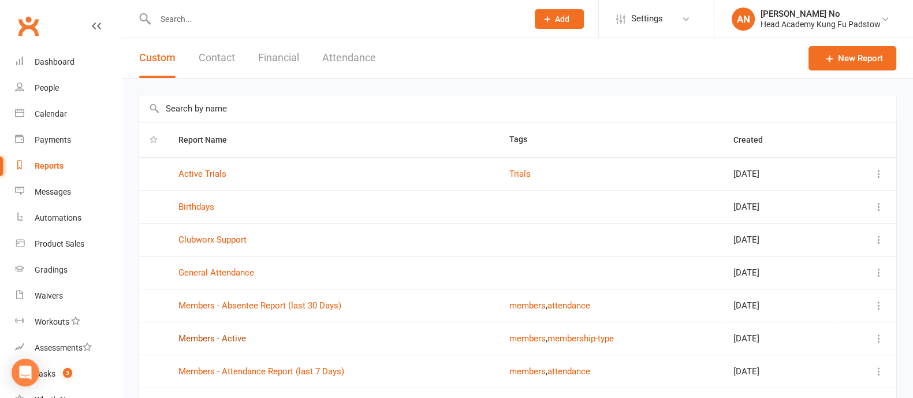
click at [243, 333] on link "Members - Active" at bounding box center [212, 338] width 68 height 10
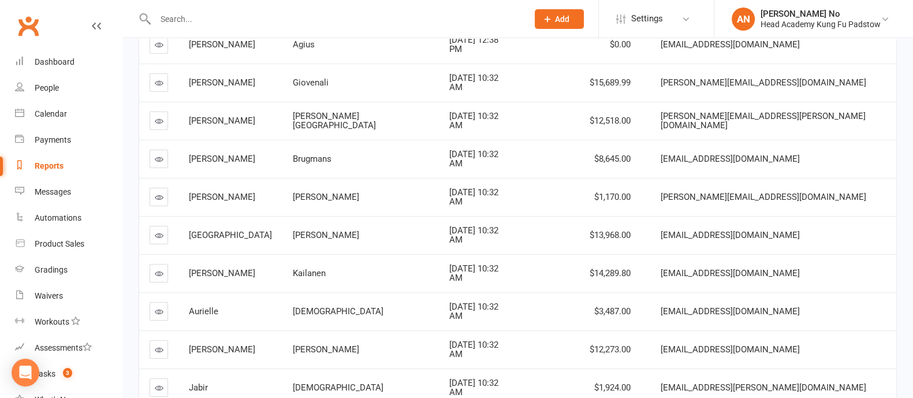
scroll to position [151, 0]
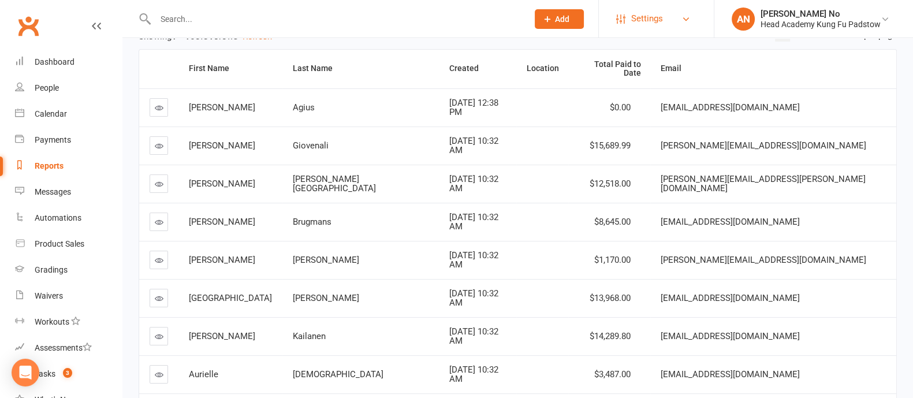
click at [656, 19] on span "Settings" at bounding box center [647, 19] width 32 height 26
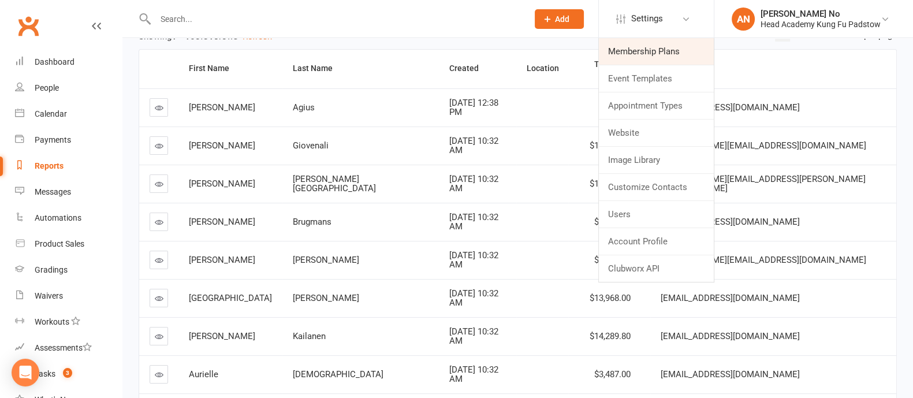
click at [650, 53] on link "Membership Plans" at bounding box center [656, 51] width 115 height 27
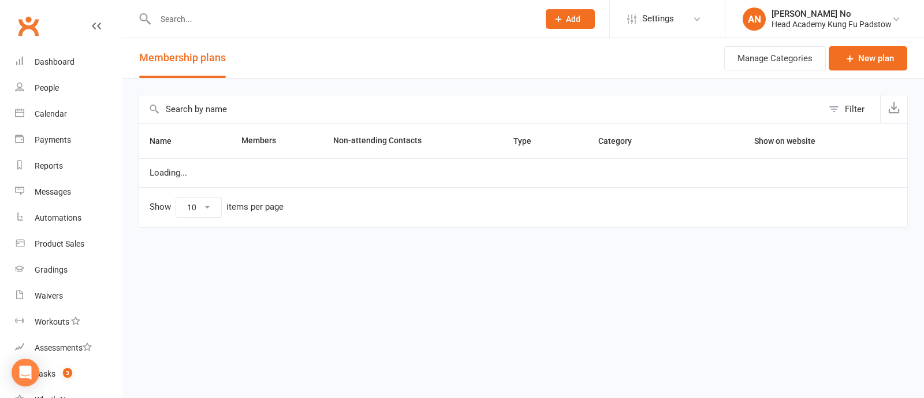
select select "50"
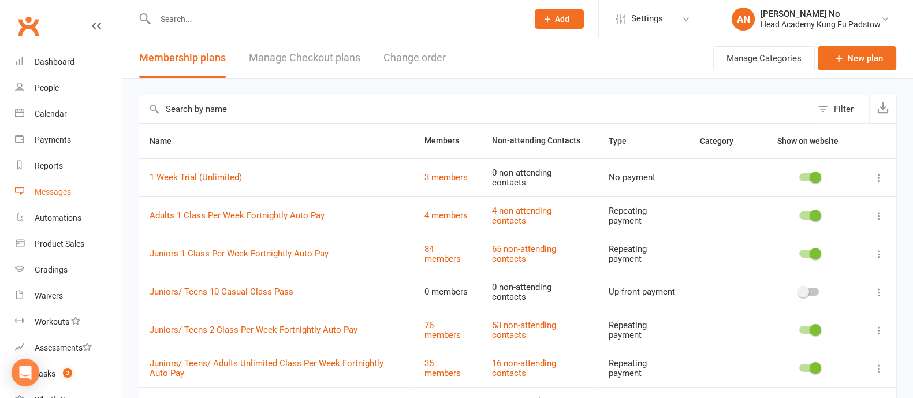
click at [66, 197] on link "Messages" at bounding box center [68, 192] width 107 height 26
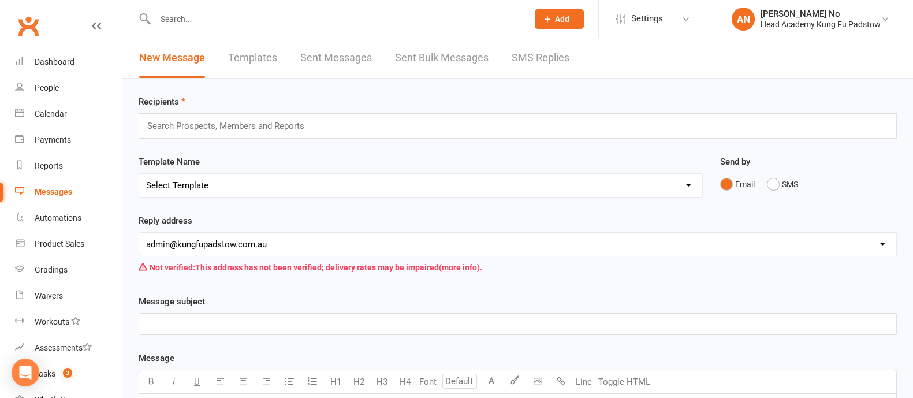
click at [520, 59] on link "SMS Replies" at bounding box center [541, 58] width 58 height 40
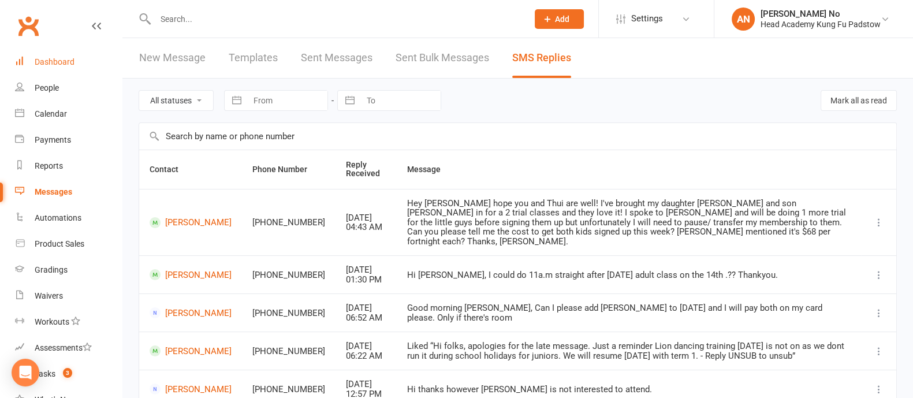
click at [35, 64] on div "Dashboard" at bounding box center [55, 61] width 40 height 9
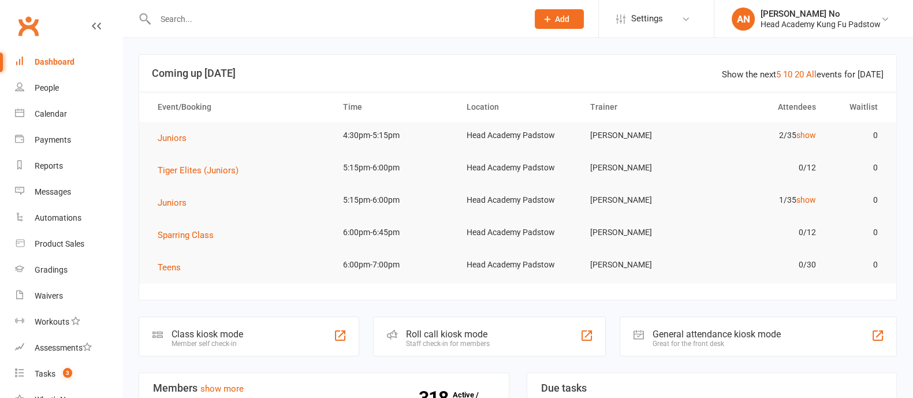
click at [58, 58] on div "Dashboard" at bounding box center [55, 61] width 40 height 9
click at [184, 20] on input "text" at bounding box center [336, 19] width 368 height 16
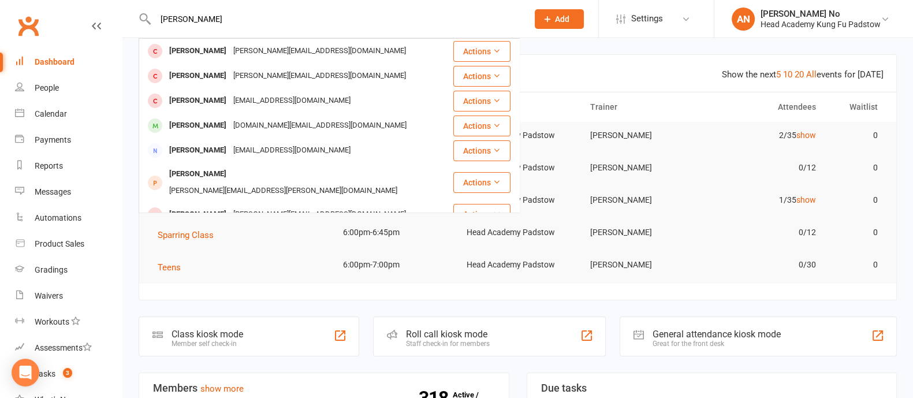
click at [202, 22] on input "[PERSON_NAME]" at bounding box center [336, 19] width 368 height 16
type input "[PERSON_NAME]"
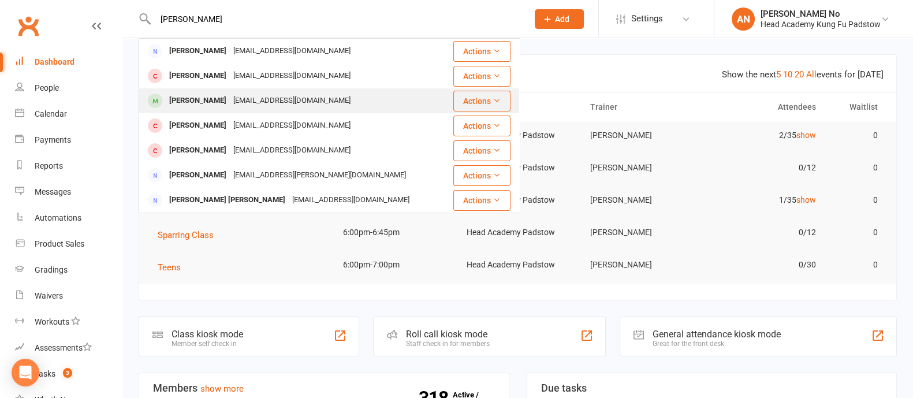
click at [219, 96] on div "[PERSON_NAME]" at bounding box center [198, 100] width 64 height 17
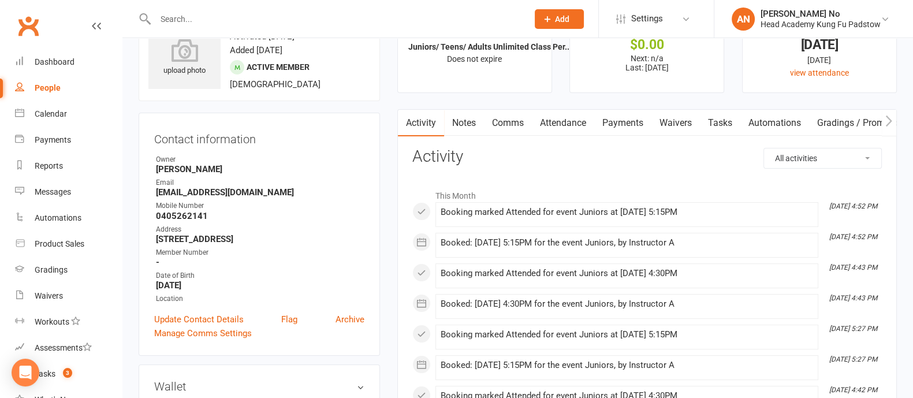
scroll to position [81, 0]
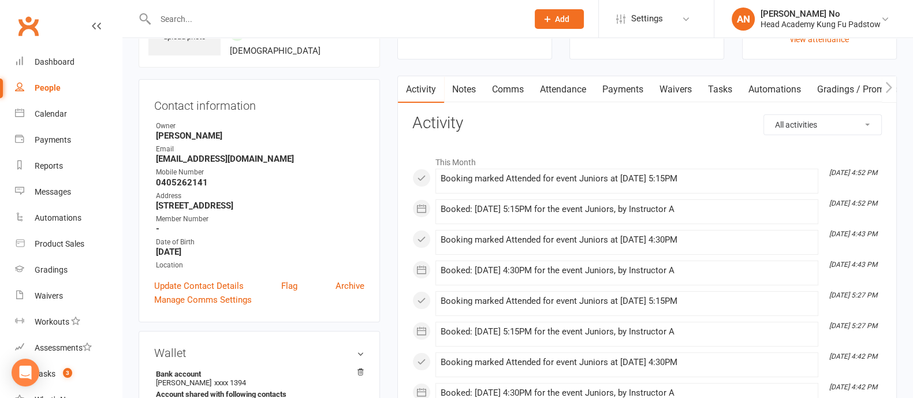
click at [548, 88] on link "Attendance" at bounding box center [563, 89] width 62 height 27
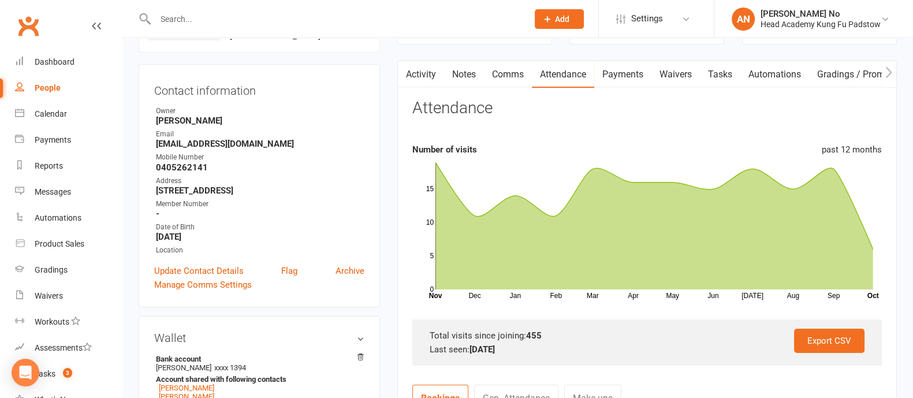
scroll to position [99, 0]
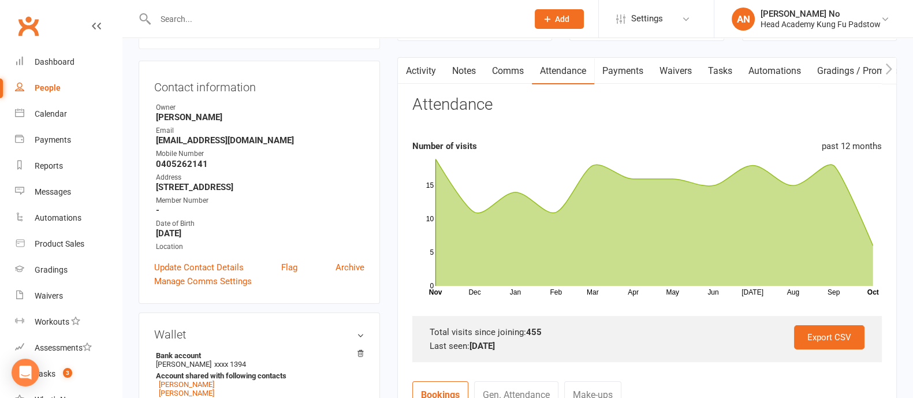
click at [638, 69] on link "Payments" at bounding box center [622, 71] width 57 height 27
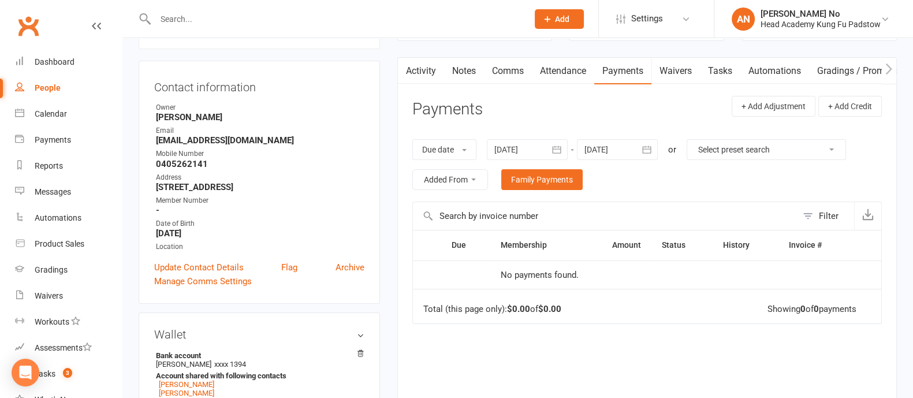
click at [461, 68] on link "Notes" at bounding box center [464, 71] width 40 height 27
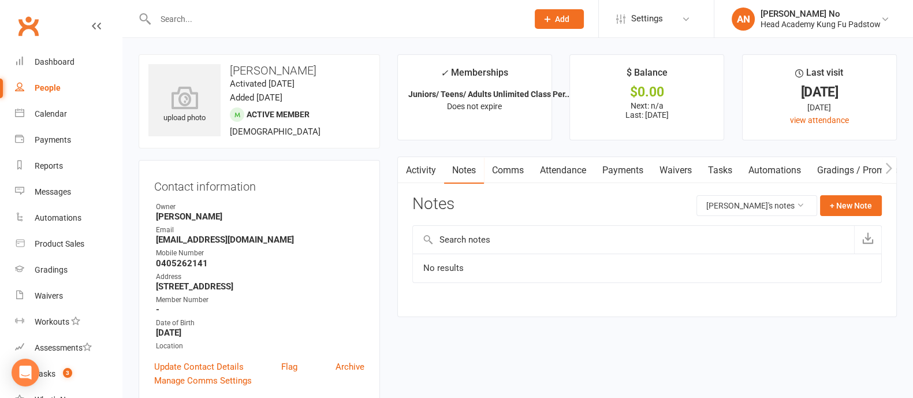
drag, startPoint x: 232, startPoint y: 68, endPoint x: 327, endPoint y: 70, distance: 95.3
click at [327, 70] on h3 "[PERSON_NAME]" at bounding box center [259, 70] width 222 height 13
copy h3 "[PERSON_NAME]"
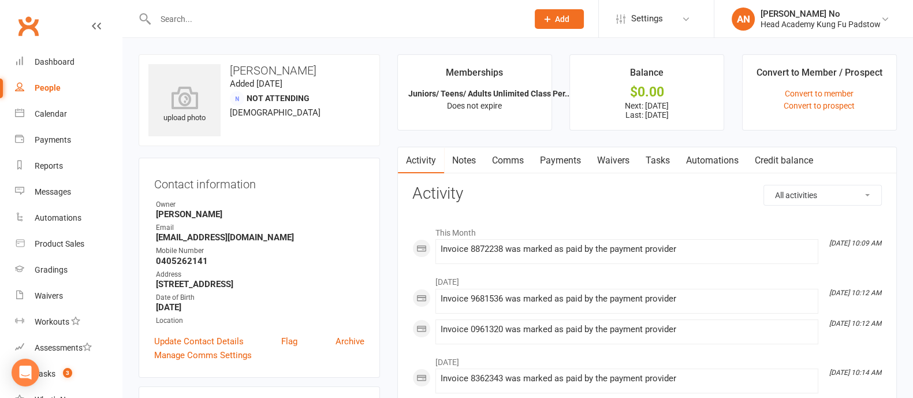
click at [471, 159] on link "Notes" at bounding box center [464, 160] width 40 height 27
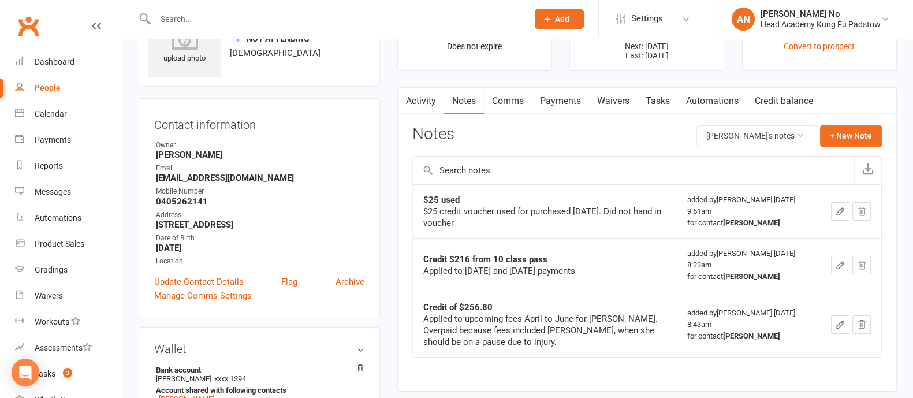
scroll to position [55, 0]
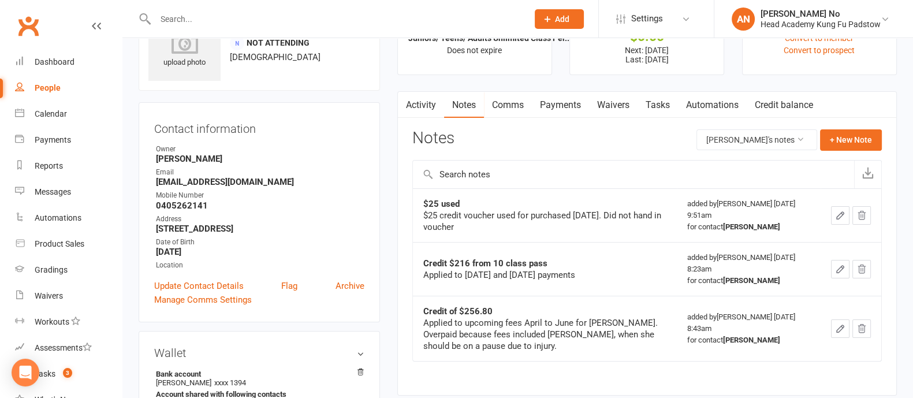
click at [564, 100] on link "Payments" at bounding box center [560, 105] width 57 height 27
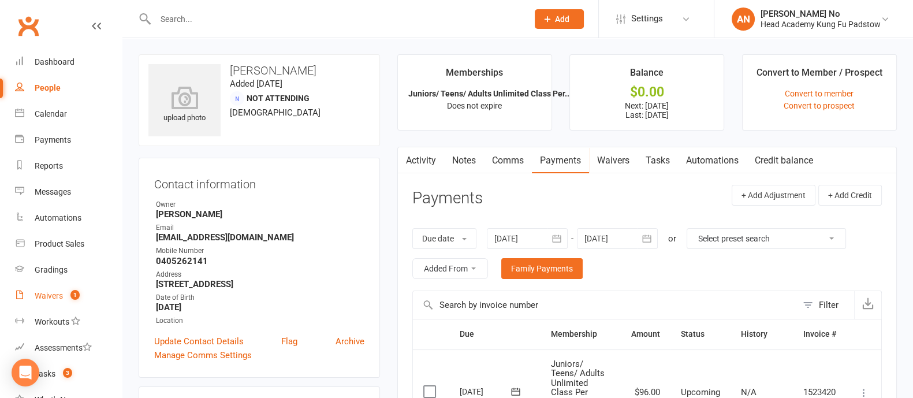
click at [72, 296] on span "1" at bounding box center [74, 295] width 9 height 10
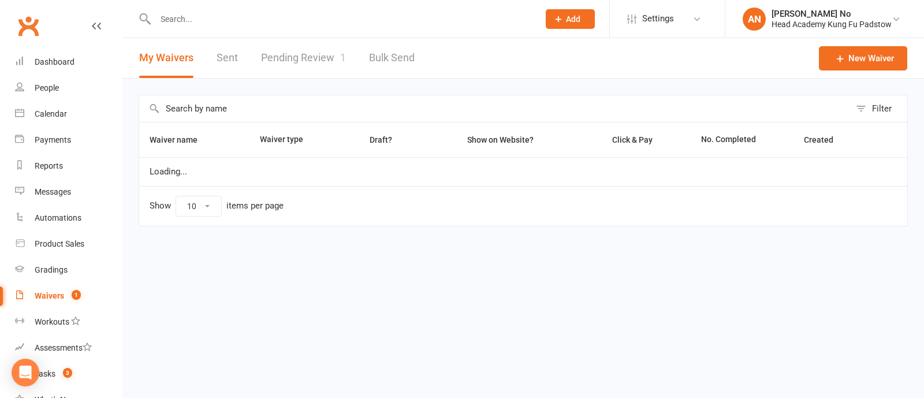
click at [304, 58] on link "Pending Review 1" at bounding box center [303, 58] width 85 height 40
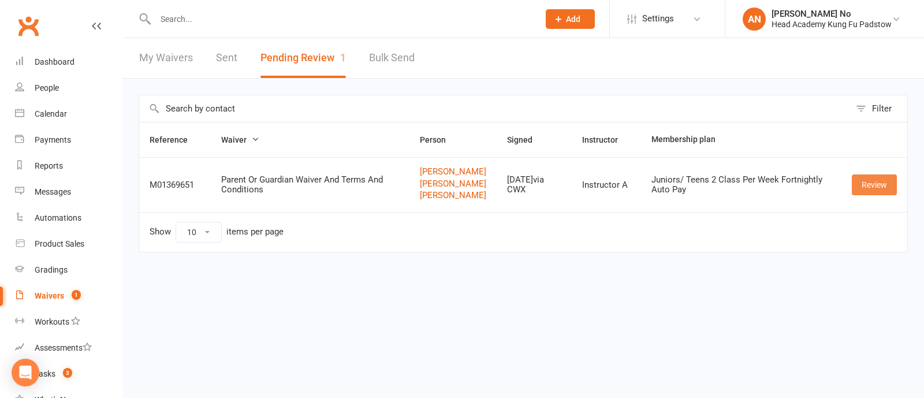
click at [867, 186] on link "Review" at bounding box center [874, 184] width 45 height 21
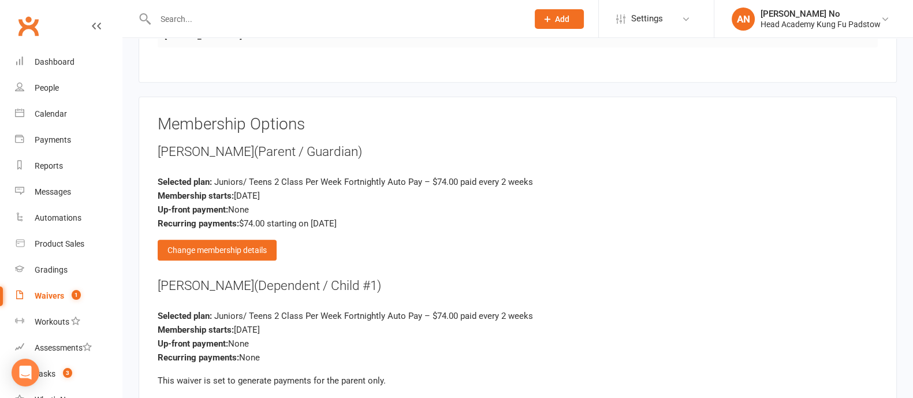
scroll to position [1611, 0]
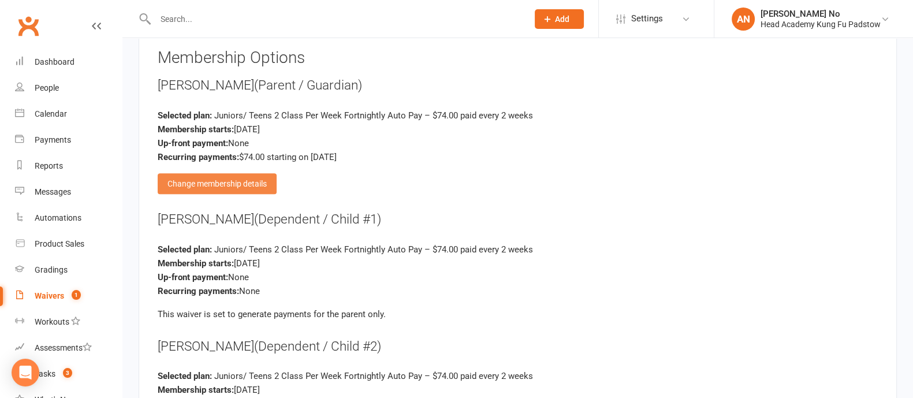
click at [255, 173] on div "Change membership details" at bounding box center [217, 183] width 119 height 21
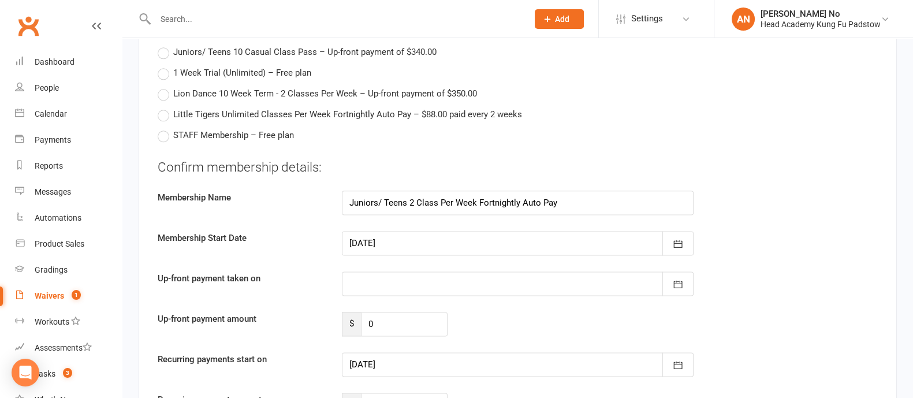
scroll to position [1877, 0]
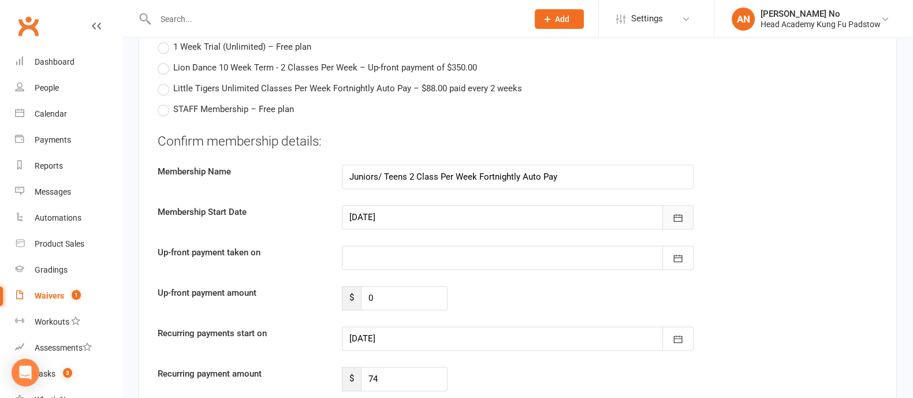
click at [679, 212] on icon "button" at bounding box center [678, 218] width 12 height 12
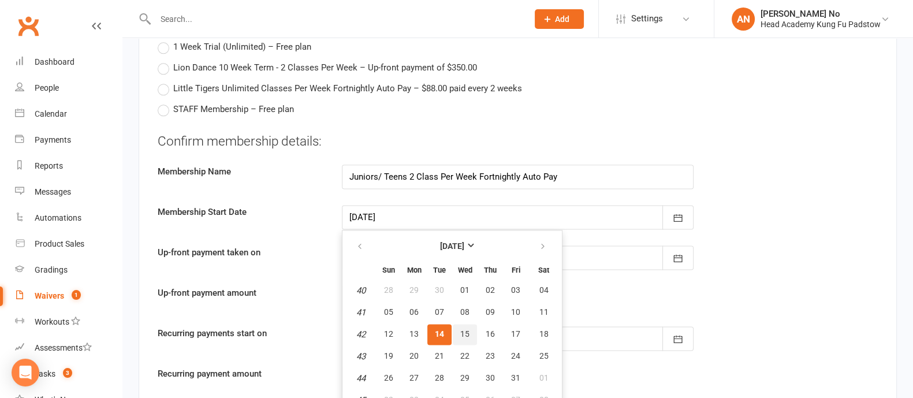
click at [467, 329] on span "15" at bounding box center [464, 333] width 9 height 9
type input "[DATE]"
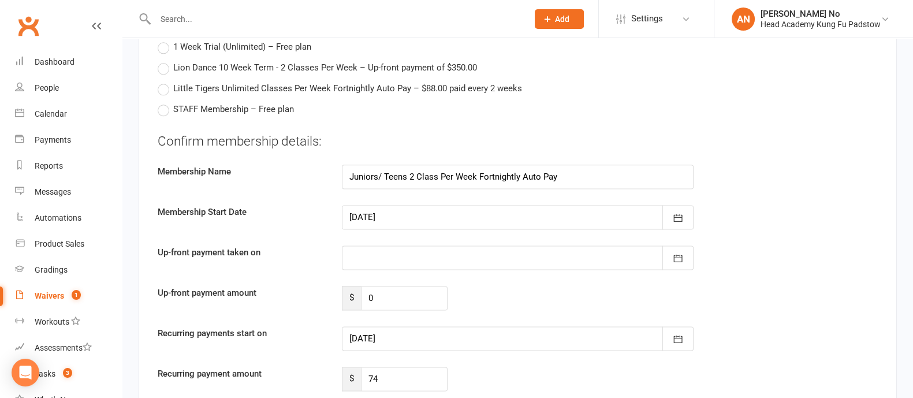
type input "[DATE]"
click at [391, 367] on input "74" at bounding box center [404, 379] width 87 height 24
click at [392, 367] on input "74" at bounding box center [404, 379] width 87 height 24
type input "140.60"
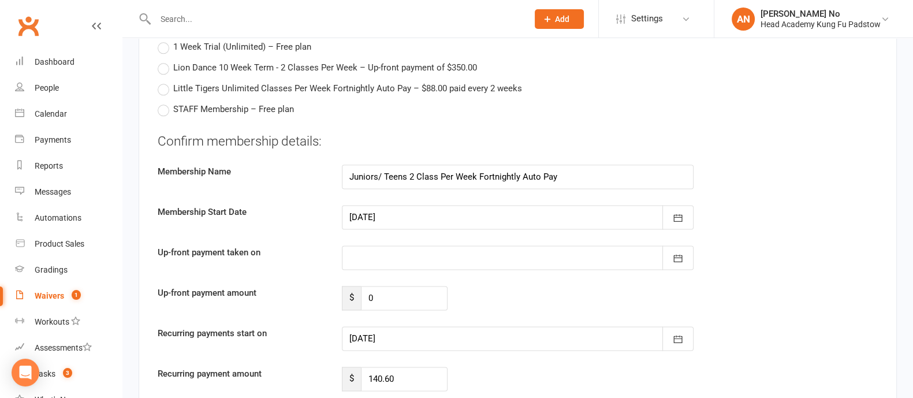
click at [518, 367] on div "Recurring payment amount $ 140.60" at bounding box center [518, 379] width 738 height 24
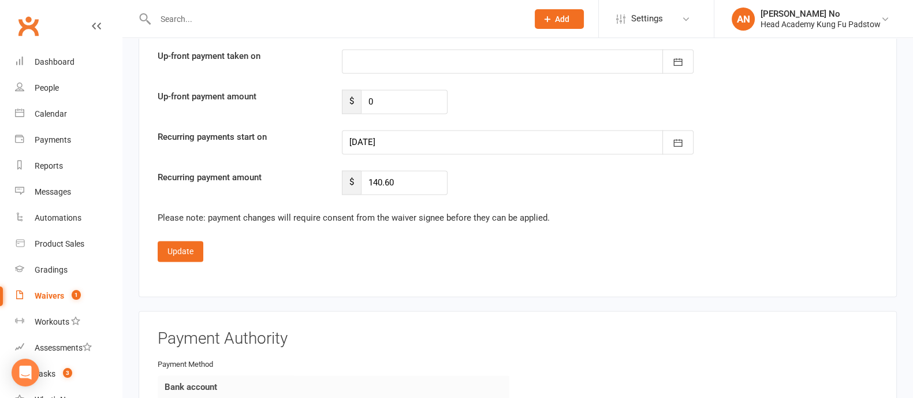
scroll to position [2098, 0]
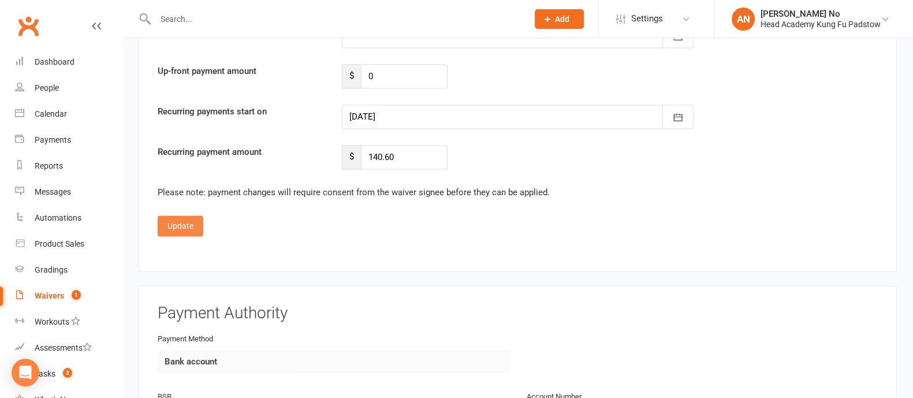
click at [189, 215] on button "Update" at bounding box center [181, 225] width 46 height 21
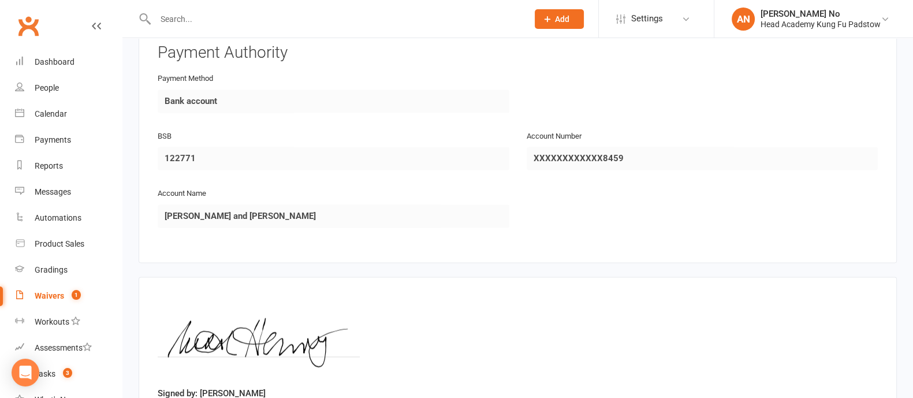
scroll to position [2158, 0]
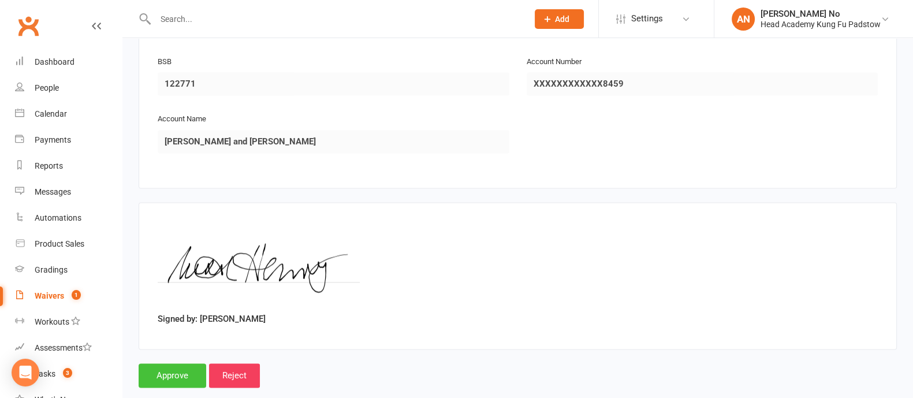
click at [154, 363] on input "Approve" at bounding box center [173, 375] width 68 height 24
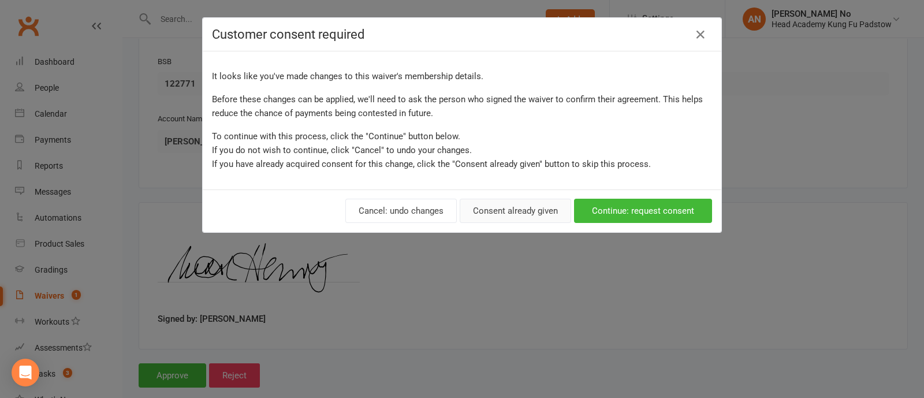
click at [519, 211] on button "Consent already given" at bounding box center [515, 211] width 111 height 24
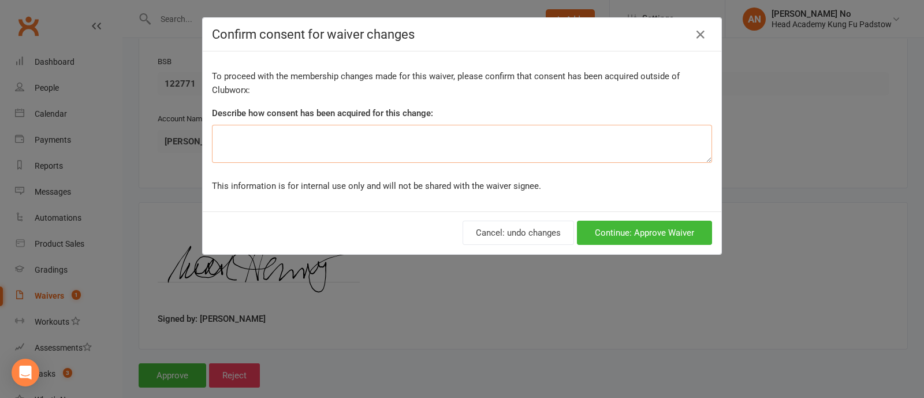
click at [319, 143] on textarea at bounding box center [462, 144] width 500 height 38
type textarea "Via the counter with [PERSON_NAME]"
click at [642, 233] on button "Continue: Approve Waiver" at bounding box center [644, 233] width 135 height 24
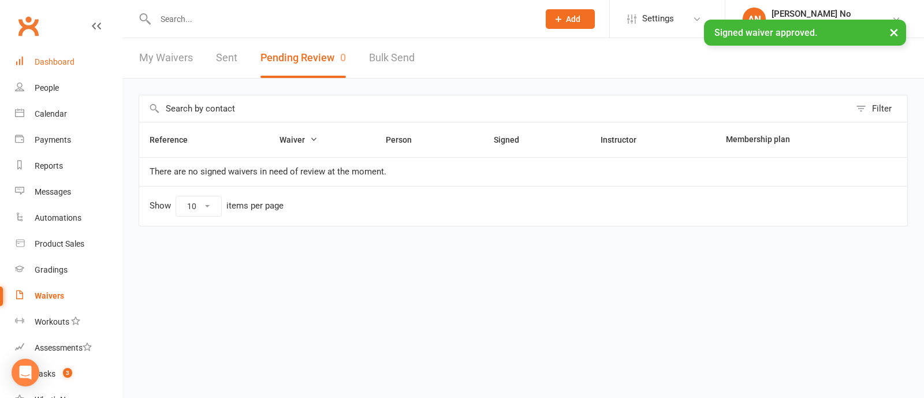
click at [46, 59] on div "Dashboard" at bounding box center [55, 61] width 40 height 9
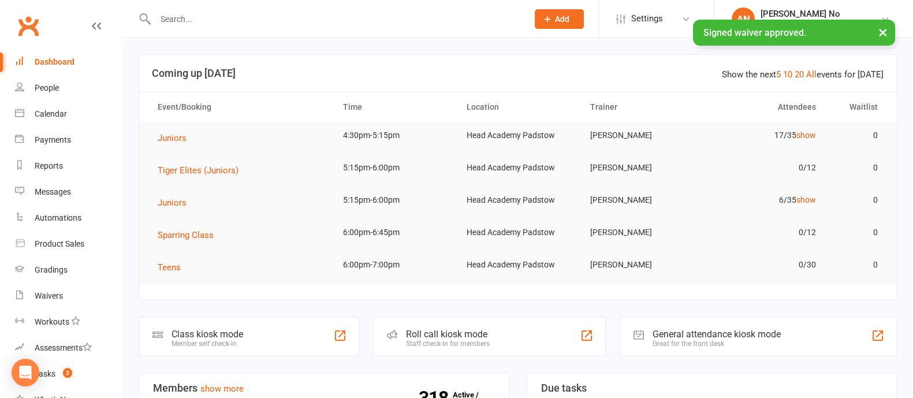
scroll to position [326, 0]
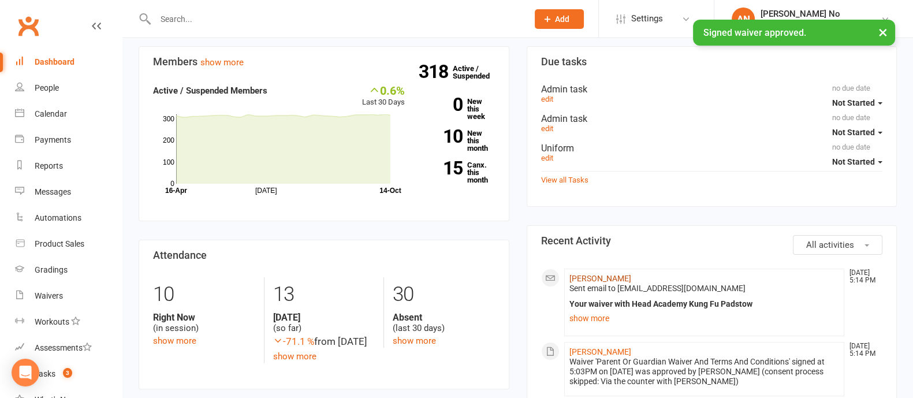
click at [600, 276] on link "[PERSON_NAME]" at bounding box center [600, 278] width 62 height 9
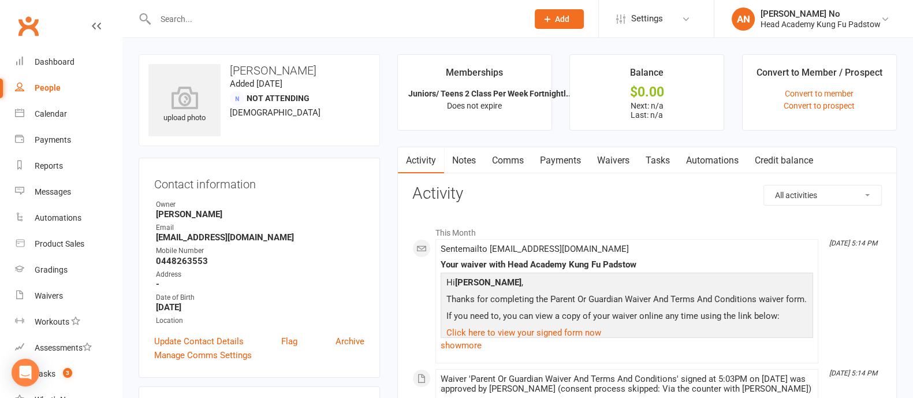
scroll to position [348, 0]
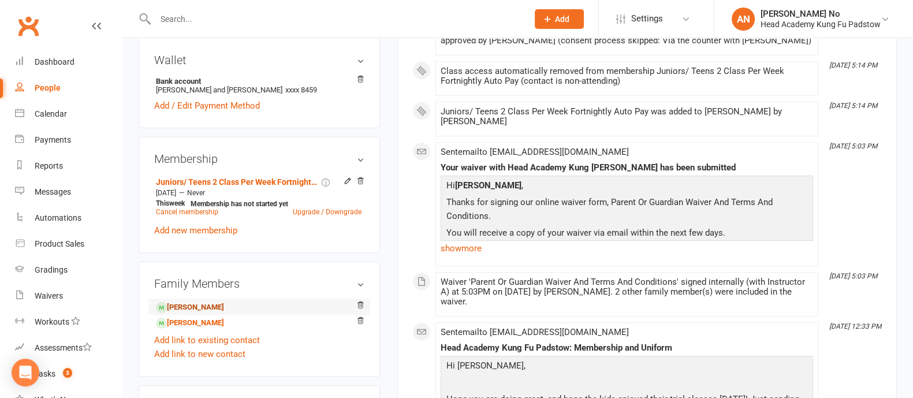
click at [221, 304] on link "[PERSON_NAME]" at bounding box center [190, 307] width 68 height 12
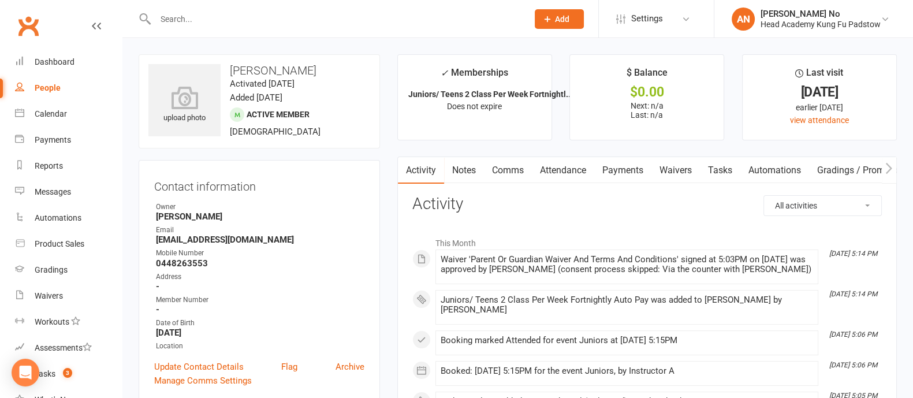
click at [575, 172] on link "Attendance" at bounding box center [563, 170] width 62 height 27
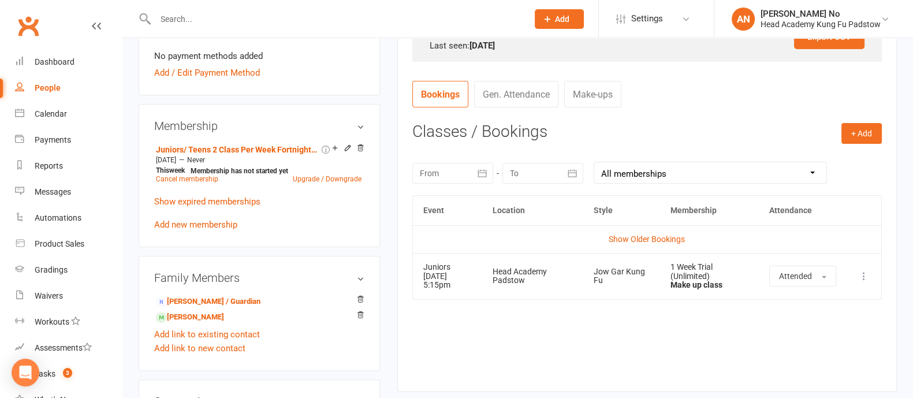
scroll to position [407, 0]
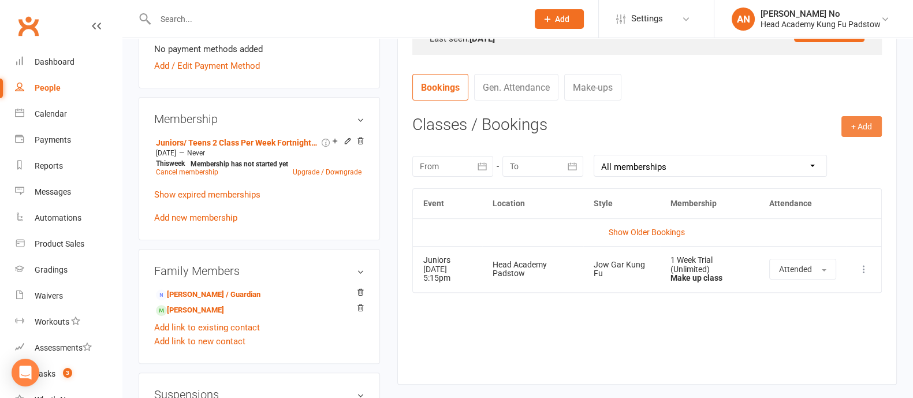
click at [855, 126] on button "+ Add" at bounding box center [862, 126] width 40 height 21
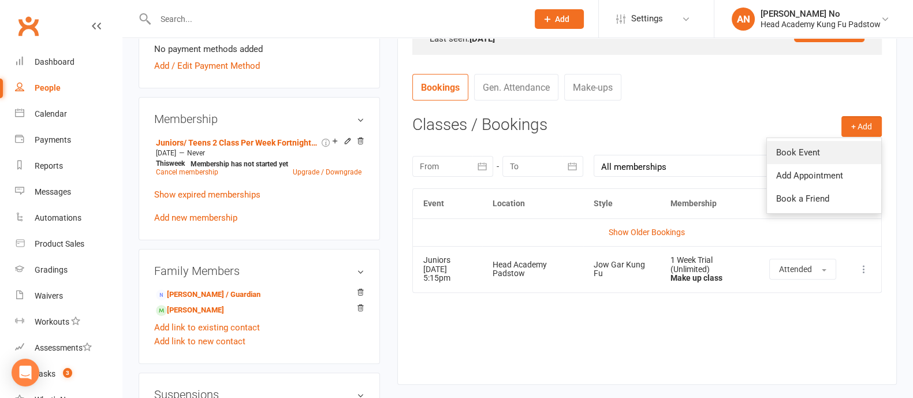
click at [805, 151] on link "Book Event" at bounding box center [824, 152] width 114 height 23
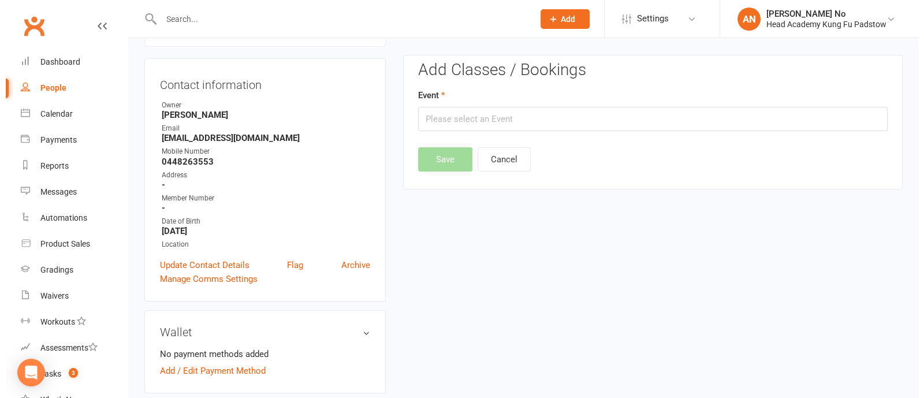
scroll to position [98, 0]
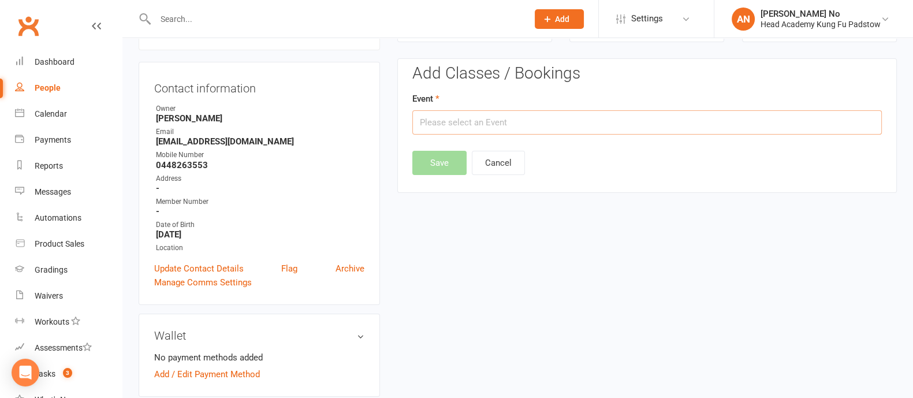
click at [656, 112] on input "text" at bounding box center [647, 122] width 470 height 24
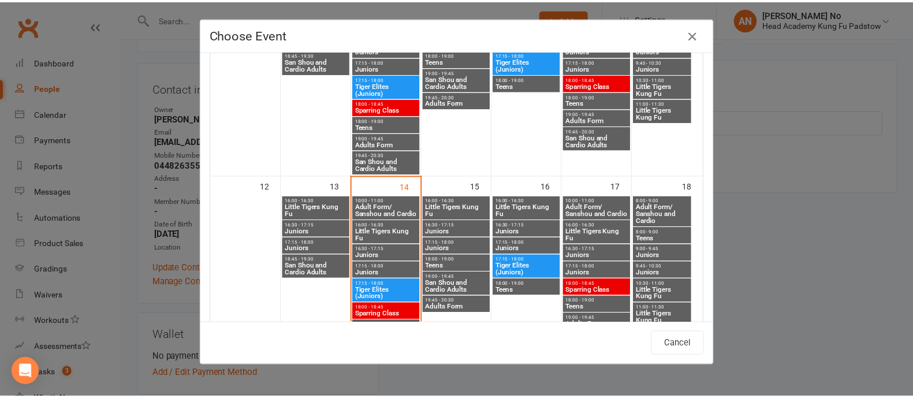
scroll to position [370, 0]
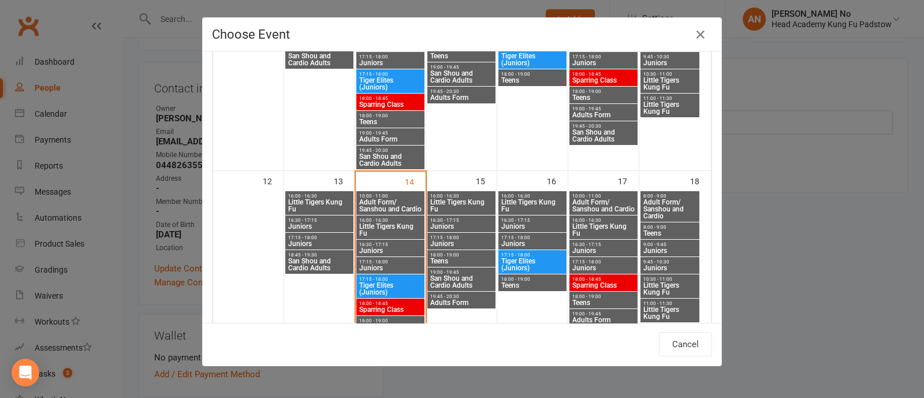
click at [454, 237] on span "17:15 - 18:00" at bounding box center [462, 237] width 64 height 5
type input "Juniors - [DATE] 5:15:00 PM"
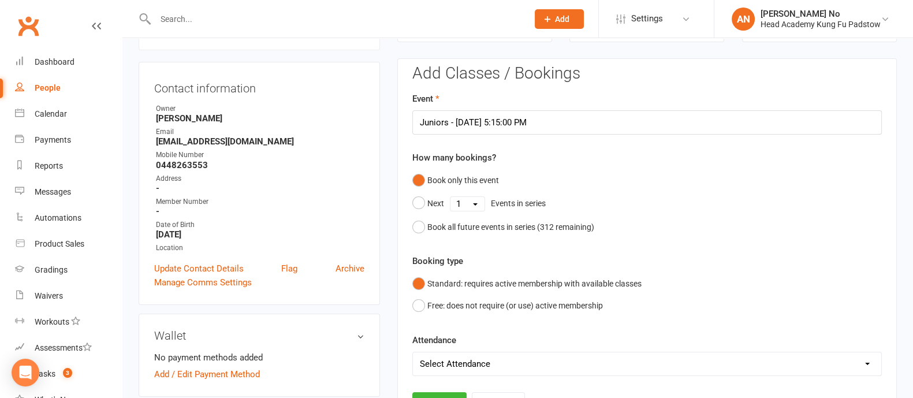
scroll to position [447, 0]
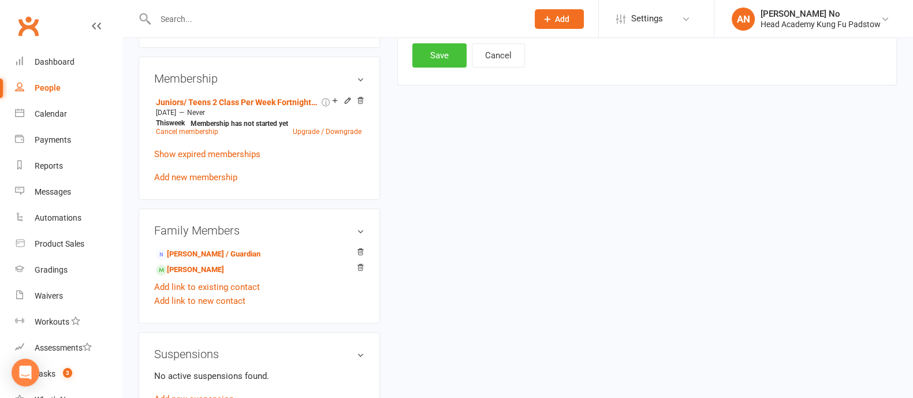
click at [427, 47] on button "Save" at bounding box center [439, 55] width 54 height 24
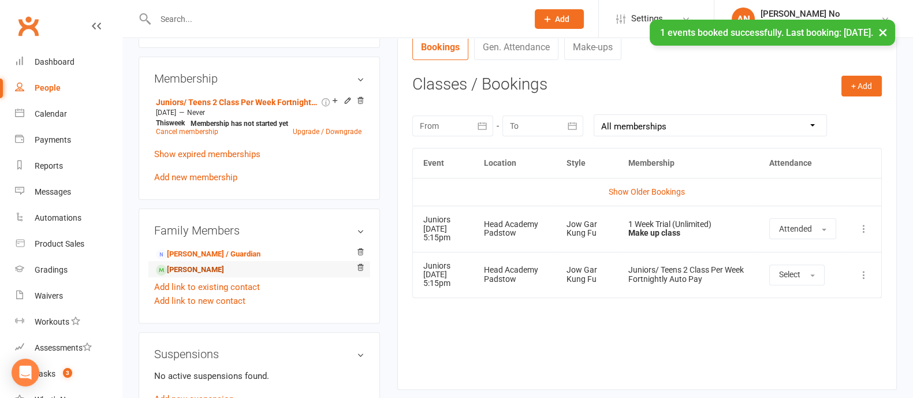
click at [224, 270] on link "[PERSON_NAME]" at bounding box center [190, 270] width 68 height 12
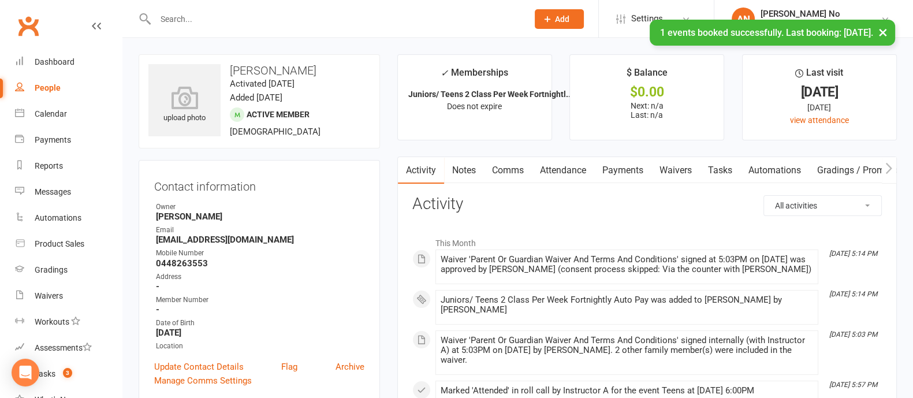
click at [543, 166] on link "Attendance" at bounding box center [563, 170] width 62 height 27
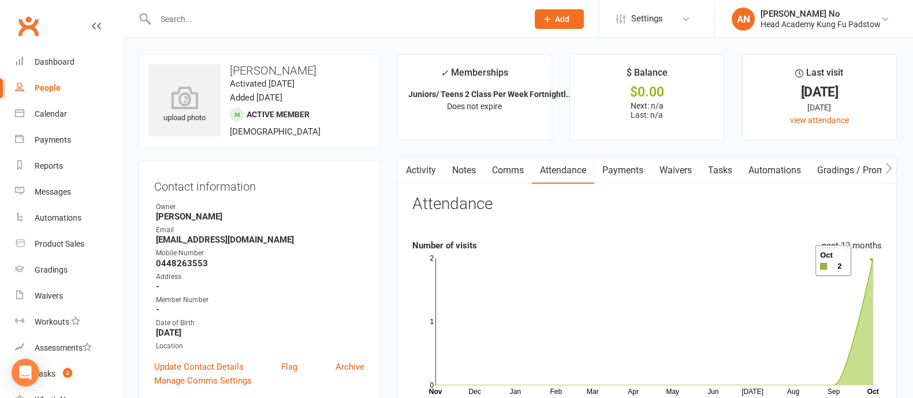
scroll to position [348, 0]
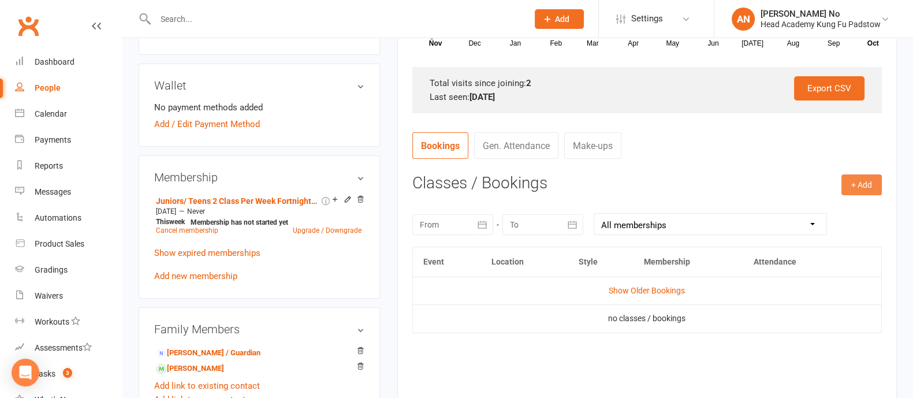
click at [868, 188] on button "+ Add" at bounding box center [862, 184] width 40 height 21
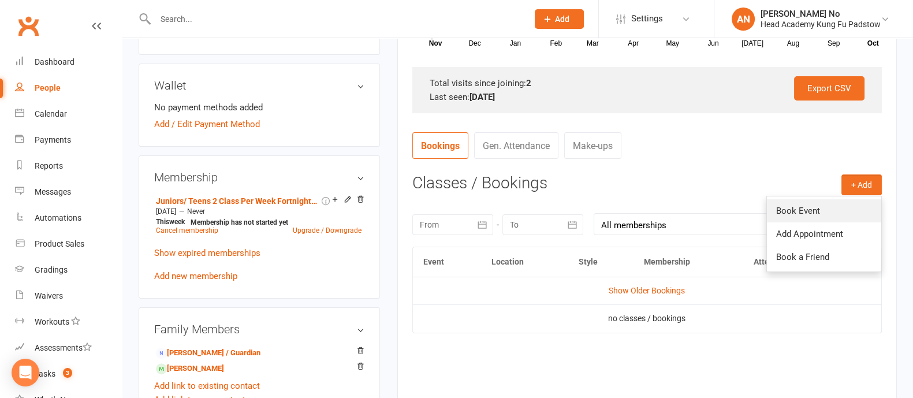
click at [824, 202] on link "Book Event" at bounding box center [824, 210] width 114 height 23
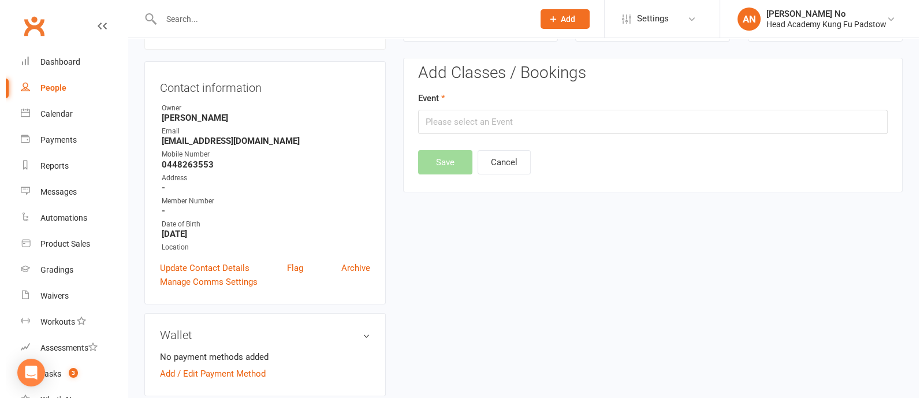
scroll to position [98, 0]
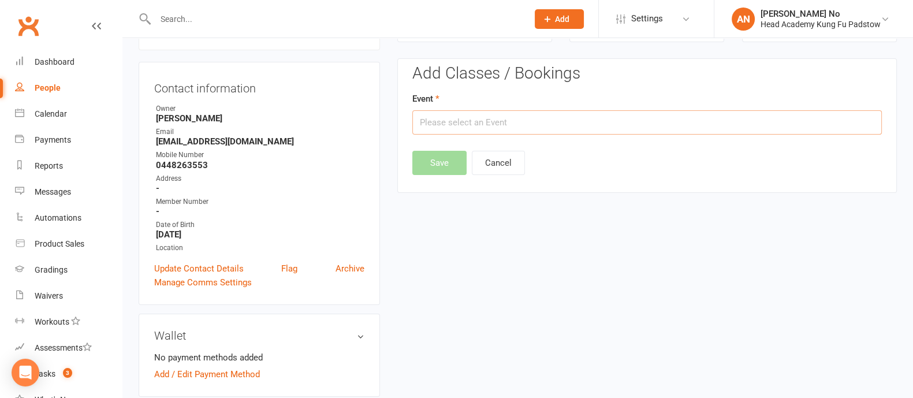
click at [684, 128] on input "text" at bounding box center [647, 122] width 470 height 24
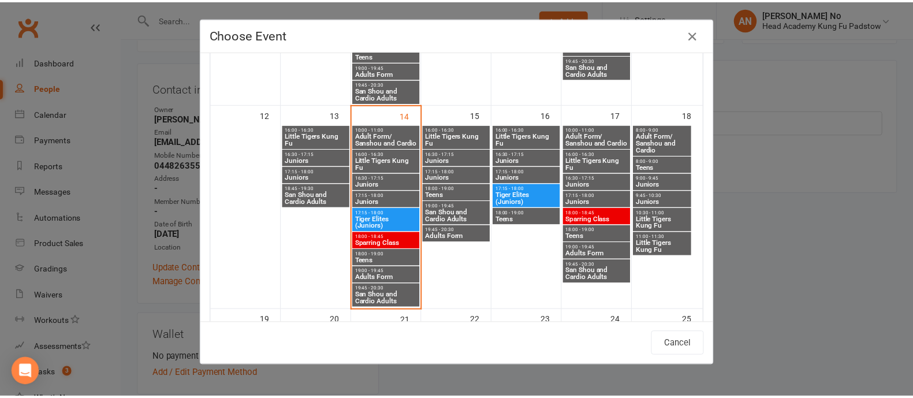
scroll to position [449, 0]
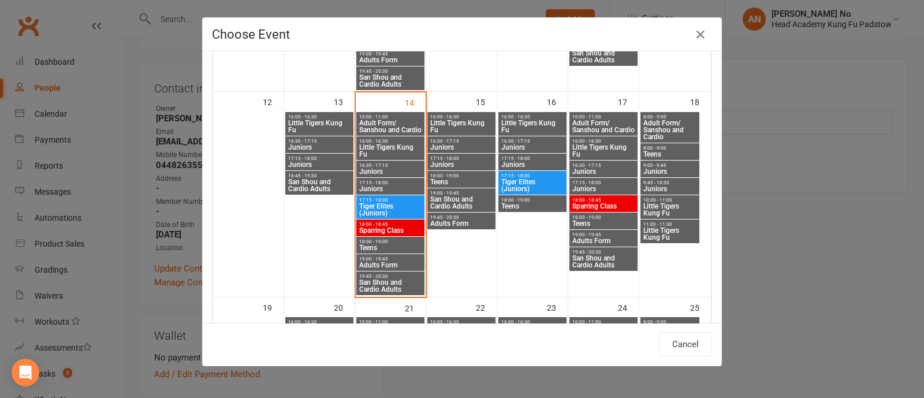
click at [460, 175] on span "18:00 - 19:00" at bounding box center [462, 175] width 64 height 5
type input "Teens - [DATE] 6:00:00 PM"
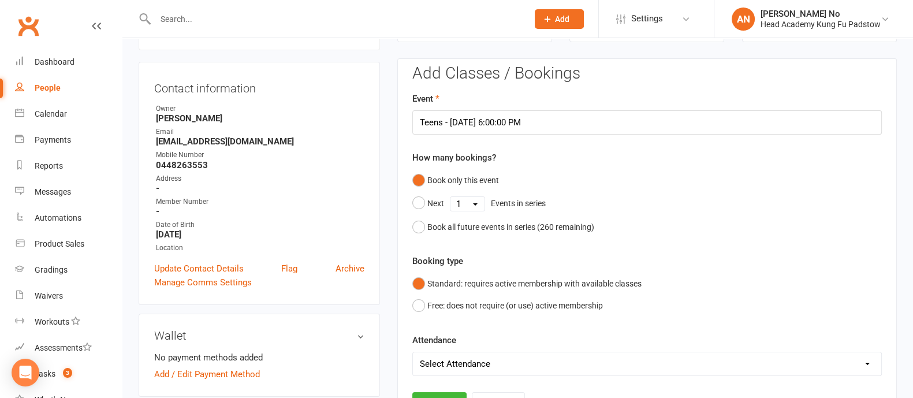
scroll to position [447, 0]
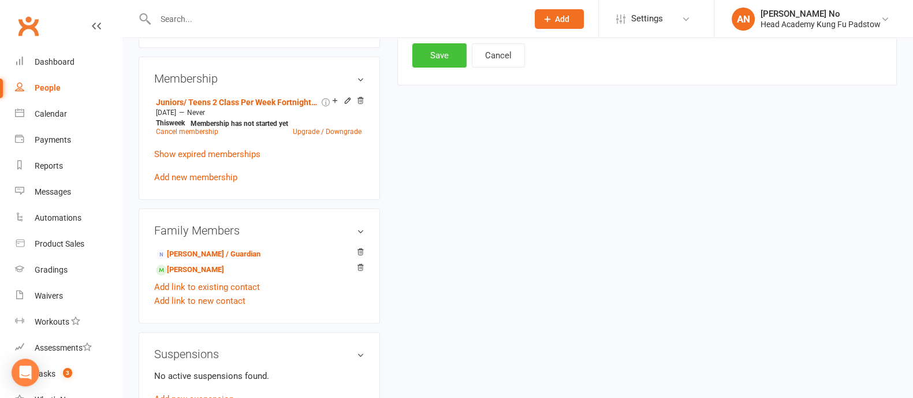
click at [436, 60] on button "Save" at bounding box center [439, 55] width 54 height 24
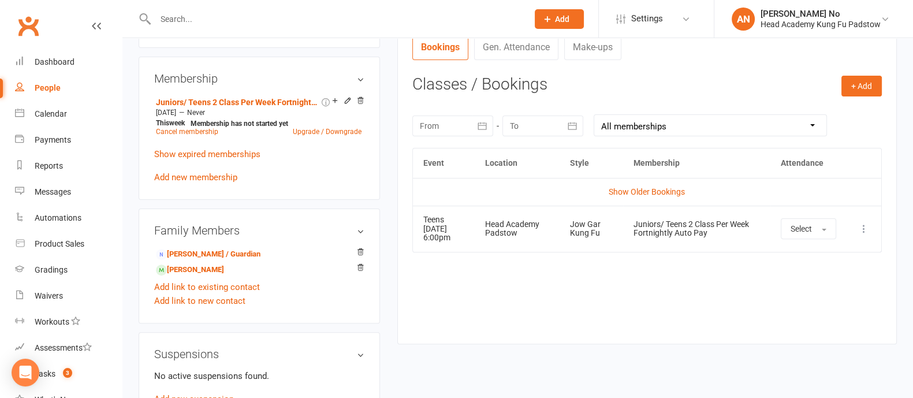
click at [164, 17] on input "text" at bounding box center [336, 19] width 368 height 16
paste input "[PERSON_NAME]"
type input "[PERSON_NAME]"
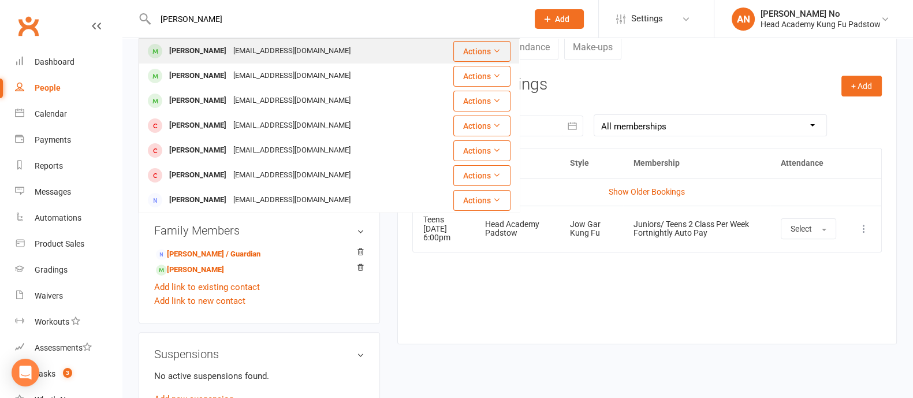
click at [200, 49] on div "[PERSON_NAME]" at bounding box center [198, 51] width 64 height 17
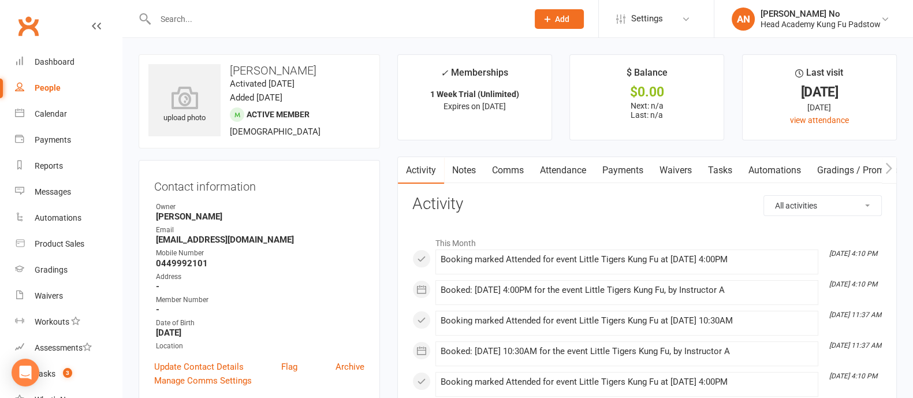
click at [550, 169] on link "Attendance" at bounding box center [563, 170] width 62 height 27
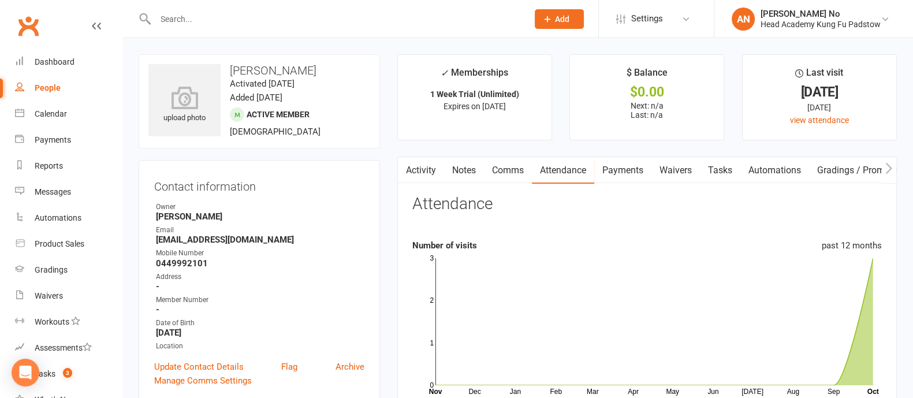
click at [428, 172] on link "Activity" at bounding box center [421, 170] width 46 height 27
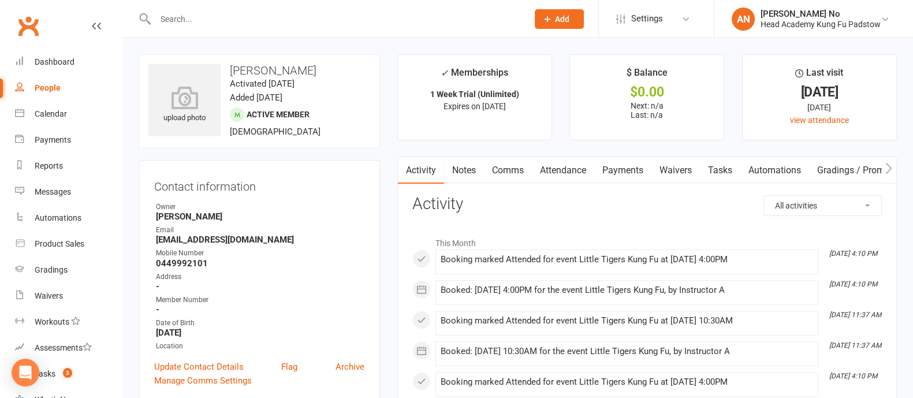
click at [568, 173] on link "Attendance" at bounding box center [563, 170] width 62 height 27
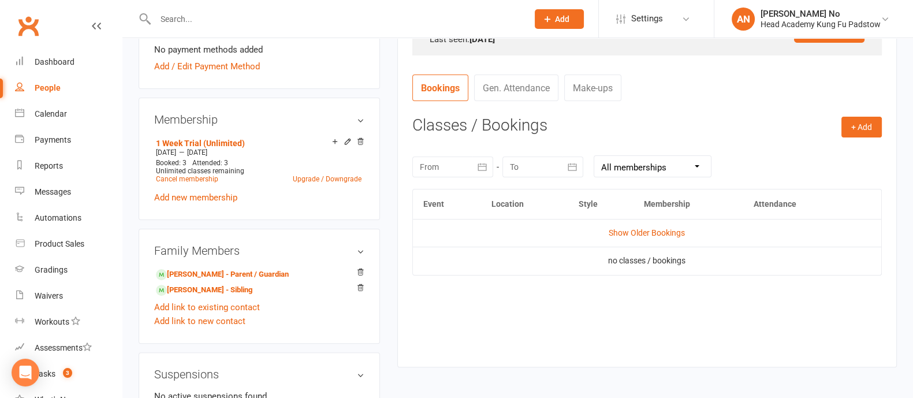
scroll to position [404, 0]
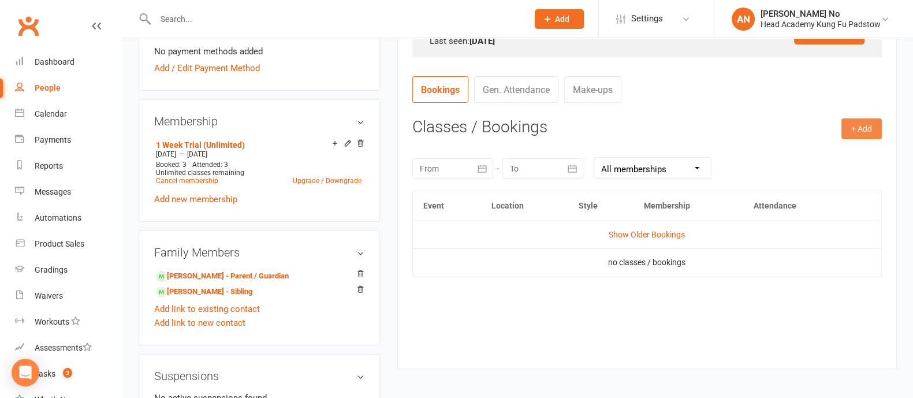
click at [865, 134] on button "+ Add" at bounding box center [862, 128] width 40 height 21
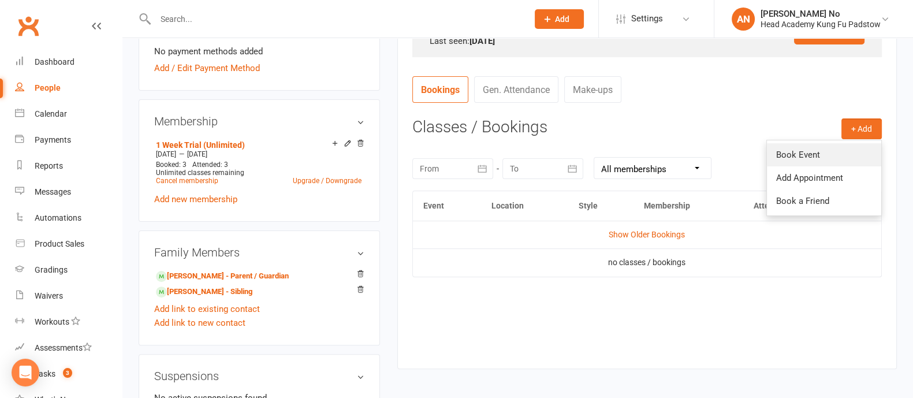
click at [803, 153] on link "Book Event" at bounding box center [824, 154] width 114 height 23
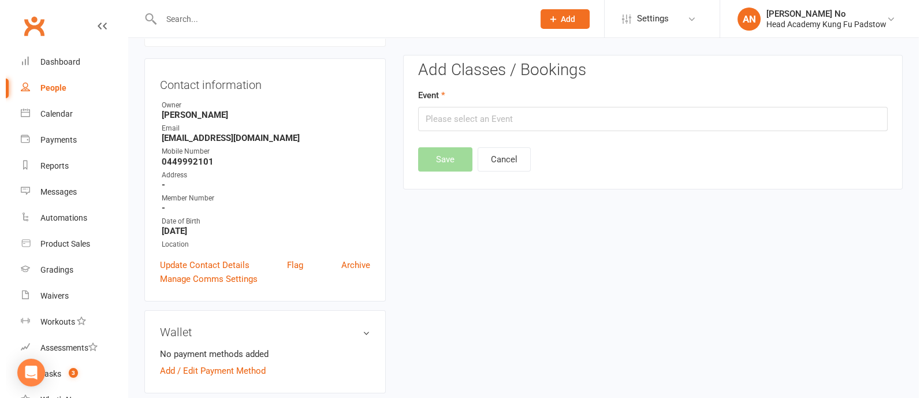
scroll to position [98, 0]
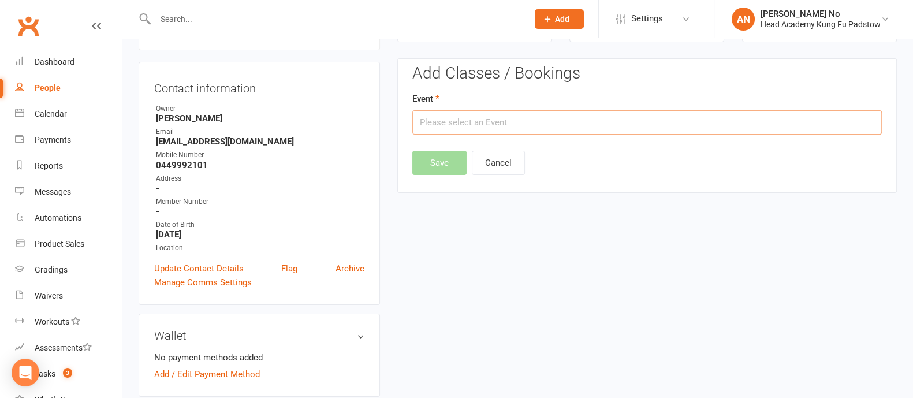
click at [710, 128] on input "text" at bounding box center [647, 122] width 470 height 24
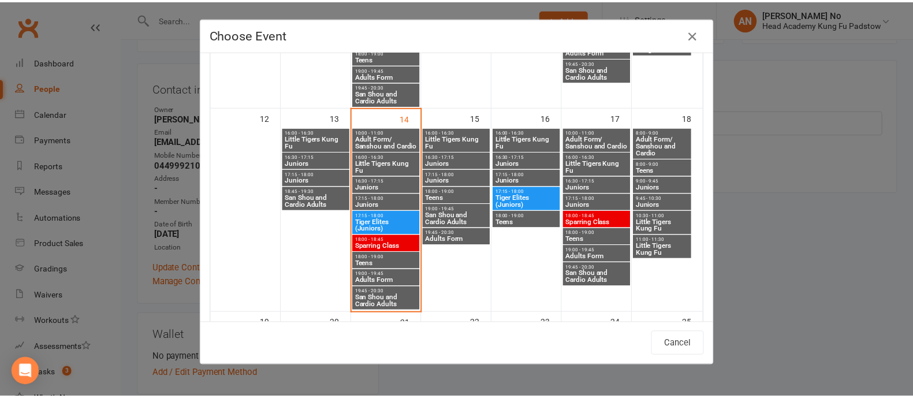
scroll to position [444, 0]
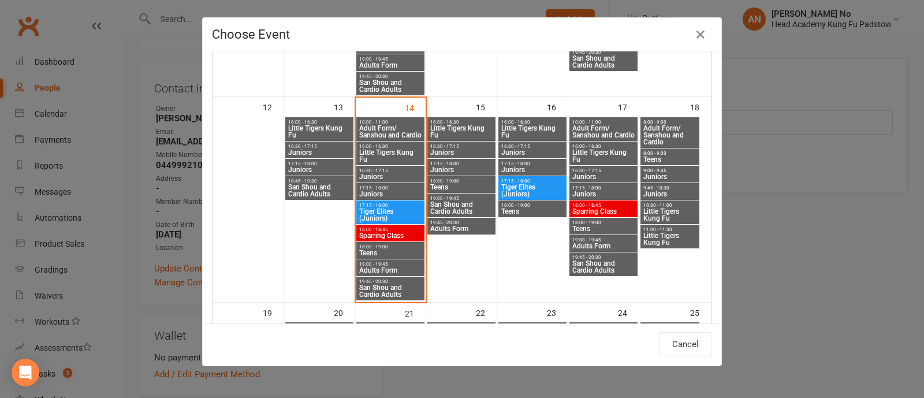
click at [463, 125] on span "Little Tigers Kung Fu" at bounding box center [462, 132] width 64 height 14
type input "Little Tigers Kung Fu - [DATE] 4:00:00 PM"
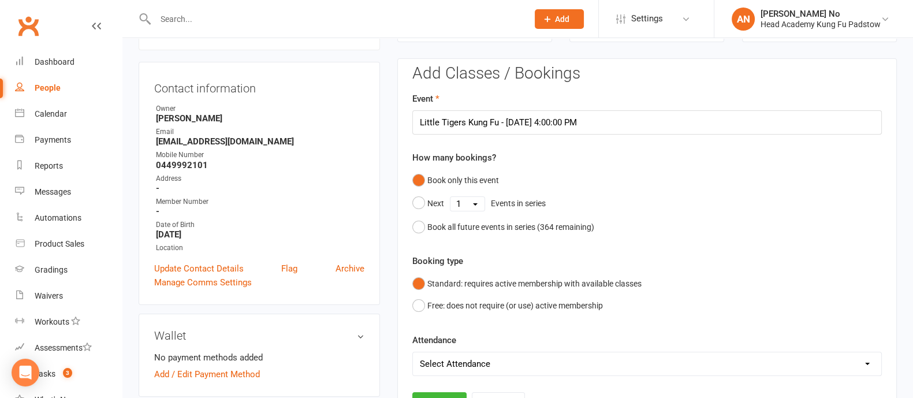
scroll to position [447, 0]
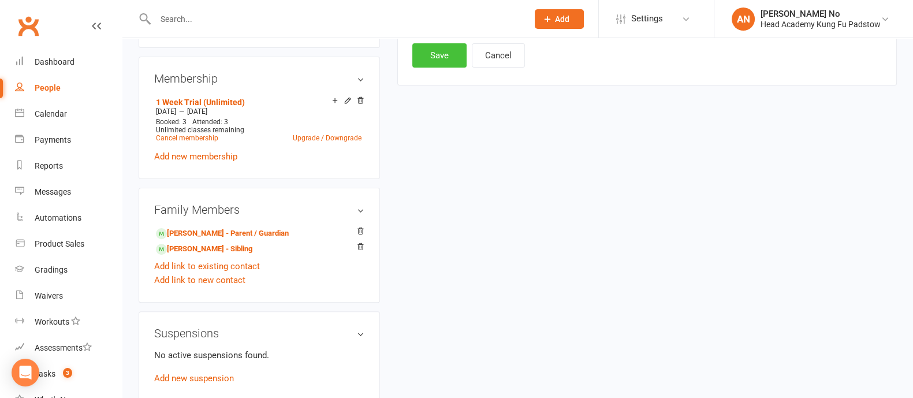
click at [444, 61] on button "Save" at bounding box center [439, 55] width 54 height 24
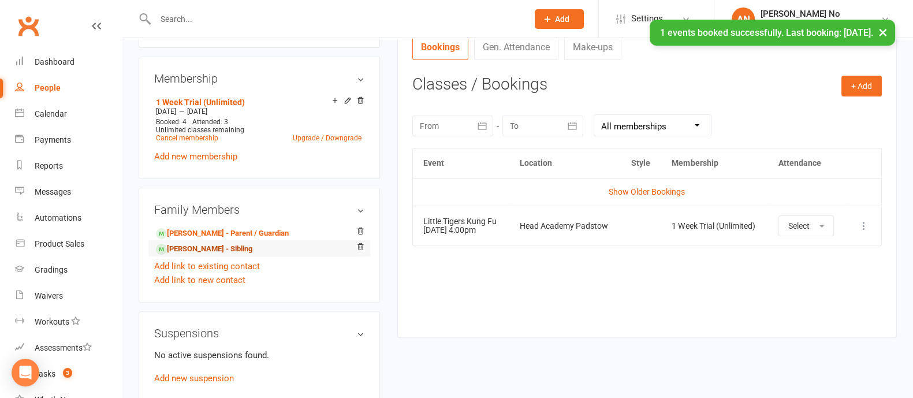
click at [233, 250] on link "[PERSON_NAME] - Sibling" at bounding box center [204, 249] width 96 height 12
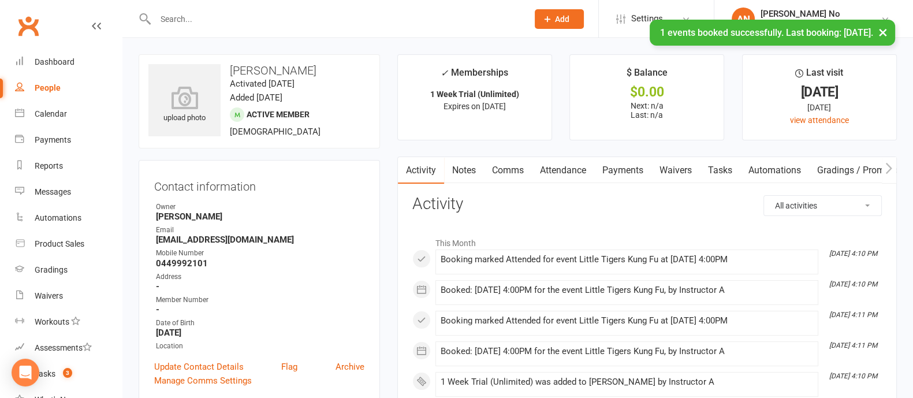
click at [560, 170] on link "Attendance" at bounding box center [563, 170] width 62 height 27
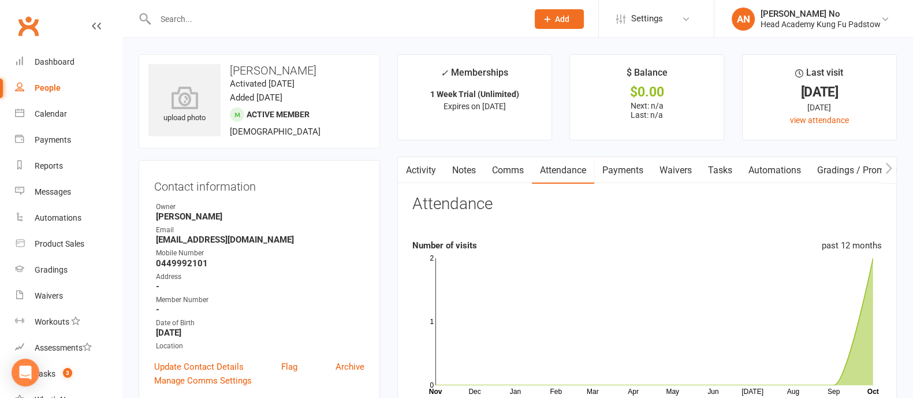
click at [422, 170] on link "Activity" at bounding box center [421, 170] width 46 height 27
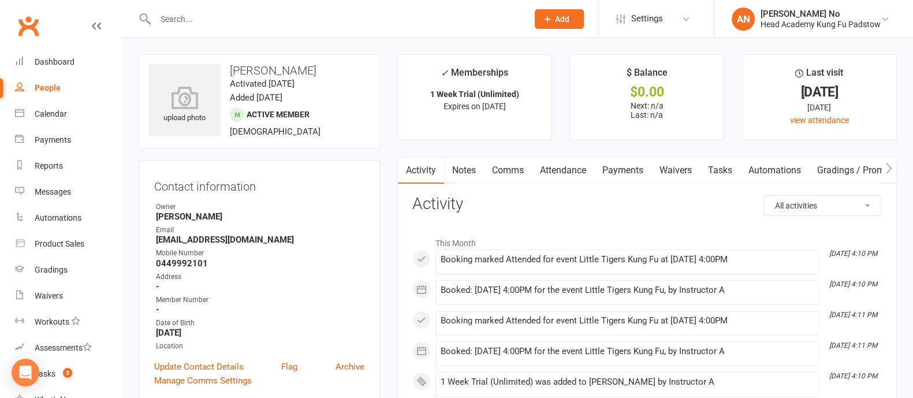
click at [571, 166] on link "Attendance" at bounding box center [563, 170] width 62 height 27
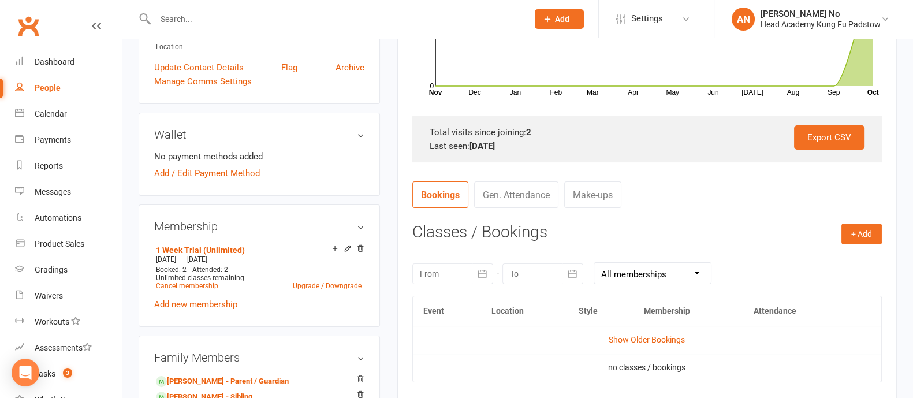
scroll to position [315, 0]
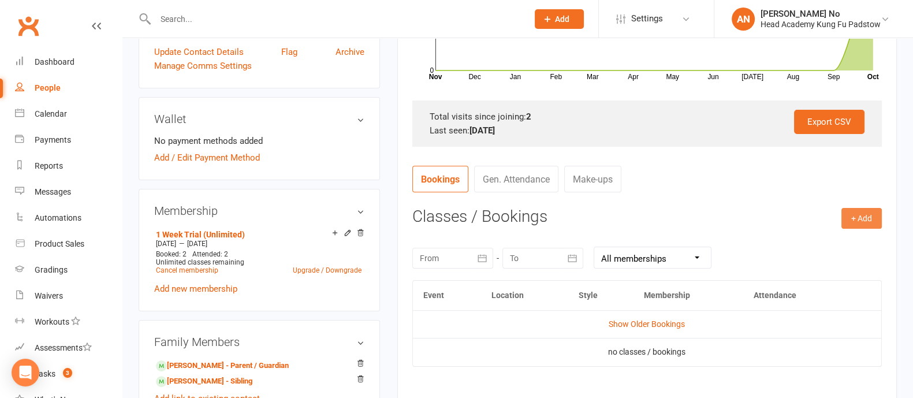
click at [865, 220] on button "+ Add" at bounding box center [862, 218] width 40 height 21
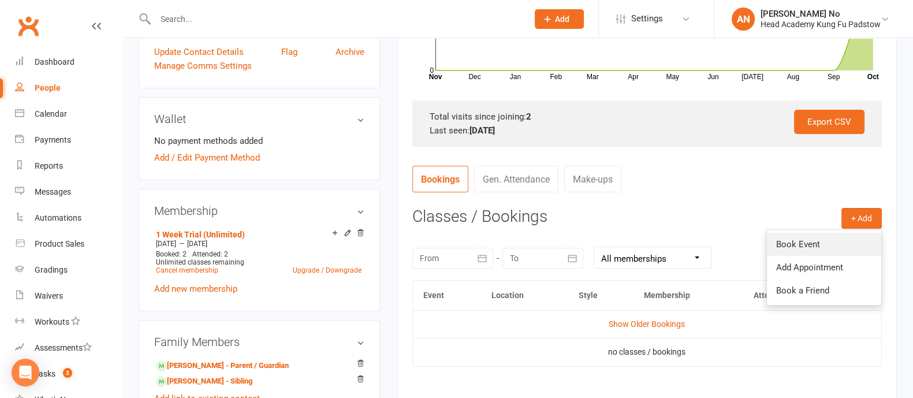
click at [809, 241] on link "Book Event" at bounding box center [824, 244] width 114 height 23
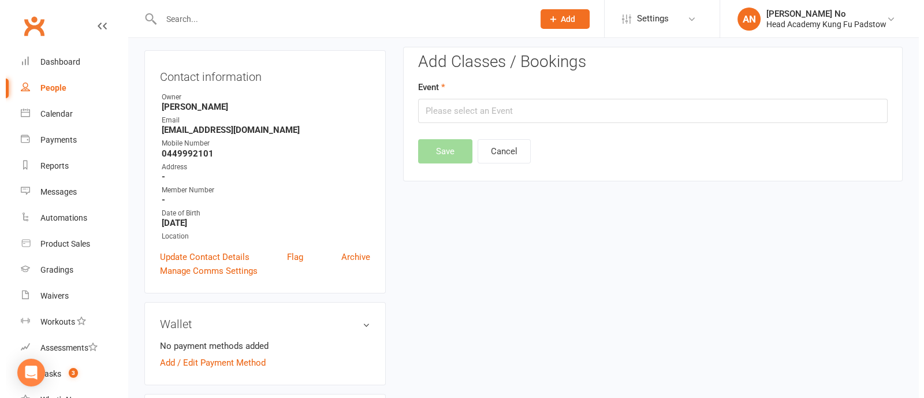
scroll to position [98, 0]
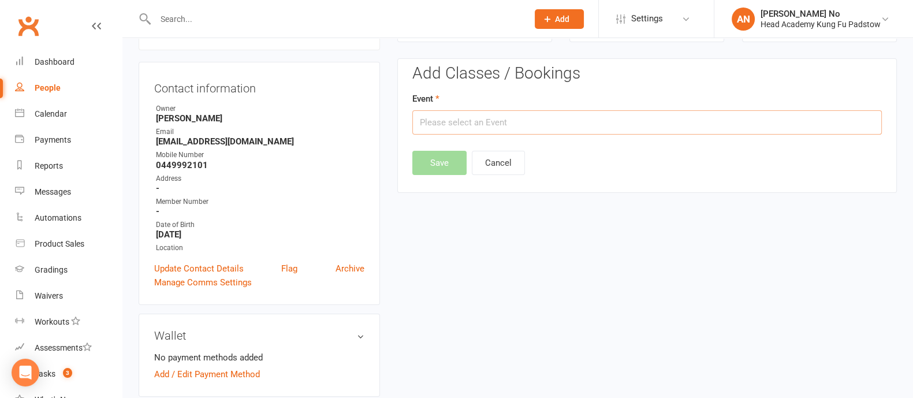
click at [615, 117] on input "text" at bounding box center [647, 122] width 470 height 24
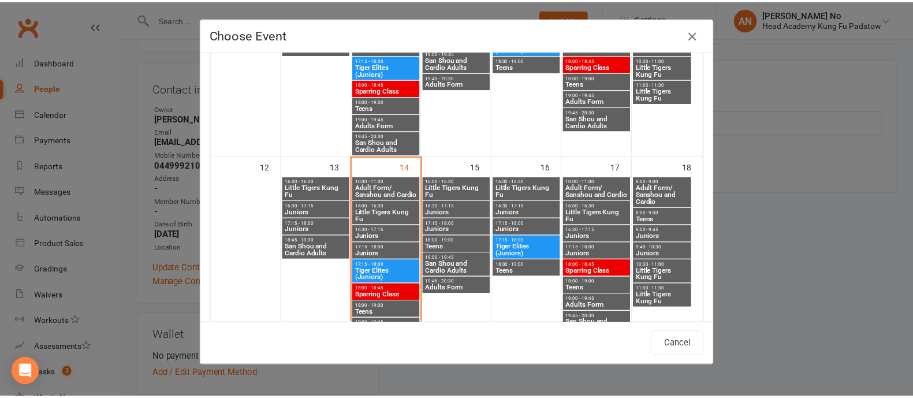
scroll to position [400, 0]
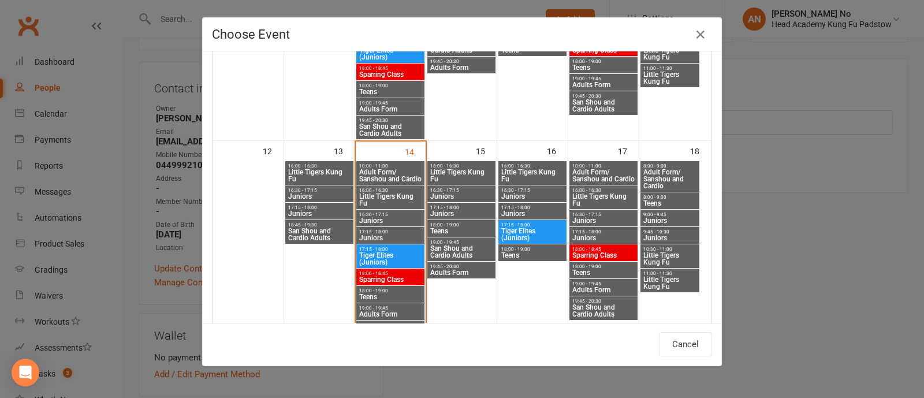
click at [468, 171] on span "Little Tigers Kung Fu" at bounding box center [462, 176] width 64 height 14
type input "Little Tigers Kung Fu - [DATE] 4:00:00 PM"
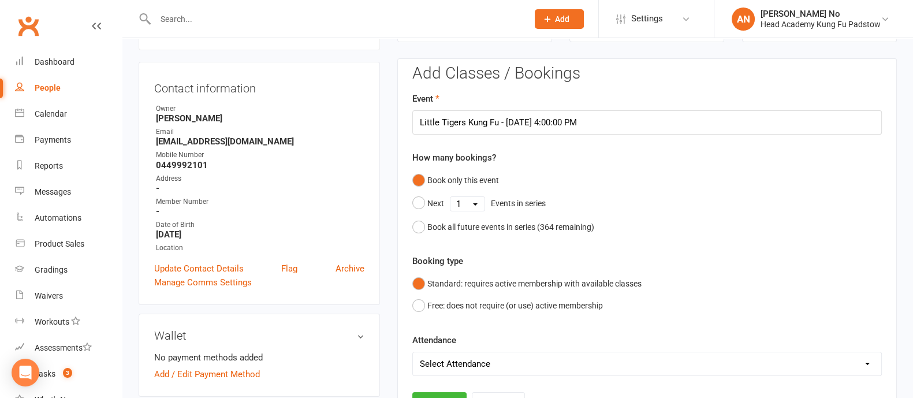
scroll to position [447, 0]
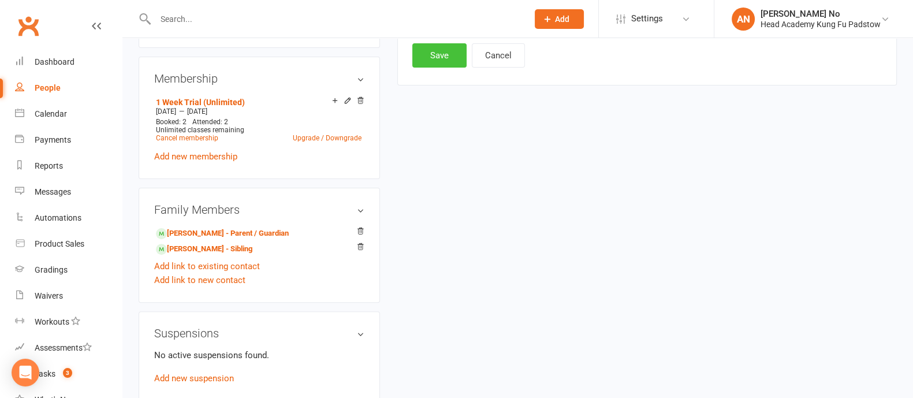
click at [456, 54] on button "Save" at bounding box center [439, 55] width 54 height 24
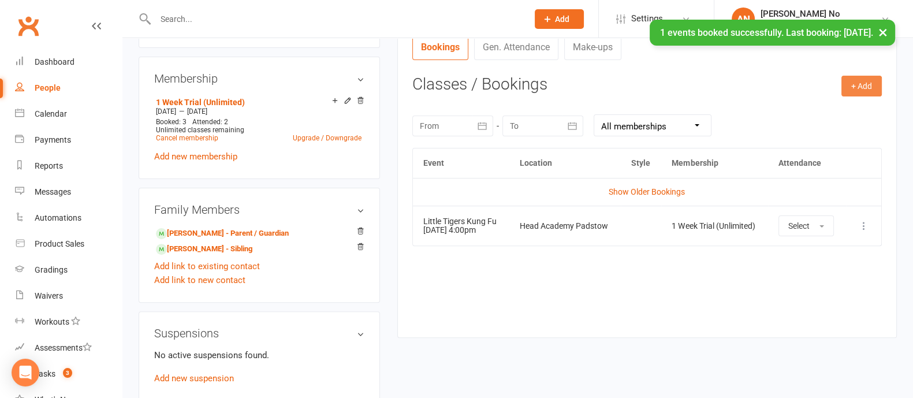
click at [861, 84] on button "+ Add" at bounding box center [862, 86] width 40 height 21
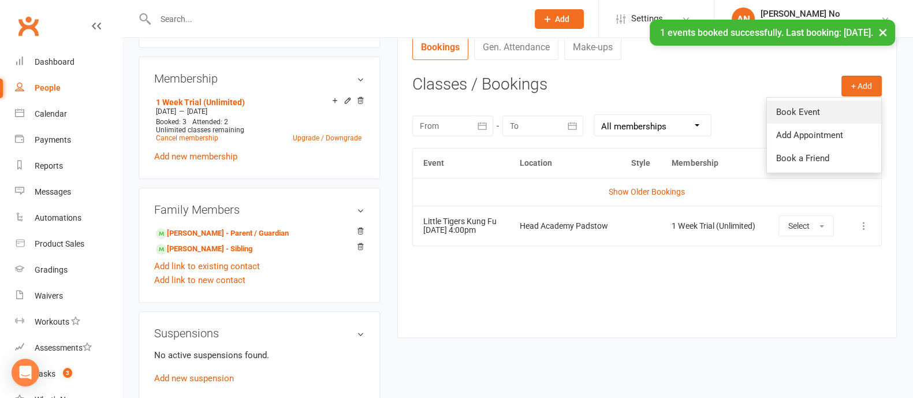
click at [829, 106] on link "Book Event" at bounding box center [824, 111] width 114 height 23
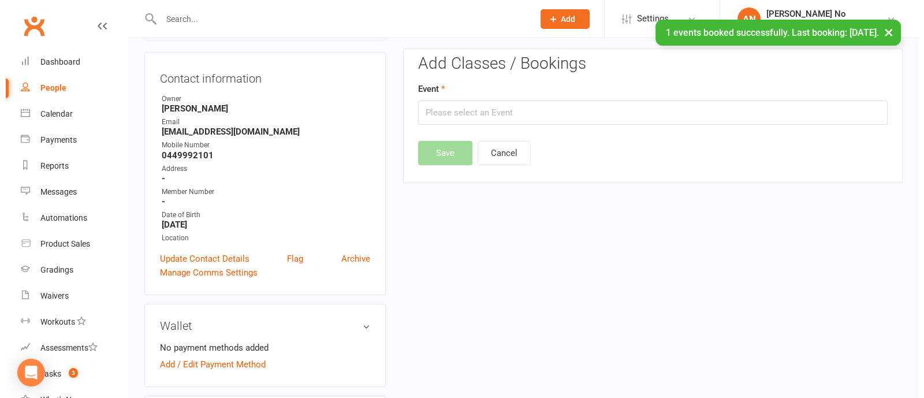
scroll to position [98, 0]
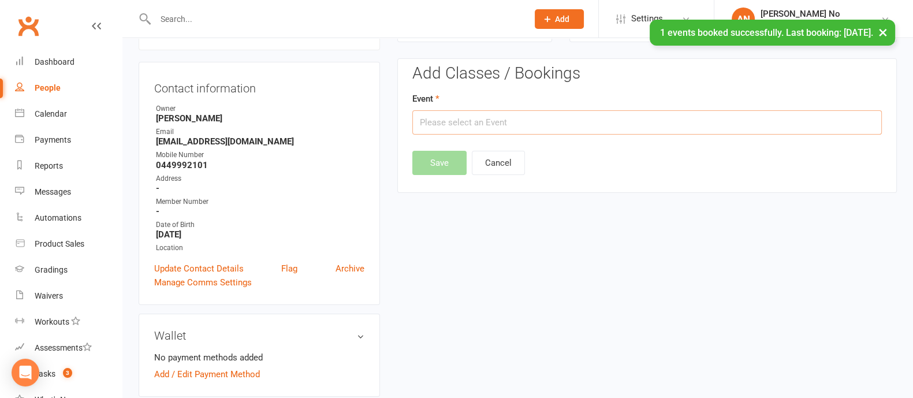
click at [710, 126] on input "text" at bounding box center [647, 122] width 470 height 24
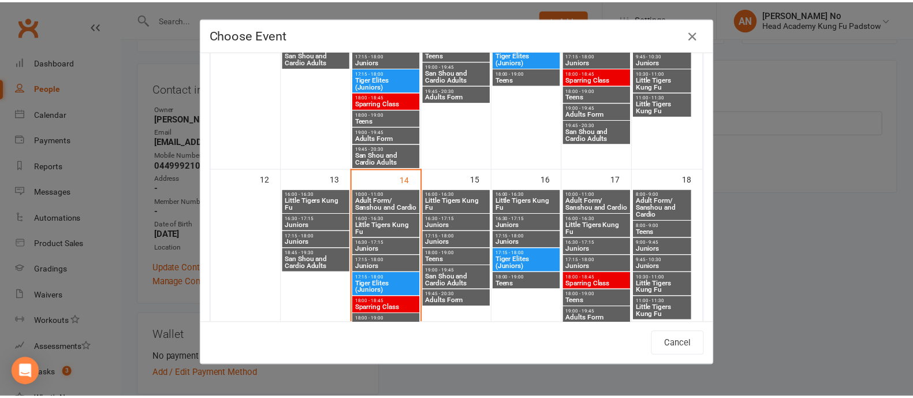
scroll to position [430, 0]
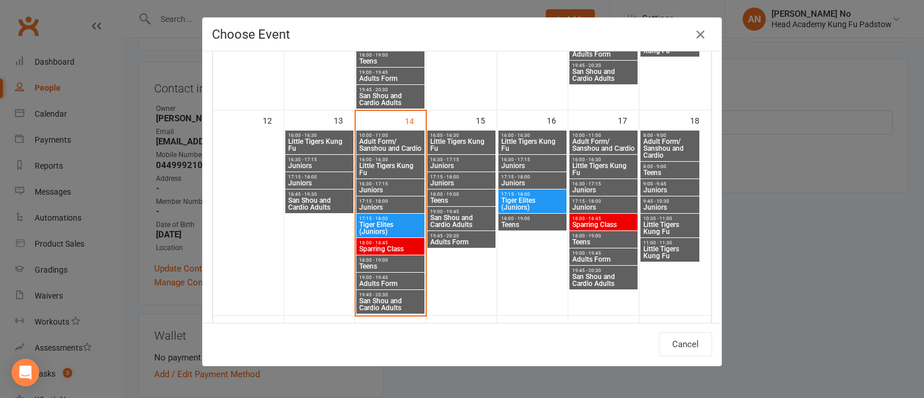
click at [510, 140] on span "Little Tigers Kung Fu" at bounding box center [533, 145] width 64 height 14
type input "Little Tigers Kung Fu - [DATE] 4:00:00 PM"
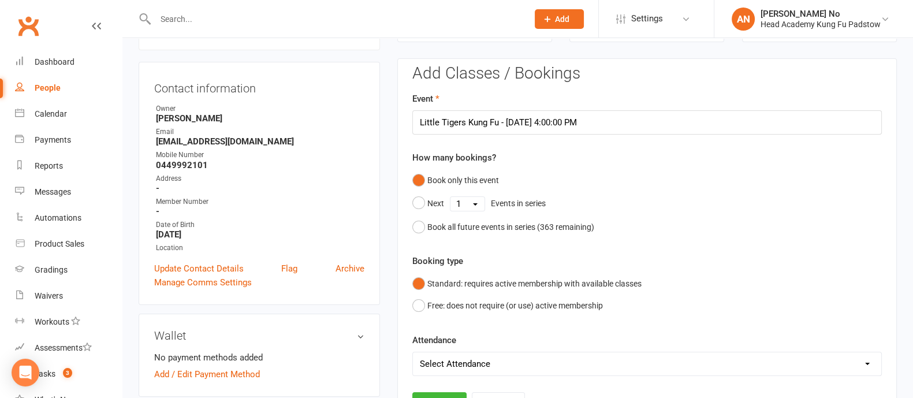
scroll to position [447, 0]
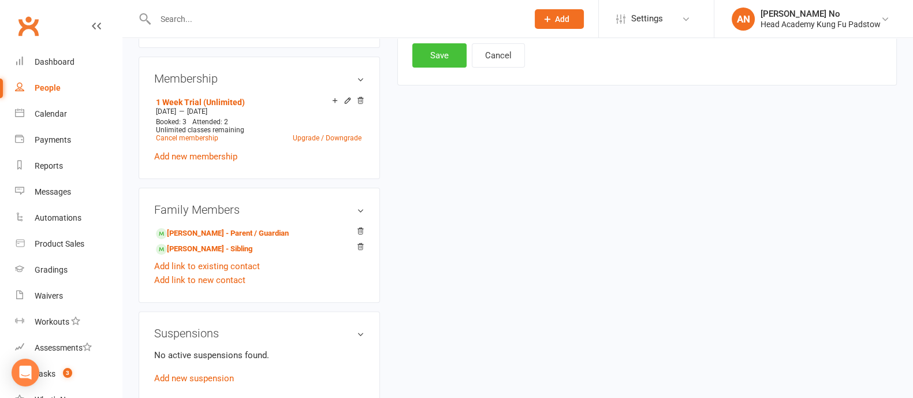
click at [441, 50] on button "Save" at bounding box center [439, 55] width 54 height 24
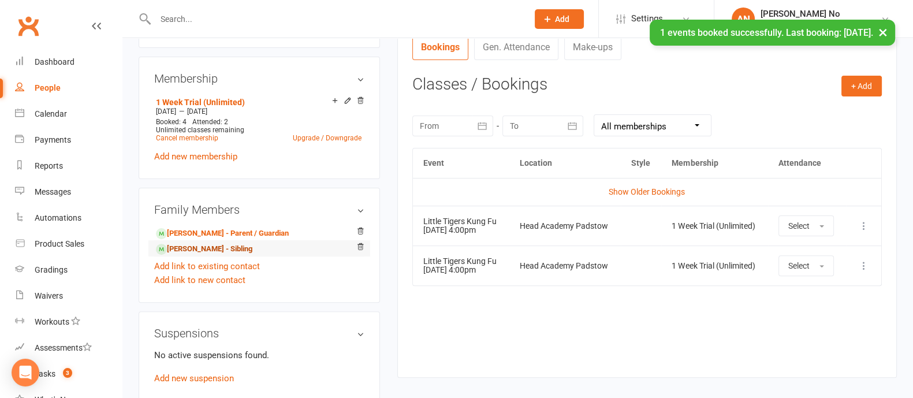
click at [218, 247] on link "[PERSON_NAME] - Sibling" at bounding box center [204, 249] width 96 height 12
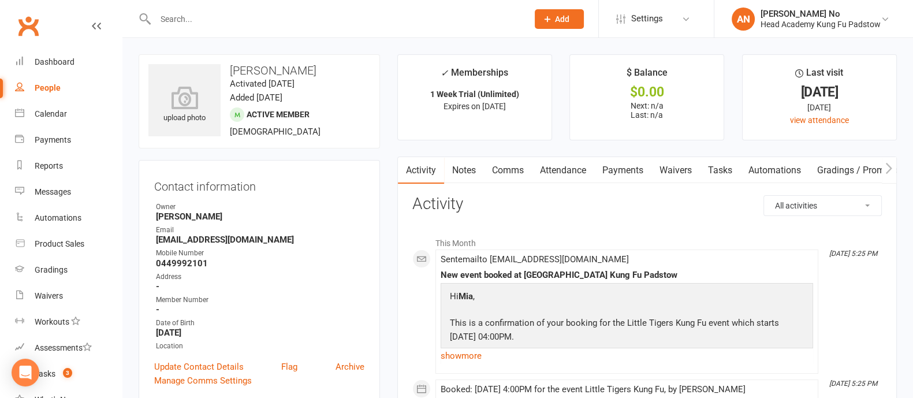
click at [565, 172] on link "Attendance" at bounding box center [563, 170] width 62 height 27
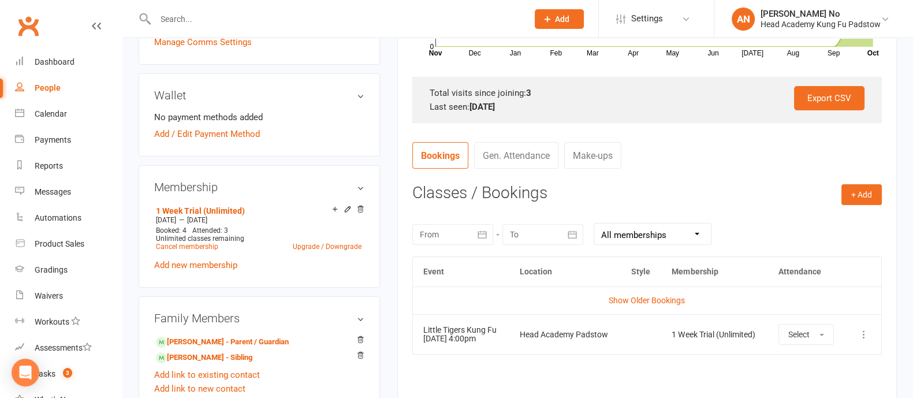
scroll to position [347, 0]
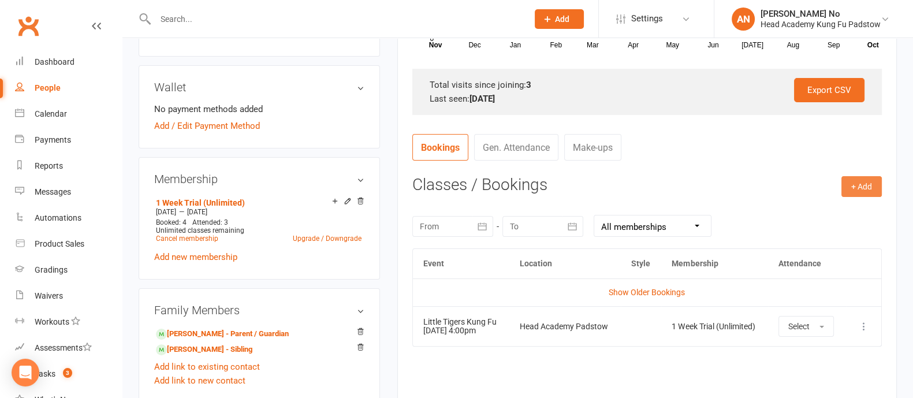
click at [863, 189] on button "+ Add" at bounding box center [862, 186] width 40 height 21
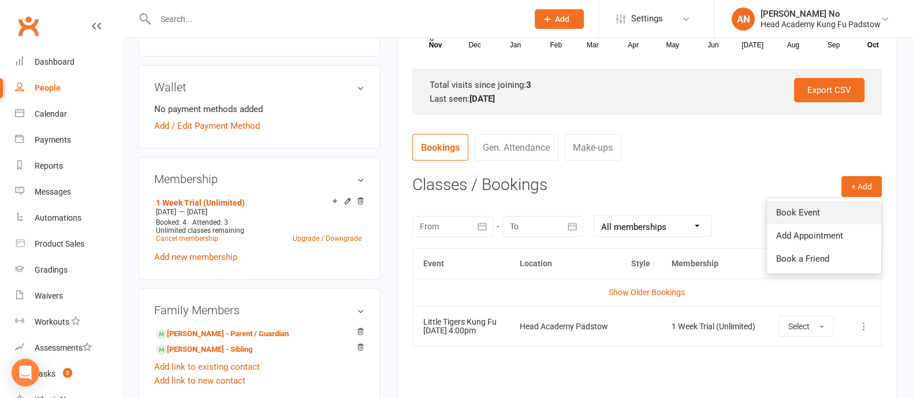
click at [814, 205] on link "Book Event" at bounding box center [824, 212] width 114 height 23
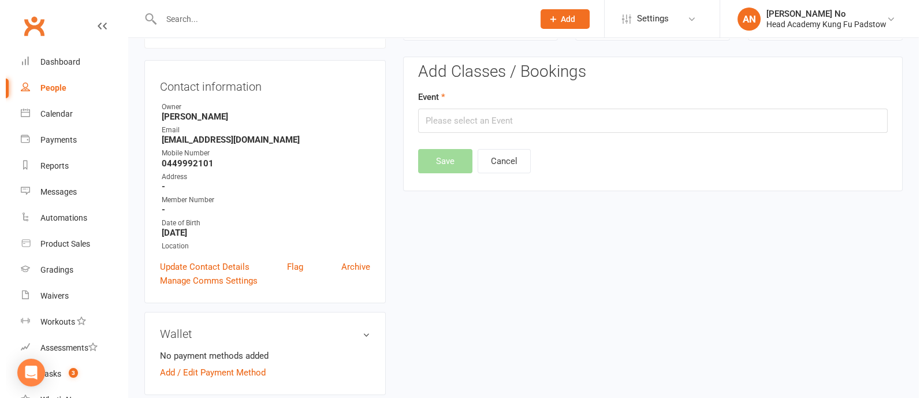
scroll to position [98, 0]
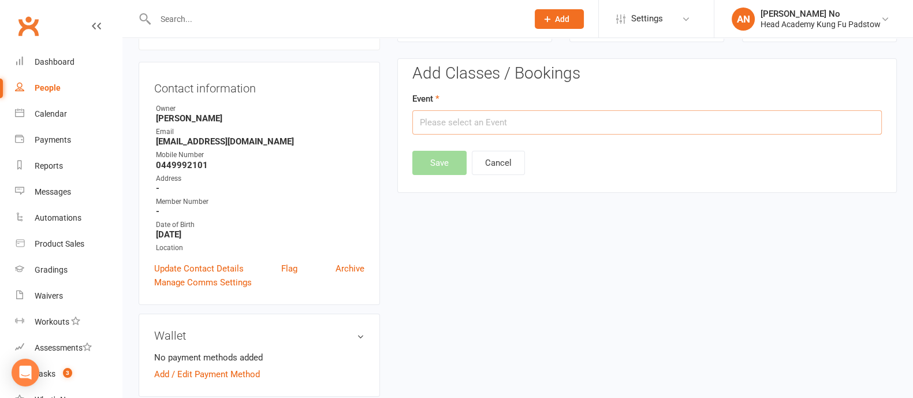
click at [645, 117] on input "text" at bounding box center [647, 122] width 470 height 24
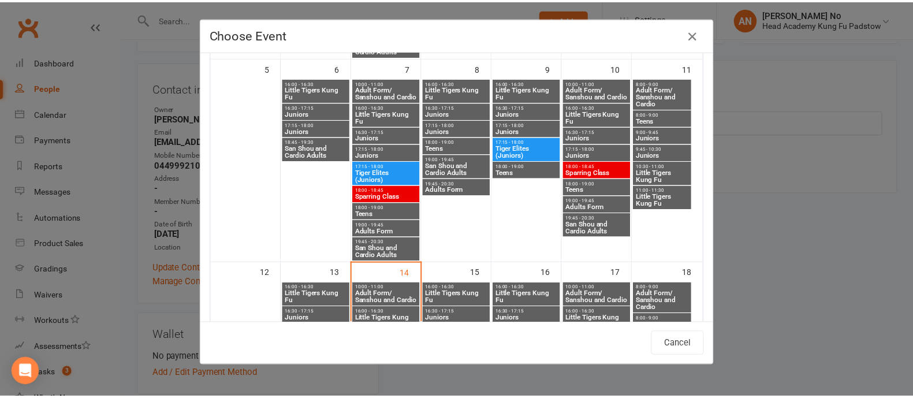
scroll to position [418, 0]
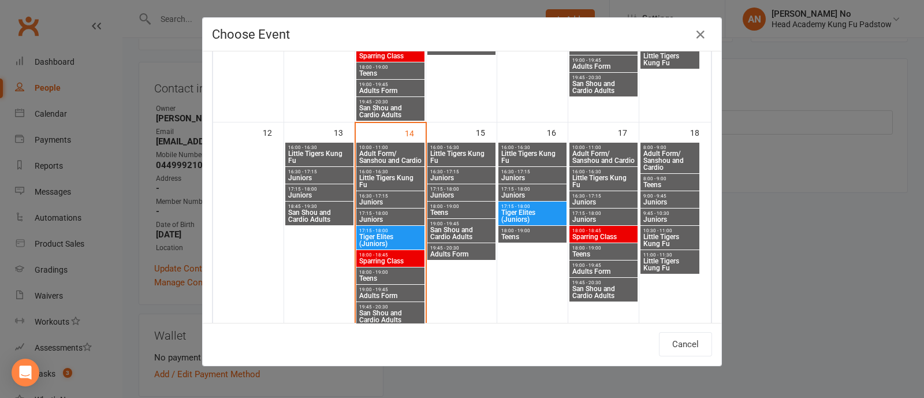
click at [526, 150] on span "Little Tigers Kung Fu" at bounding box center [533, 157] width 64 height 14
type input "Little Tigers Kung Fu - [DATE] 4:00:00 PM"
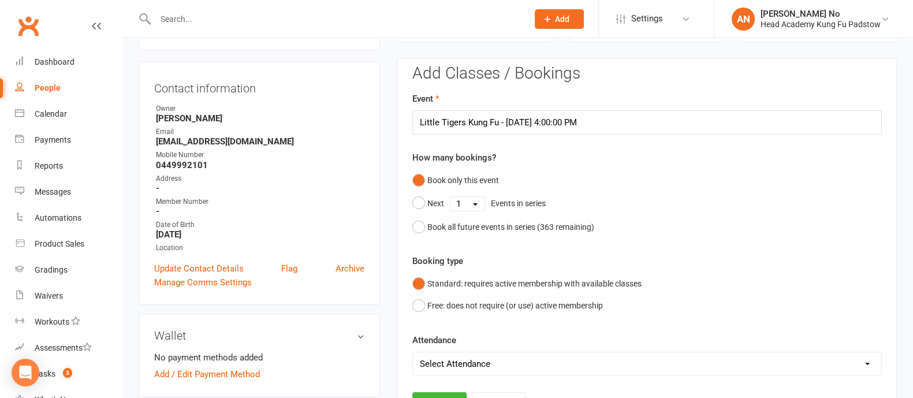
scroll to position [447, 0]
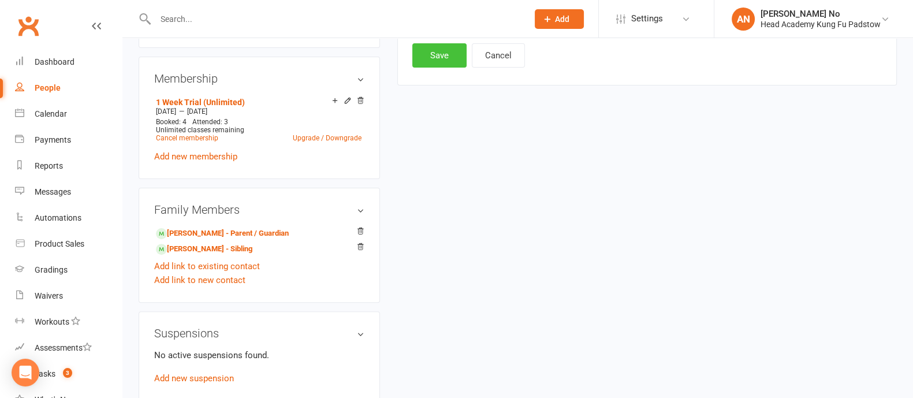
click at [447, 62] on button "Save" at bounding box center [439, 55] width 54 height 24
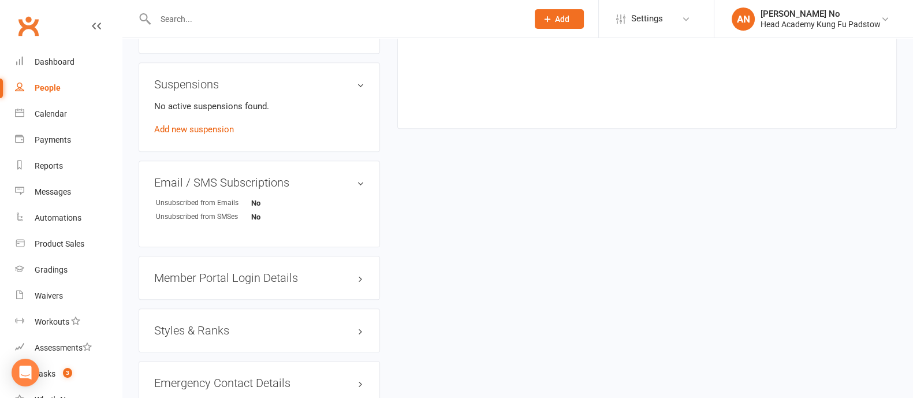
scroll to position [348, 0]
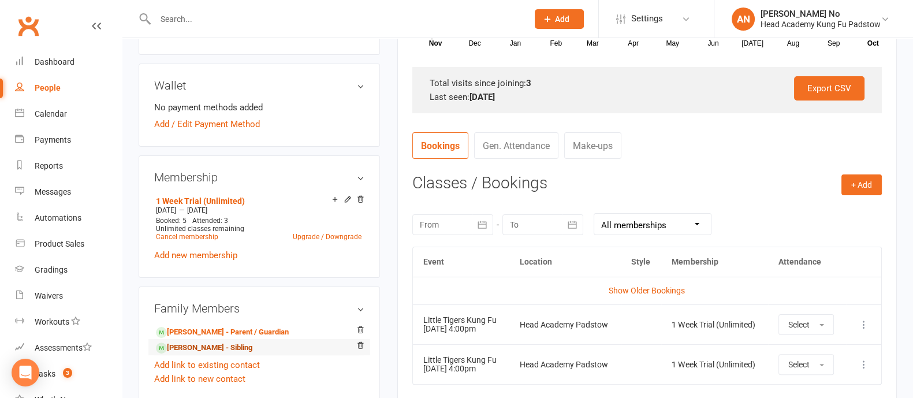
click at [206, 345] on link "[PERSON_NAME] - Sibling" at bounding box center [204, 348] width 96 height 12
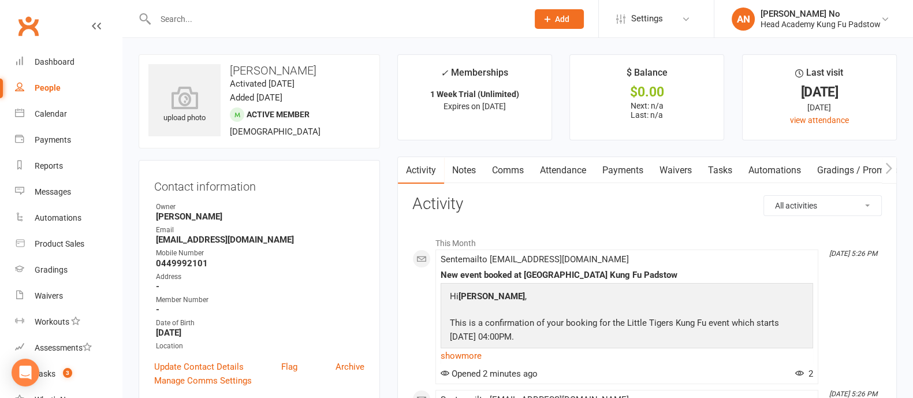
scroll to position [348, 0]
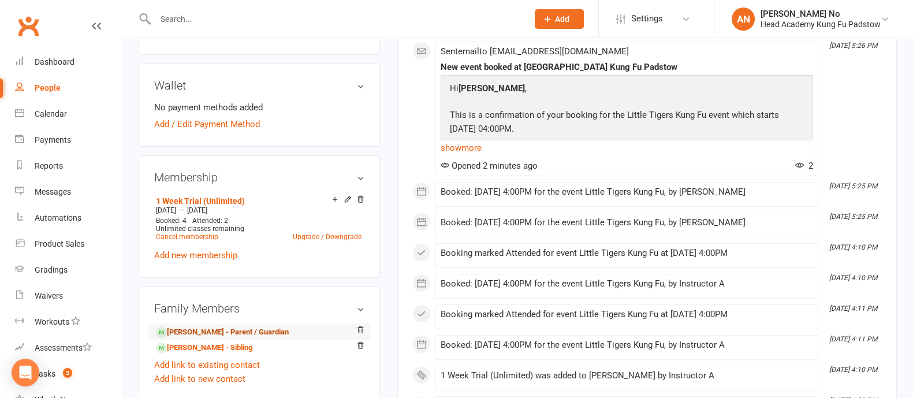
click at [231, 329] on link "[PERSON_NAME] - Parent / Guardian" at bounding box center [222, 332] width 133 height 12
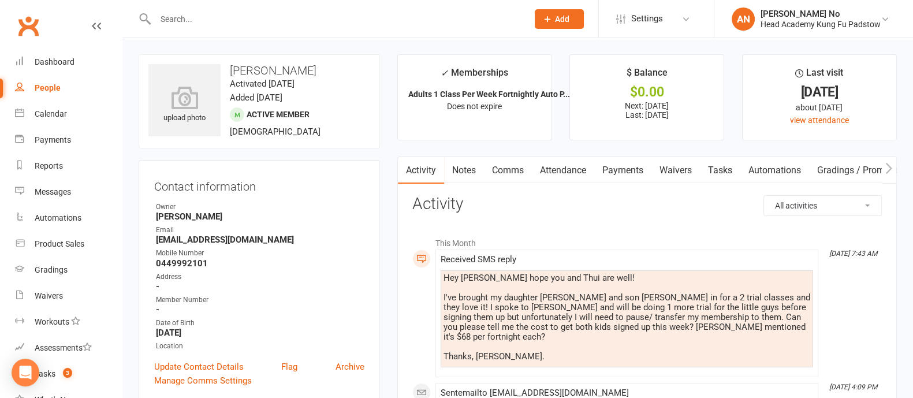
click at [568, 170] on link "Attendance" at bounding box center [563, 170] width 62 height 27
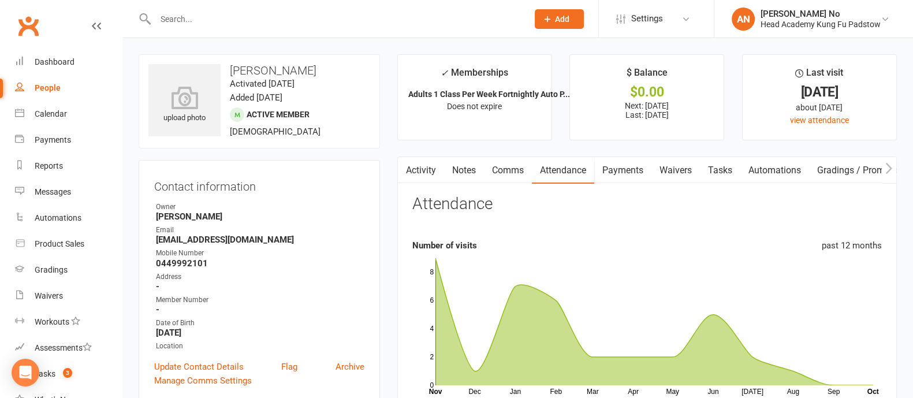
click at [639, 172] on link "Payments" at bounding box center [622, 170] width 57 height 27
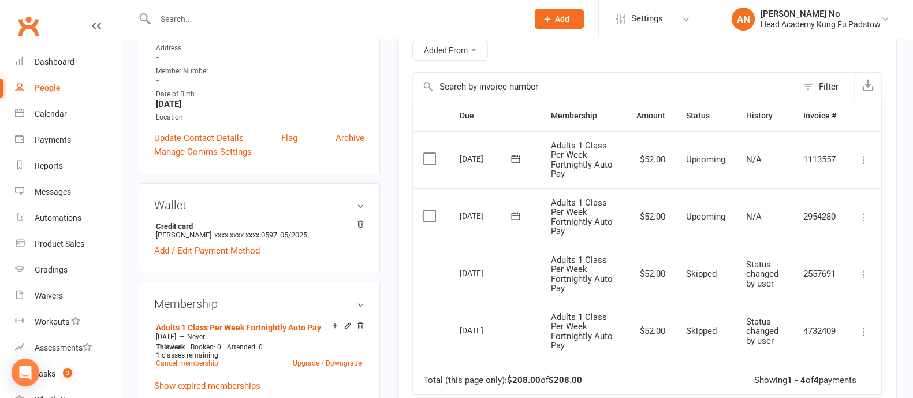
scroll to position [237, 0]
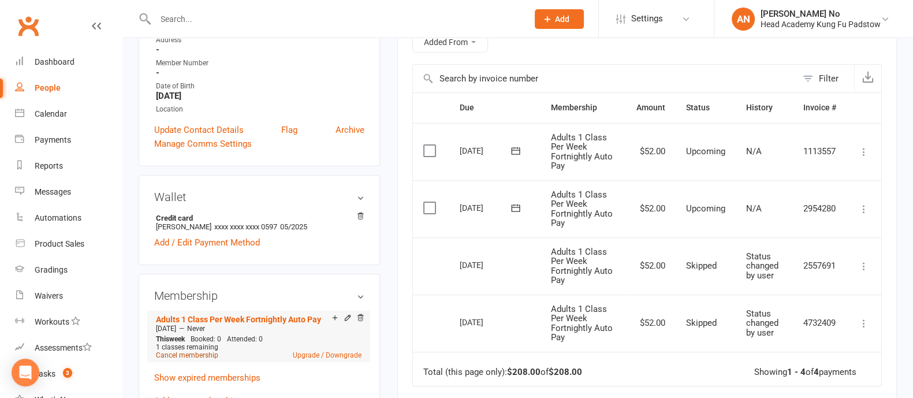
click at [214, 356] on link "Cancel membership" at bounding box center [187, 355] width 62 height 8
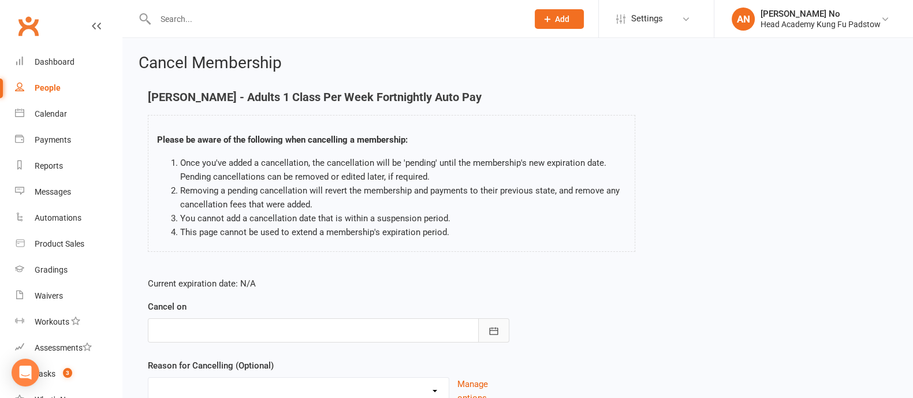
click at [490, 326] on icon "button" at bounding box center [494, 331] width 12 height 12
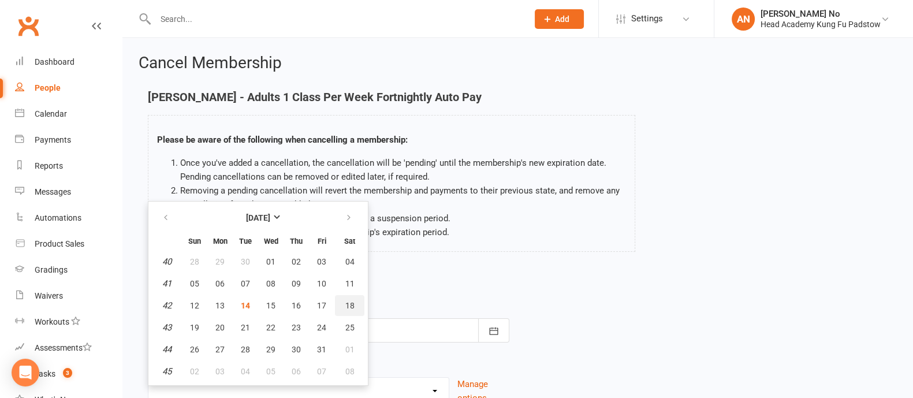
click at [352, 301] on span "18" at bounding box center [349, 305] width 9 height 9
type input "[DATE]"
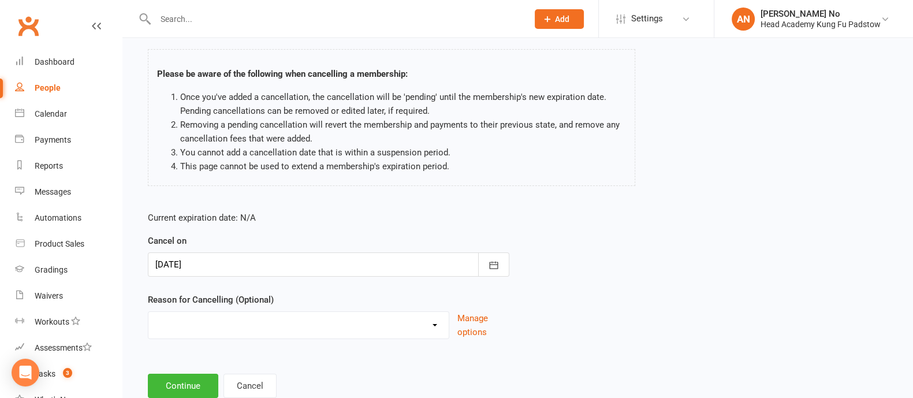
scroll to position [100, 0]
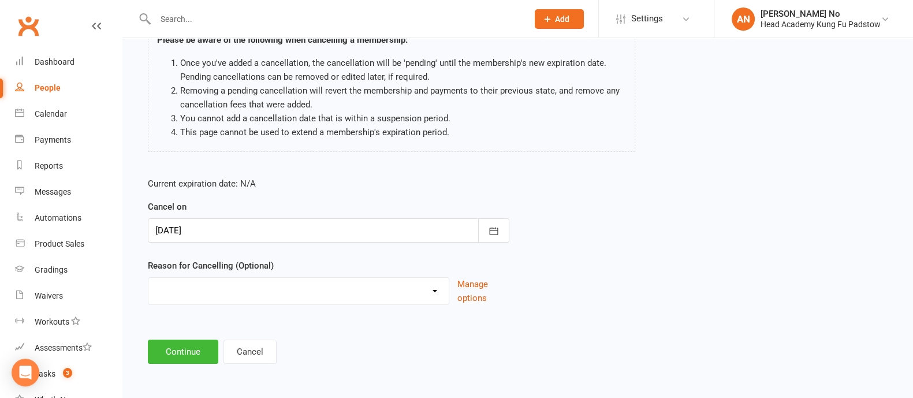
click at [431, 286] on select "Holiday Injury Other reason" at bounding box center [298, 289] width 300 height 23
select select "2"
click at [148, 278] on select "Holiday Injury Other reason" at bounding box center [298, 289] width 300 height 23
click at [292, 346] on input at bounding box center [329, 352] width 362 height 24
click at [240, 349] on input "Kids will start doing klung fu instead" at bounding box center [329, 352] width 362 height 24
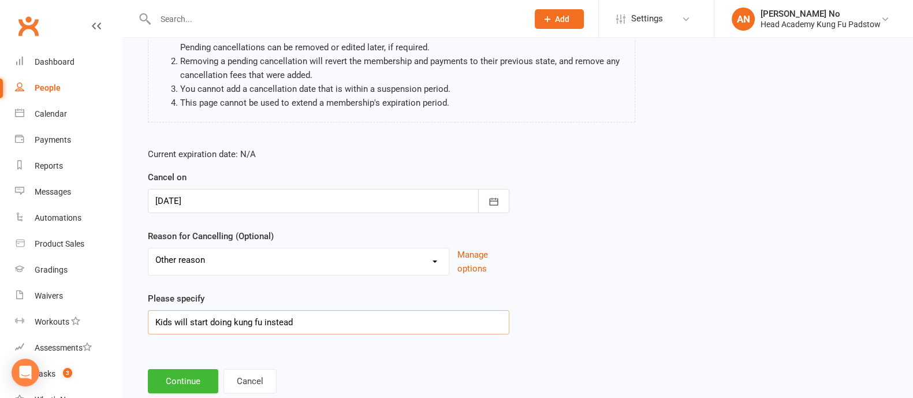
scroll to position [159, 0]
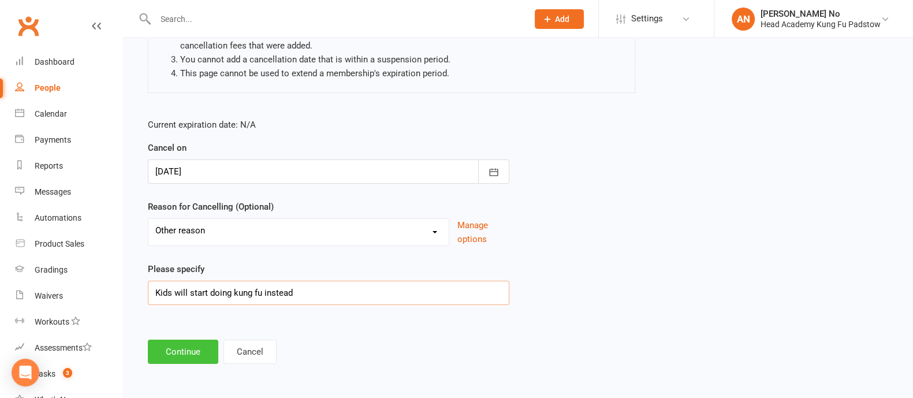
type input "Kids will start doing kung fu instead"
click at [179, 348] on button "Continue" at bounding box center [183, 352] width 70 height 24
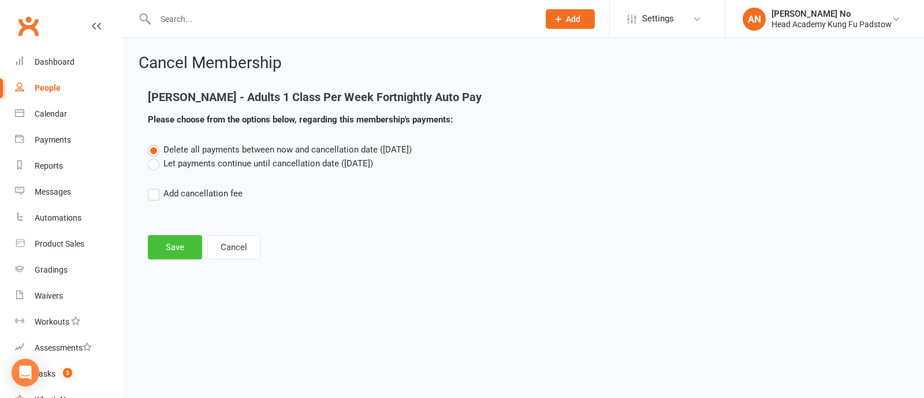
click at [169, 247] on button "Save" at bounding box center [175, 247] width 54 height 24
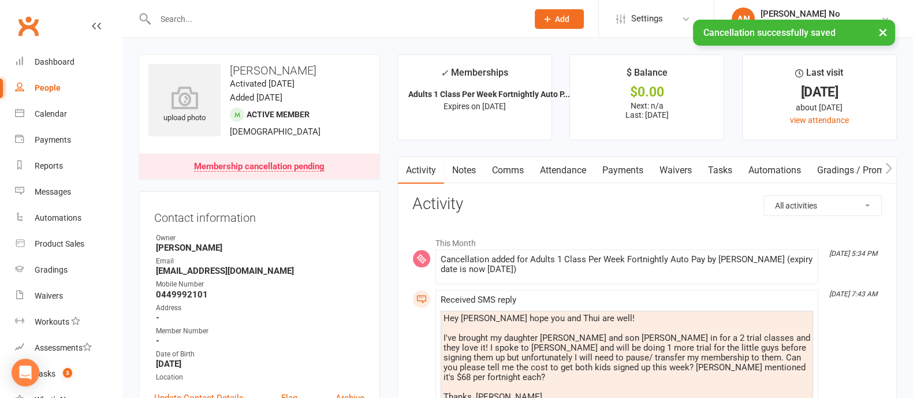
click at [631, 172] on link "Payments" at bounding box center [622, 170] width 57 height 27
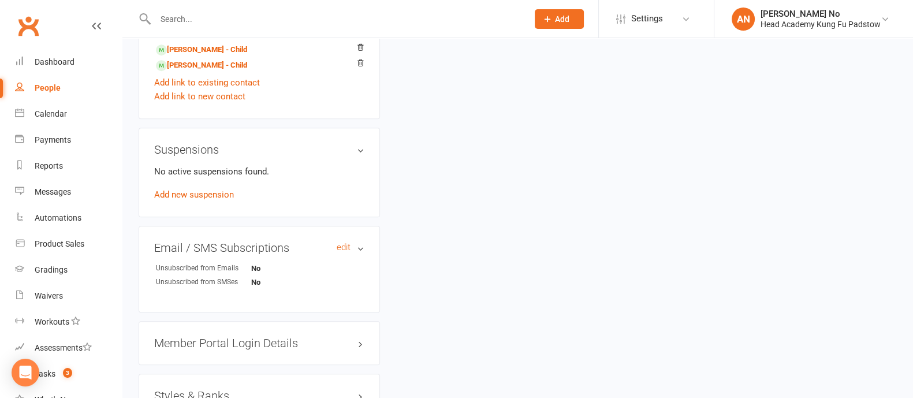
scroll to position [902, 0]
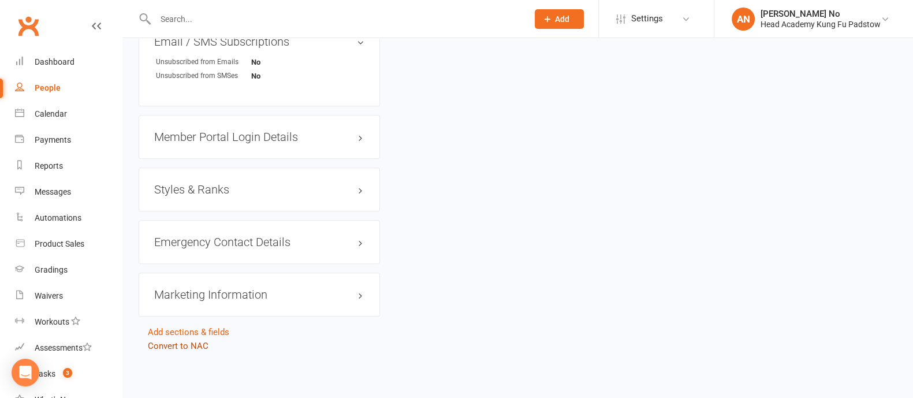
click at [173, 345] on link "Convert to NAC" at bounding box center [178, 346] width 61 height 10
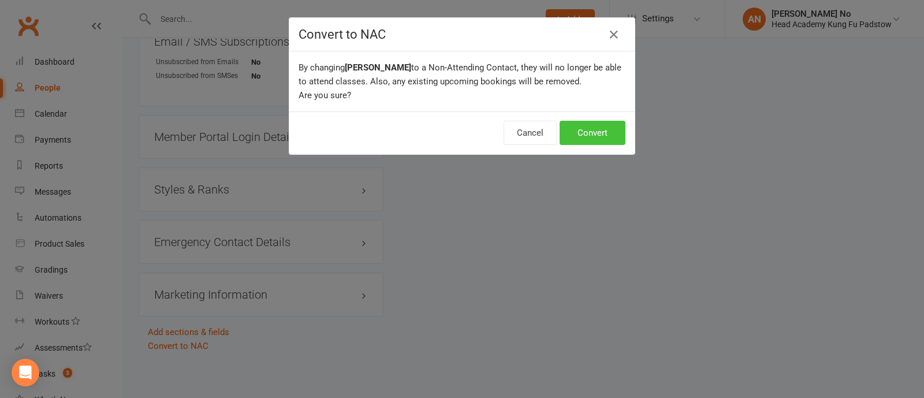
click at [618, 131] on button "Convert" at bounding box center [593, 133] width 66 height 24
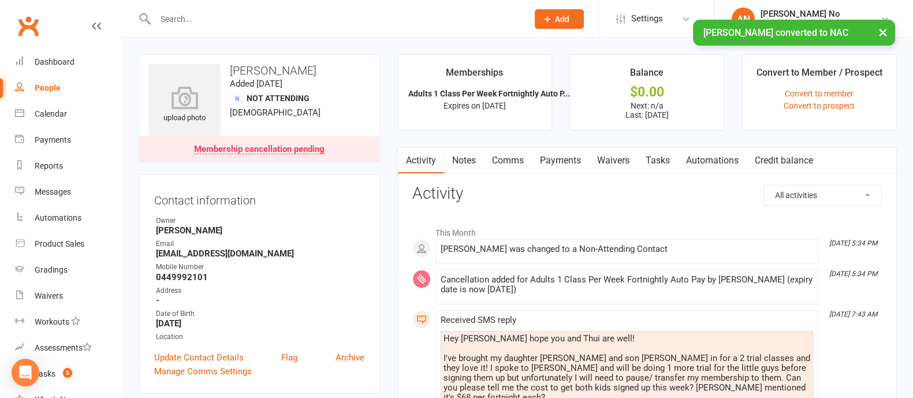
scroll to position [348, 0]
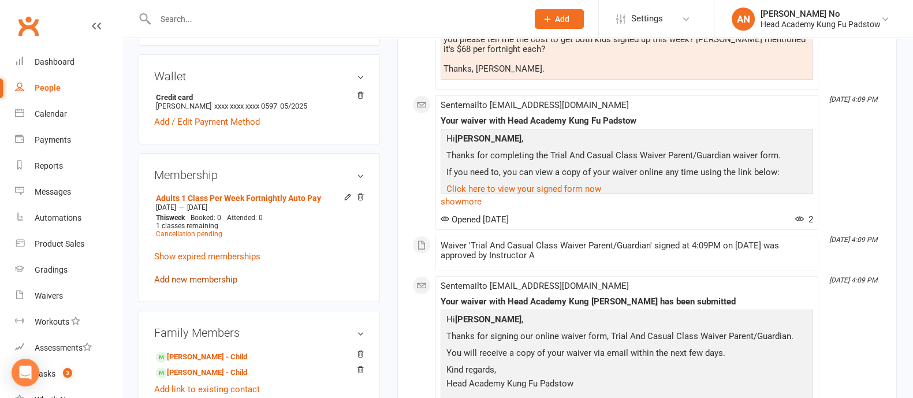
click at [218, 281] on link "Add new membership" at bounding box center [195, 279] width 83 height 10
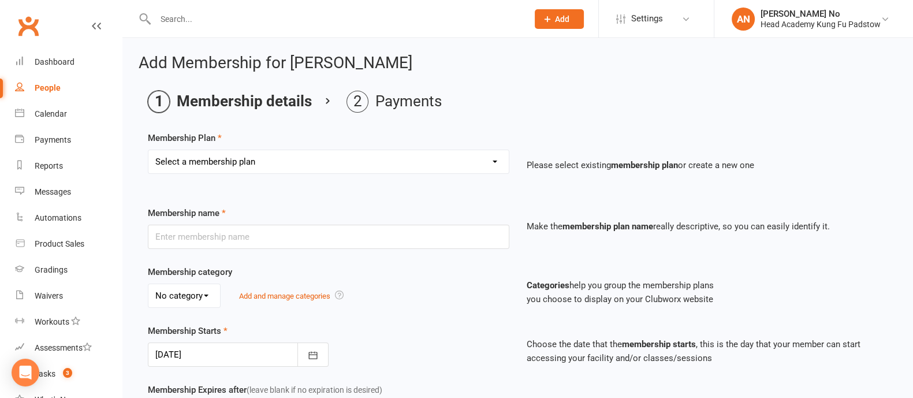
click at [483, 159] on select "Select a membership plan Create new Membership Plan Juniors 1 Class Per Week Fo…" at bounding box center [328, 161] width 360 height 23
select select "5"
click at [148, 150] on select "Select a membership plan Create new Membership Plan Juniors 1 Class Per Week Fo…" at bounding box center [328, 161] width 360 height 23
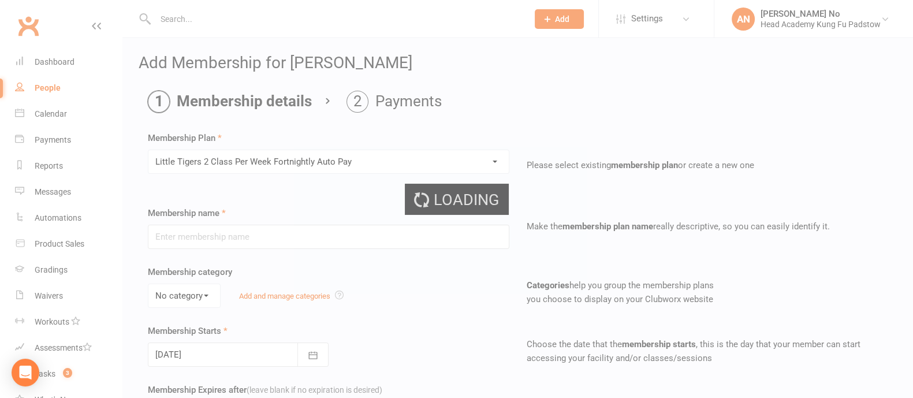
type input "Little Tigers 2 Class Per Week Fortnightly Auto Pay"
type input "0"
type input "2"
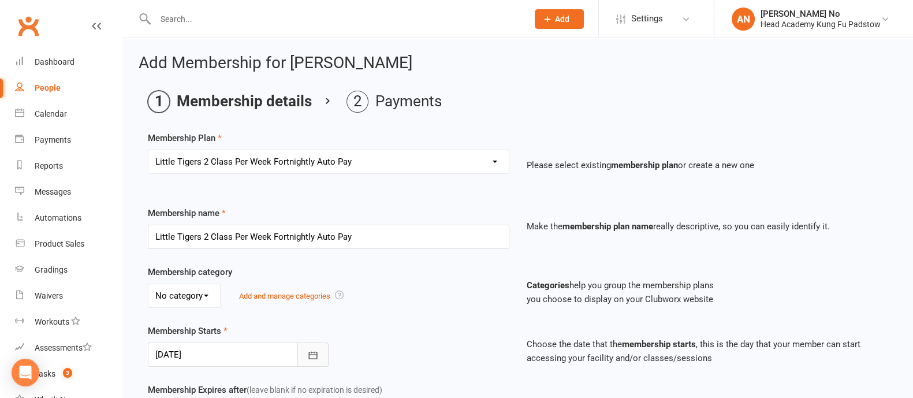
click at [309, 356] on icon "button" at bounding box center [312, 355] width 9 height 8
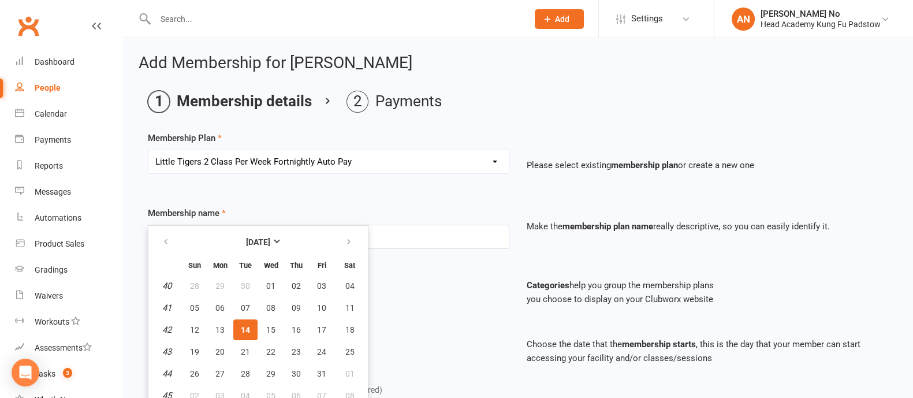
scroll to position [6, 0]
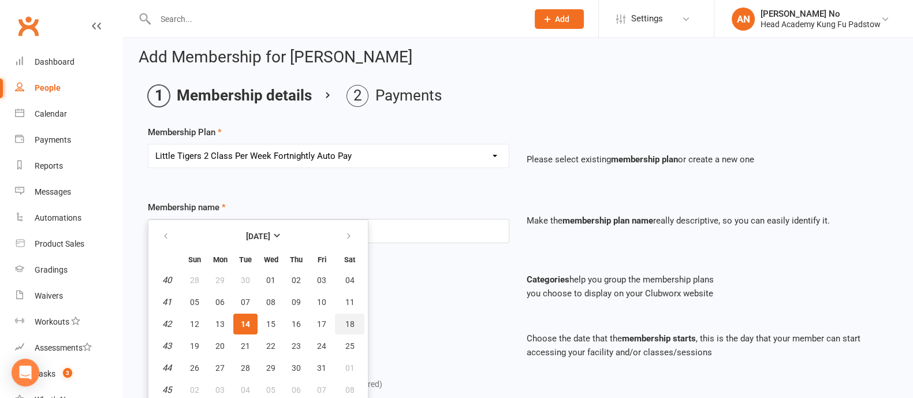
click at [345, 319] on span "18" at bounding box center [349, 323] width 9 height 9
type input "[DATE]"
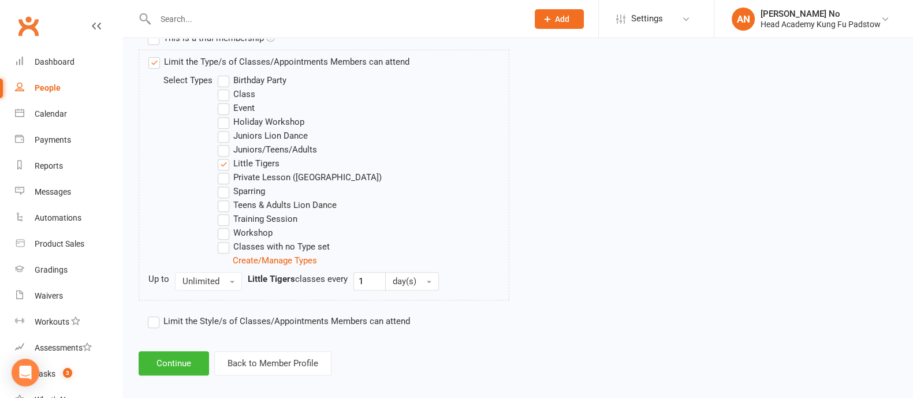
scroll to position [579, 0]
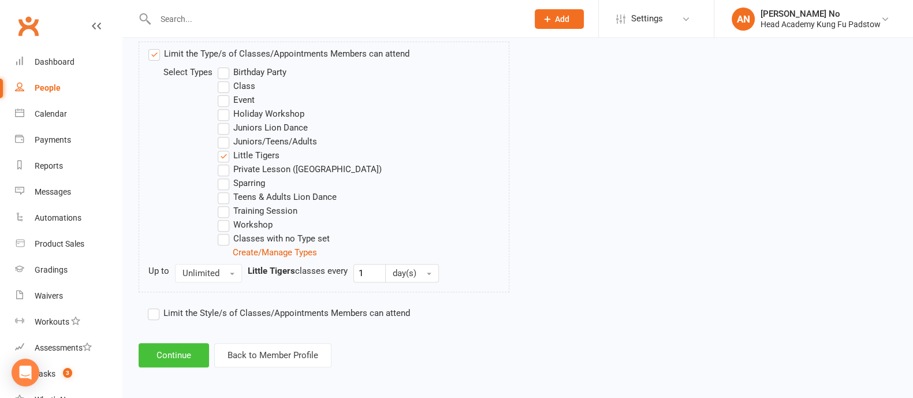
click at [193, 347] on button "Continue" at bounding box center [174, 355] width 70 height 24
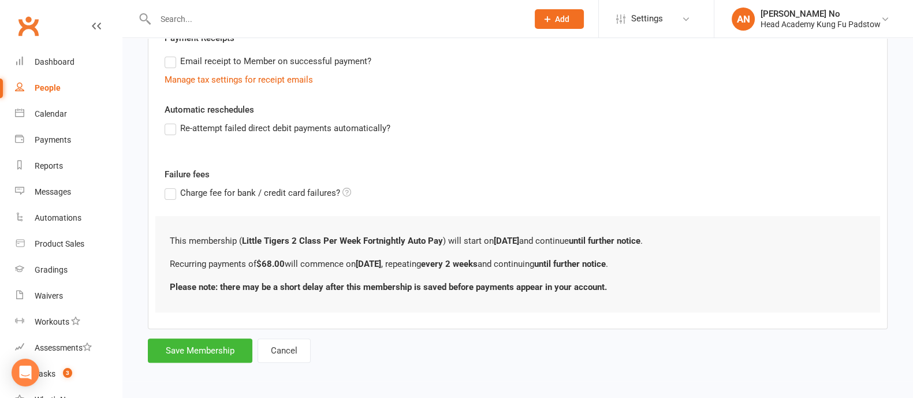
scroll to position [0, 0]
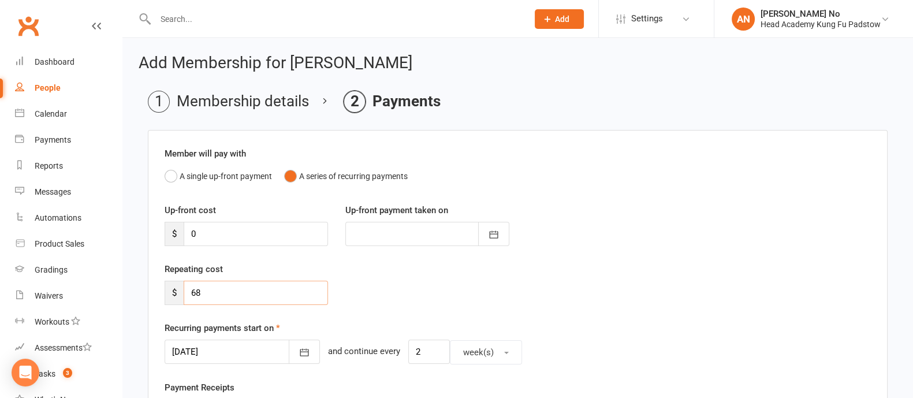
click at [239, 293] on input "68" at bounding box center [256, 293] width 144 height 24
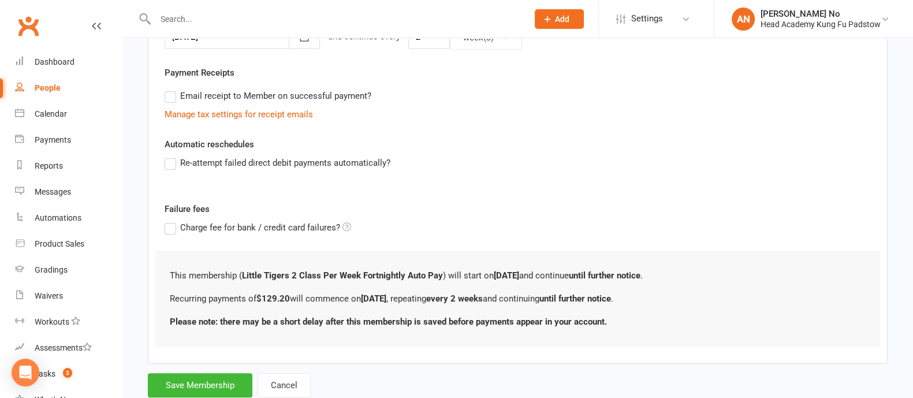
scroll to position [348, 0]
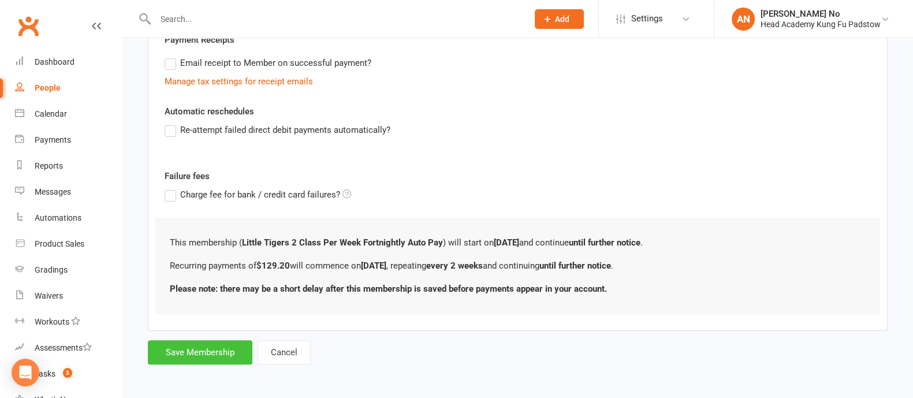
type input "129.20"
click at [235, 355] on button "Save Membership" at bounding box center [200, 352] width 105 height 24
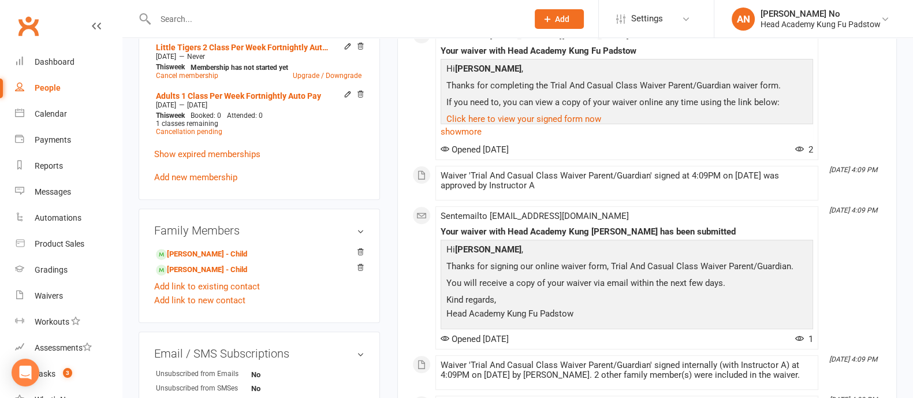
scroll to position [486, 0]
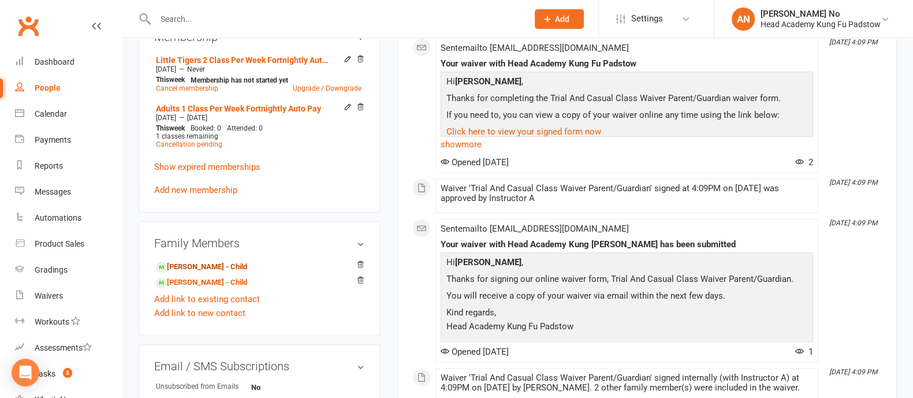
click at [210, 263] on link "[PERSON_NAME] - Child" at bounding box center [201, 267] width 91 height 12
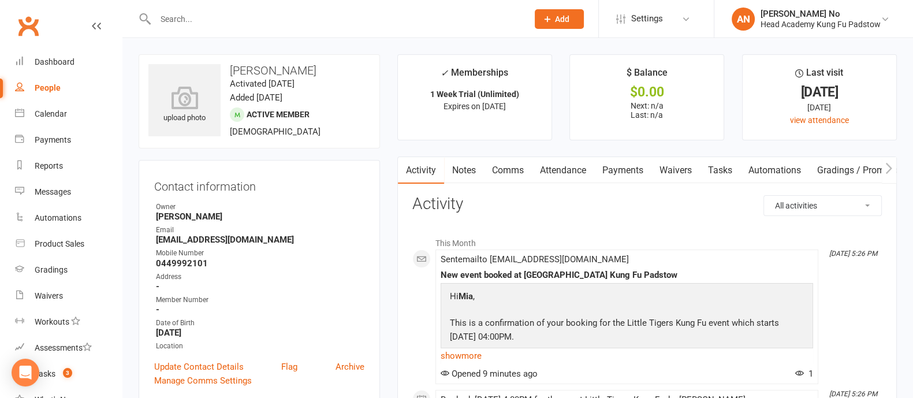
scroll to position [348, 0]
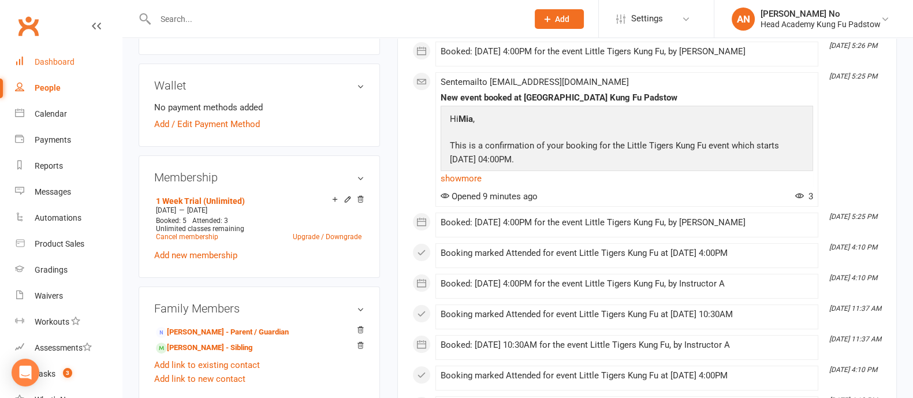
click at [61, 60] on div "Dashboard" at bounding box center [55, 61] width 40 height 9
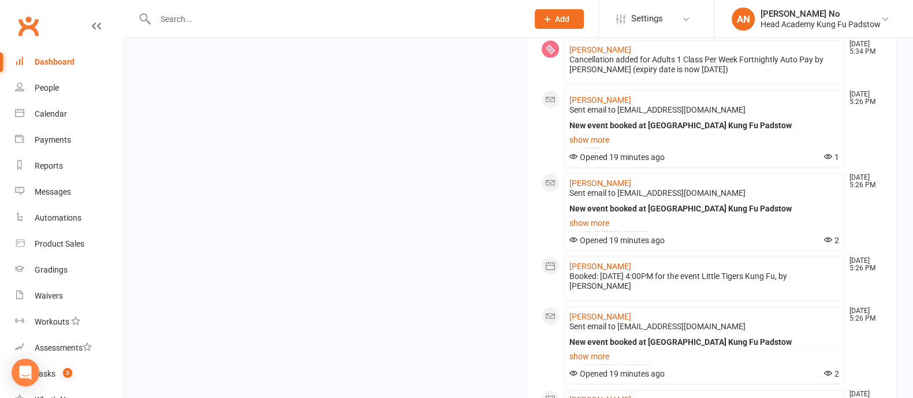
scroll to position [348, 0]
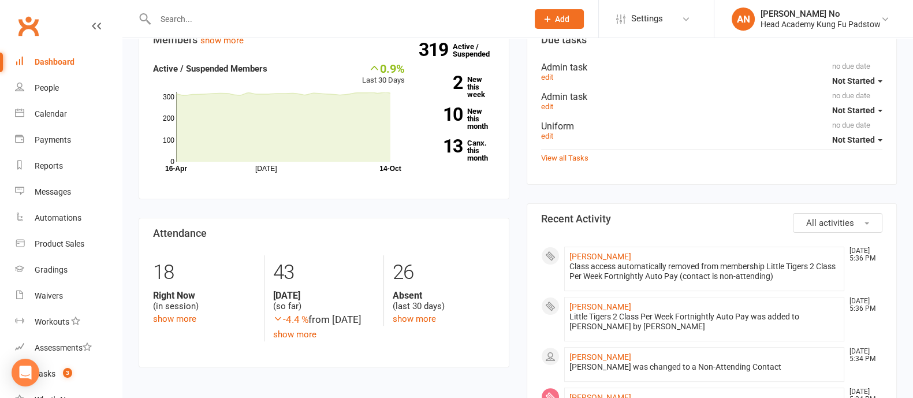
click at [202, 21] on input "text" at bounding box center [336, 19] width 368 height 16
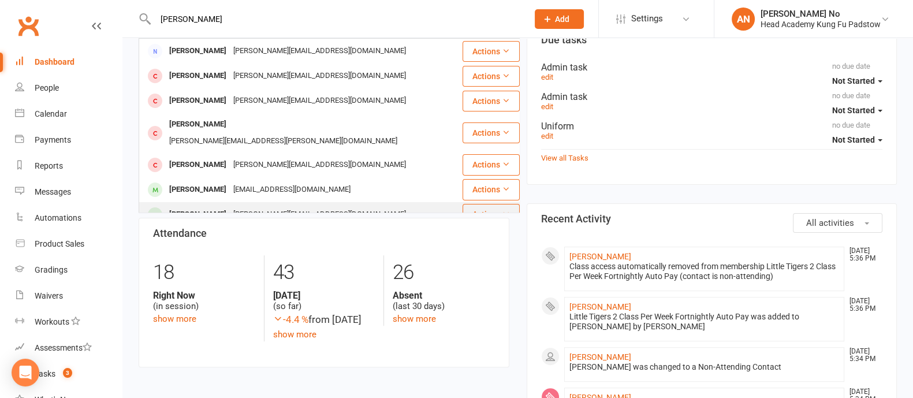
type input "[PERSON_NAME]"
click at [233, 206] on div "[PERSON_NAME][EMAIL_ADDRESS][DOMAIN_NAME]" at bounding box center [320, 214] width 180 height 17
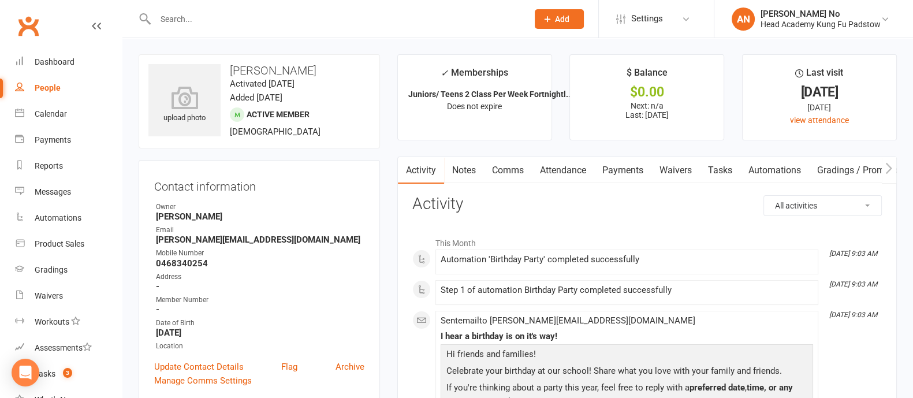
click at [580, 169] on link "Attendance" at bounding box center [563, 170] width 62 height 27
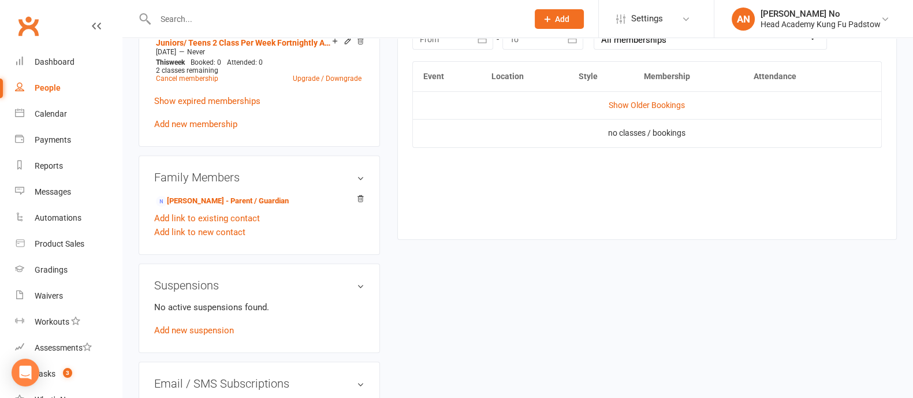
scroll to position [538, 0]
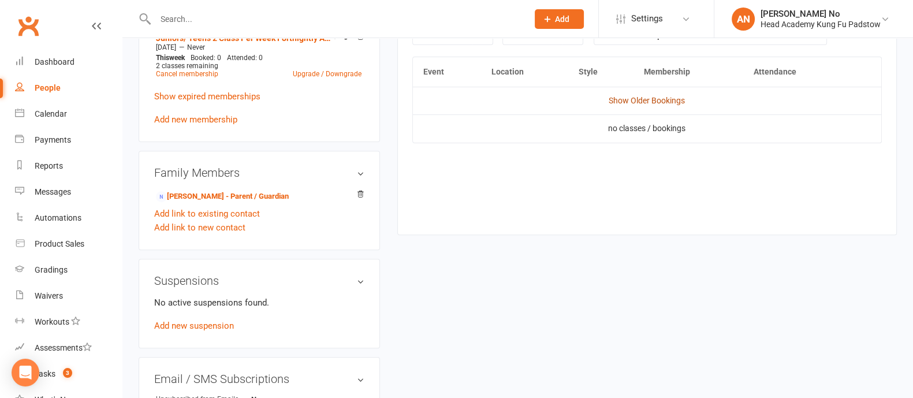
click at [673, 98] on link "Show Older Bookings" at bounding box center [647, 100] width 76 height 9
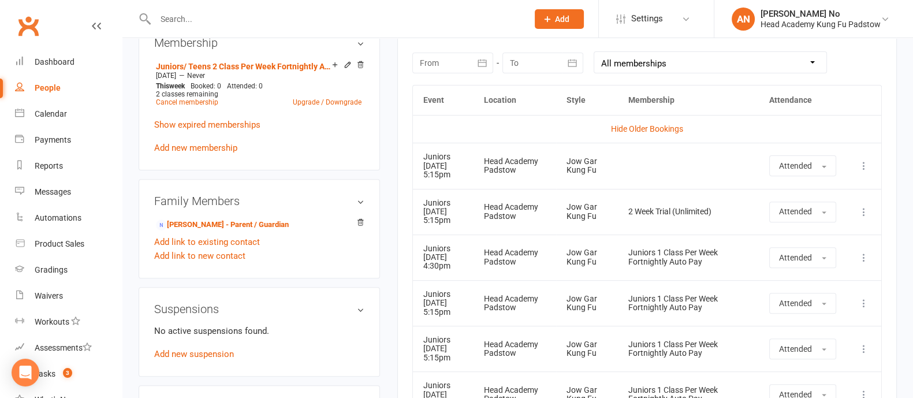
scroll to position [453, 0]
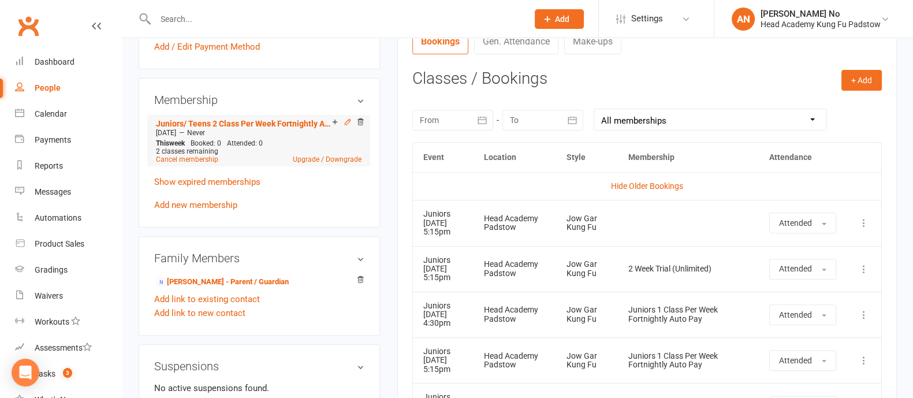
click at [347, 124] on icon at bounding box center [348, 122] width 8 height 8
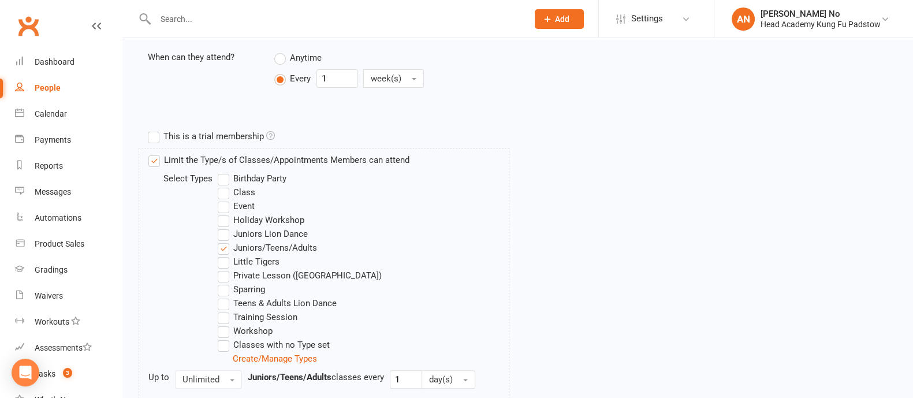
scroll to position [372, 0]
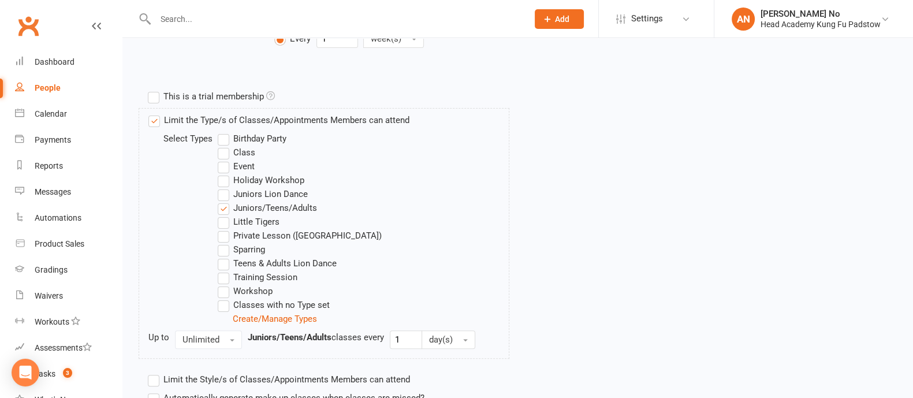
click at [221, 261] on label "Teens & Adults Lion Dance" at bounding box center [277, 263] width 119 height 14
click at [221, 256] on input "Teens & Adults Lion Dance" at bounding box center [222, 256] width 8 height 0
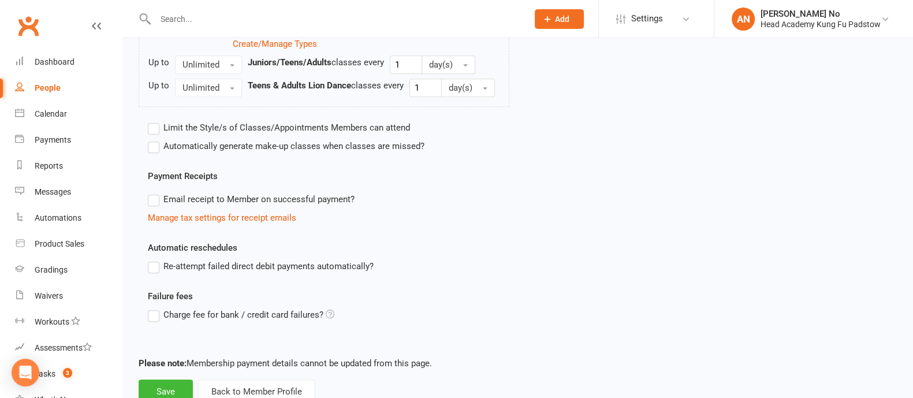
scroll to position [684, 0]
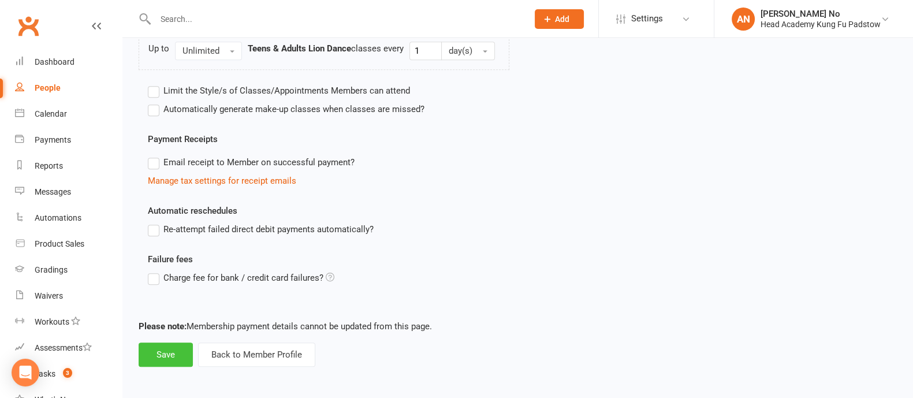
click at [172, 348] on button "Save" at bounding box center [166, 355] width 54 height 24
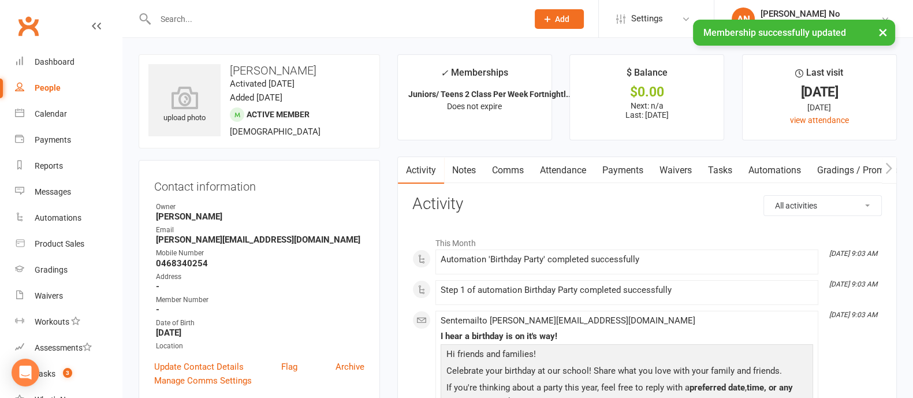
click at [573, 172] on link "Attendance" at bounding box center [563, 170] width 62 height 27
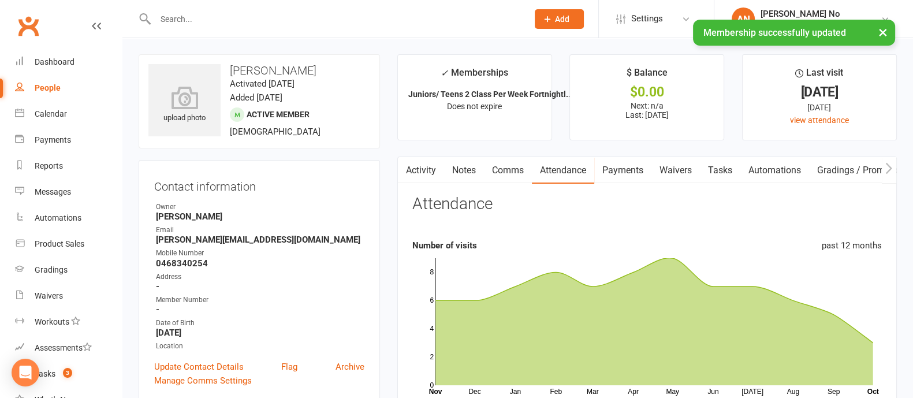
click at [427, 169] on link "Activity" at bounding box center [421, 170] width 46 height 27
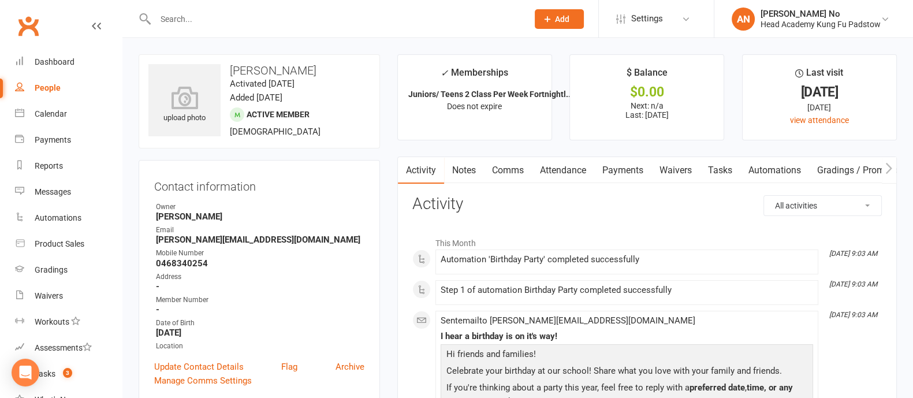
click at [577, 169] on link "Attendance" at bounding box center [563, 170] width 62 height 27
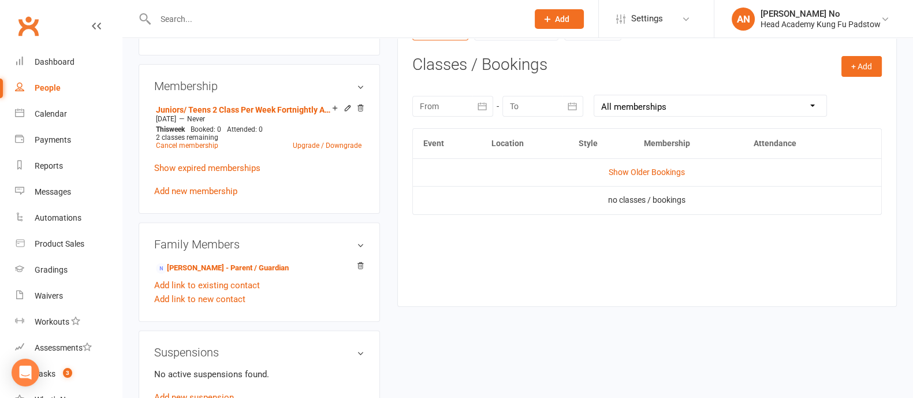
scroll to position [464, 0]
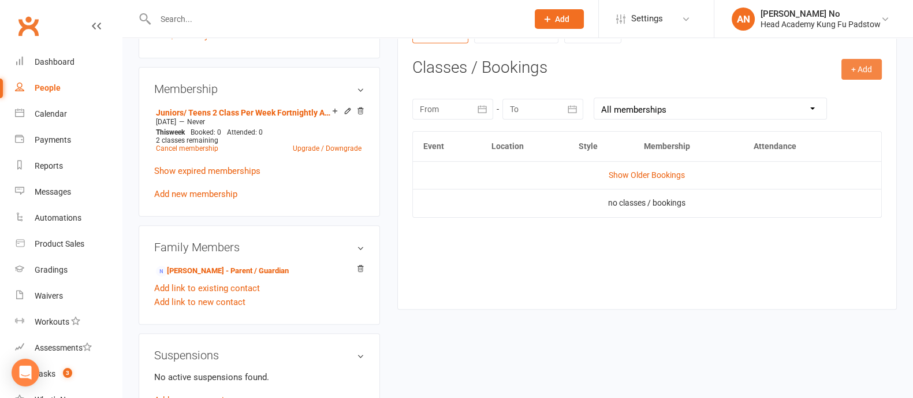
click at [868, 68] on button "+ Add" at bounding box center [862, 69] width 40 height 21
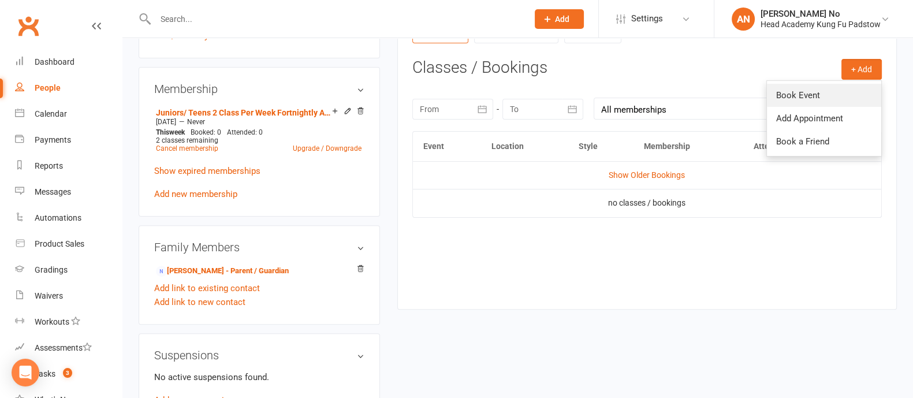
click at [800, 88] on link "Book Event" at bounding box center [824, 95] width 114 height 23
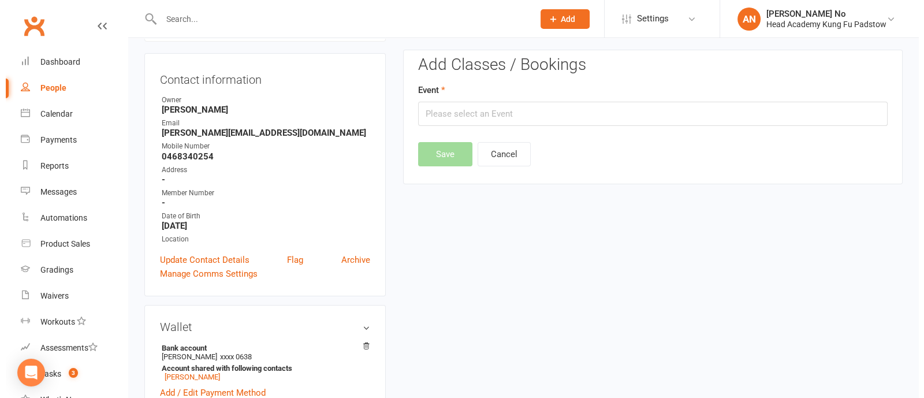
scroll to position [98, 0]
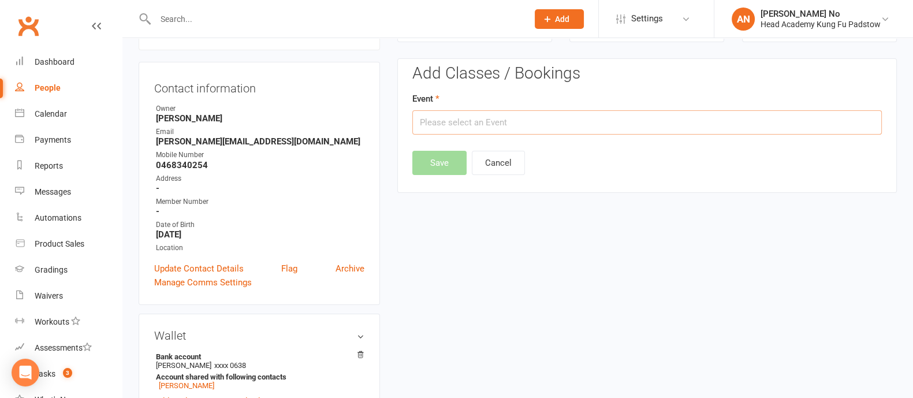
click at [618, 117] on input "text" at bounding box center [647, 122] width 470 height 24
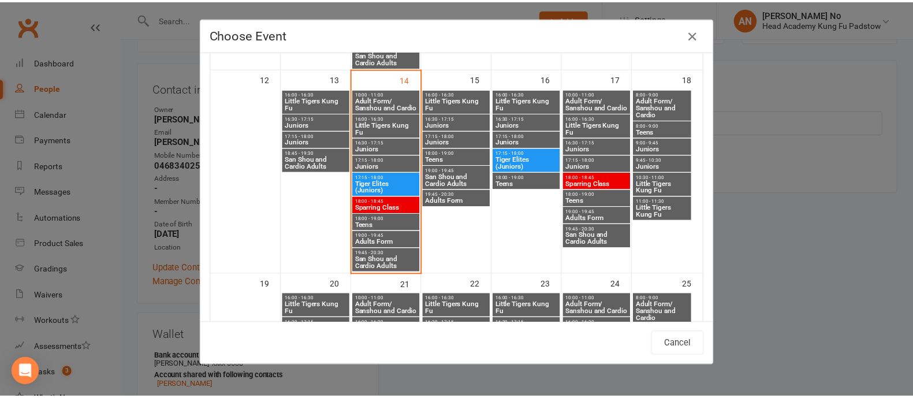
scroll to position [505, 0]
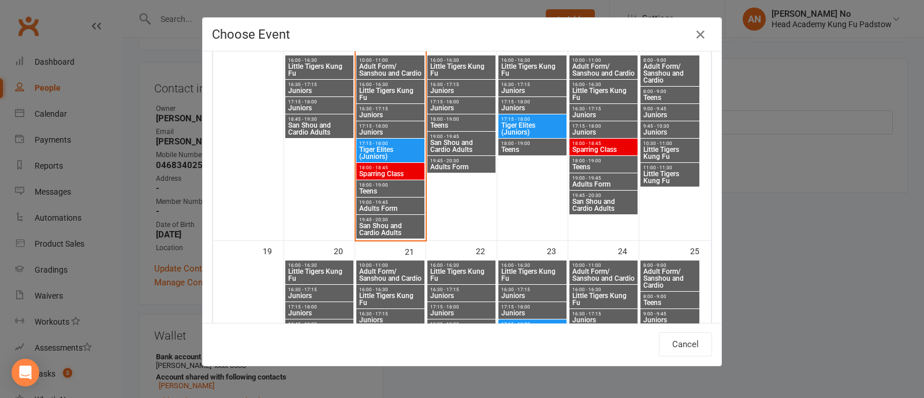
click at [381, 188] on span "Teens" at bounding box center [391, 191] width 64 height 7
type input "Teens - [DATE] 6:00:00 PM"
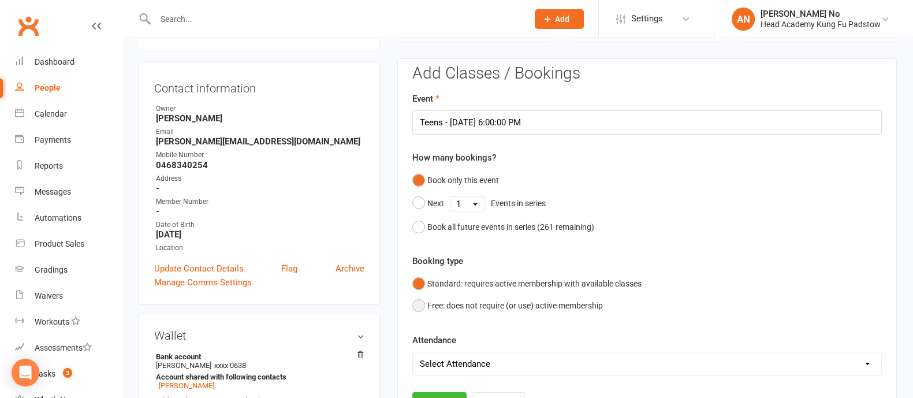
click at [413, 306] on button "Free: does not require (or use) active membership" at bounding box center [507, 306] width 191 height 22
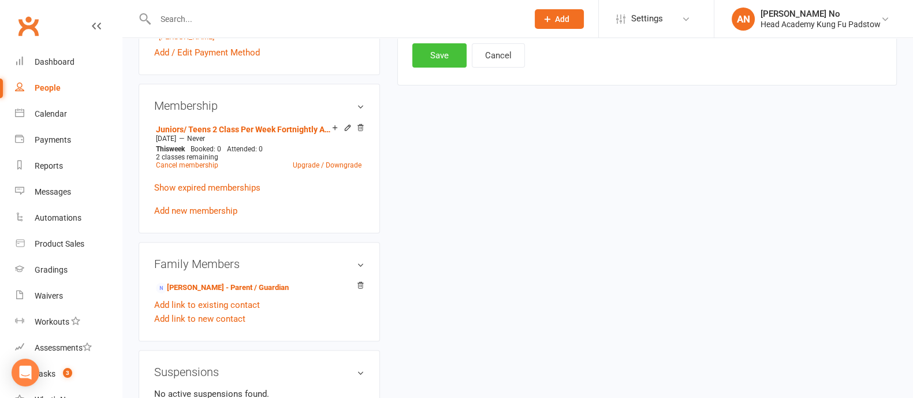
click at [448, 56] on button "Save" at bounding box center [439, 55] width 54 height 24
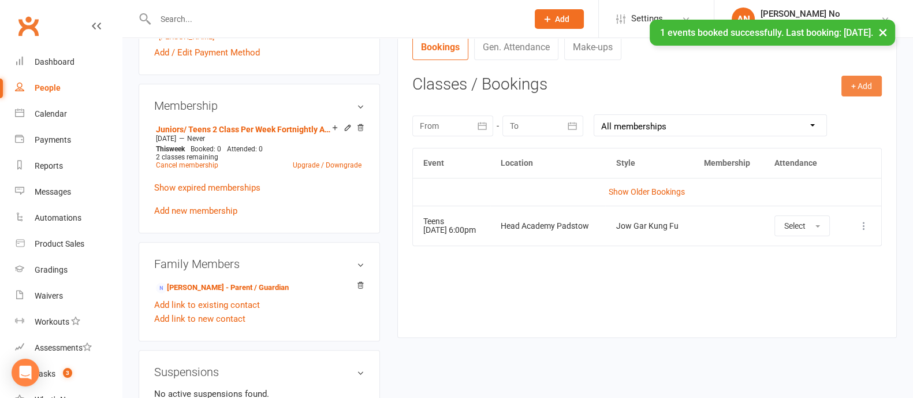
click at [850, 90] on button "+ Add" at bounding box center [862, 86] width 40 height 21
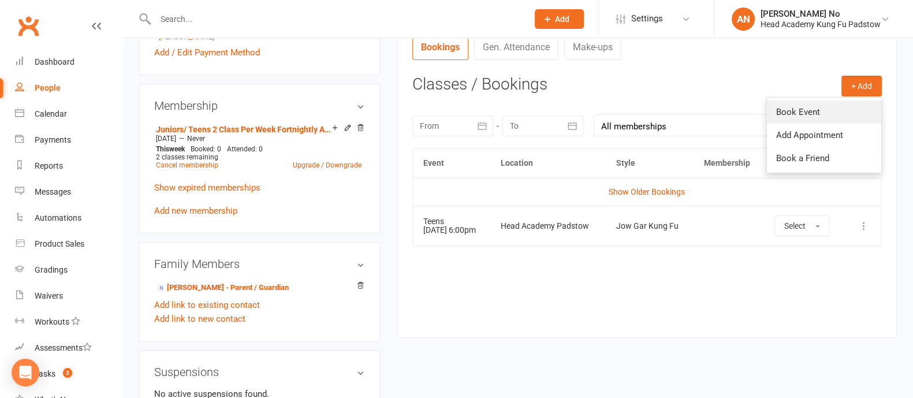
click at [806, 117] on link "Book Event" at bounding box center [824, 111] width 114 height 23
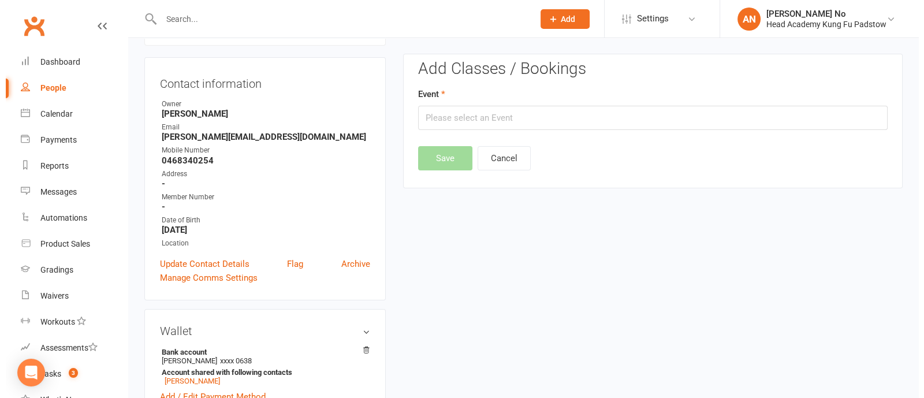
scroll to position [98, 0]
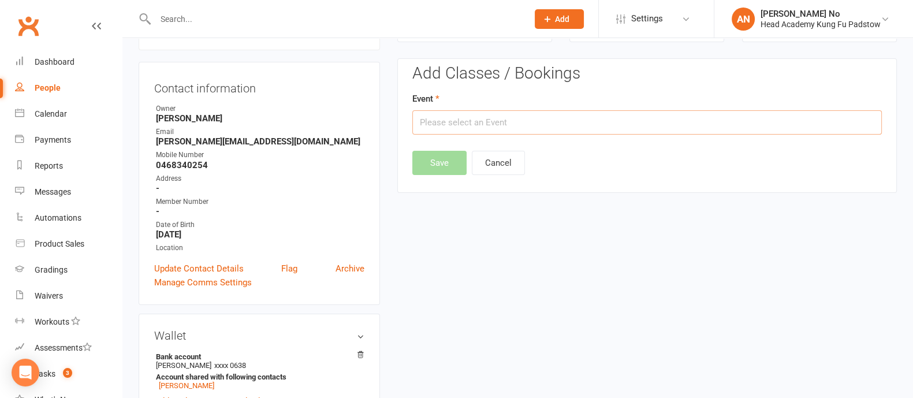
click at [556, 115] on input "text" at bounding box center [647, 122] width 470 height 24
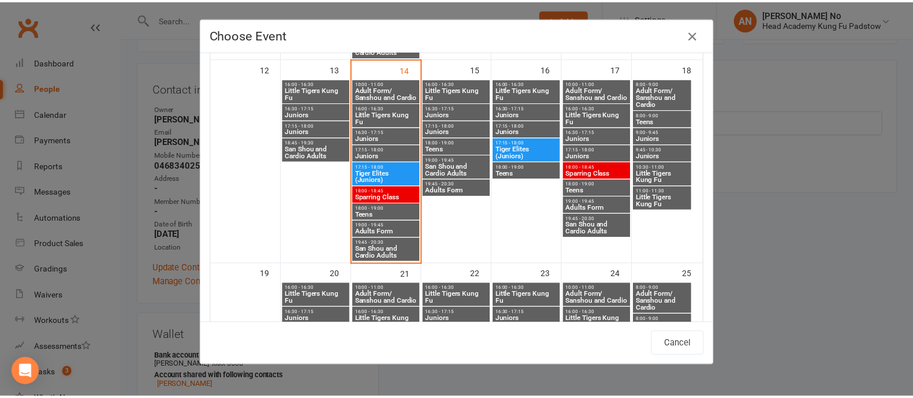
scroll to position [472, 0]
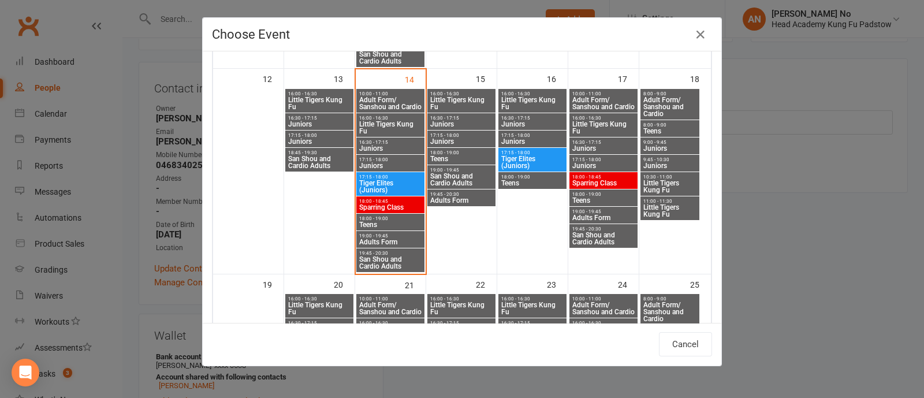
click at [589, 194] on span "18:00 - 19:00" at bounding box center [604, 194] width 64 height 5
type input "Teens - [DATE] 6:00:00 PM"
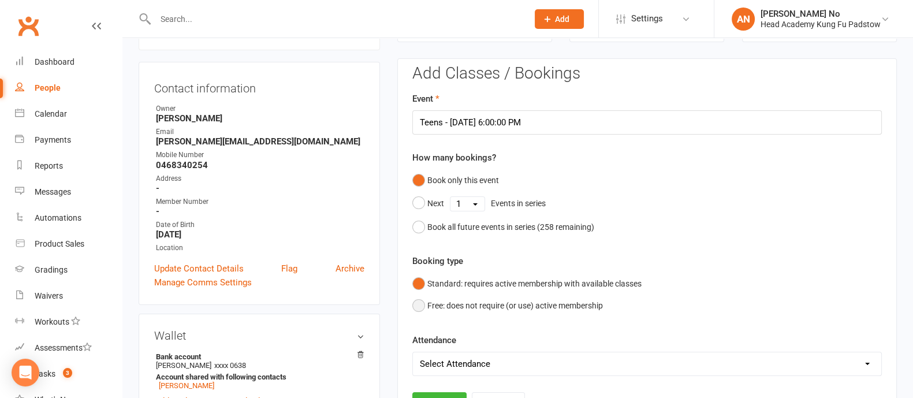
click at [453, 306] on button "Free: does not require (or use) active membership" at bounding box center [507, 306] width 191 height 22
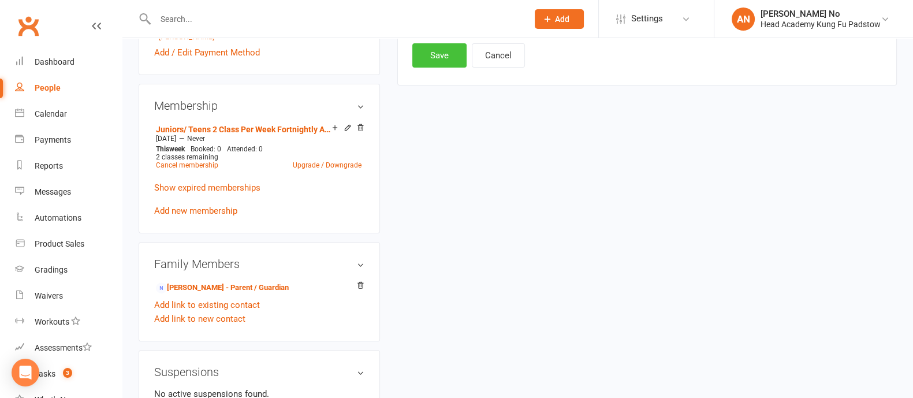
click at [439, 54] on button "Save" at bounding box center [439, 55] width 54 height 24
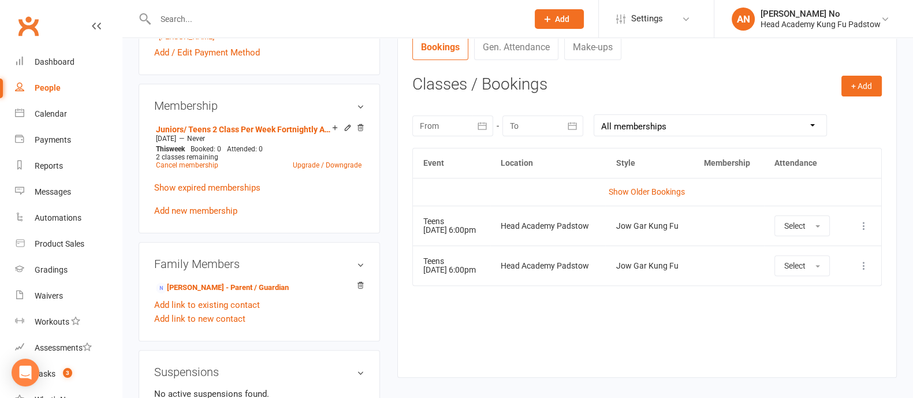
click at [204, 20] on input "text" at bounding box center [336, 19] width 368 height 16
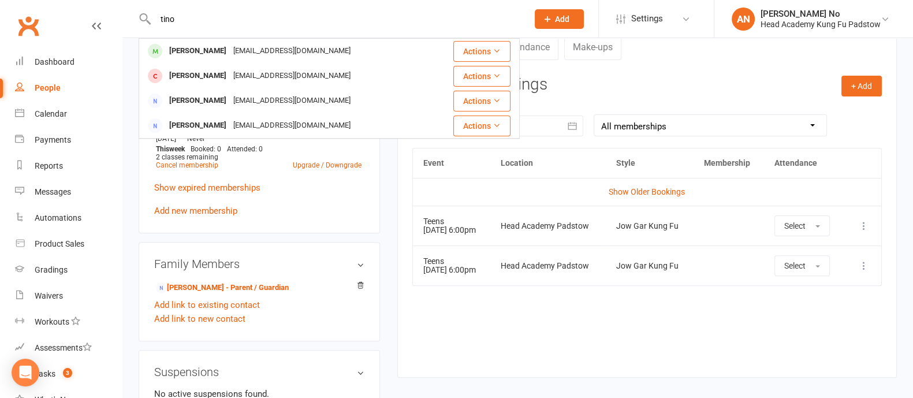
click at [211, 22] on input "tino" at bounding box center [336, 19] width 368 height 16
paste input "[EMAIL_ADDRESS][DOMAIN_NAME]"
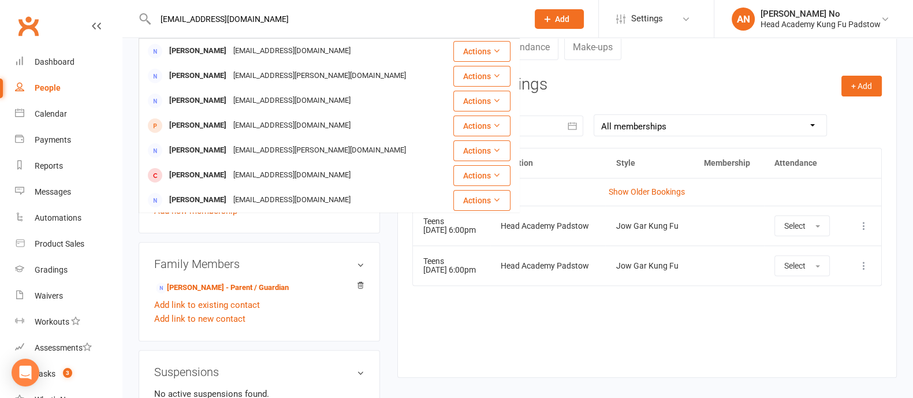
type input "[EMAIL_ADDRESS][DOMAIN_NAME]"
click at [557, 11] on button "Add" at bounding box center [559, 19] width 49 height 20
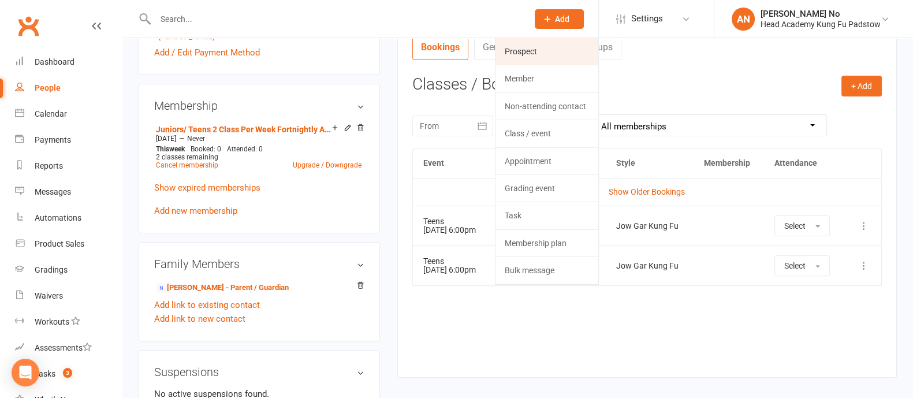
click at [530, 53] on link "Prospect" at bounding box center [547, 51] width 103 height 27
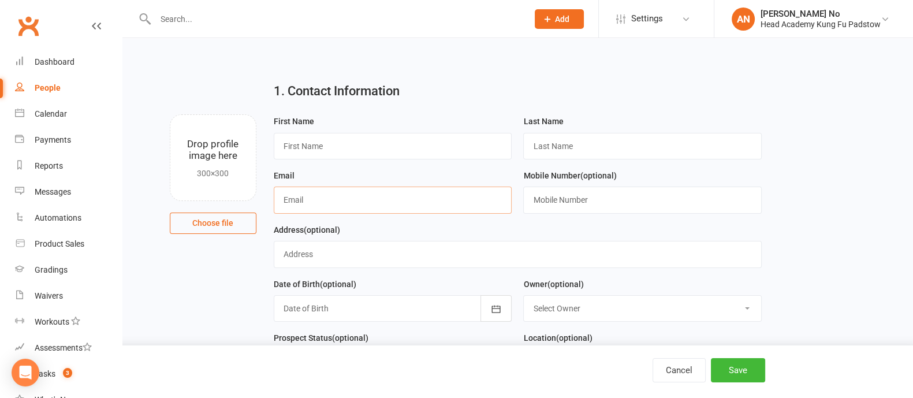
click at [348, 202] on input "text" at bounding box center [393, 200] width 239 height 27
paste input "[EMAIL_ADDRESS][DOMAIN_NAME]"
type input "[EMAIL_ADDRESS][DOMAIN_NAME]"
click at [370, 143] on input "text" at bounding box center [393, 146] width 239 height 27
paste input "[PERSON_NAME] [PERSON_NAME] 0414 596 327"
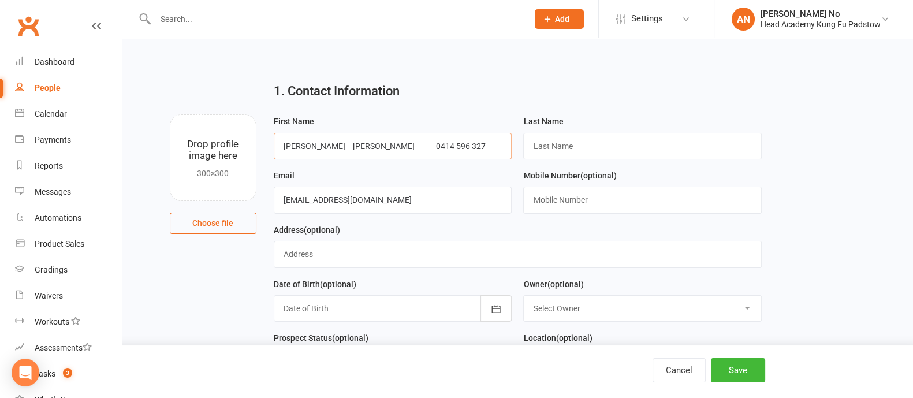
drag, startPoint x: 317, startPoint y: 143, endPoint x: 266, endPoint y: 143, distance: 50.2
click at [266, 143] on div "First Name [PERSON_NAME] [PERSON_NAME] 0414 596 327 Last Name Email [EMAIL_ADDR…" at bounding box center [517, 249] width 505 height 271
drag, startPoint x: 303, startPoint y: 144, endPoint x: 473, endPoint y: 144, distance: 169.8
click at [473, 144] on input "[PERSON_NAME] 0414 596 327" at bounding box center [393, 146] width 239 height 27
type input "[PERSON_NAME]"
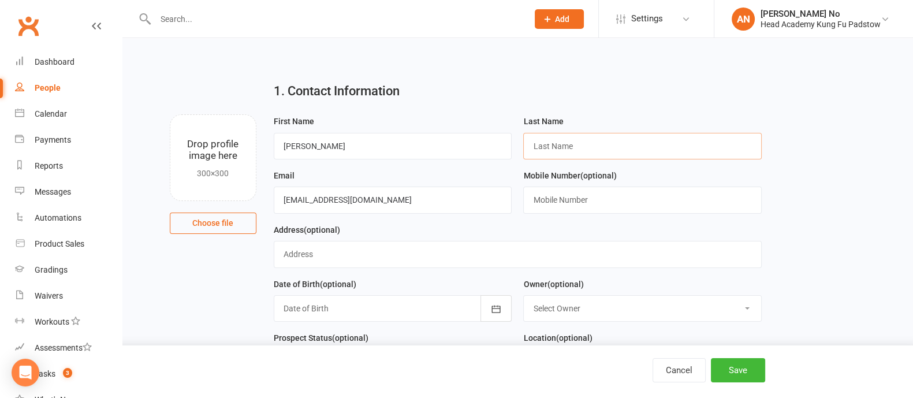
click at [587, 152] on input "text" at bounding box center [642, 146] width 239 height 27
paste input "[PERSON_NAME] [PERSON_NAME] 0414 596 327"
type input "[PERSON_NAME] [PERSON_NAME] 0414 596 327"
click at [579, 198] on input "text" at bounding box center [642, 200] width 239 height 27
paste input "[PERSON_NAME] [PERSON_NAME] 0414 596 327"
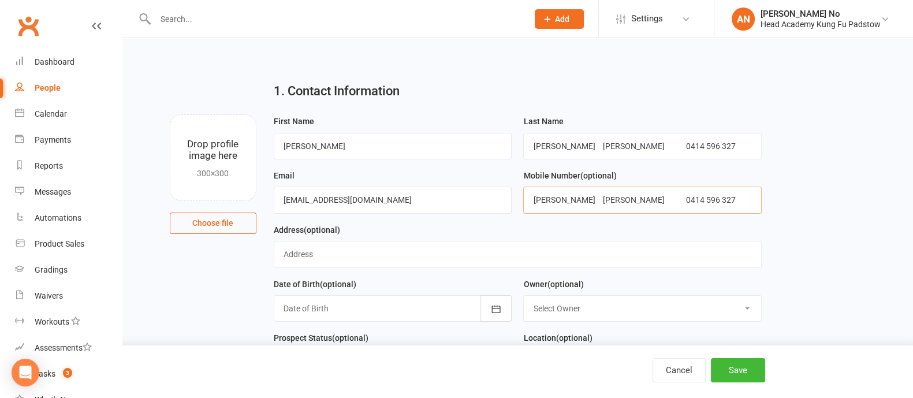
type input "[PERSON_NAME] [PERSON_NAME] 0414 596 327"
drag, startPoint x: 587, startPoint y: 143, endPoint x: 521, endPoint y: 143, distance: 66.4
click at [521, 143] on div "Last Name [PERSON_NAME] [PERSON_NAME] 0414 596 327" at bounding box center [643, 141] width 250 height 54
drag, startPoint x: 550, startPoint y: 144, endPoint x: 672, endPoint y: 148, distance: 121.3
click at [672, 148] on input "Xuan 0414 596 327" at bounding box center [642, 146] width 239 height 27
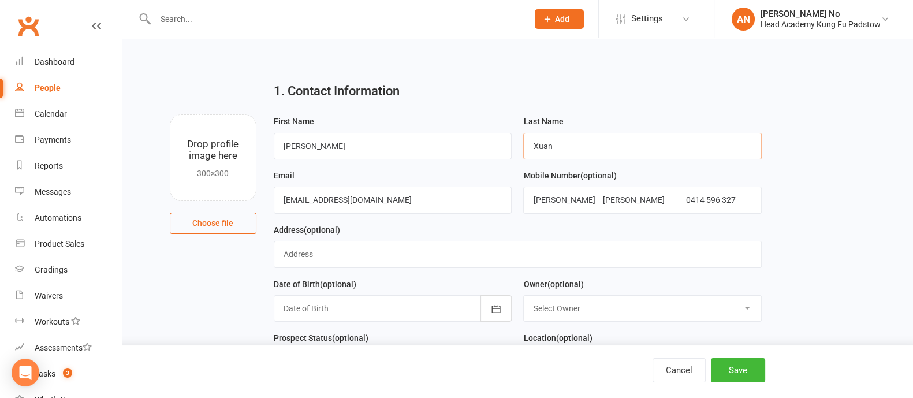
type input "Xuan"
drag, startPoint x: 627, startPoint y: 198, endPoint x: 491, endPoint y: 196, distance: 136.3
click at [491, 196] on form "First Name [PERSON_NAME] Last Name [PERSON_NAME] Email [EMAIL_ADDRESS][DOMAIN_N…" at bounding box center [518, 249] width 500 height 271
click at [589, 195] on input "0414 596 327" at bounding box center [642, 200] width 239 height 27
click at [641, 198] on input "0414 596 327" at bounding box center [642, 200] width 239 height 27
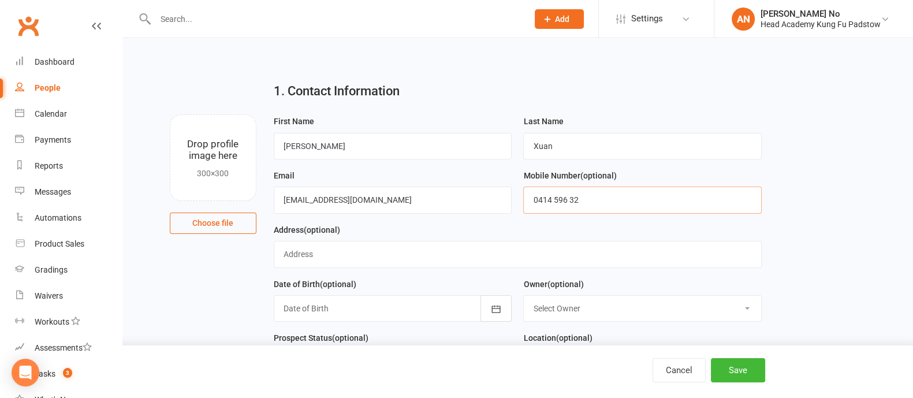
click at [636, 196] on input "0414 596 32" at bounding box center [642, 200] width 239 height 27
paste input "[PERSON_NAME] [PERSON_NAME] 0414 596 327"
drag, startPoint x: 630, startPoint y: 197, endPoint x: 511, endPoint y: 197, distance: 118.4
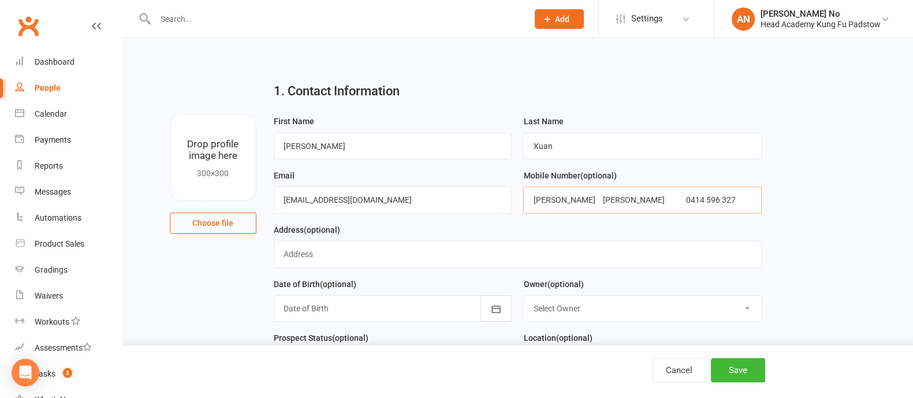
click at [511, 197] on form "First Name [PERSON_NAME] Last Name [PERSON_NAME] Email [EMAIL_ADDRESS][DOMAIN_N…" at bounding box center [518, 249] width 500 height 271
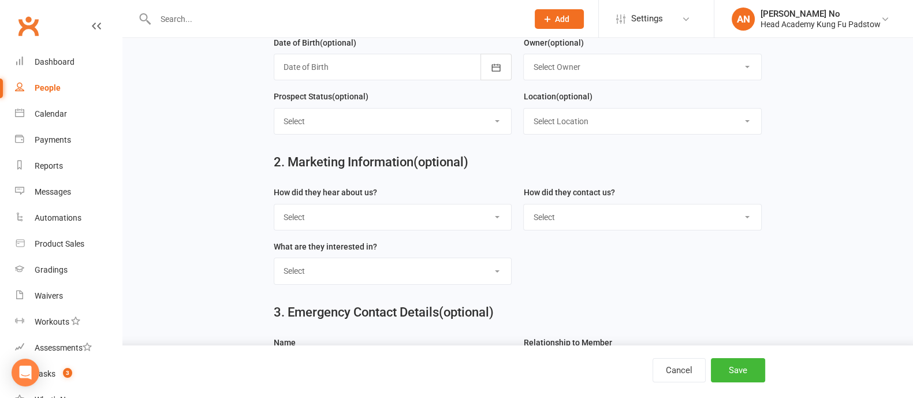
scroll to position [255, 0]
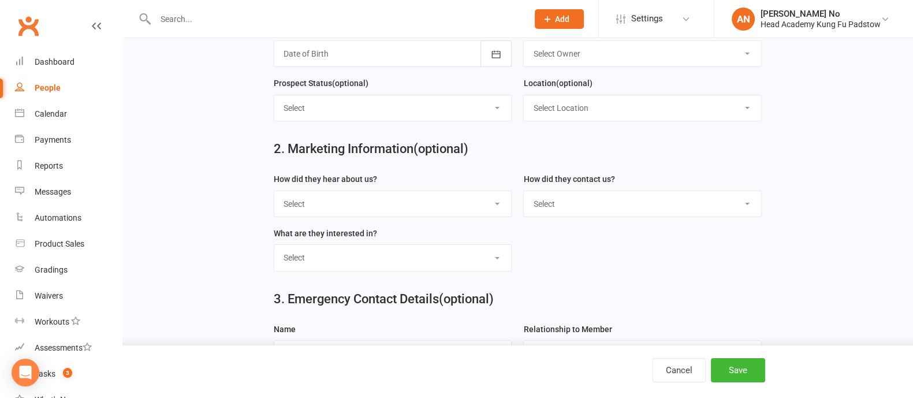
type input "0414 596 327"
click at [429, 195] on select "Select Google Through A Friend Poster Magazine Walk by Letter Box Drop Facebook" at bounding box center [392, 203] width 237 height 25
select select "Walk by"
click at [274, 191] on select "Select Google Through A Friend Poster Magazine Walk by Letter Box Drop Facebook" at bounding box center [392, 203] width 237 height 25
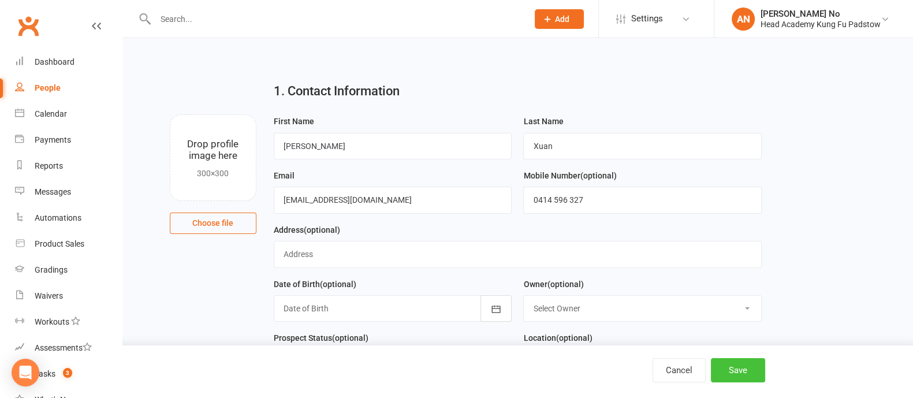
click at [735, 371] on button "Save" at bounding box center [738, 370] width 54 height 24
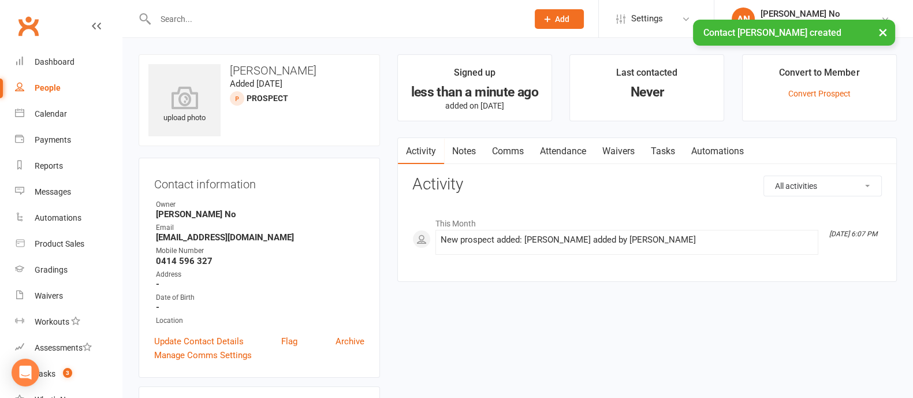
scroll to position [348, 0]
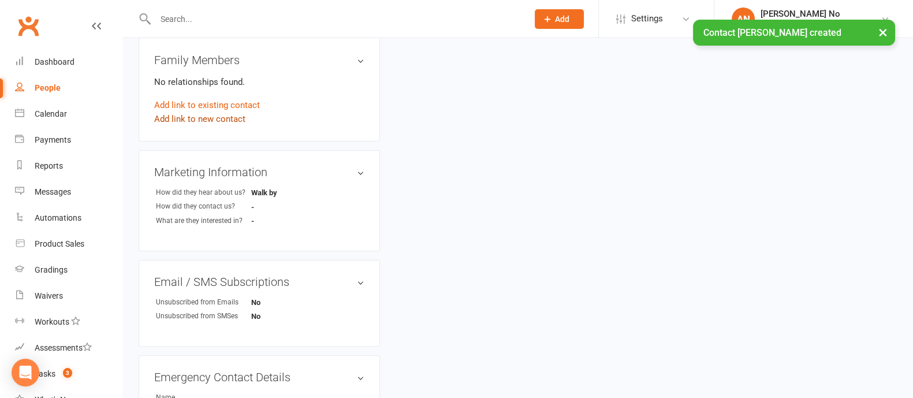
click at [202, 117] on link "Add link to new contact" at bounding box center [199, 119] width 91 height 14
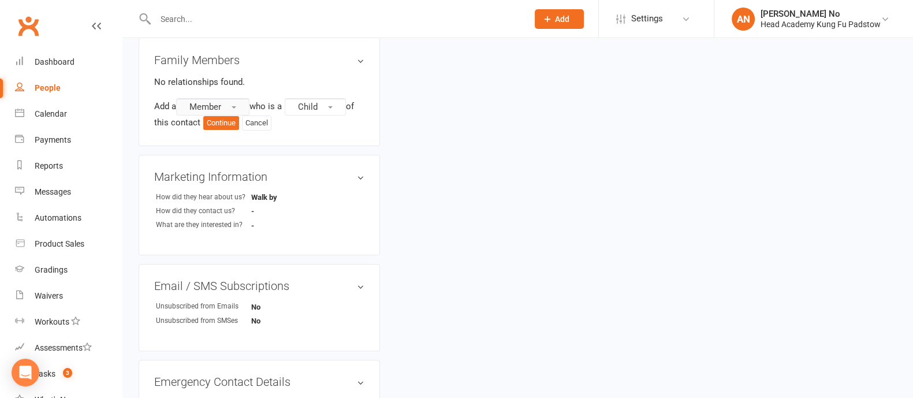
click at [219, 103] on span "Member" at bounding box center [205, 107] width 32 height 10
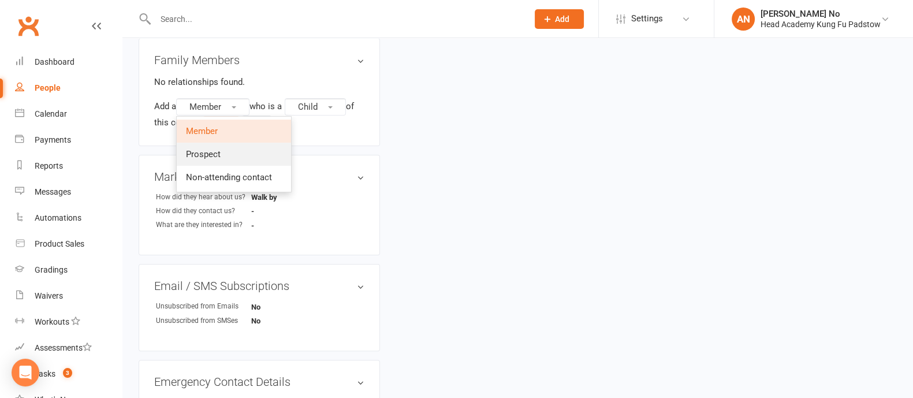
click at [215, 150] on span "Prospect" at bounding box center [203, 154] width 35 height 10
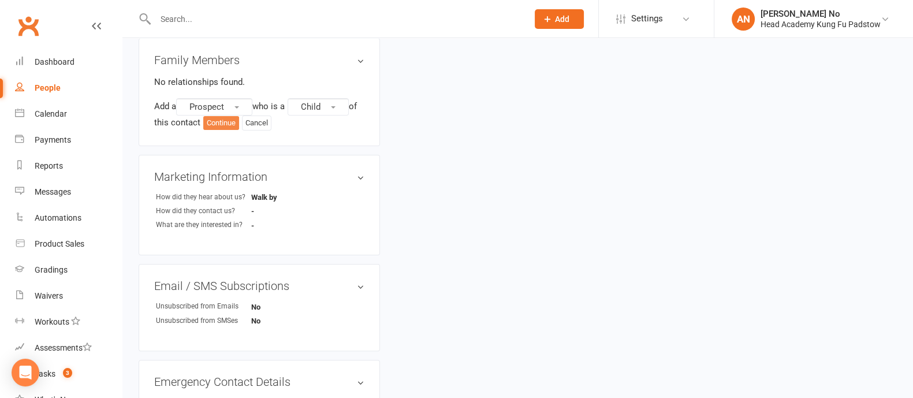
click at [231, 120] on button "Continue" at bounding box center [221, 123] width 36 height 14
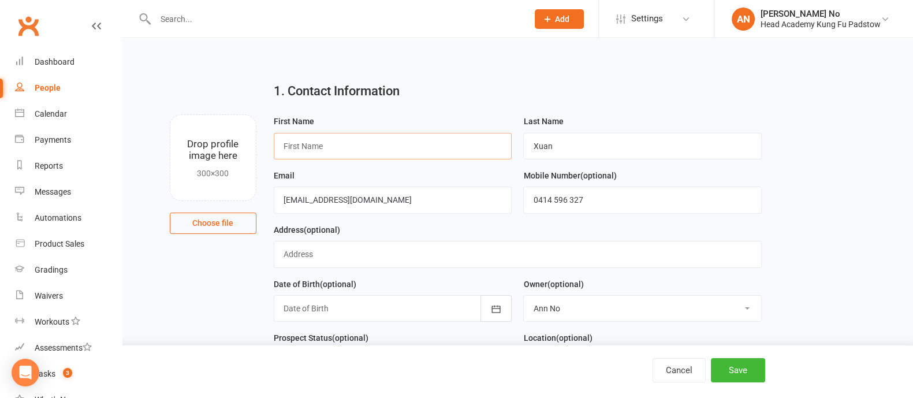
click at [389, 139] on input "text" at bounding box center [393, 146] width 239 height 27
type input "Tino"
click at [734, 371] on button "Save" at bounding box center [738, 370] width 54 height 24
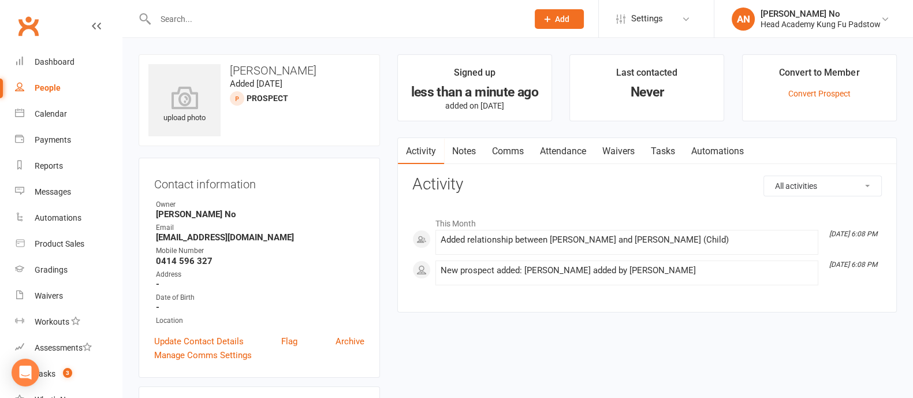
scroll to position [348, 0]
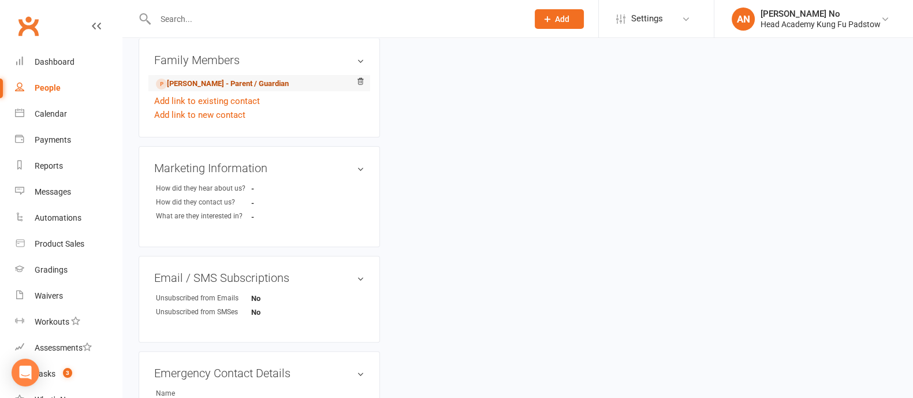
click at [212, 83] on link "[PERSON_NAME] - Parent / Guardian" at bounding box center [222, 84] width 133 height 12
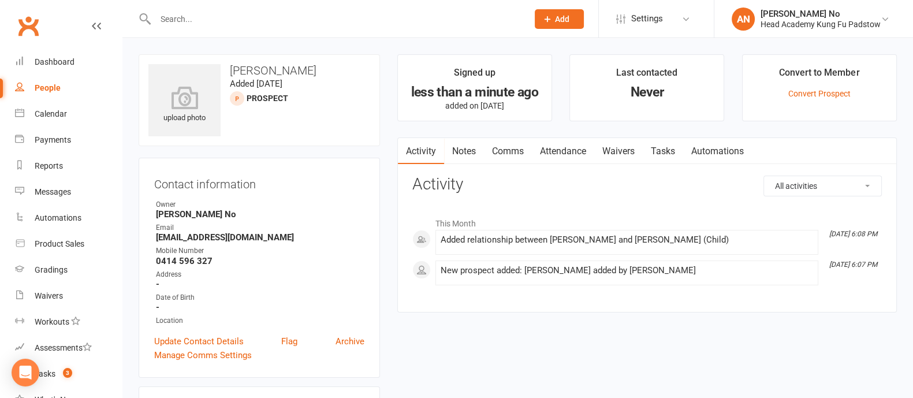
click at [580, 154] on link "Attendance" at bounding box center [563, 151] width 62 height 27
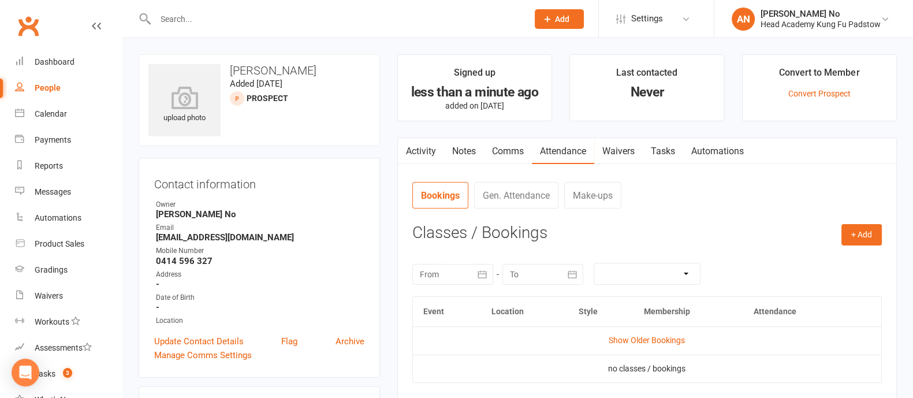
click at [621, 151] on link "Waivers" at bounding box center [618, 151] width 49 height 27
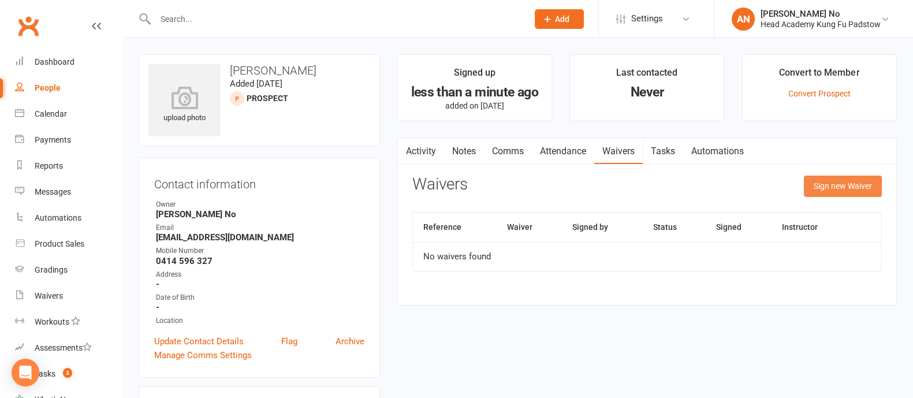
click at [840, 183] on button "Sign new Waiver" at bounding box center [843, 186] width 78 height 21
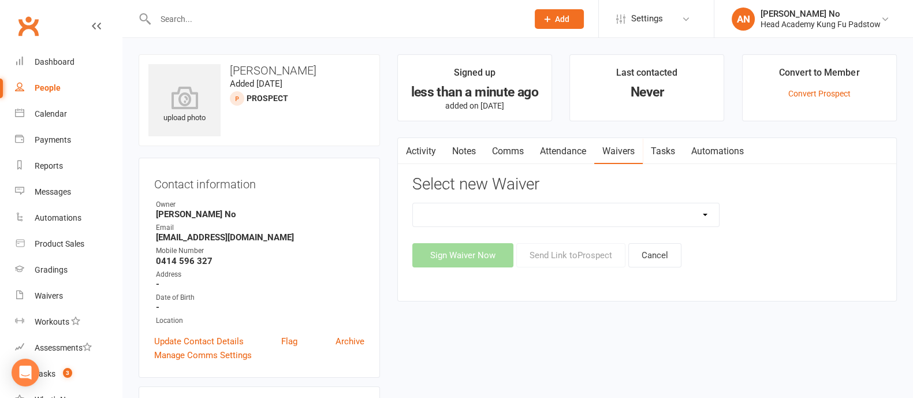
click at [705, 215] on select "Adults Waiver And Terms And Conditions Parent Or Guardian Waiver And Terms And …" at bounding box center [566, 214] width 306 height 23
select select "3665"
click at [413, 203] on select "Adults Waiver And Terms And Conditions Parent Or Guardian Waiver And Terms And …" at bounding box center [566, 214] width 306 height 23
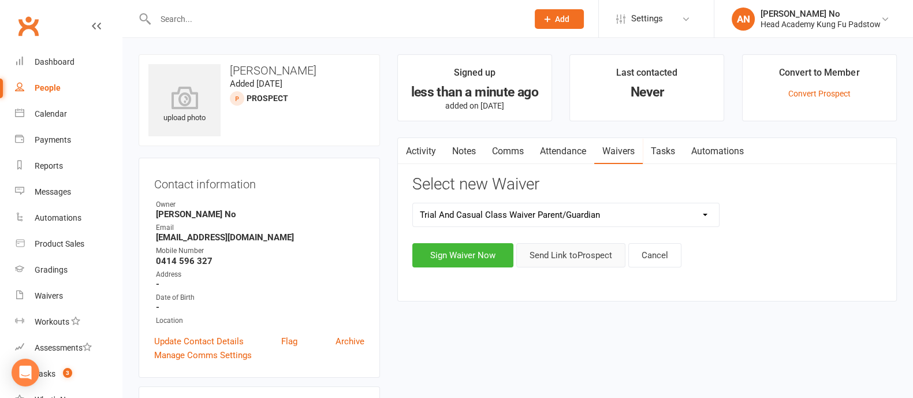
click at [591, 256] on button "Send Link to [GEOGRAPHIC_DATA]" at bounding box center [570, 255] width 109 height 24
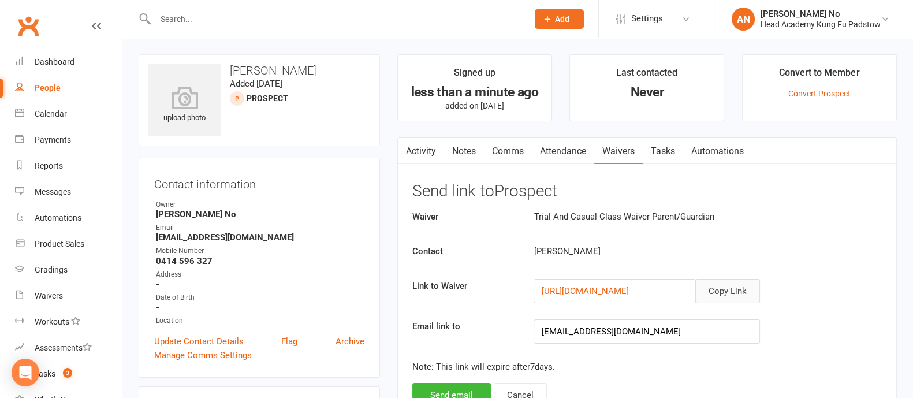
click at [734, 289] on button "Copy Link" at bounding box center [727, 291] width 65 height 24
